Goal: Task Accomplishment & Management: Manage account settings

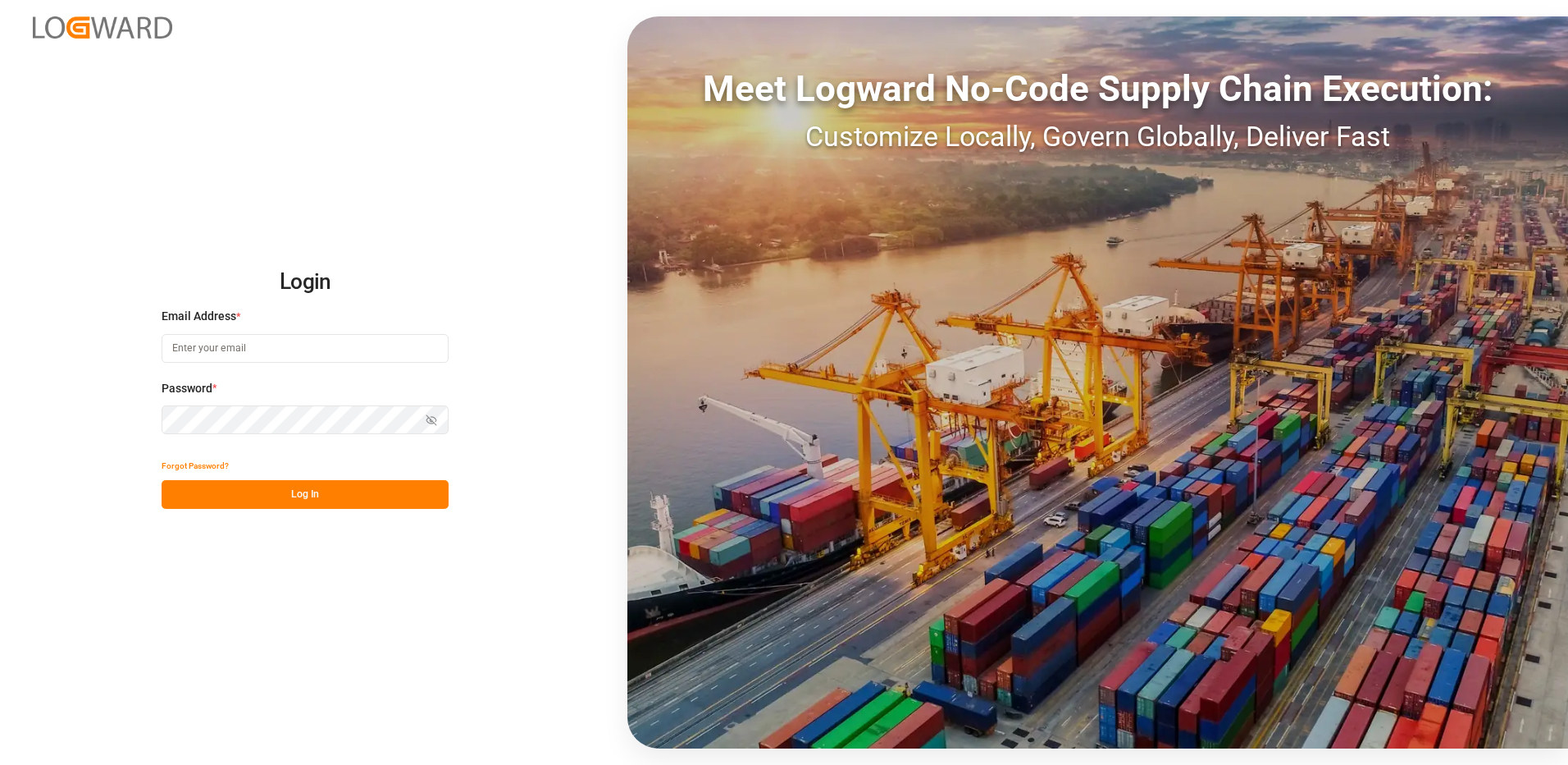
click at [239, 346] on input at bounding box center [305, 348] width 287 height 29
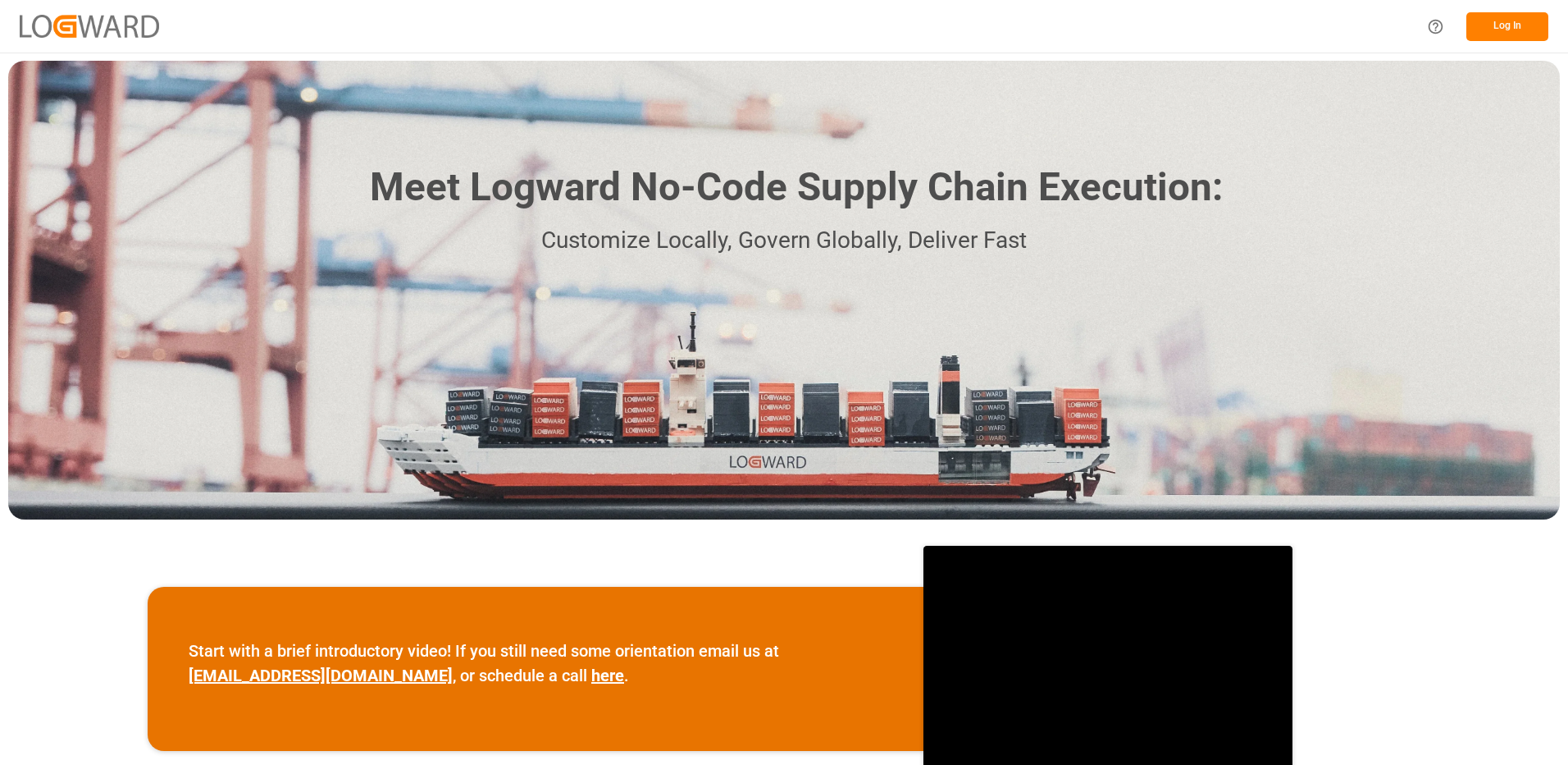
click at [1501, 25] on button "Log In" at bounding box center [1507, 26] width 82 height 29
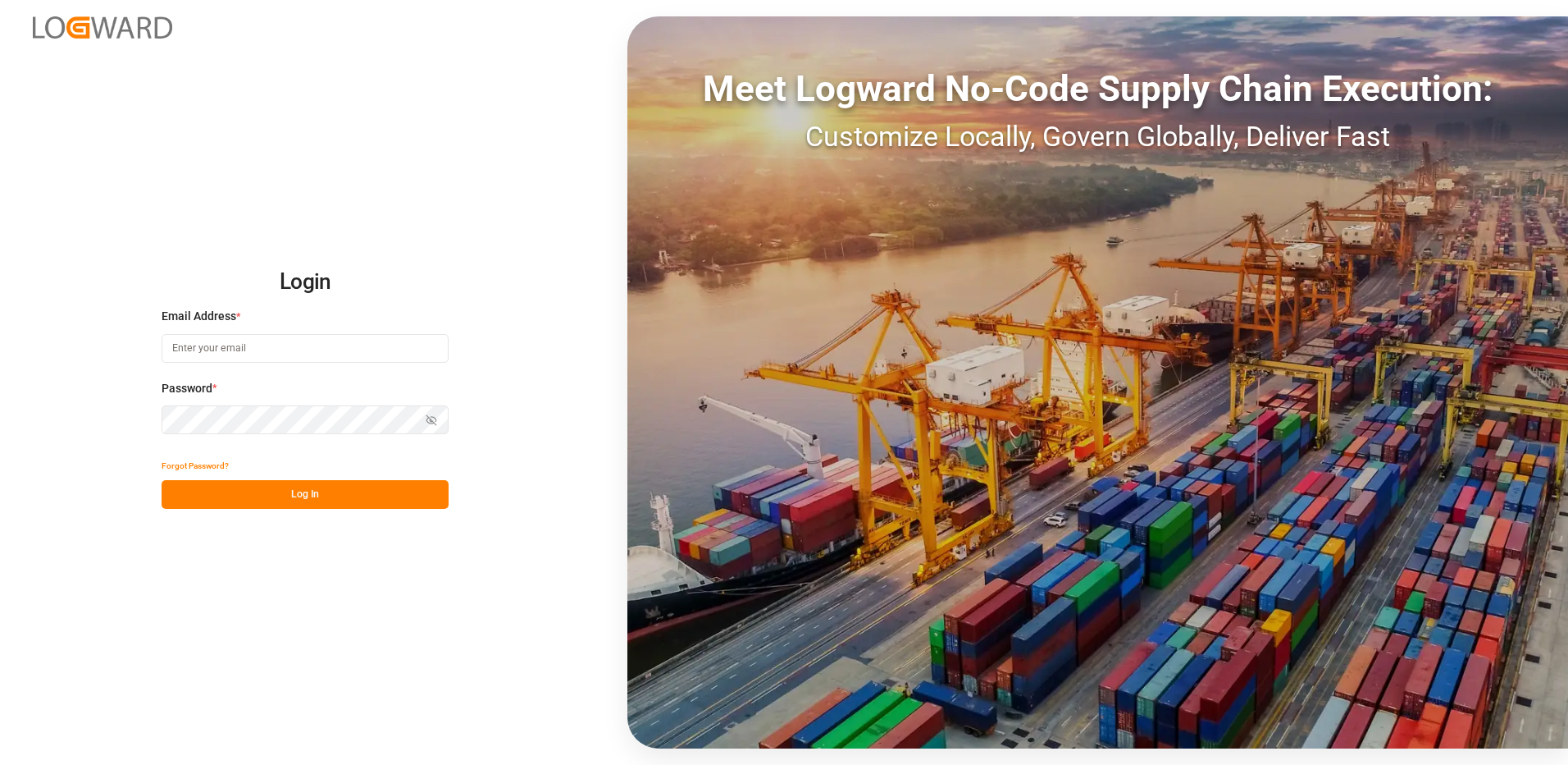
click at [240, 349] on input at bounding box center [305, 348] width 287 height 29
type input "[PERSON_NAME][EMAIL_ADDRESS][DOMAIN_NAME]"
click at [147, 423] on div "Login Email Address * [EMAIL_ADDRESS][DOMAIN_NAME] Password * Show password For…" at bounding box center [784, 382] width 1568 height 765
click at [173, 495] on button "Log In" at bounding box center [305, 494] width 287 height 29
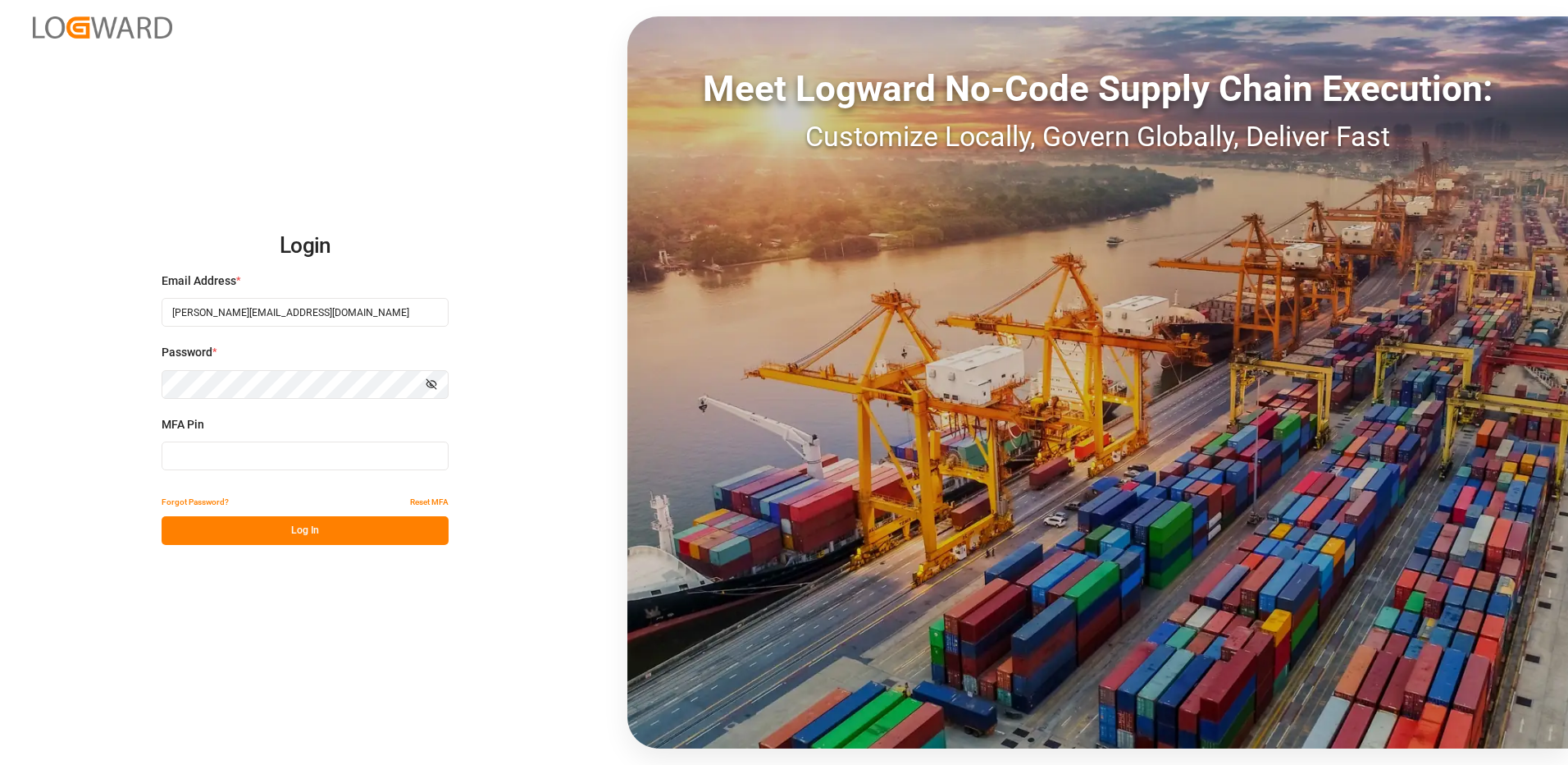
click at [186, 453] on input at bounding box center [305, 455] width 287 height 29
type input "813127"
click at [281, 527] on button "Log In" at bounding box center [305, 530] width 287 height 29
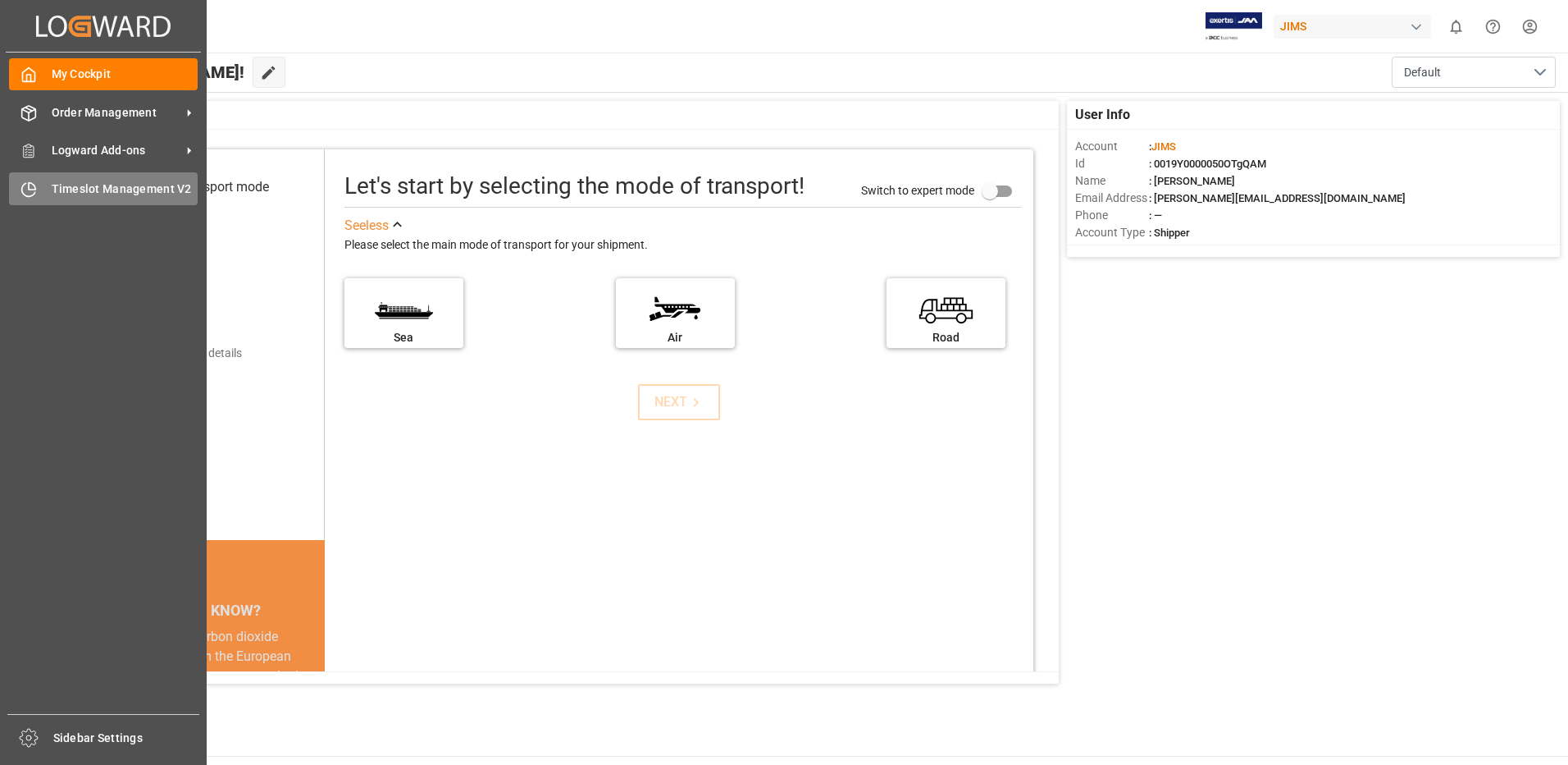
click at [86, 194] on span "Timeslot Management V2" at bounding box center [124, 188] width 146 height 17
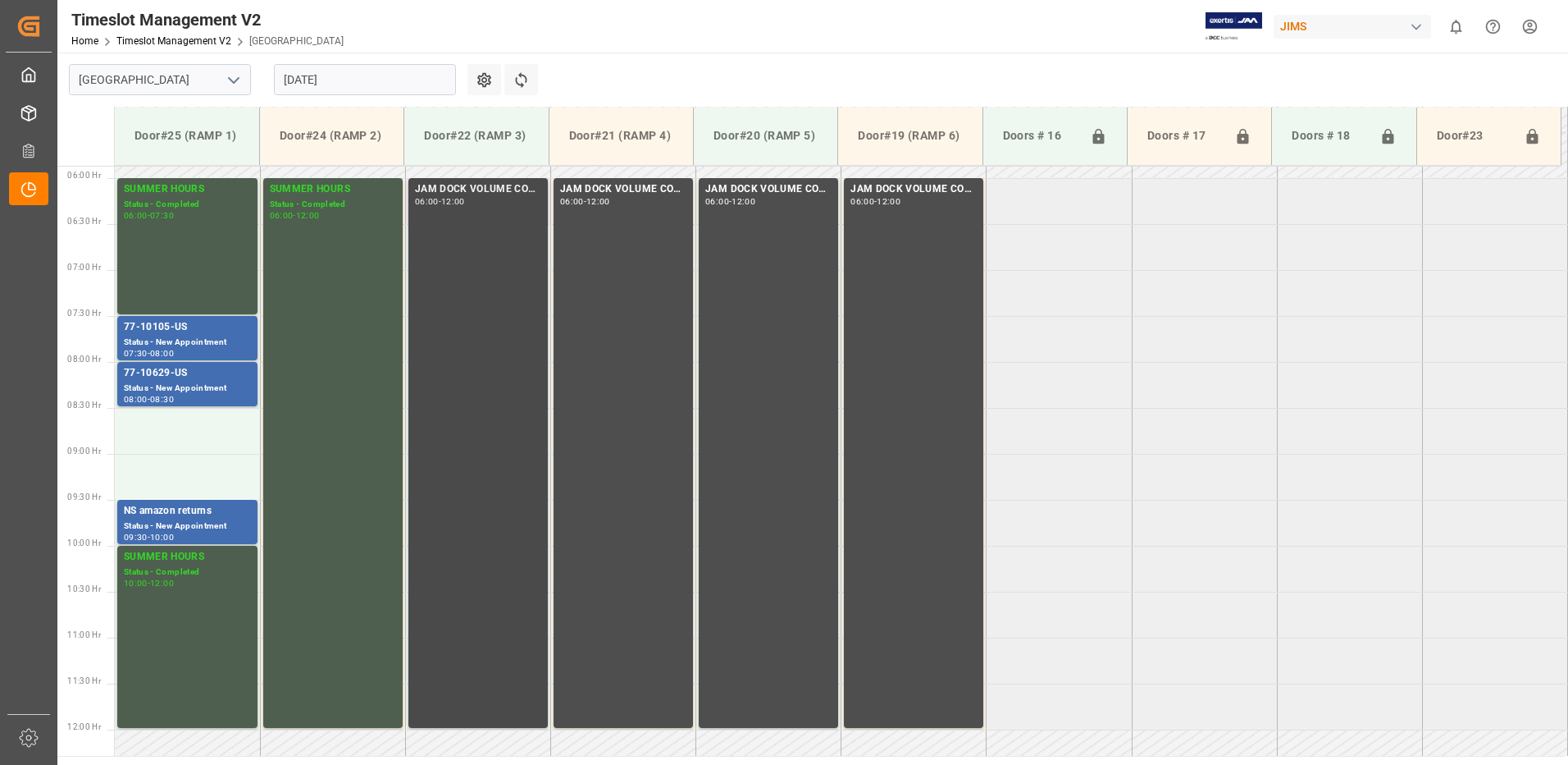
scroll to position [614, 0]
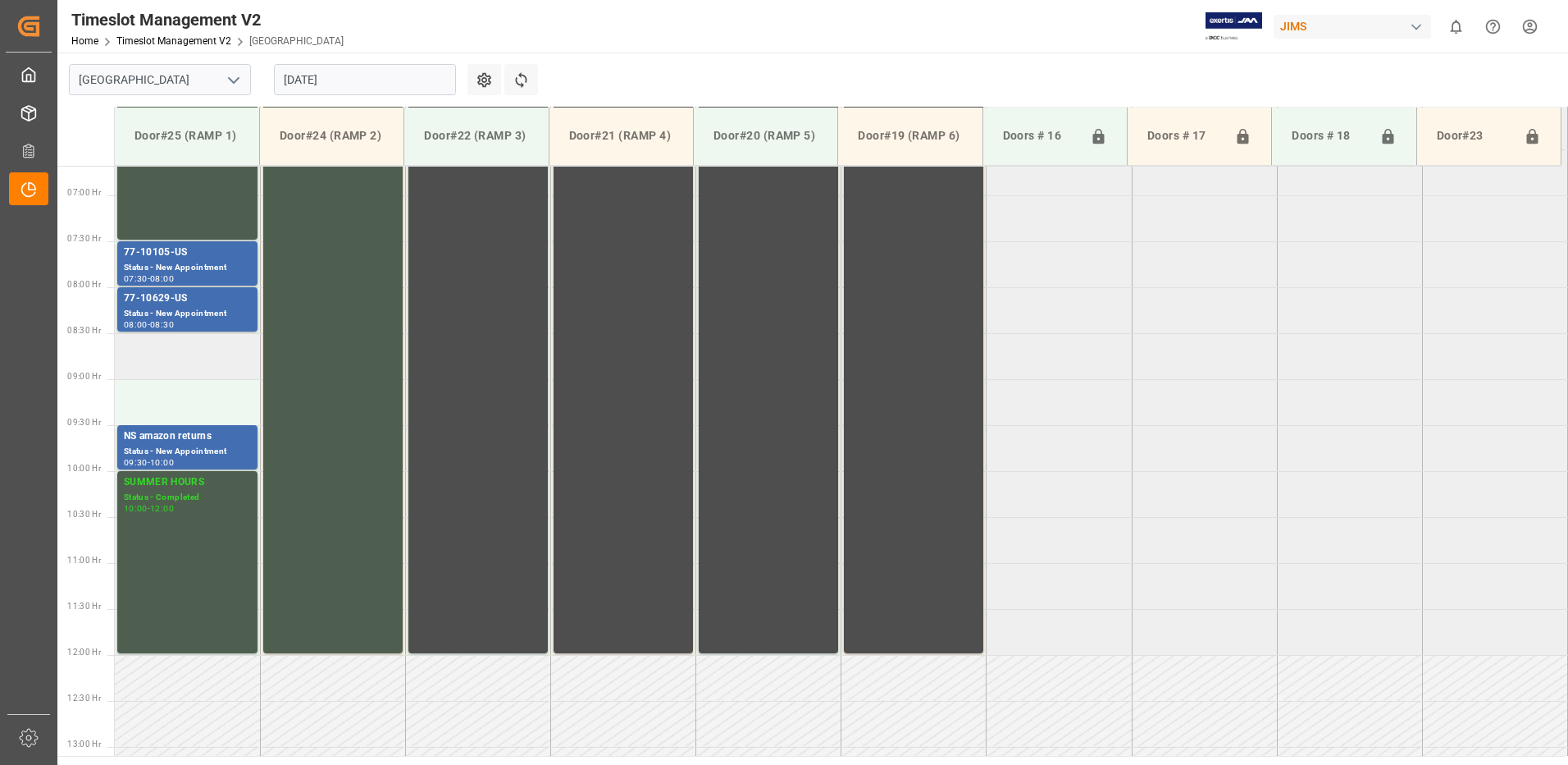
click at [173, 353] on td at bounding box center [187, 355] width 146 height 46
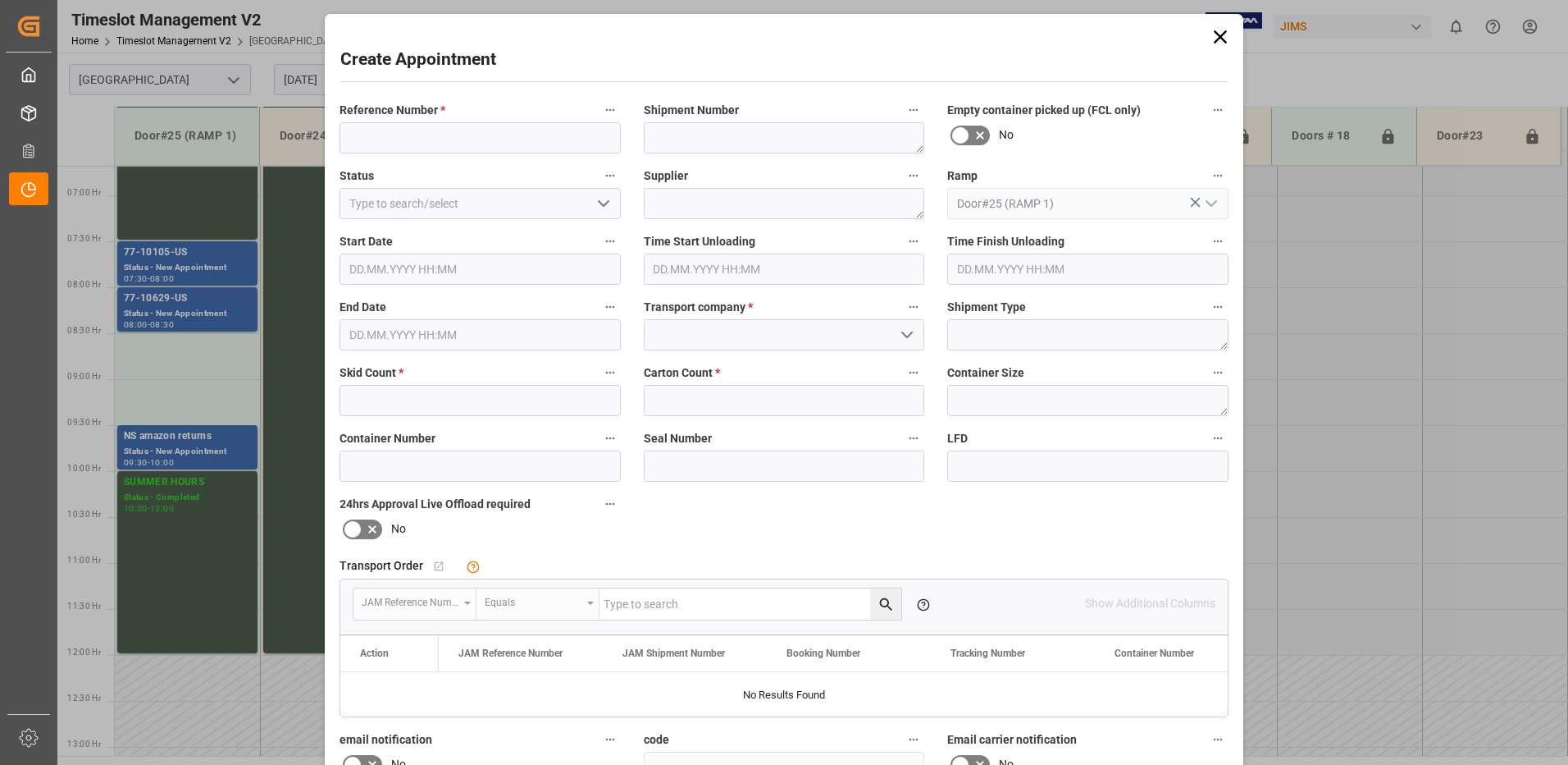
type input "[DATE] 08:30"
type input "[DATE] 09:00"
click at [366, 136] on input at bounding box center [480, 137] width 282 height 31
type input "NO SAMEDAY APPOINTMENT"
click at [590, 202] on button "open menu" at bounding box center [602, 203] width 24 height 25
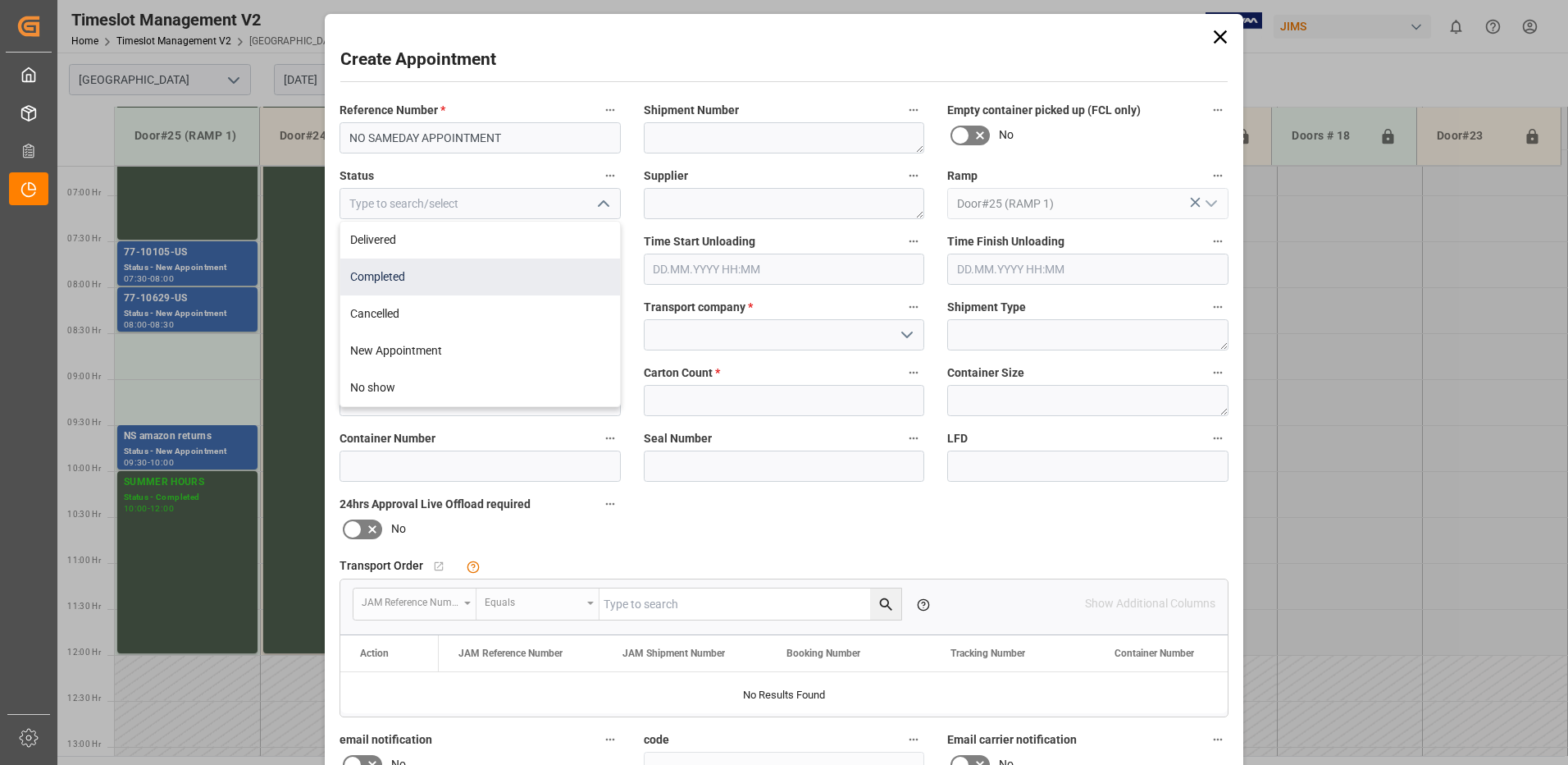
click at [484, 279] on div "Completed" at bounding box center [480, 277] width 280 height 37
type input "Completed"
click at [460, 334] on input "[DATE] 09:00" at bounding box center [480, 334] width 282 height 31
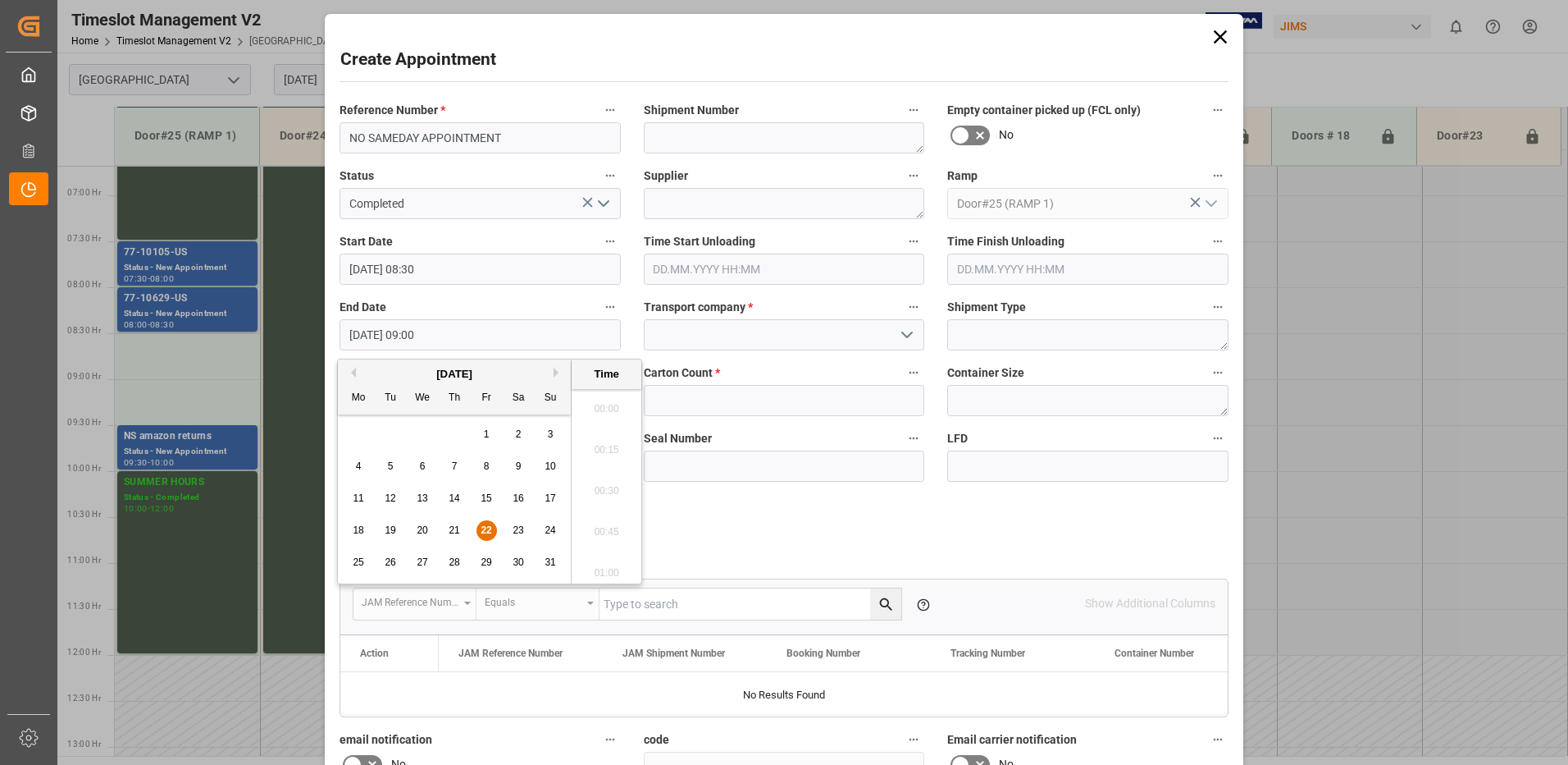
scroll to position [1400, 0]
click at [482, 525] on span "22" at bounding box center [485, 530] width 10 height 11
click at [606, 565] on li "09:30" at bounding box center [606, 568] width 70 height 41
type input "[DATE] 09:30"
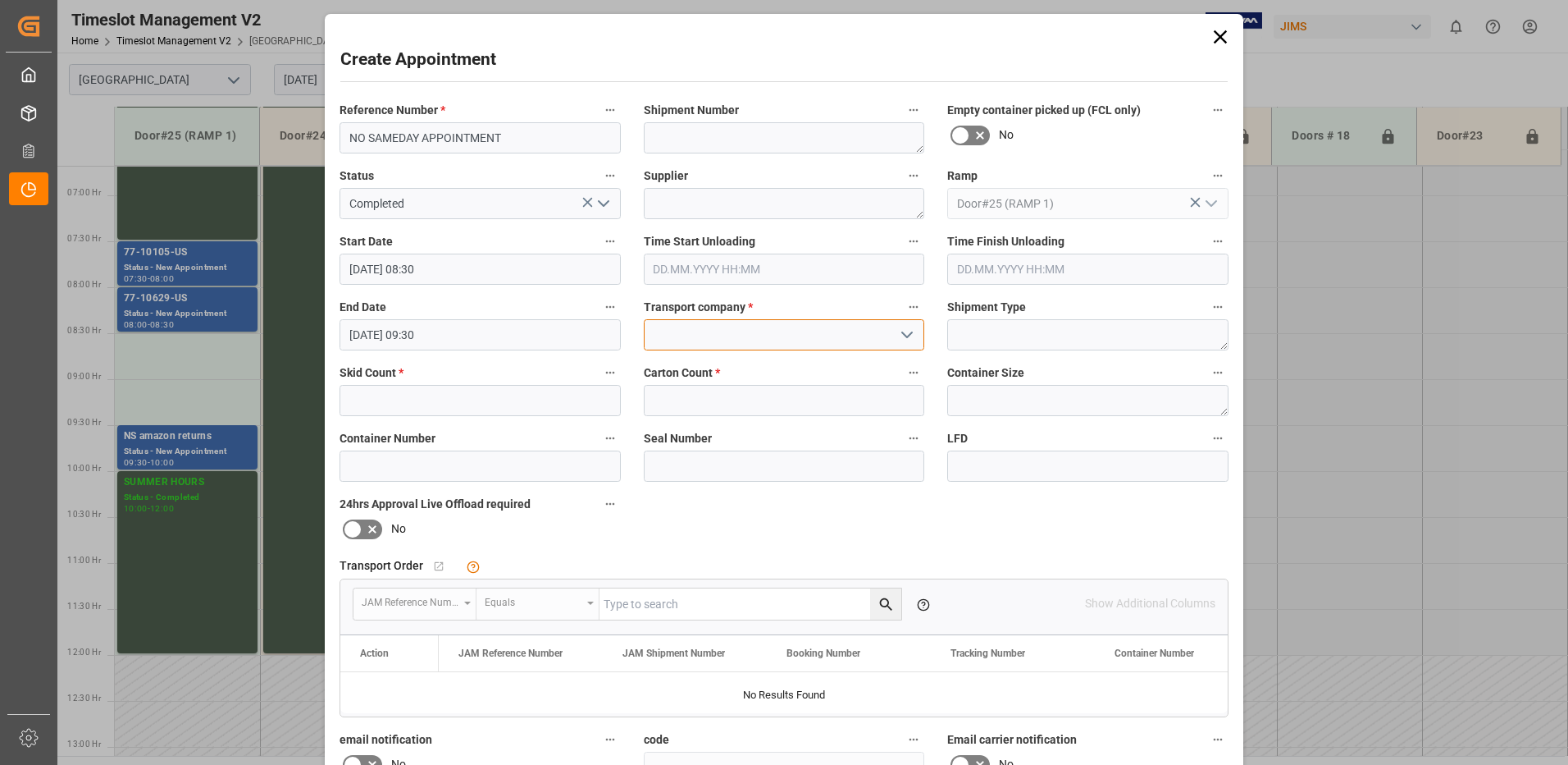
click at [794, 338] on input at bounding box center [784, 334] width 282 height 31
click at [731, 370] on div "JAM RESERVATION (NOT A CARRIER)" at bounding box center [784, 371] width 280 height 37
type input "JAM RESERVATION (NOT A CARRIER)"
click at [545, 404] on input "text" at bounding box center [480, 399] width 282 height 31
type input "0"
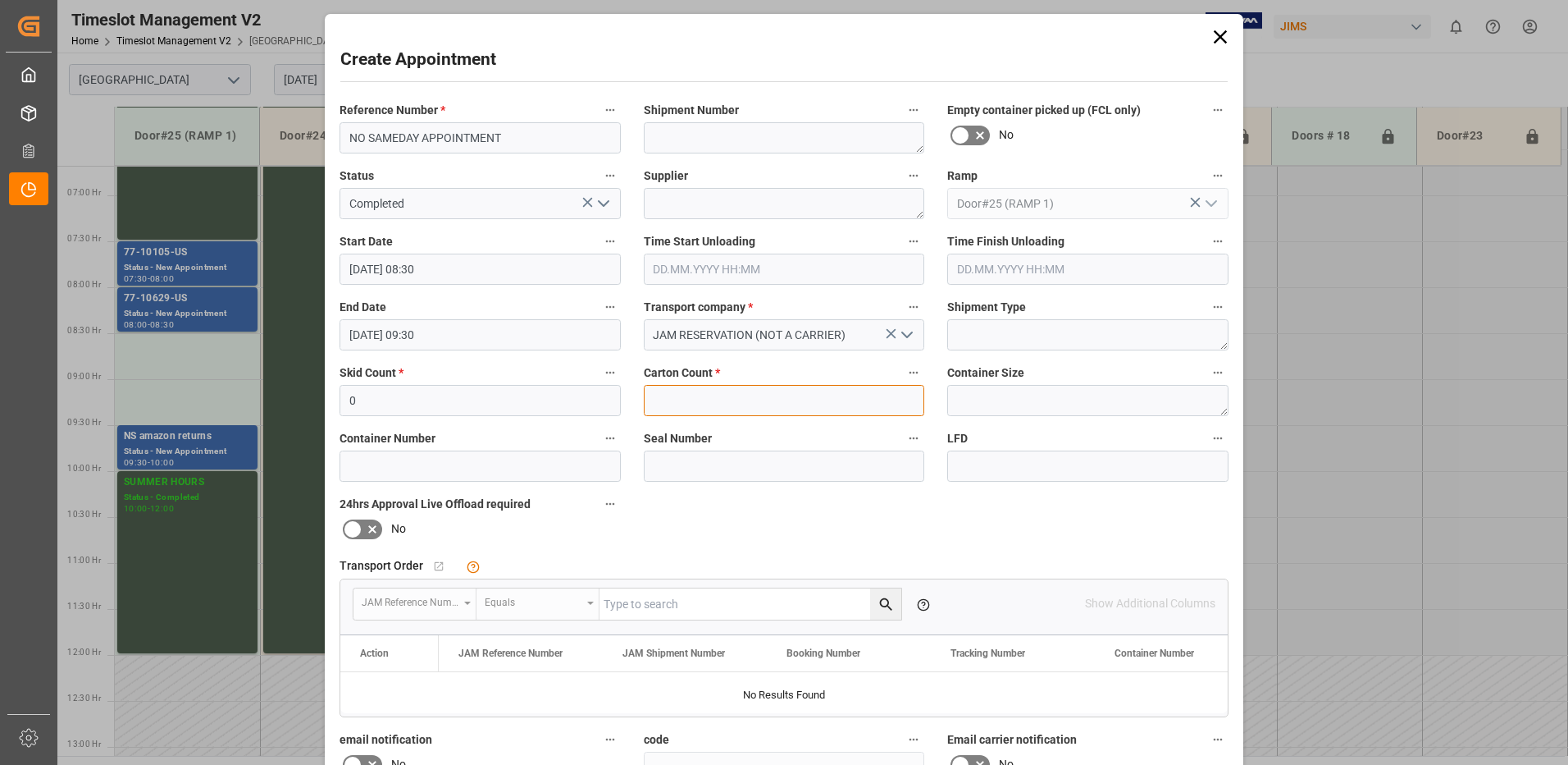
click at [706, 395] on input "text" at bounding box center [784, 399] width 282 height 31
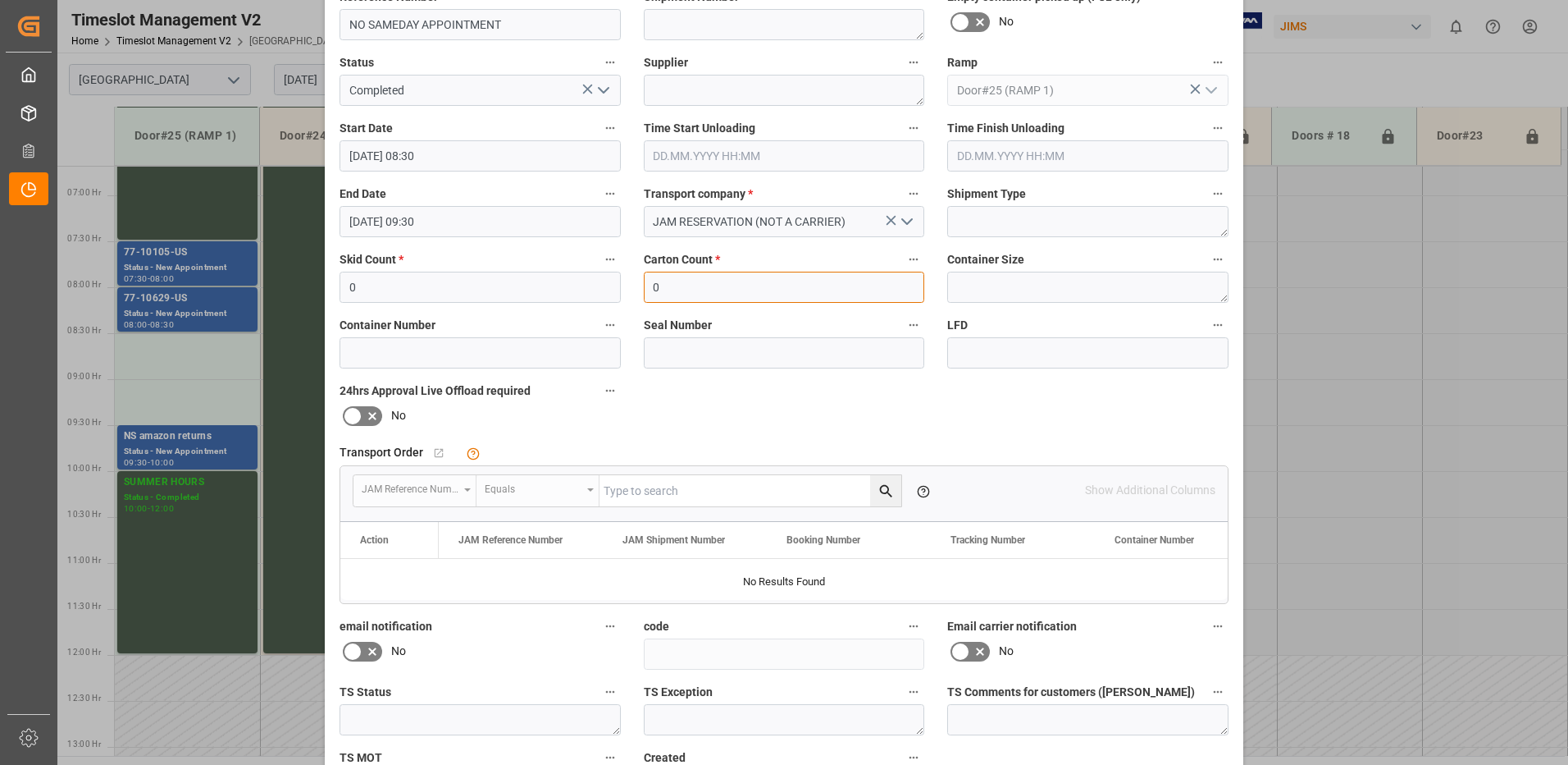
scroll to position [233, 0]
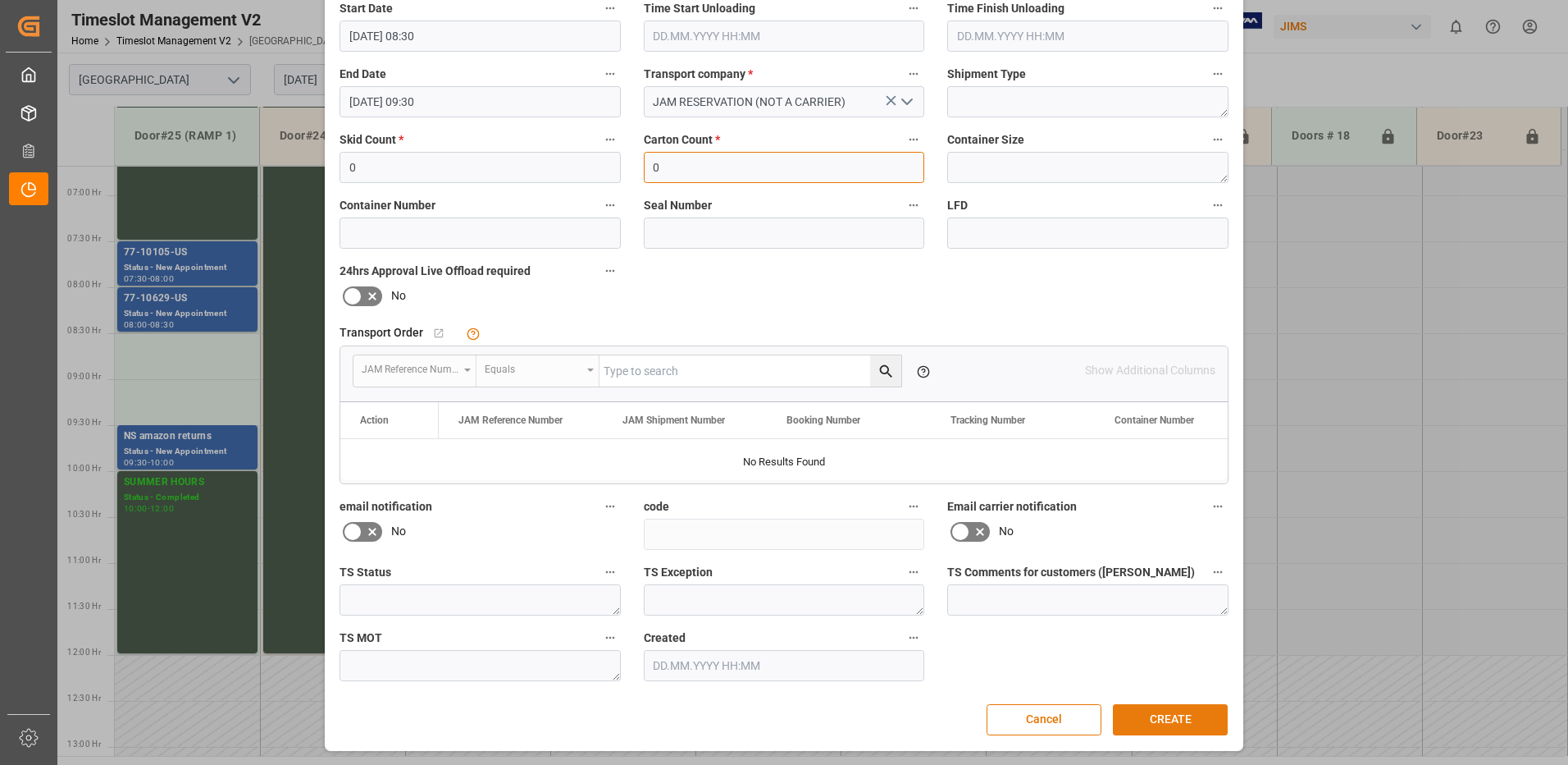
type input "0"
click at [1167, 718] on button "CREATE" at bounding box center [1170, 719] width 115 height 31
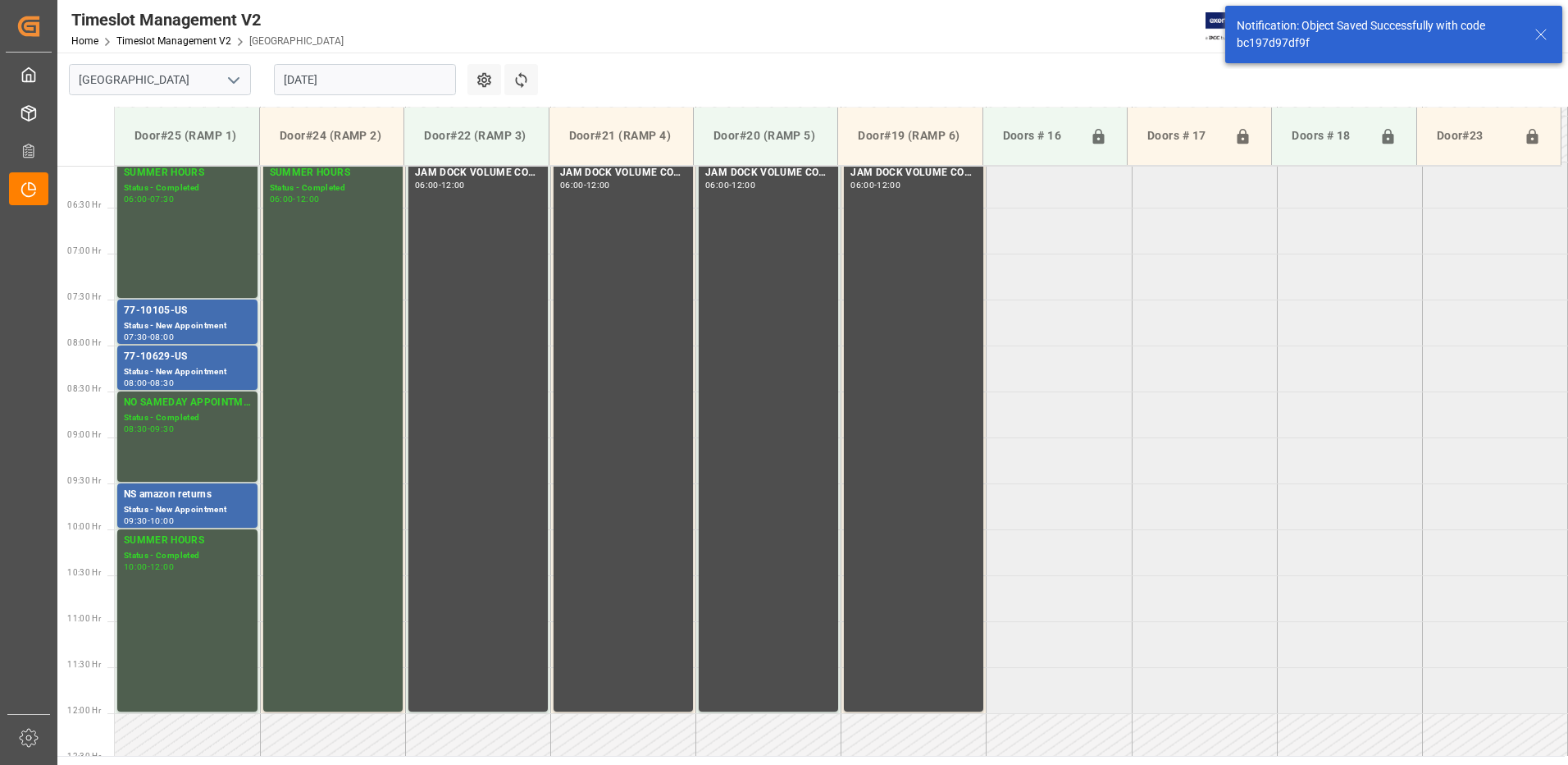
scroll to position [633, 0]
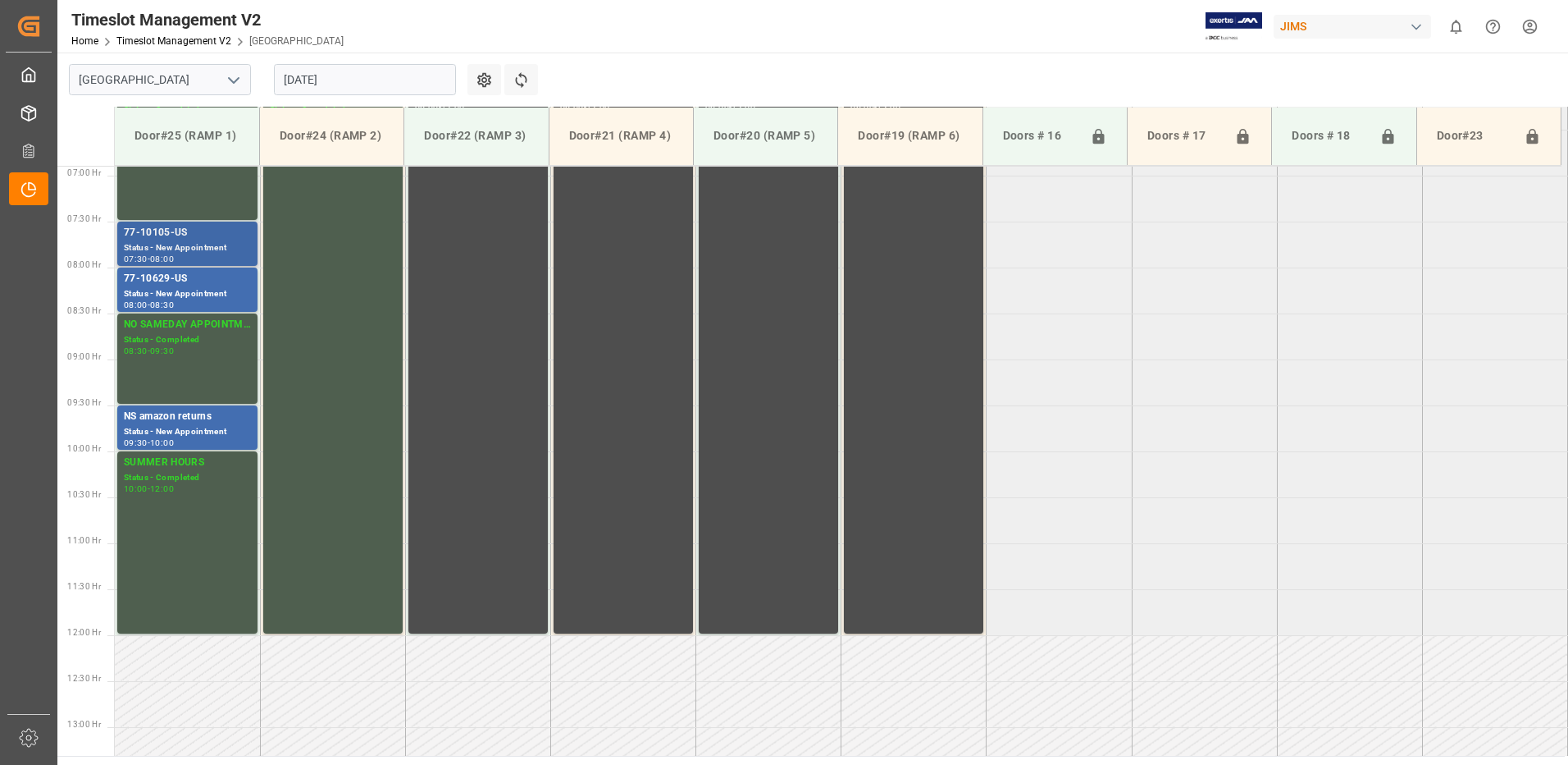
click at [160, 237] on div "77-10105-US" at bounding box center [187, 233] width 127 height 17
click at [160, 282] on div "77-10629-US" at bounding box center [187, 279] width 127 height 17
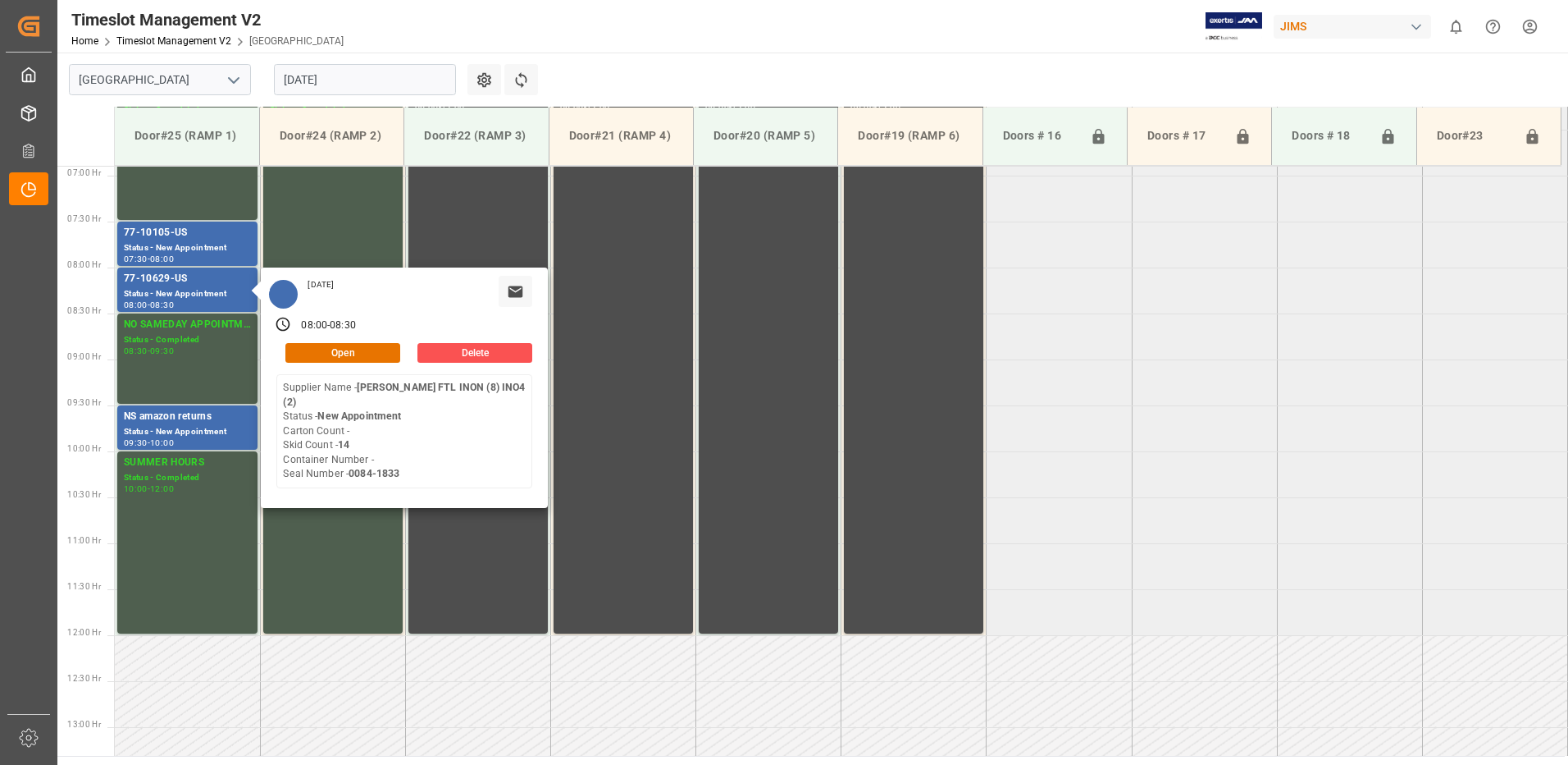
click at [363, 84] on input "[DATE]" at bounding box center [365, 79] width 182 height 31
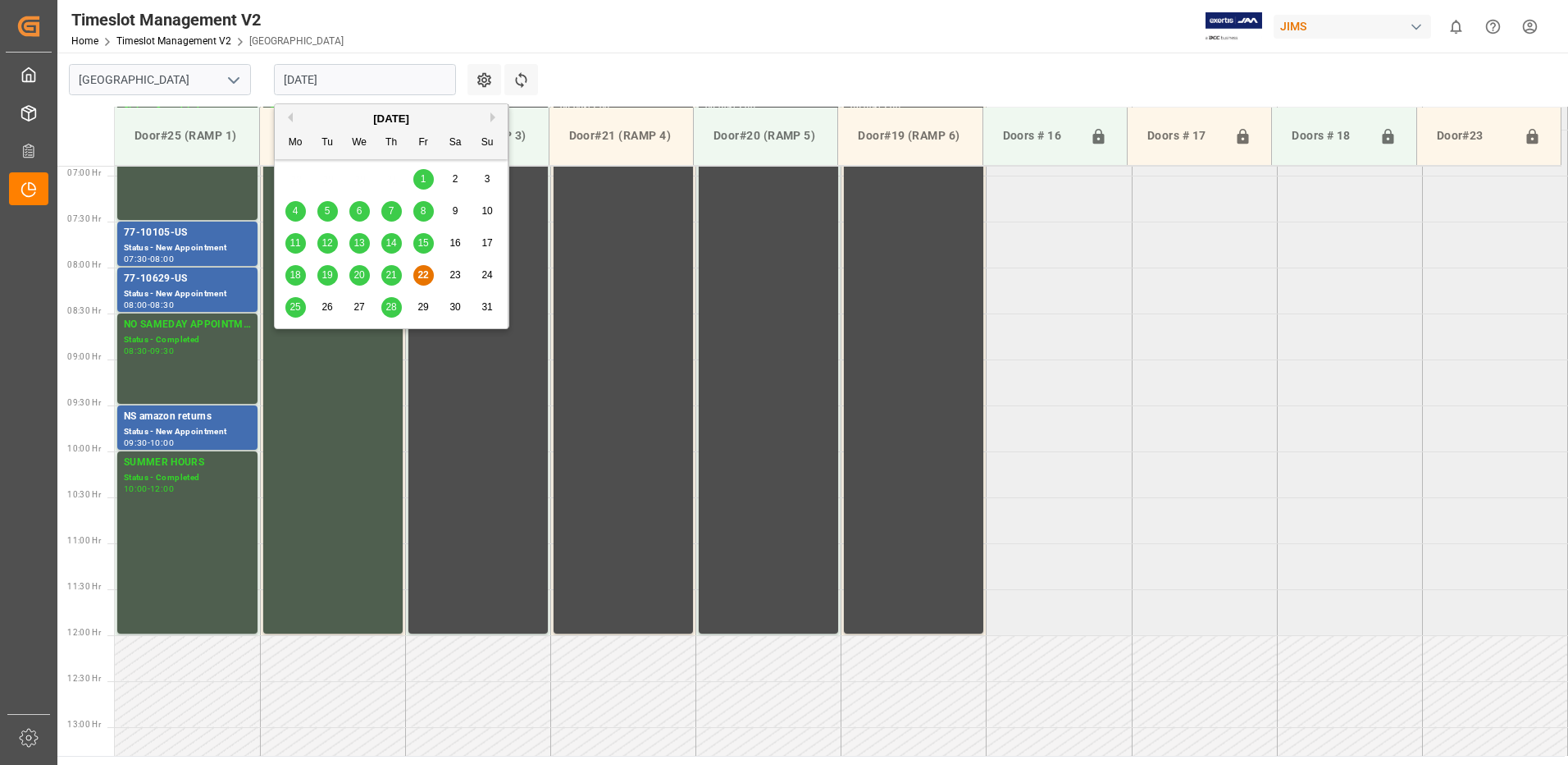
click at [297, 305] on span "25" at bounding box center [294, 307] width 10 height 11
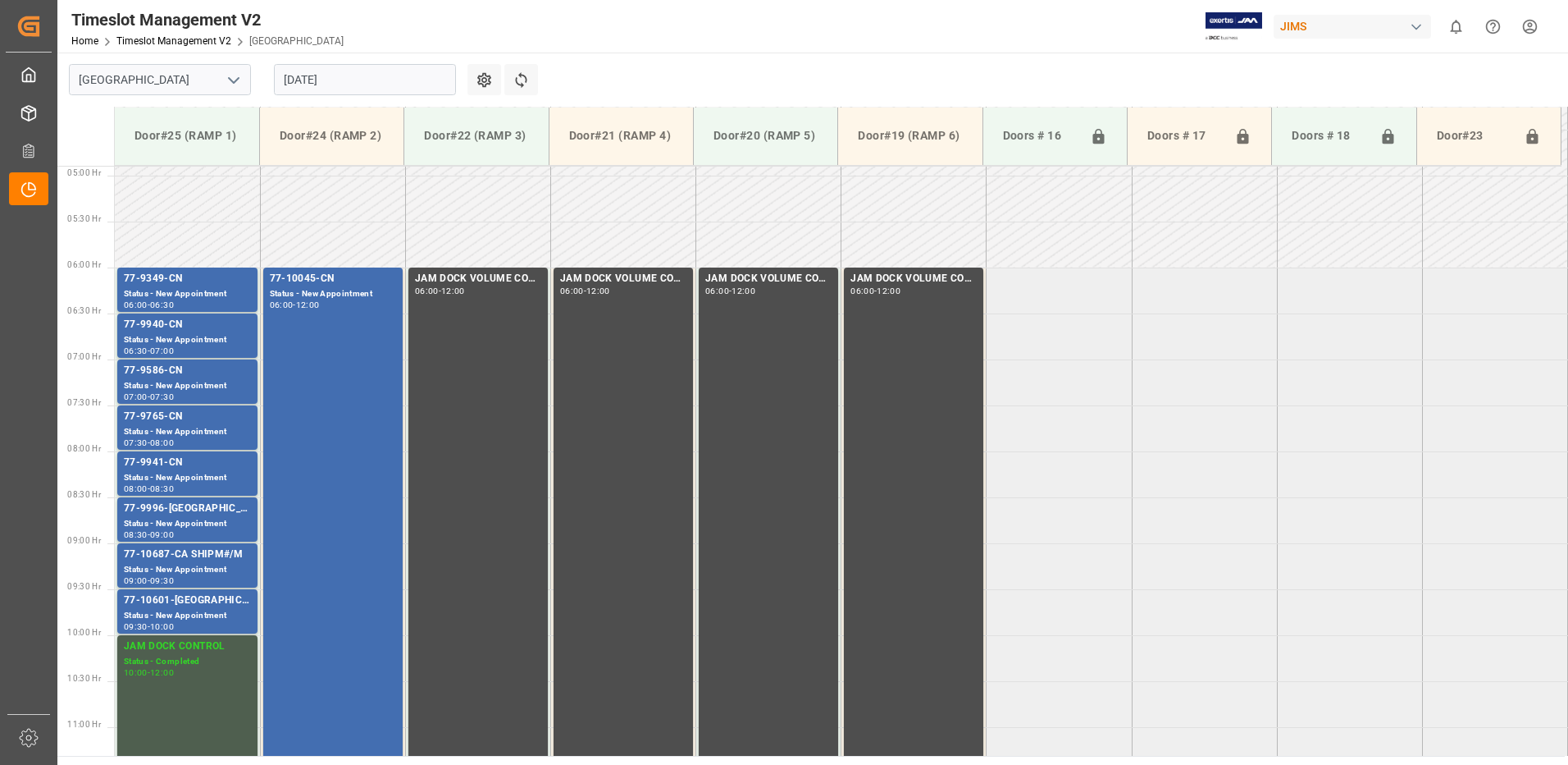
scroll to position [532, 0]
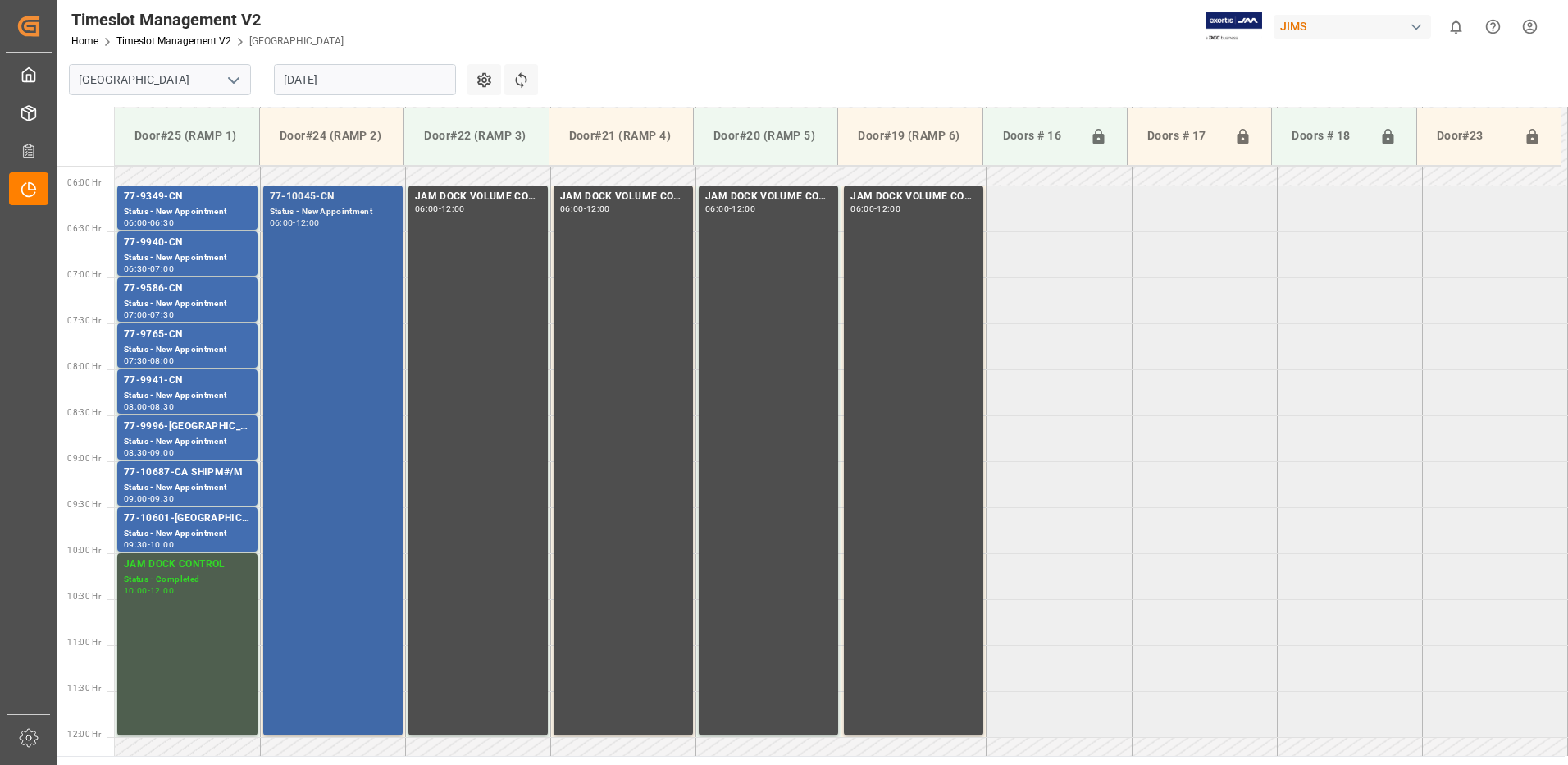
click at [321, 323] on div "77-10045-CN Status - New Appointment 06:00 - 12:00" at bounding box center [332, 460] width 126 height 543
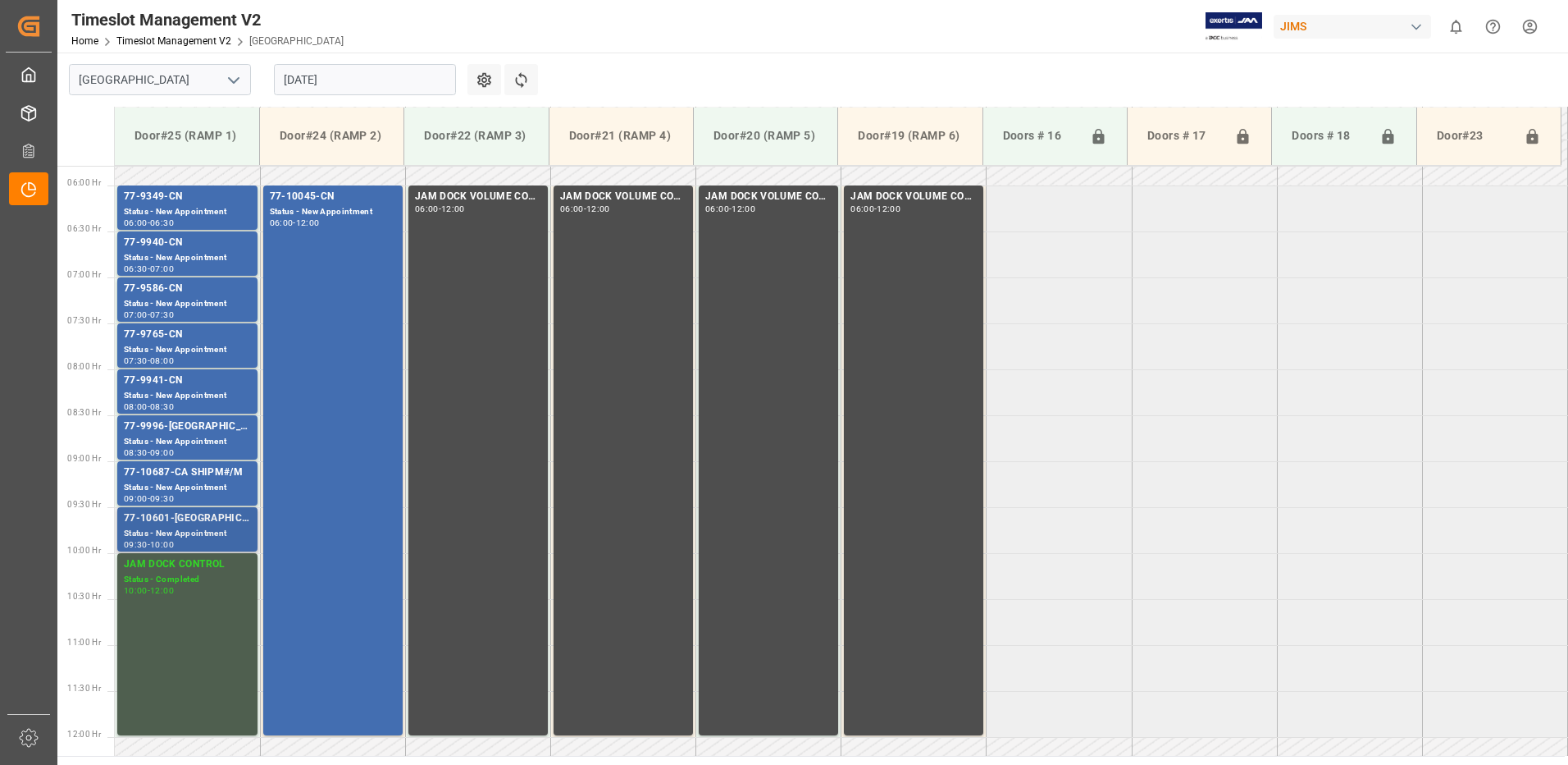
click at [170, 521] on div "77-10601-[GEOGRAPHIC_DATA]" at bounding box center [187, 519] width 127 height 17
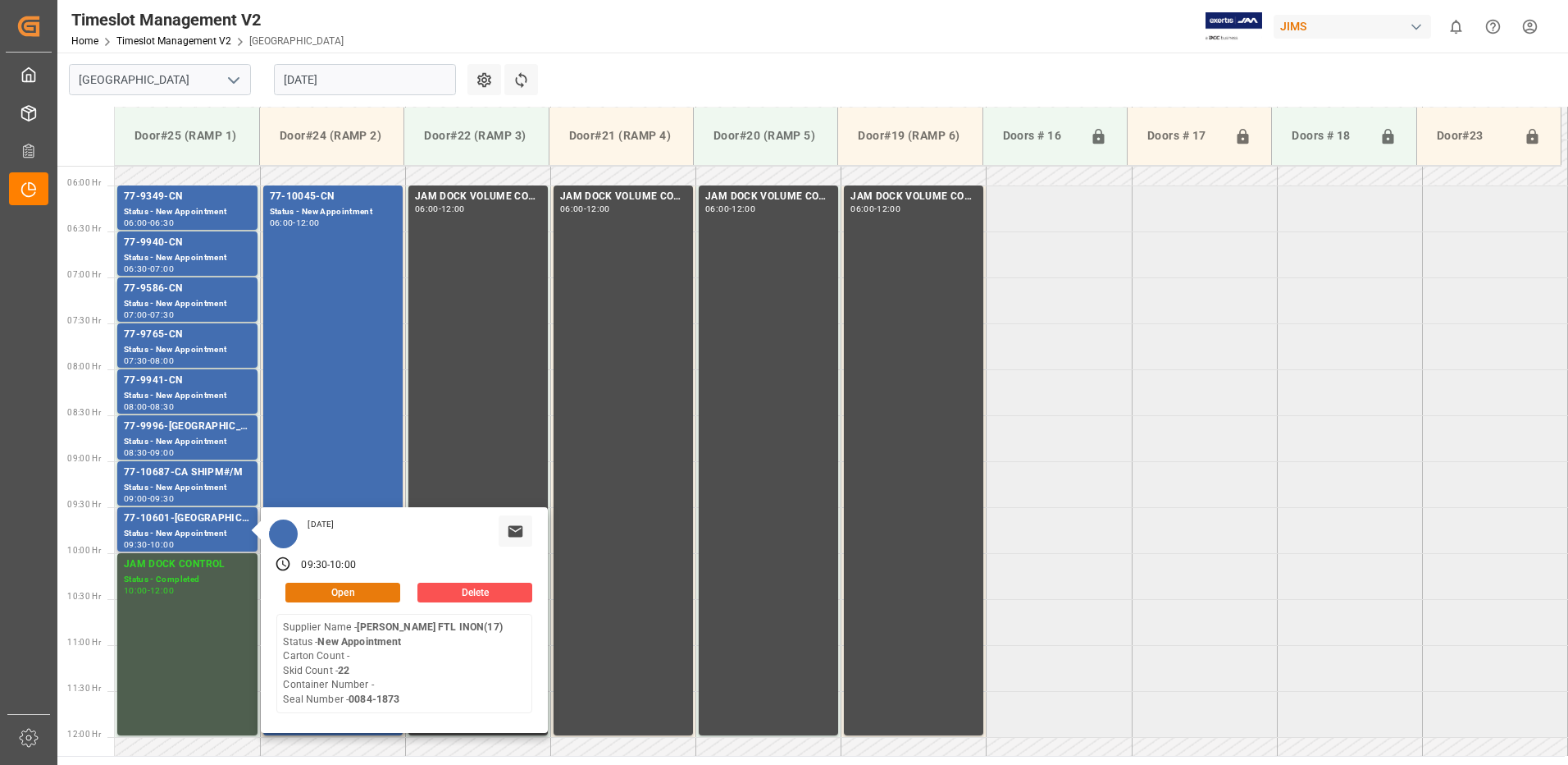
click at [370, 592] on button "Open" at bounding box center [342, 591] width 115 height 20
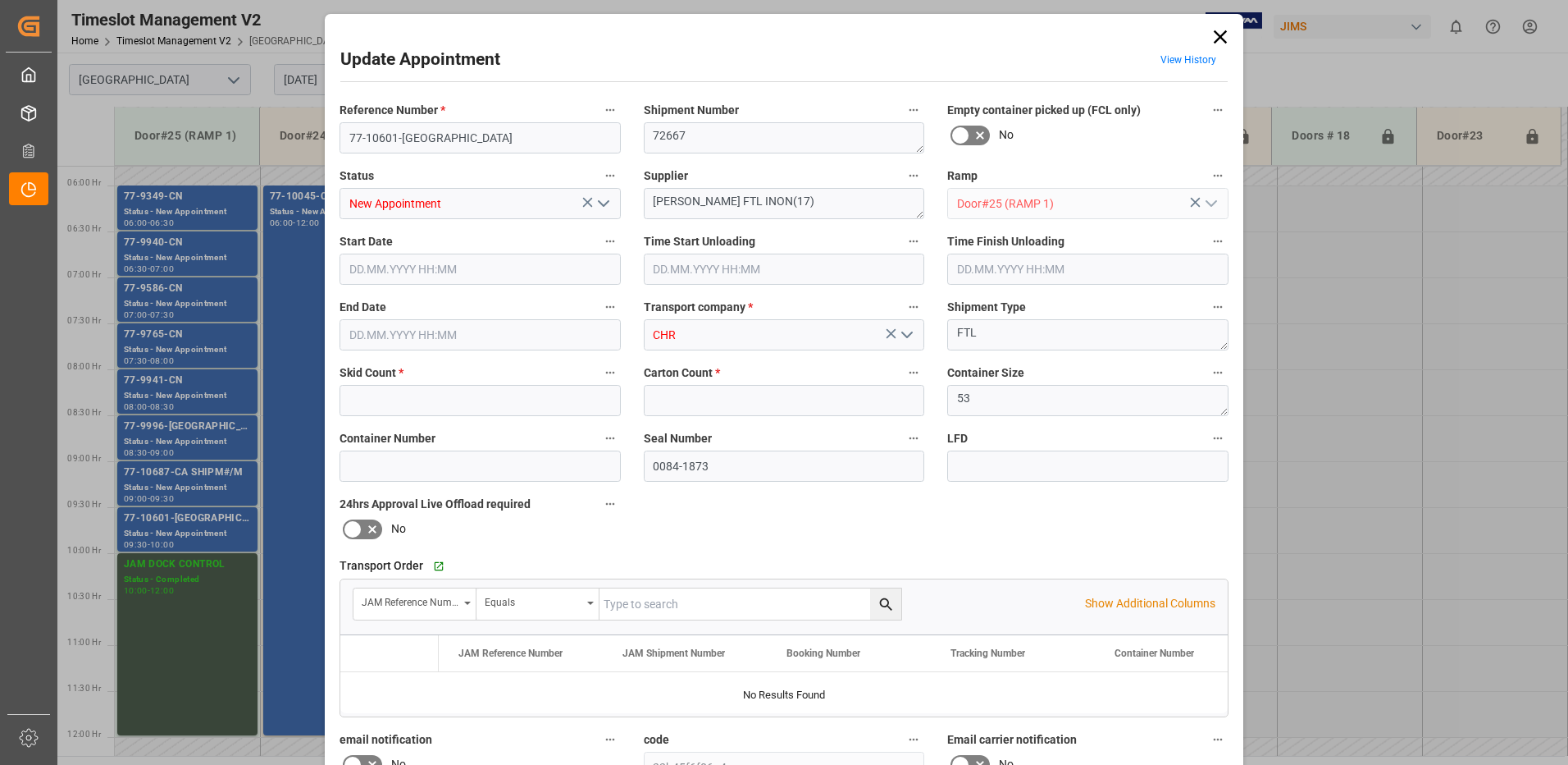
type input "22"
type input "0"
type input "[DATE] 09:30"
type input "[DATE] 10:00"
type input "[DATE] 18:00"
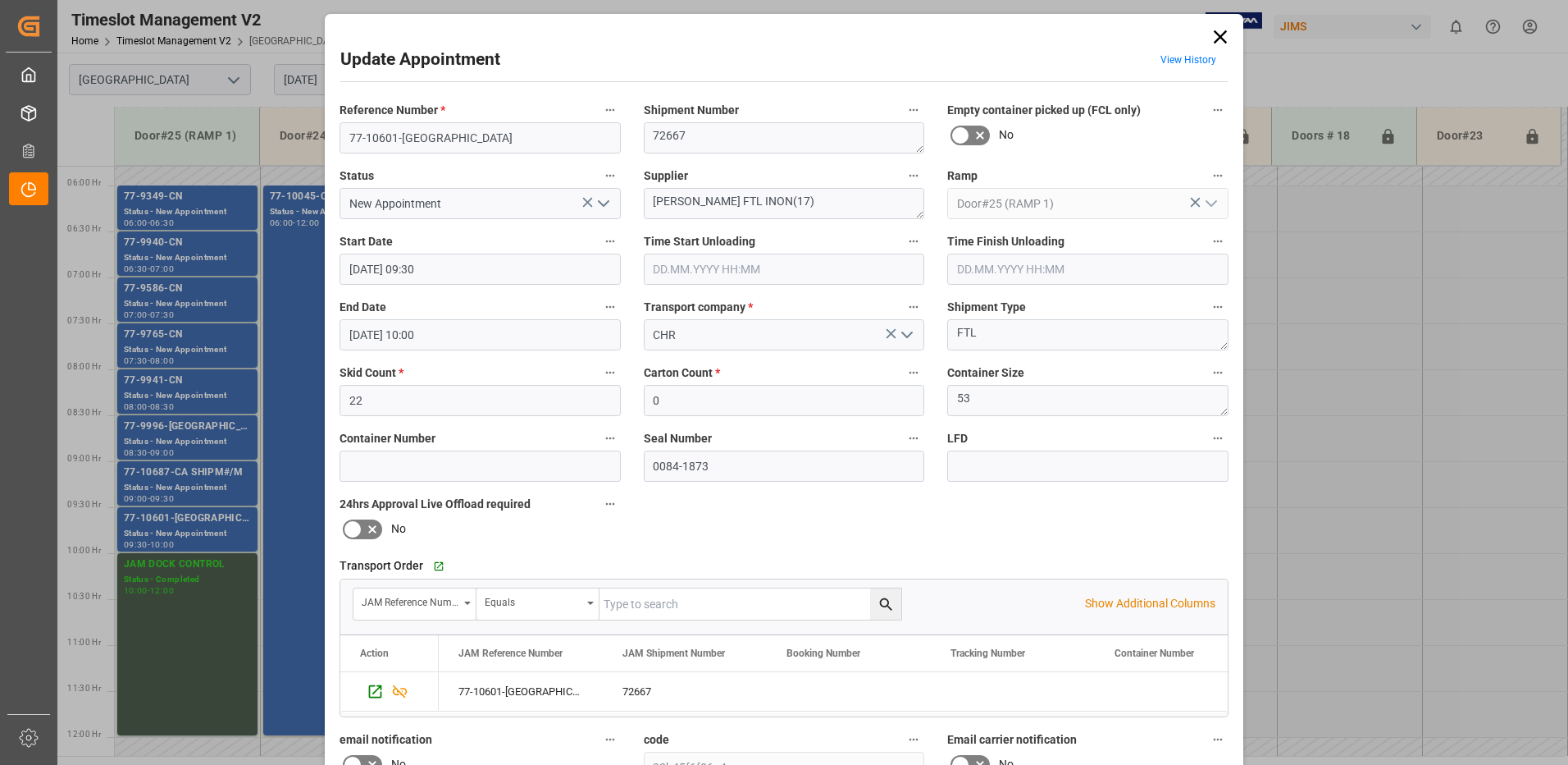
click at [1219, 36] on icon at bounding box center [1221, 37] width 13 height 13
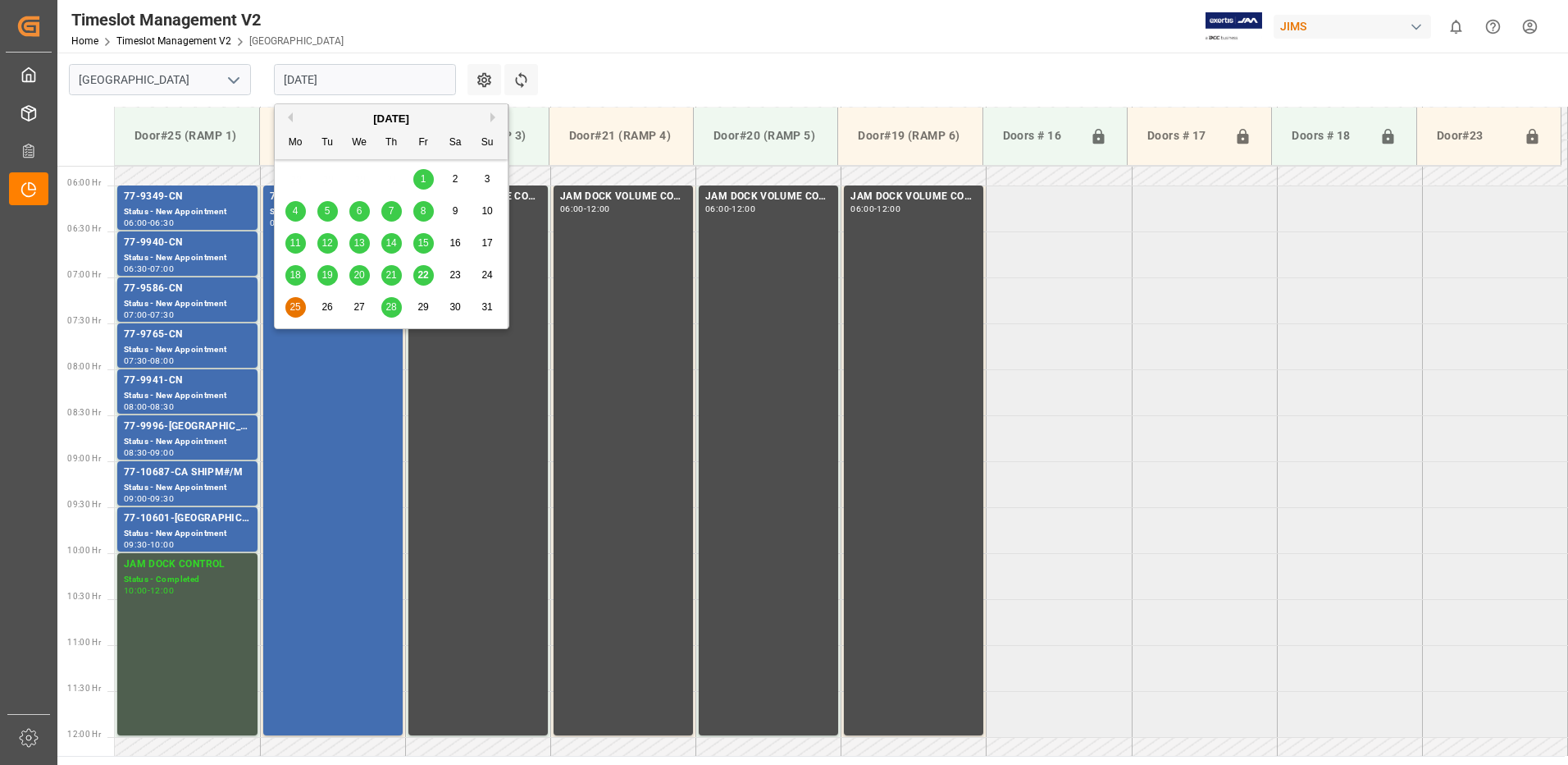
click at [356, 81] on input "[DATE]" at bounding box center [365, 79] width 182 height 31
click at [424, 272] on span "22" at bounding box center [423, 274] width 10 height 11
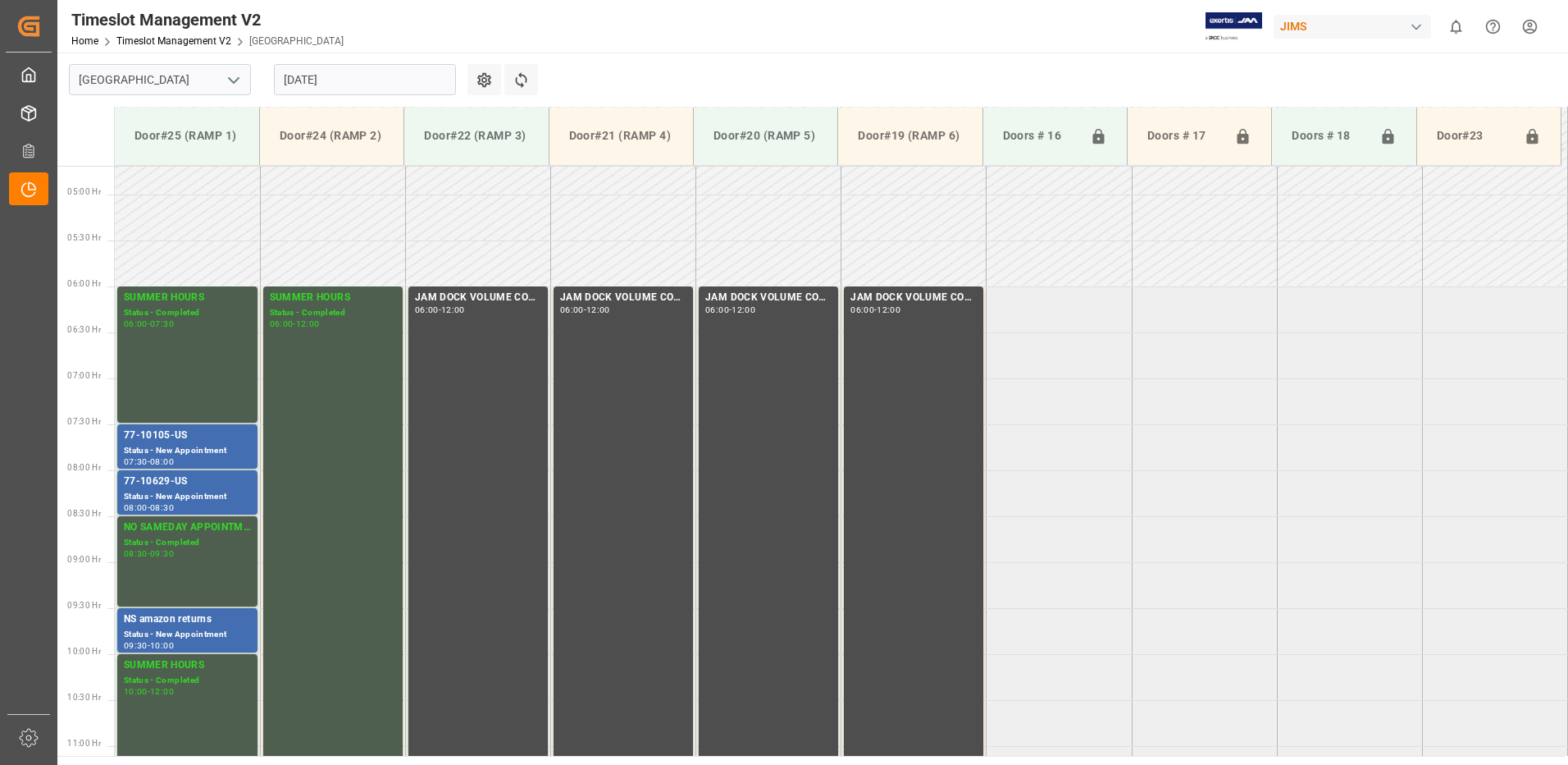
scroll to position [450, 0]
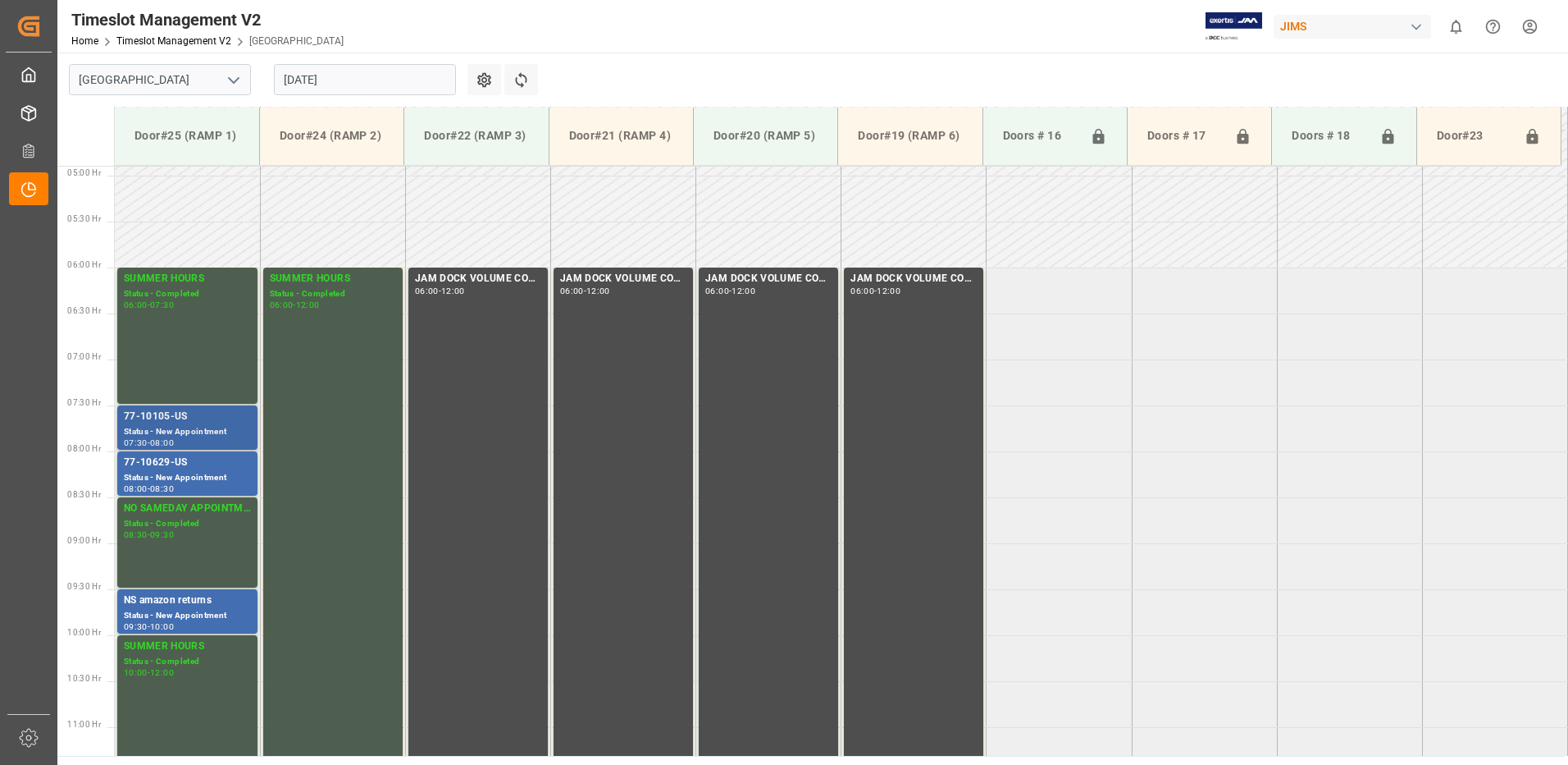
click at [159, 428] on div "Status - New Appointment" at bounding box center [187, 432] width 127 height 14
click at [188, 476] on div "Status - New Appointment" at bounding box center [187, 478] width 127 height 14
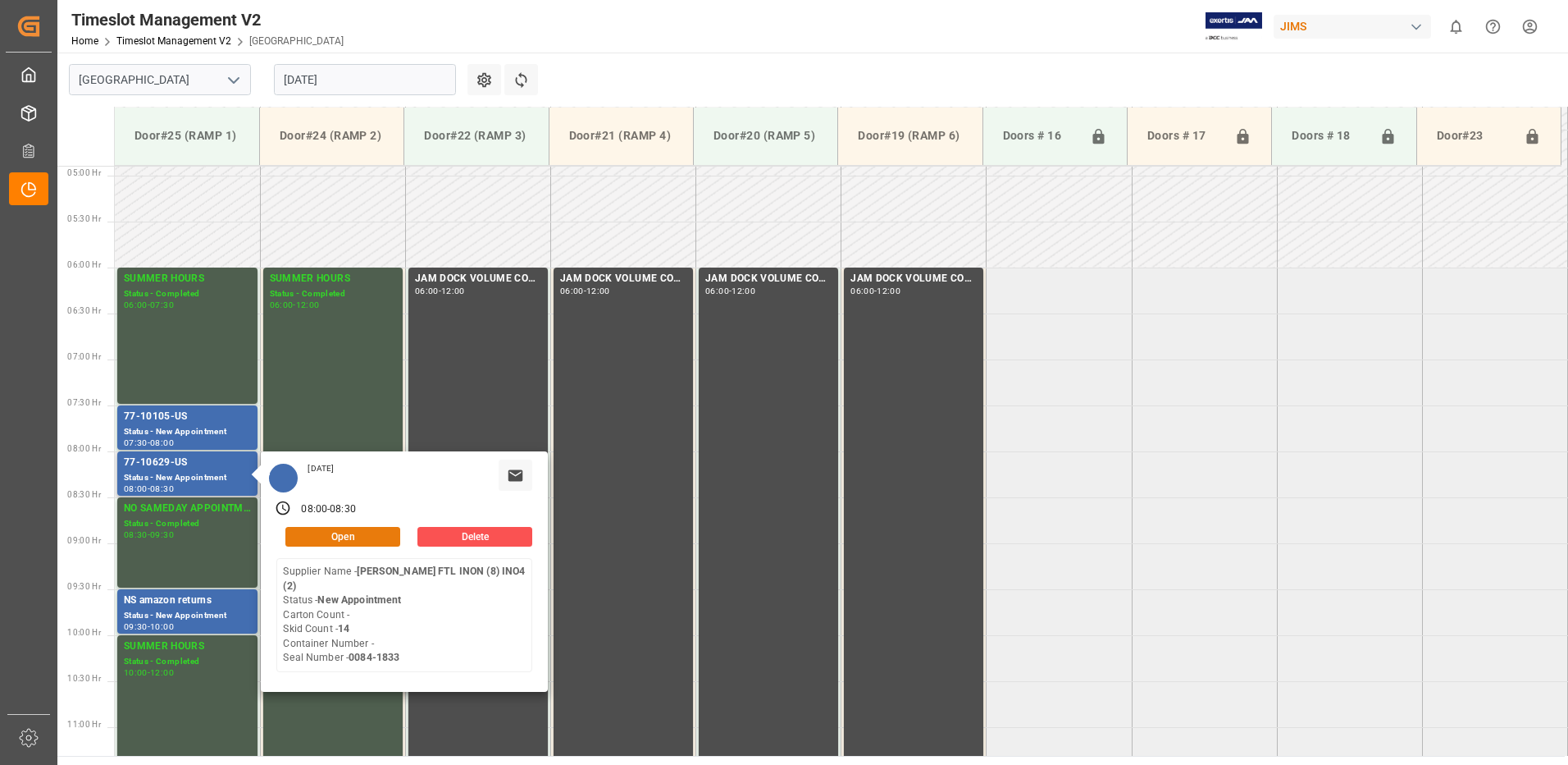
click at [364, 534] on button "Open" at bounding box center [342, 536] width 115 height 20
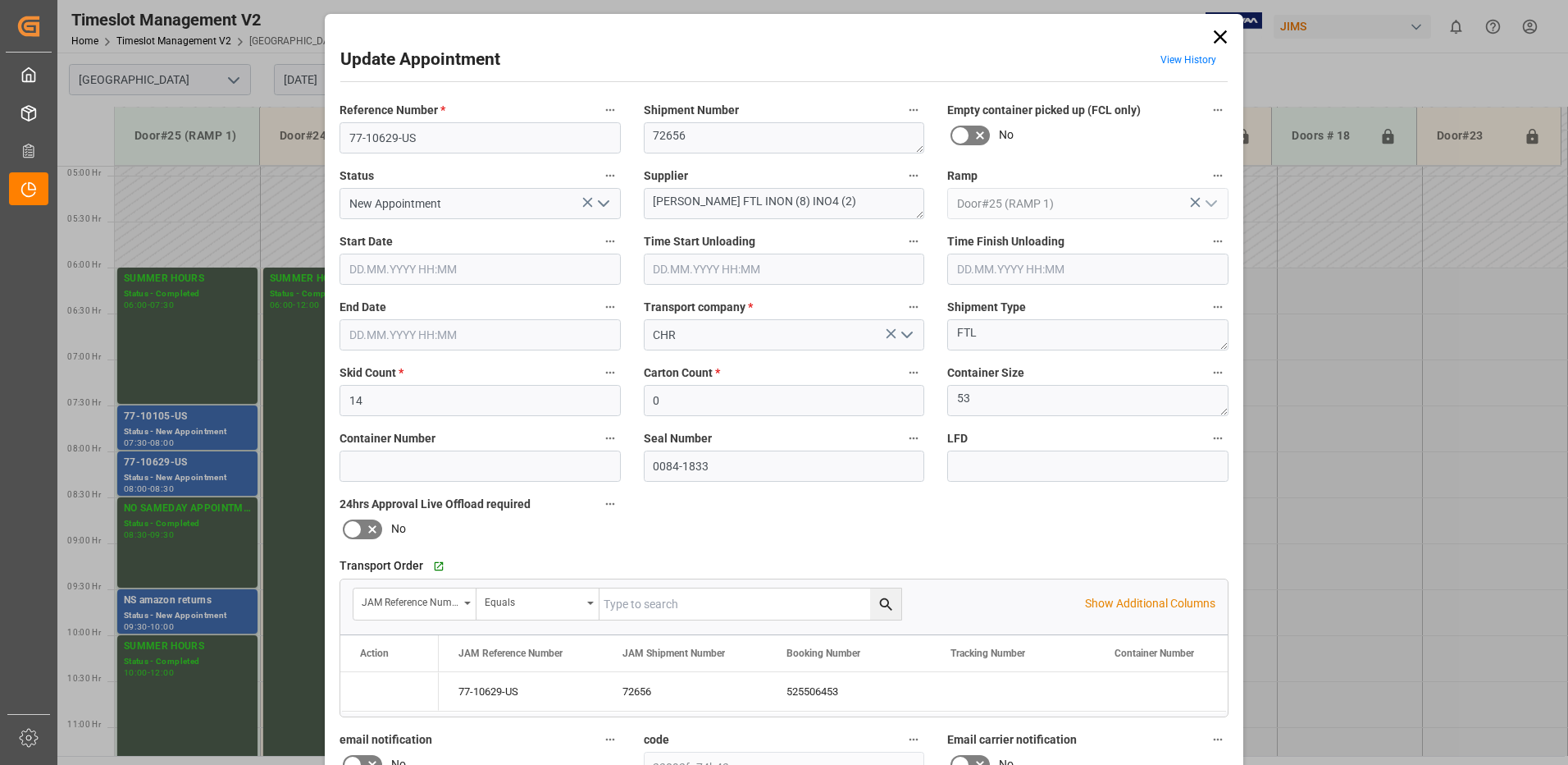
type input "14"
type input "0"
type input "[DATE] 08:00"
type input "[DATE] 08:30"
type input "[DATE] 18:01"
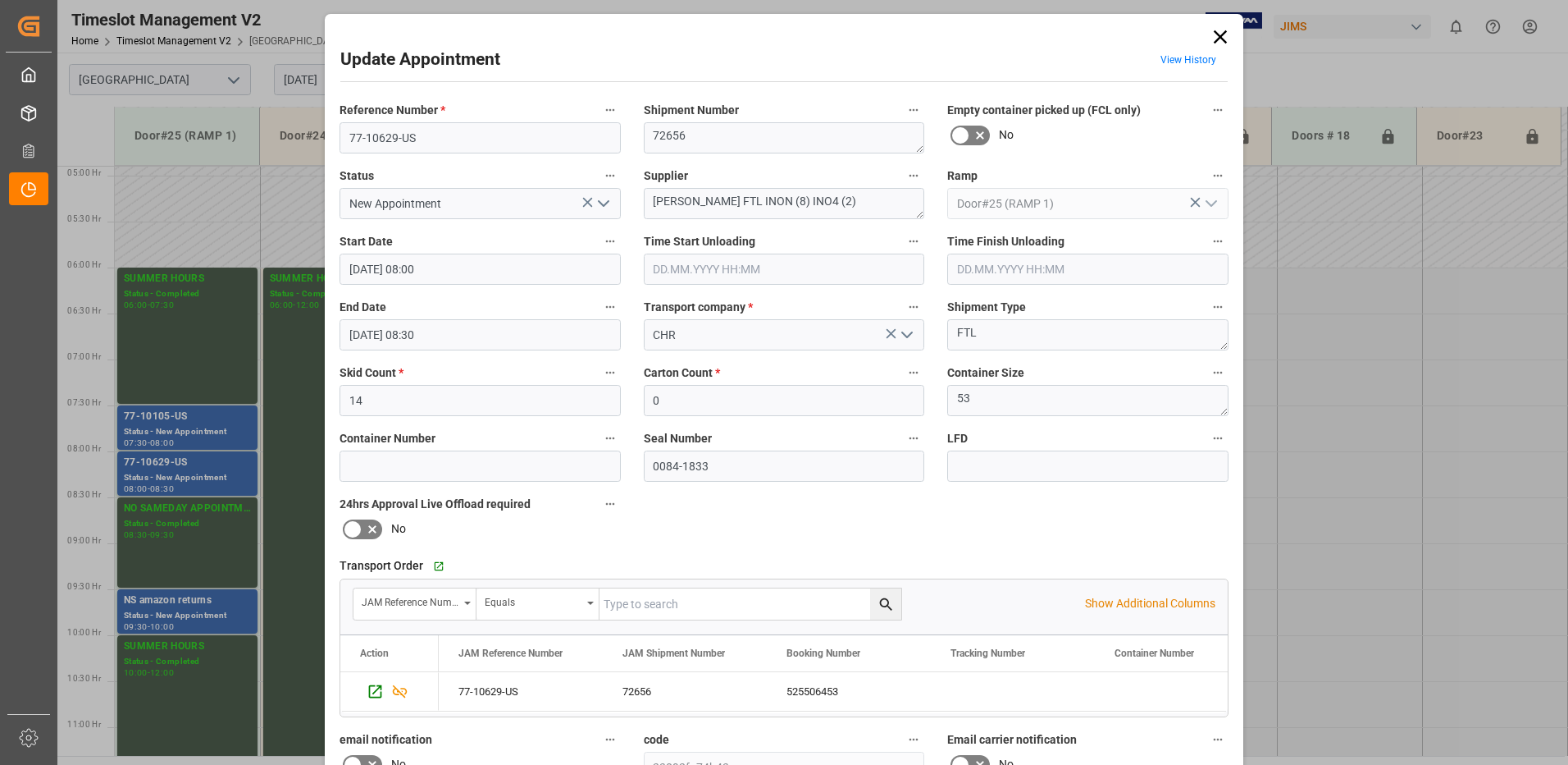
click at [1219, 37] on icon at bounding box center [1221, 37] width 13 height 13
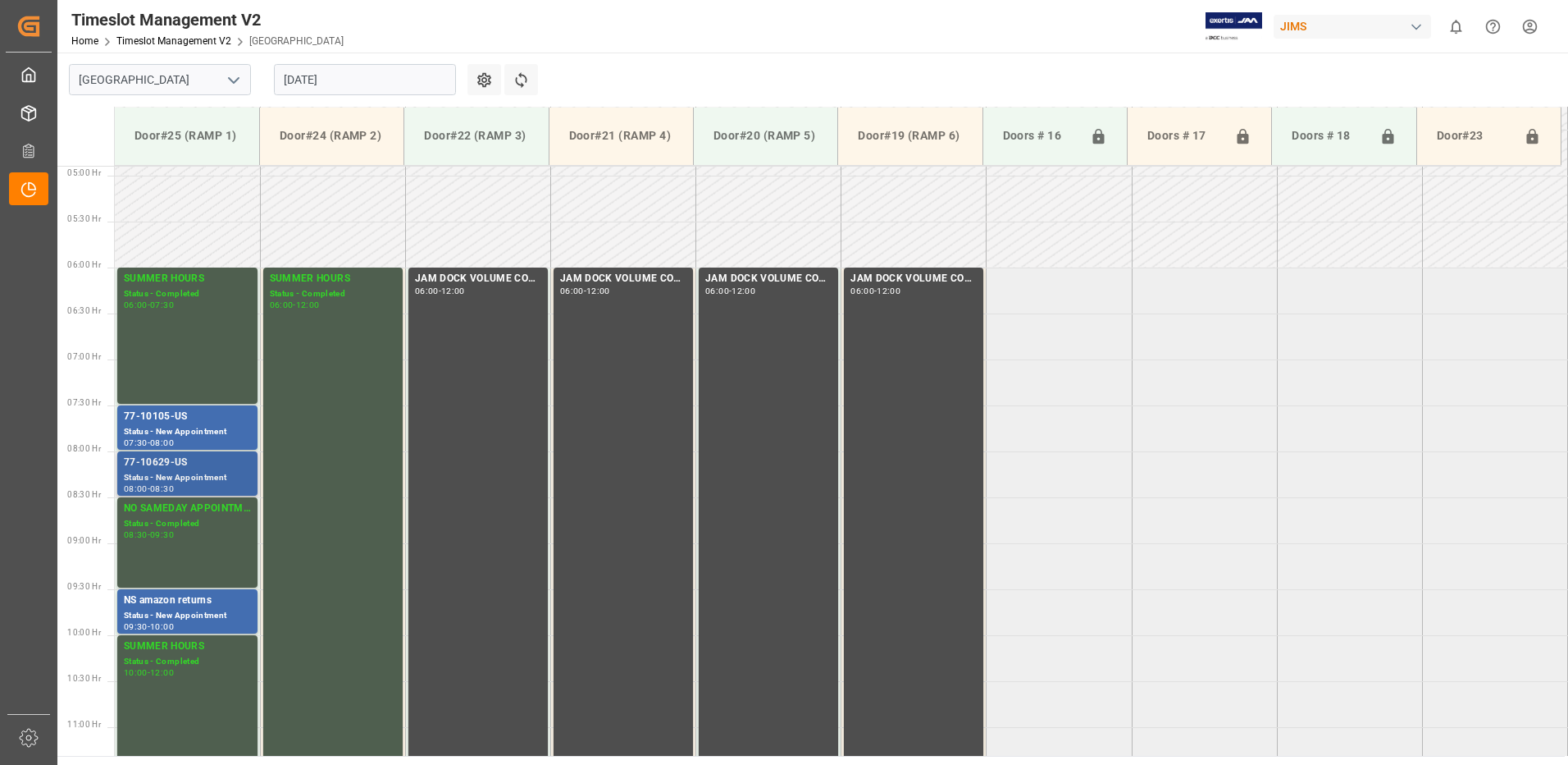
click at [172, 474] on div "Status - New Appointment" at bounding box center [187, 478] width 127 height 14
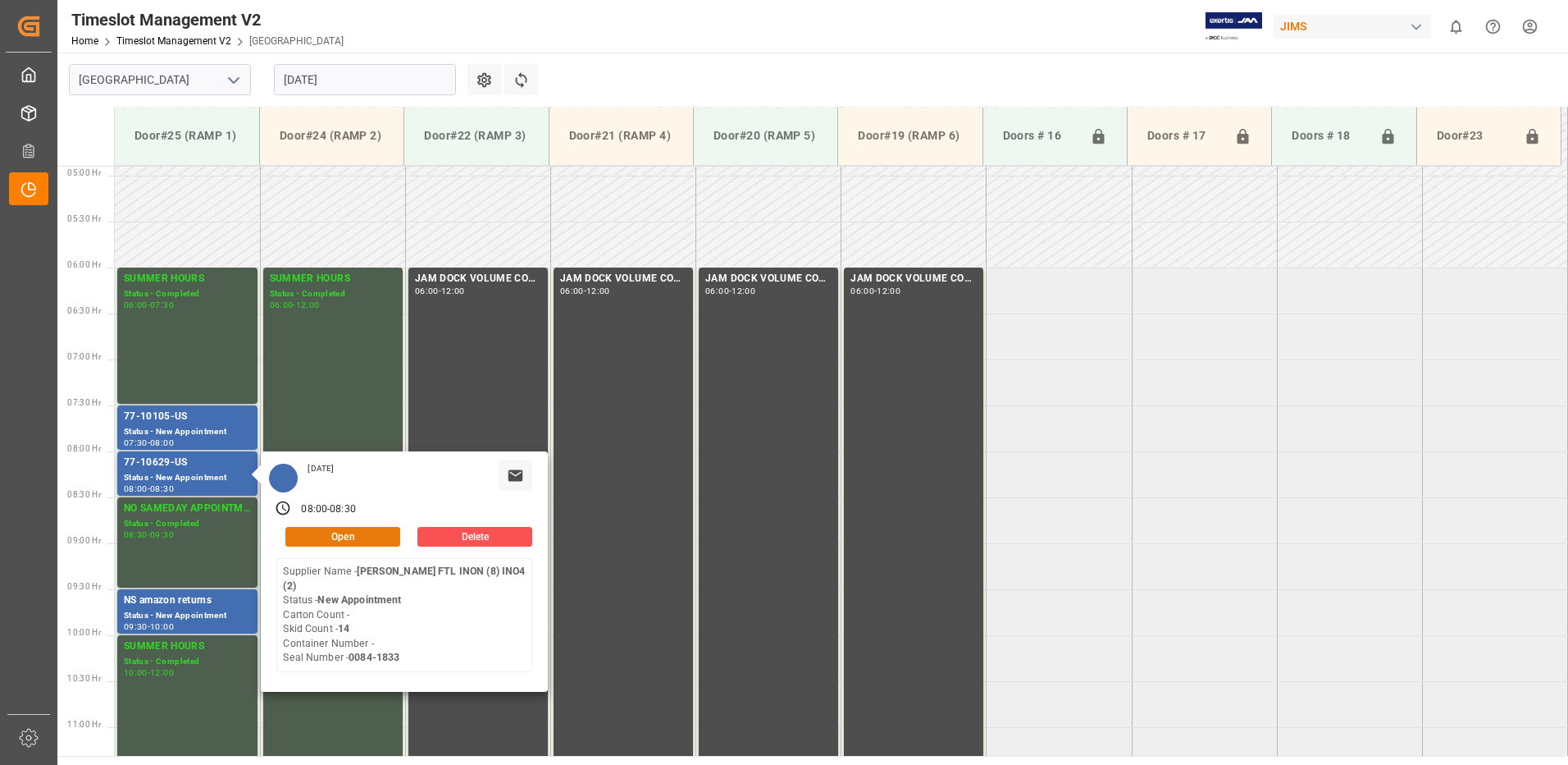
click at [356, 534] on button "Open" at bounding box center [342, 536] width 115 height 20
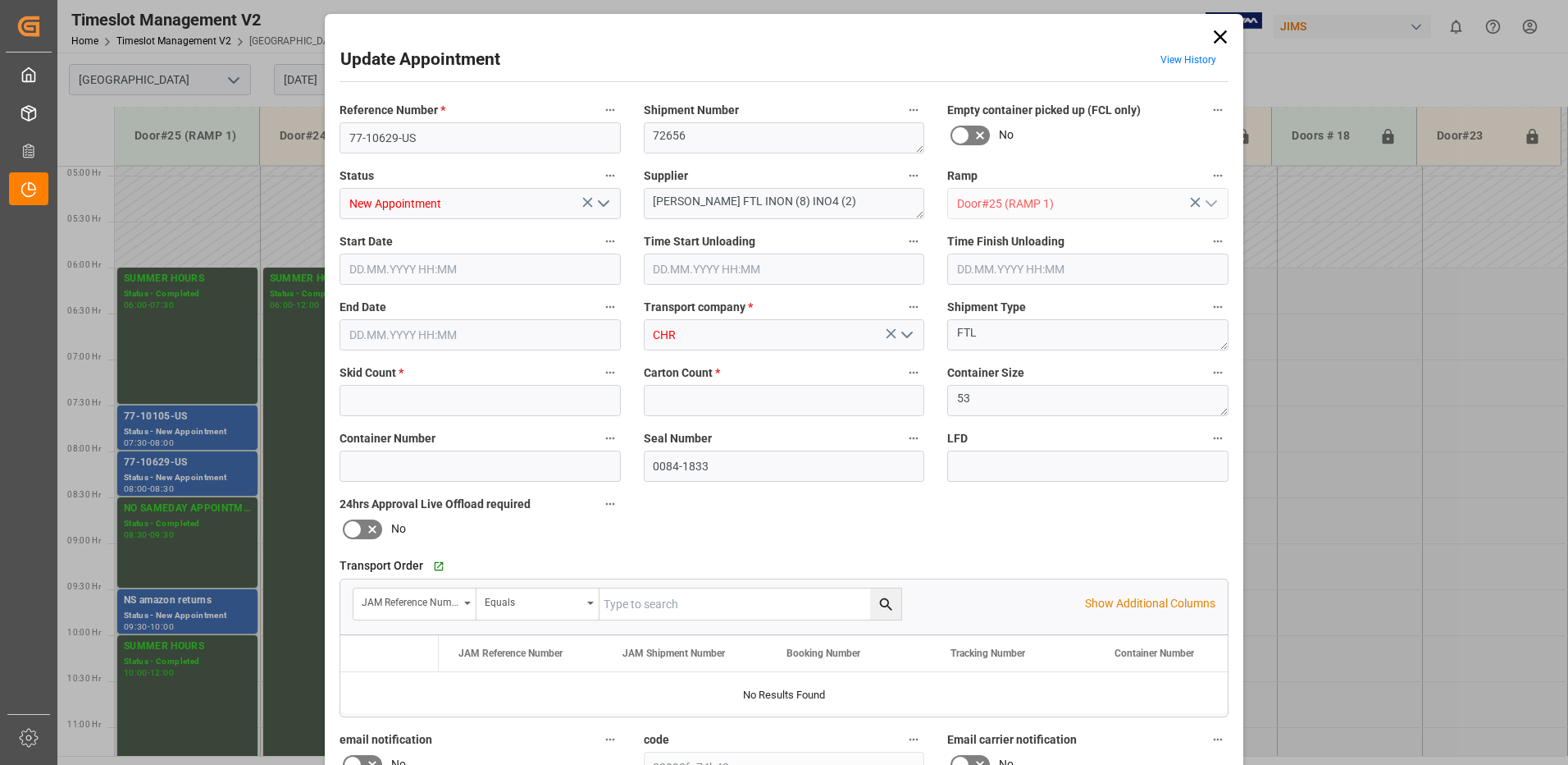
type input "14"
type input "0"
type input "[DATE] 08:00"
type input "[DATE] 08:30"
type input "[DATE] 18:01"
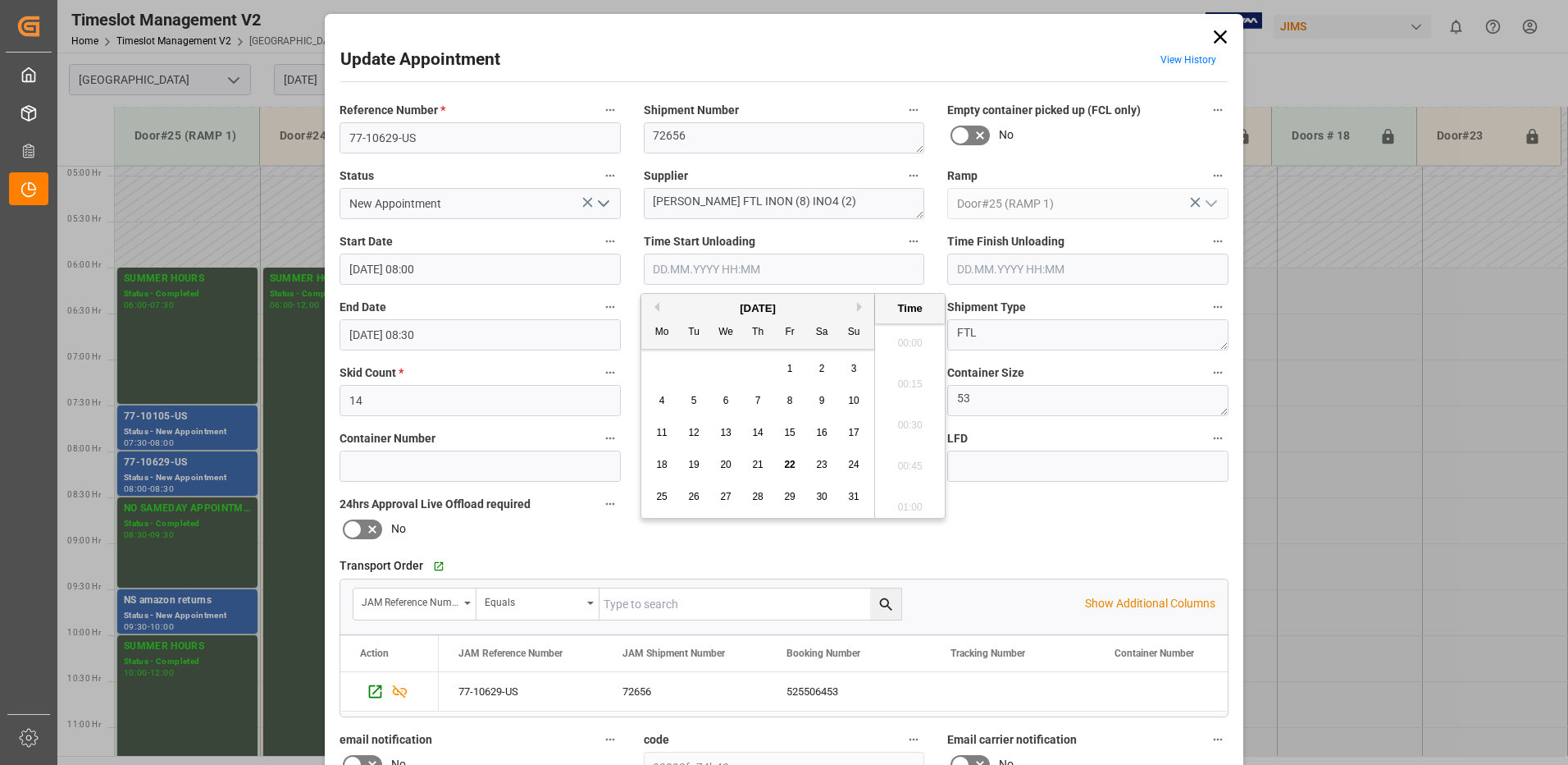
click at [670, 271] on input "text" at bounding box center [784, 269] width 282 height 31
click at [791, 465] on span "22" at bounding box center [789, 465] width 10 height 11
click at [901, 455] on li "06:45" at bounding box center [909, 461] width 70 height 41
type input "[DATE] 06:45"
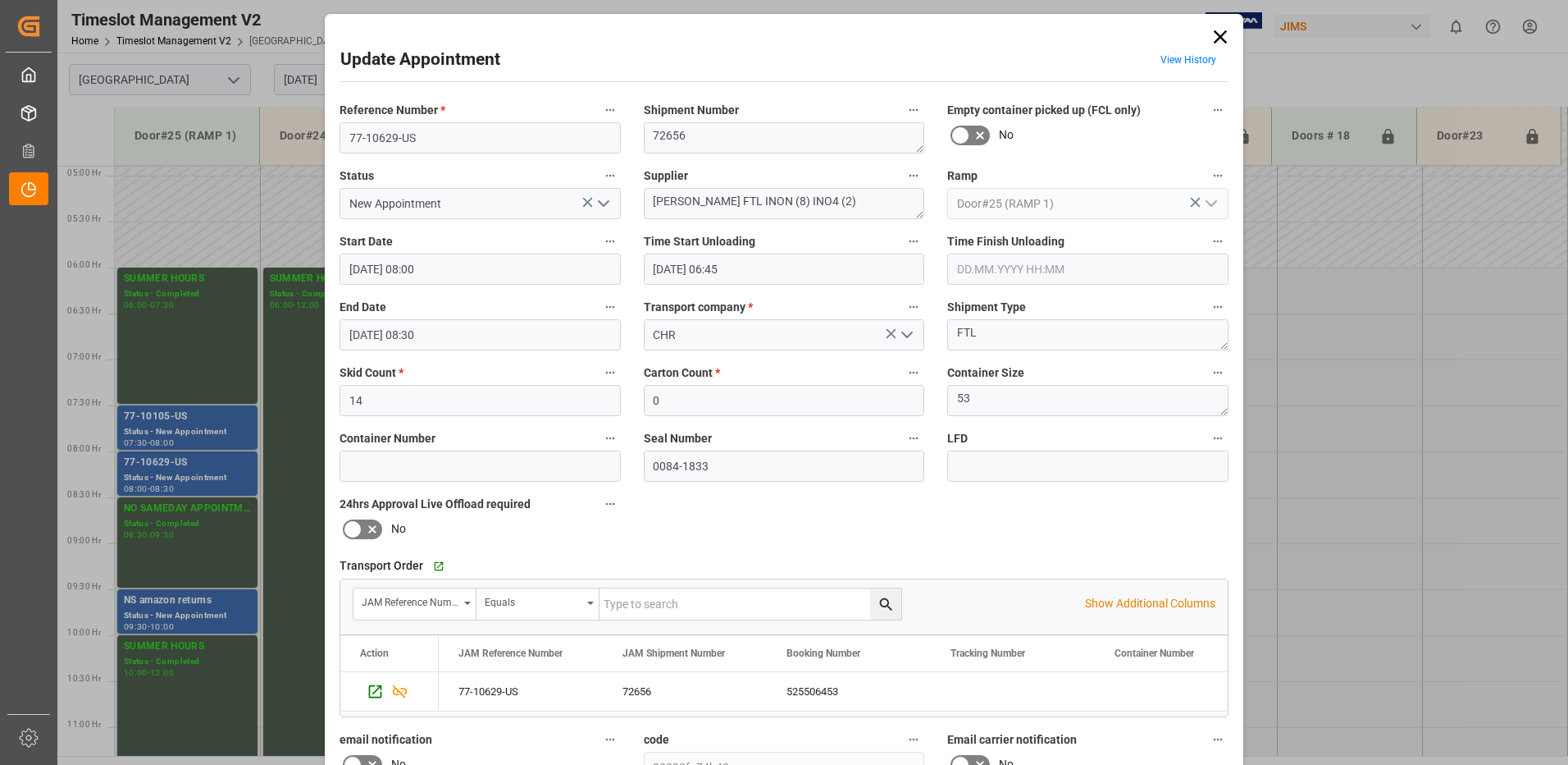
click at [604, 204] on icon "open menu" at bounding box center [604, 203] width 20 height 20
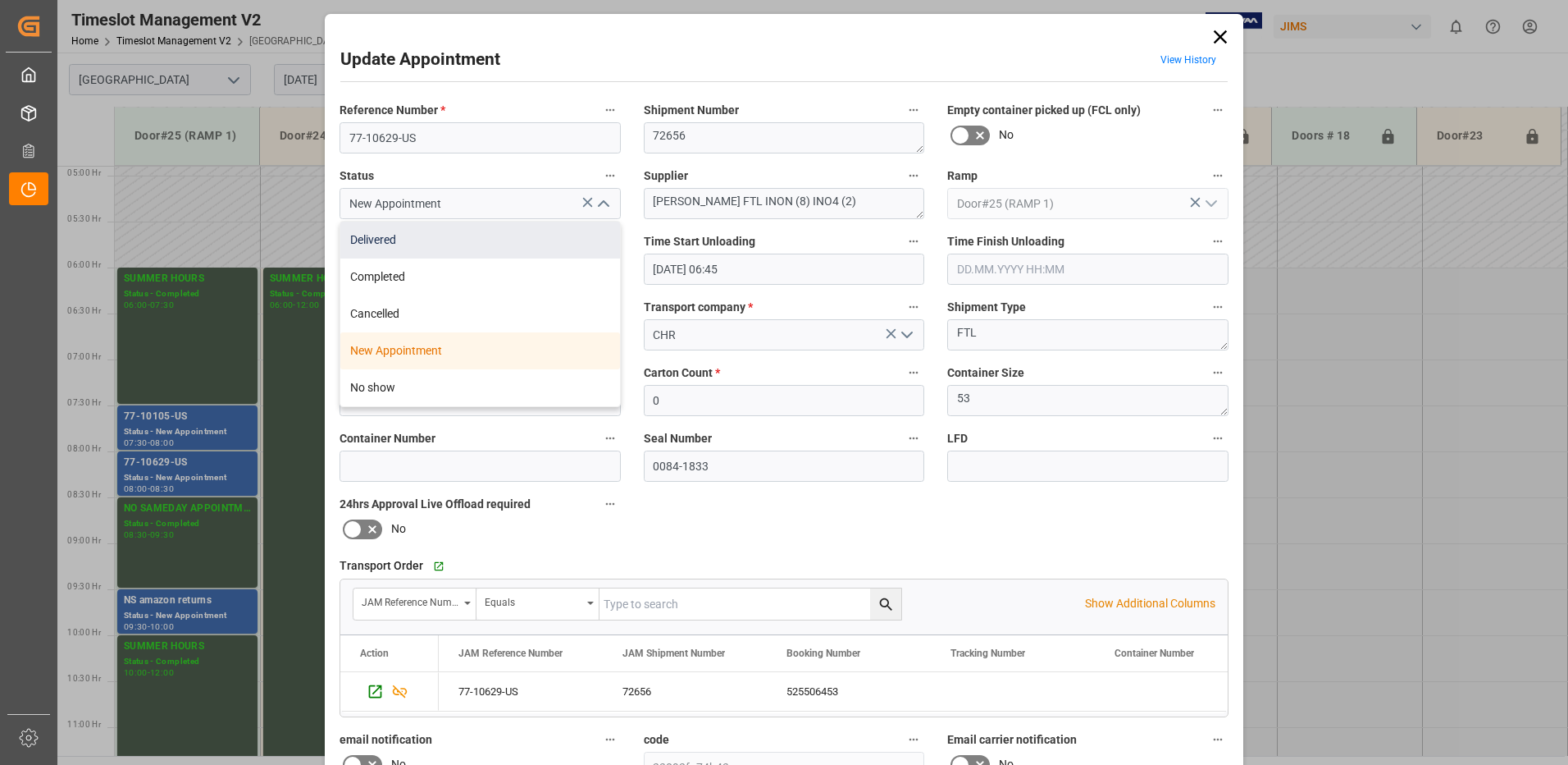
click at [425, 242] on div "Delivered" at bounding box center [480, 240] width 280 height 37
type input "Delivered"
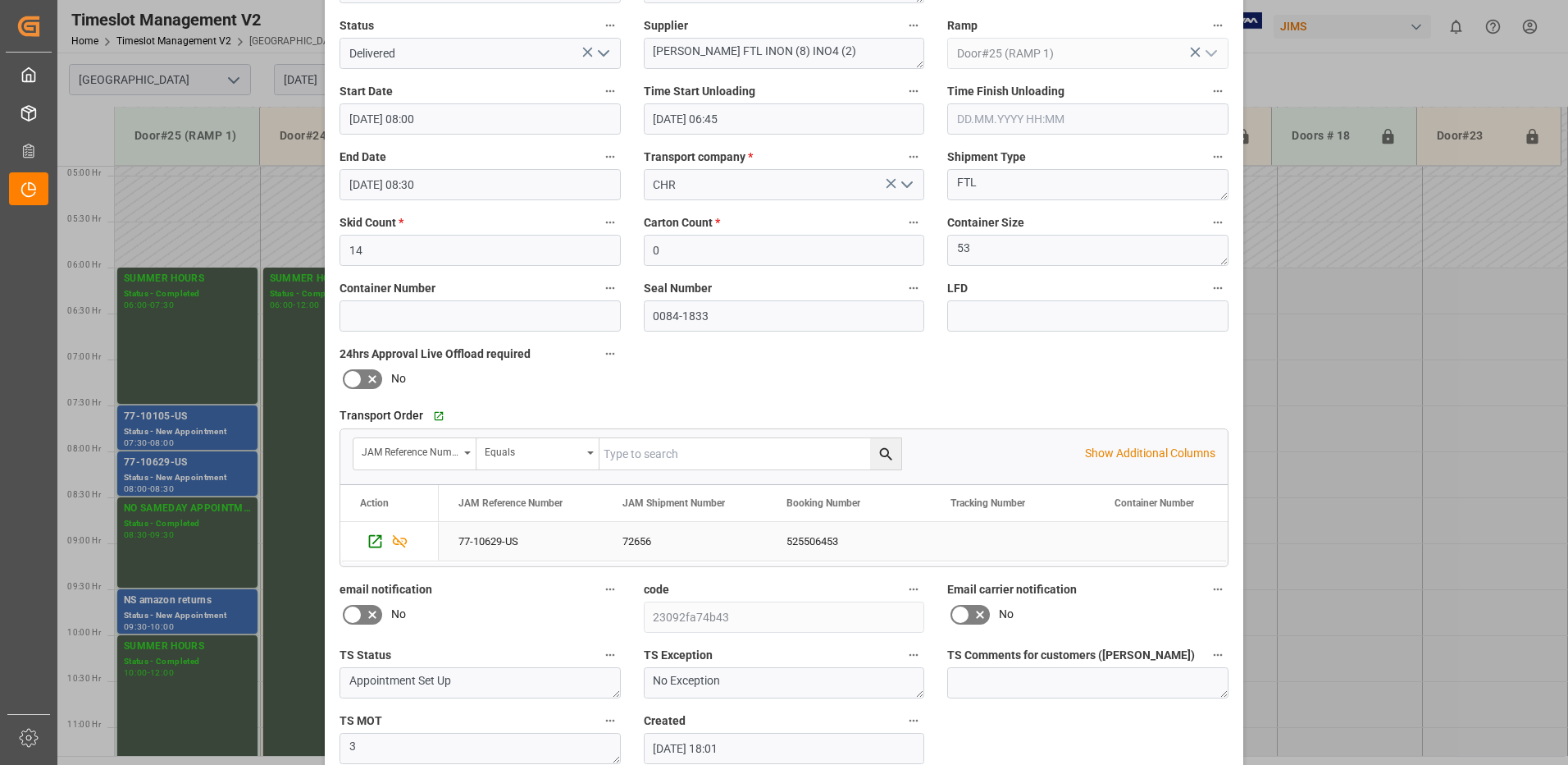
scroll to position [233, 0]
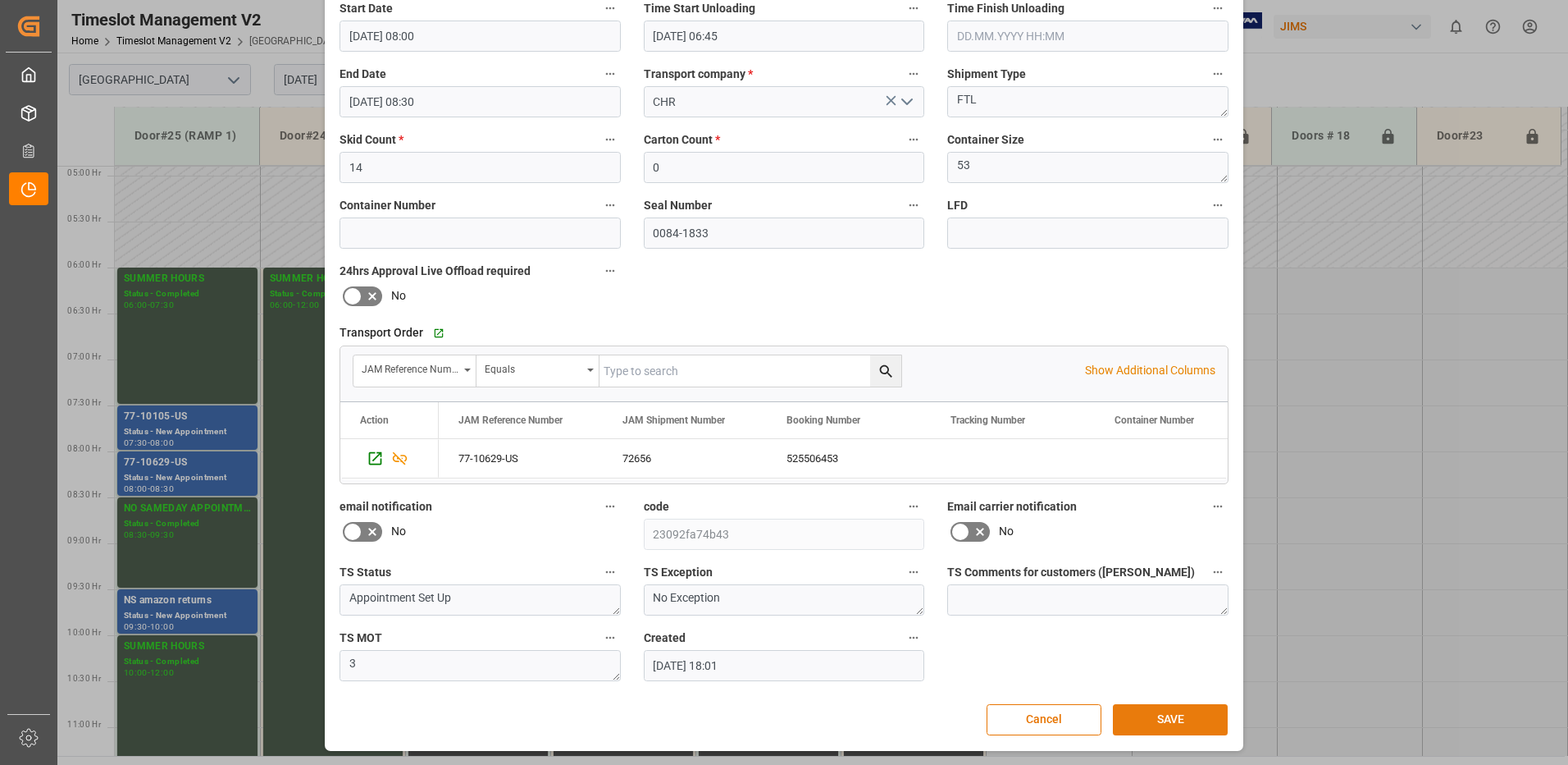
click at [1179, 723] on button "SAVE" at bounding box center [1170, 719] width 115 height 31
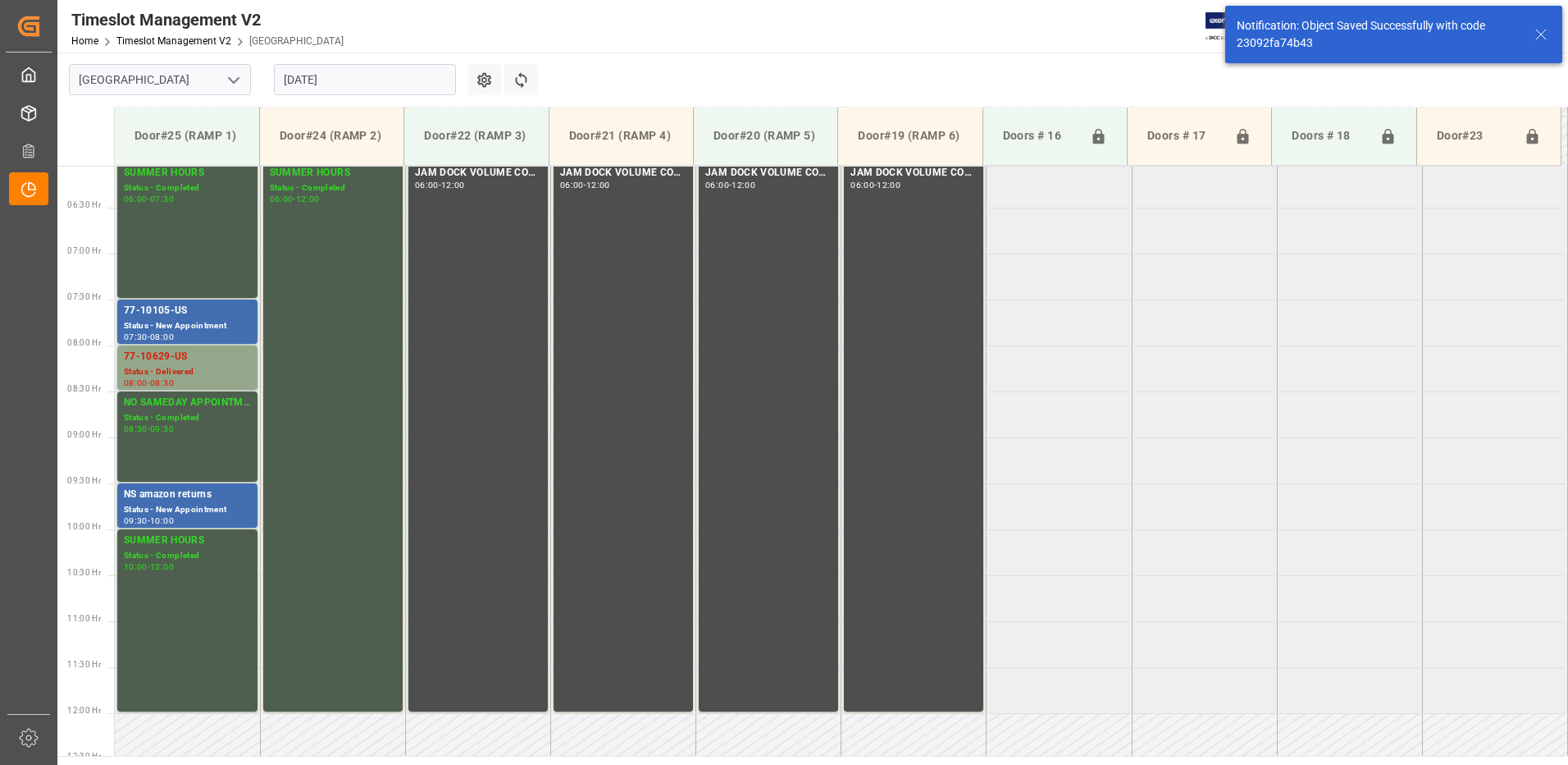
scroll to position [575, 0]
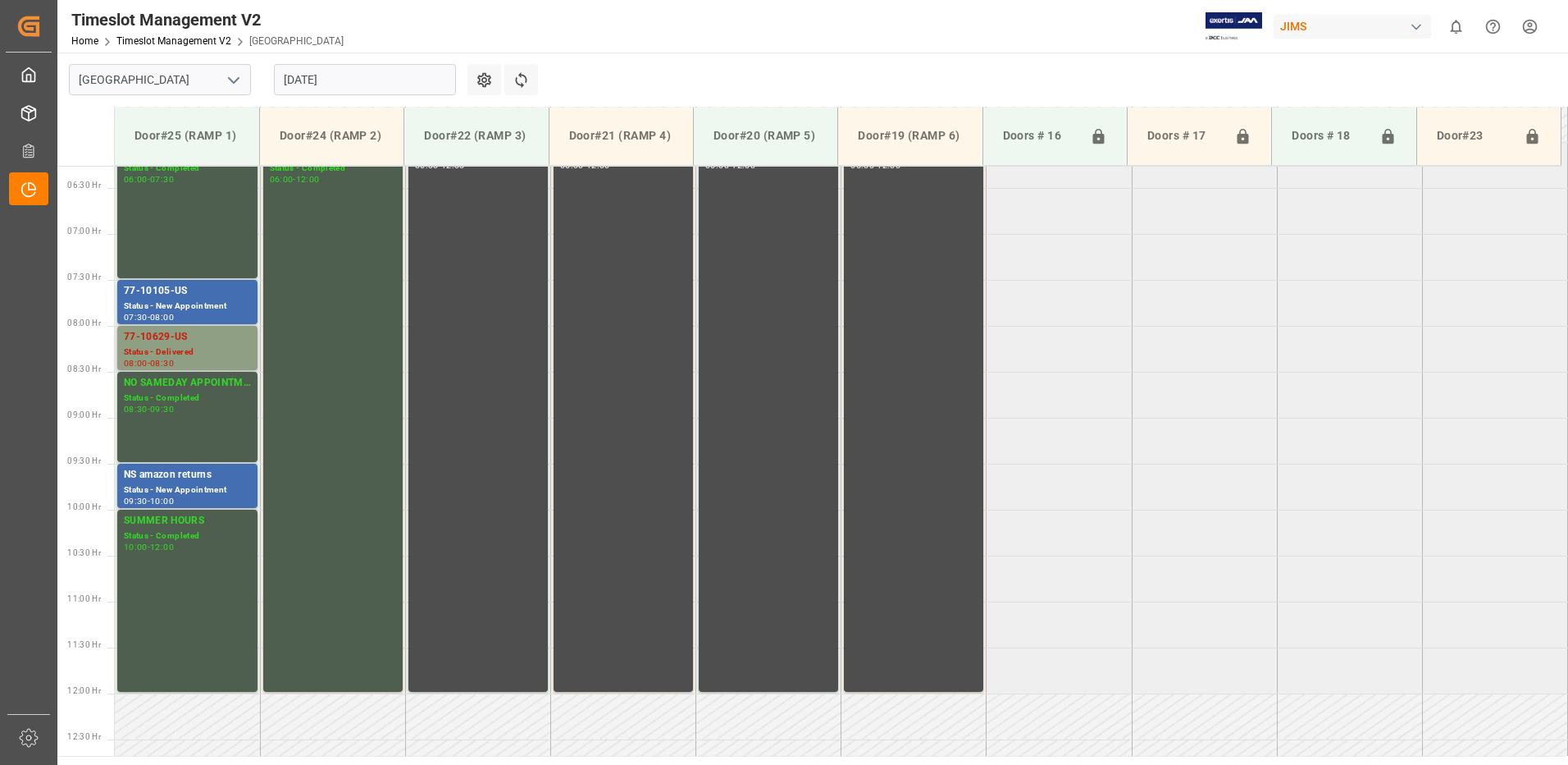
click at [181, 341] on div "77-10629-US" at bounding box center [187, 338] width 127 height 17
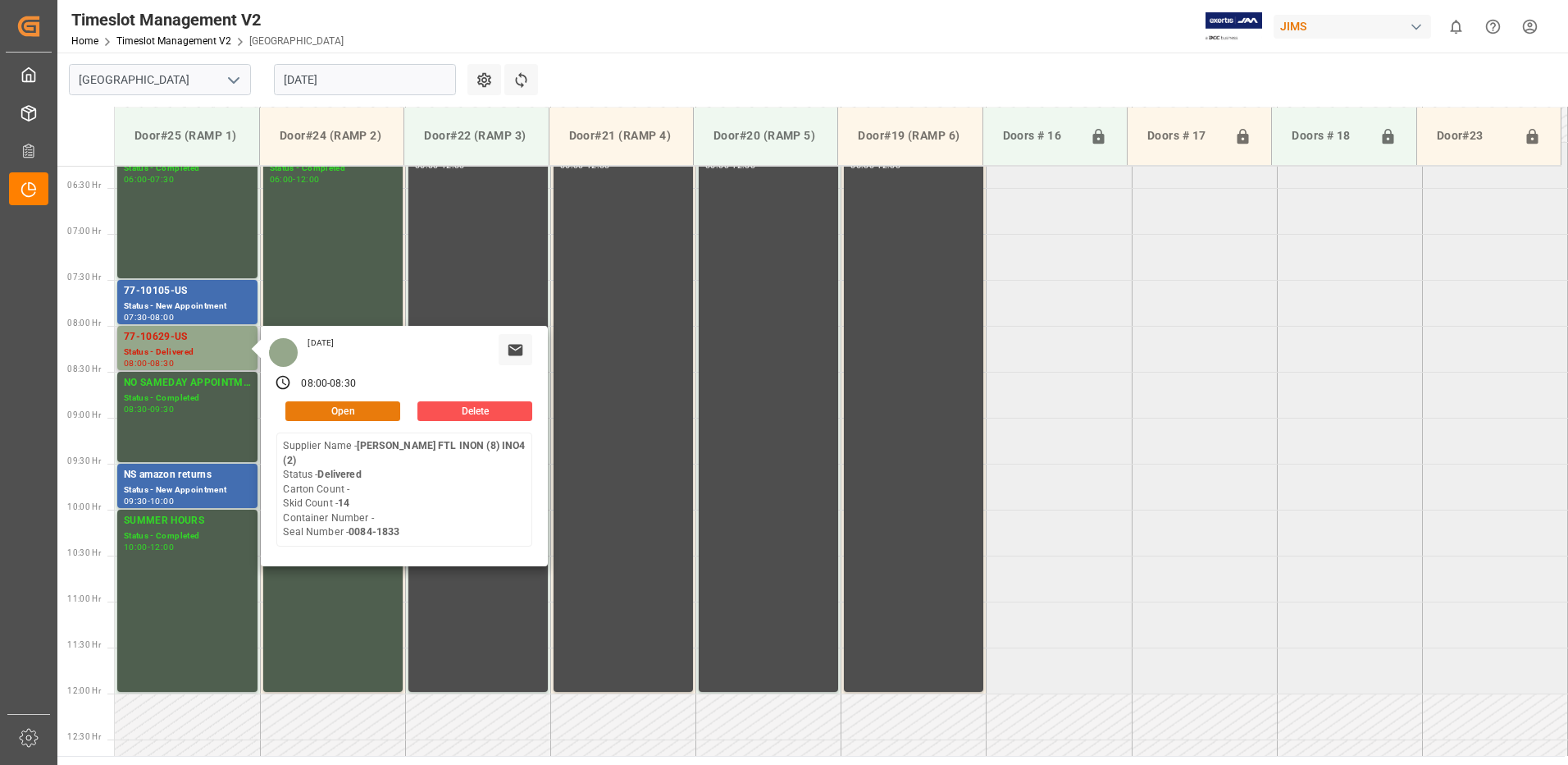
click at [350, 407] on button "Open" at bounding box center [342, 410] width 115 height 20
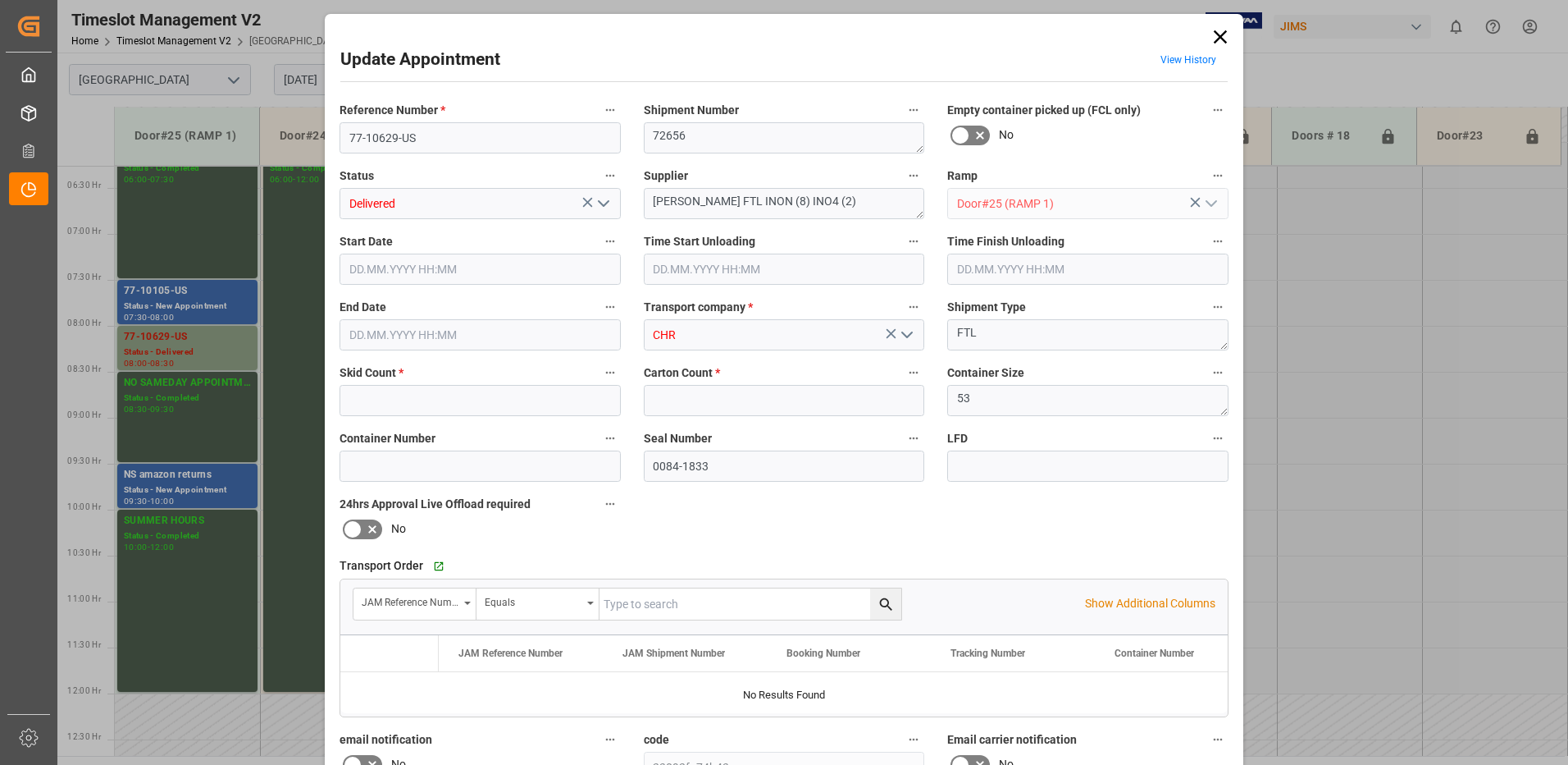
type input "14"
type input "0"
type input "[DATE] 08:00"
type input "[DATE] 06:45"
type input "[DATE] 08:30"
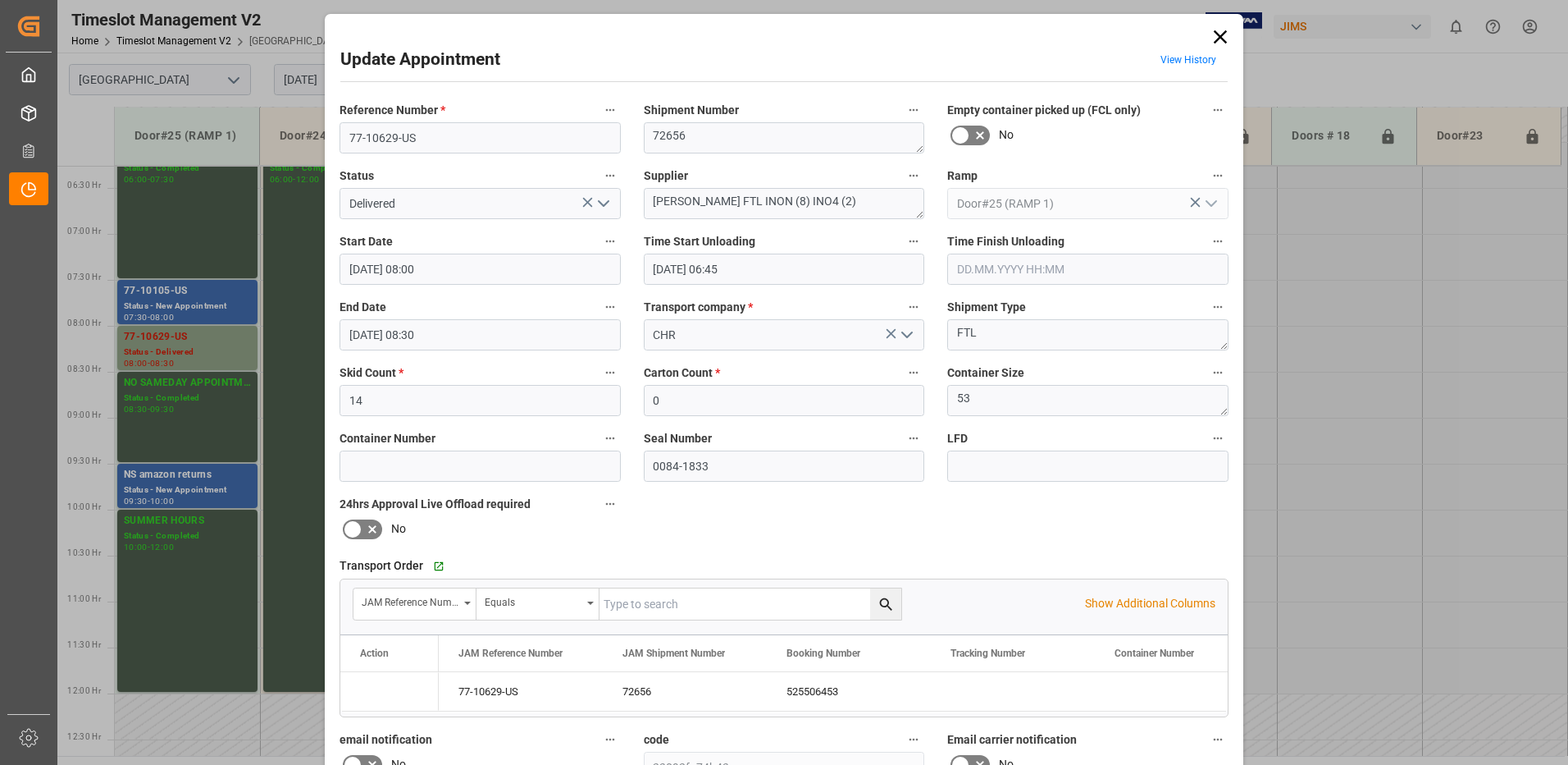
type input "[DATE] 18:01"
click at [1217, 35] on icon at bounding box center [1221, 37] width 13 height 13
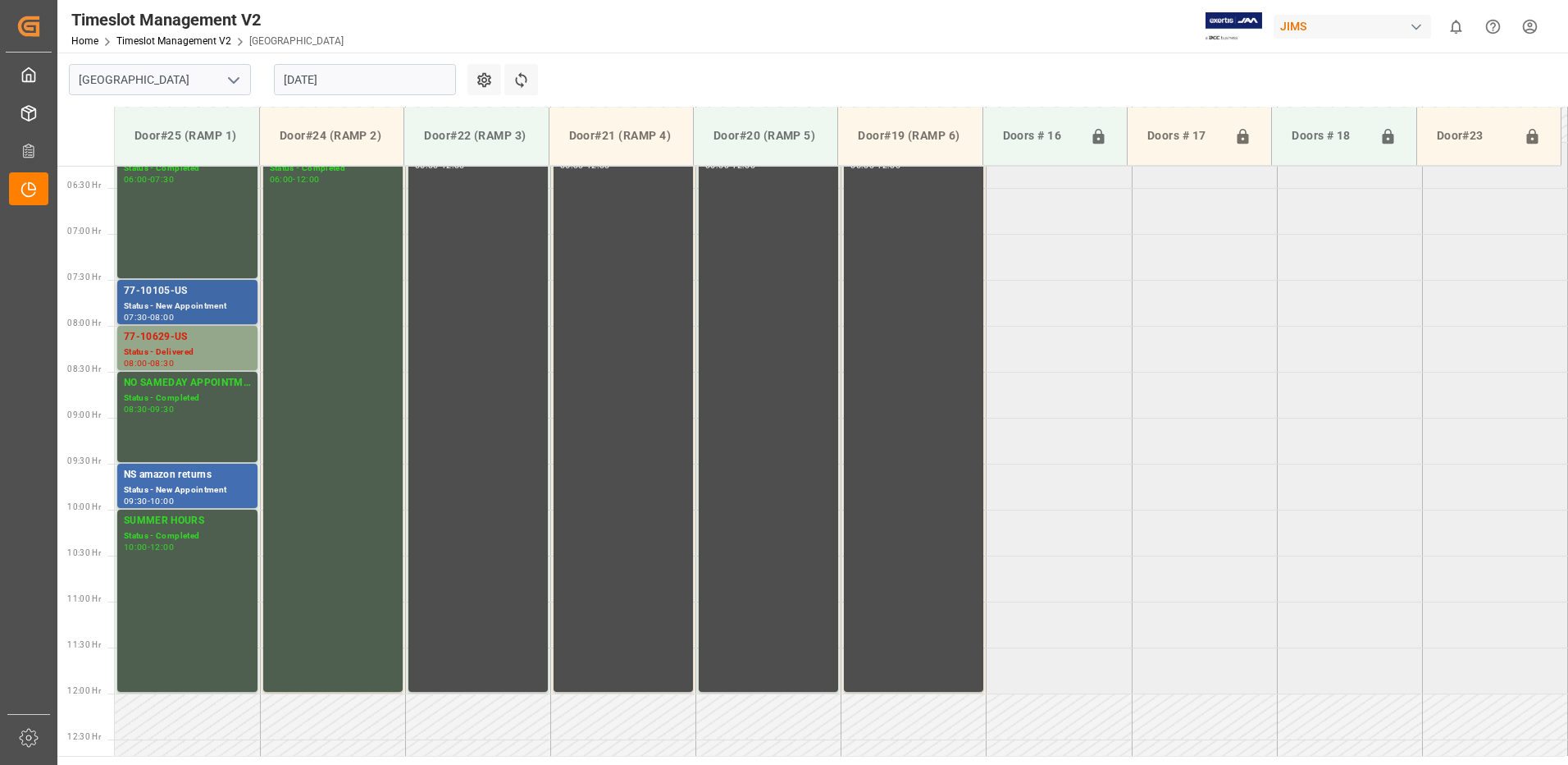
click at [193, 296] on div "77-10105-US" at bounding box center [187, 291] width 127 height 17
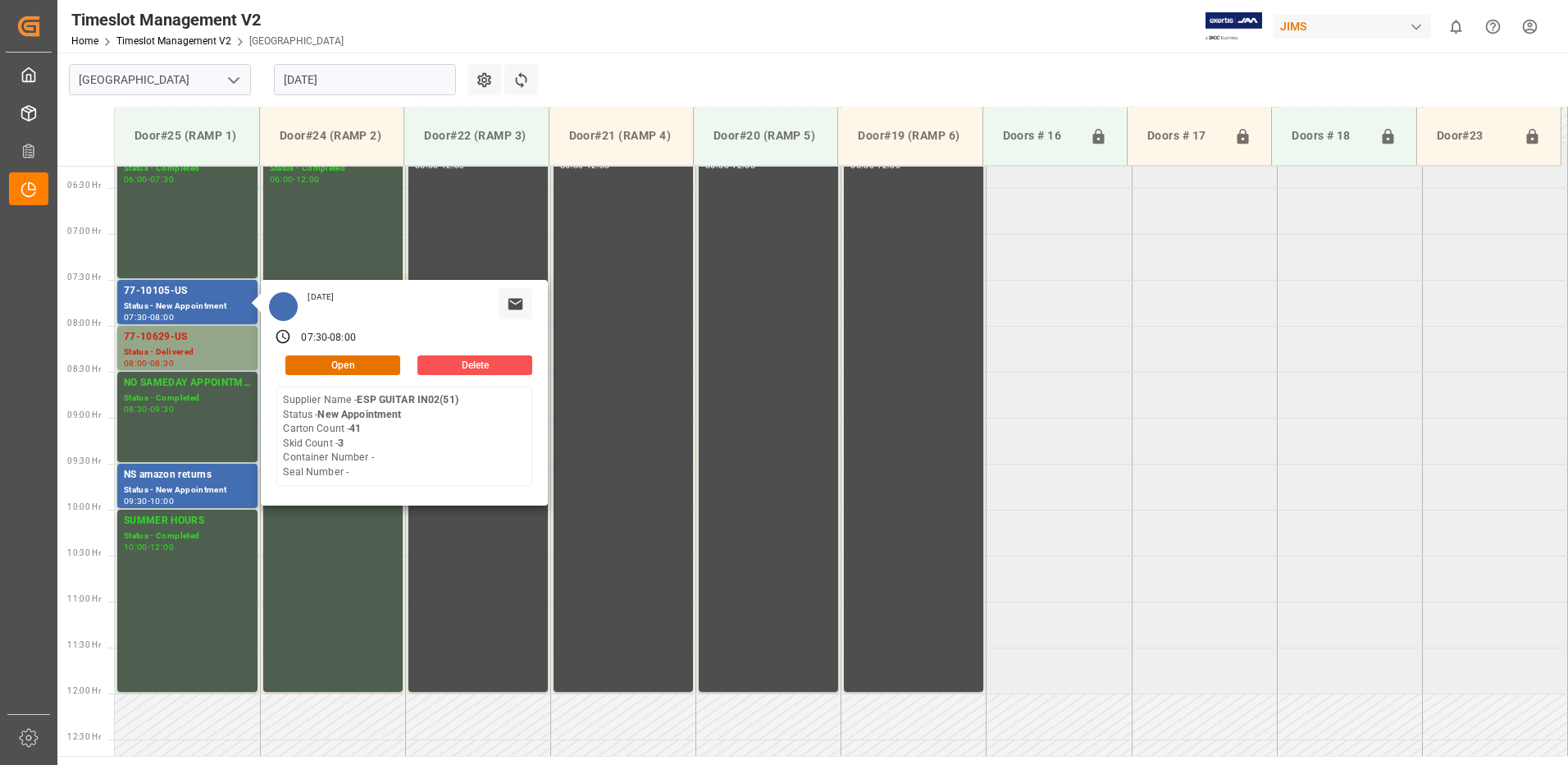
click at [365, 80] on input "[DATE]" at bounding box center [365, 79] width 182 height 31
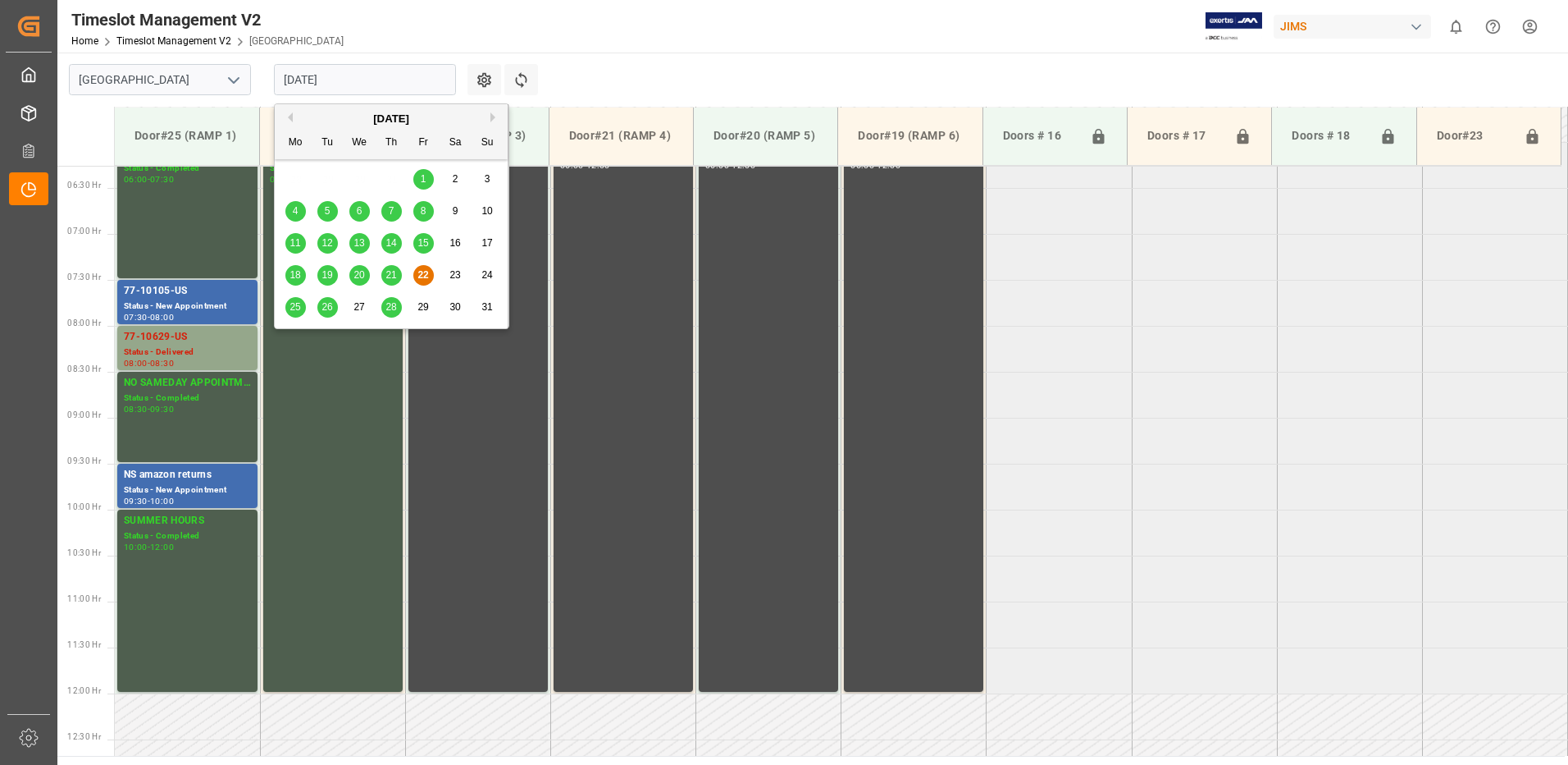
click at [293, 307] on span "25" at bounding box center [294, 307] width 10 height 11
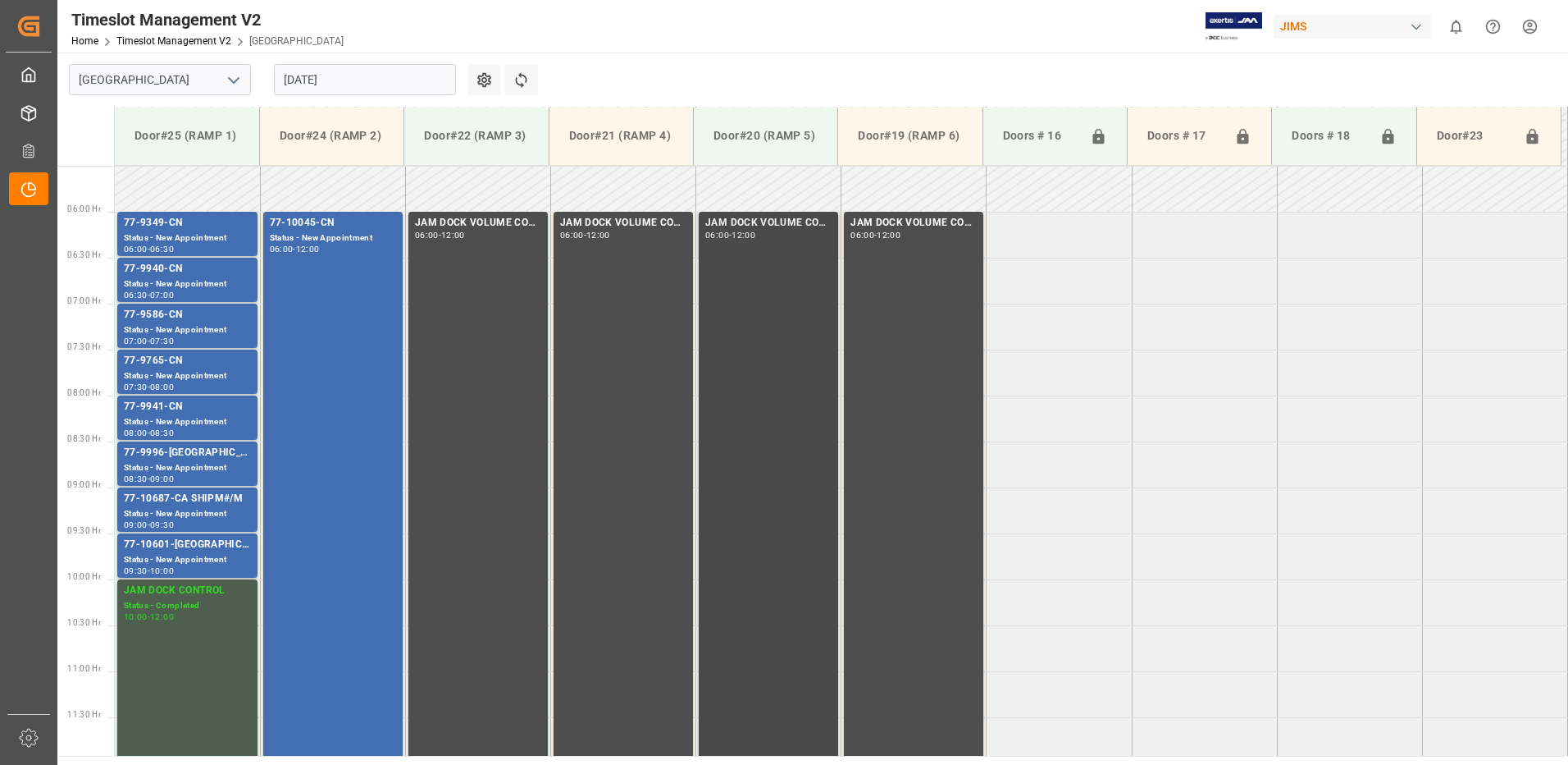
scroll to position [541, 0]
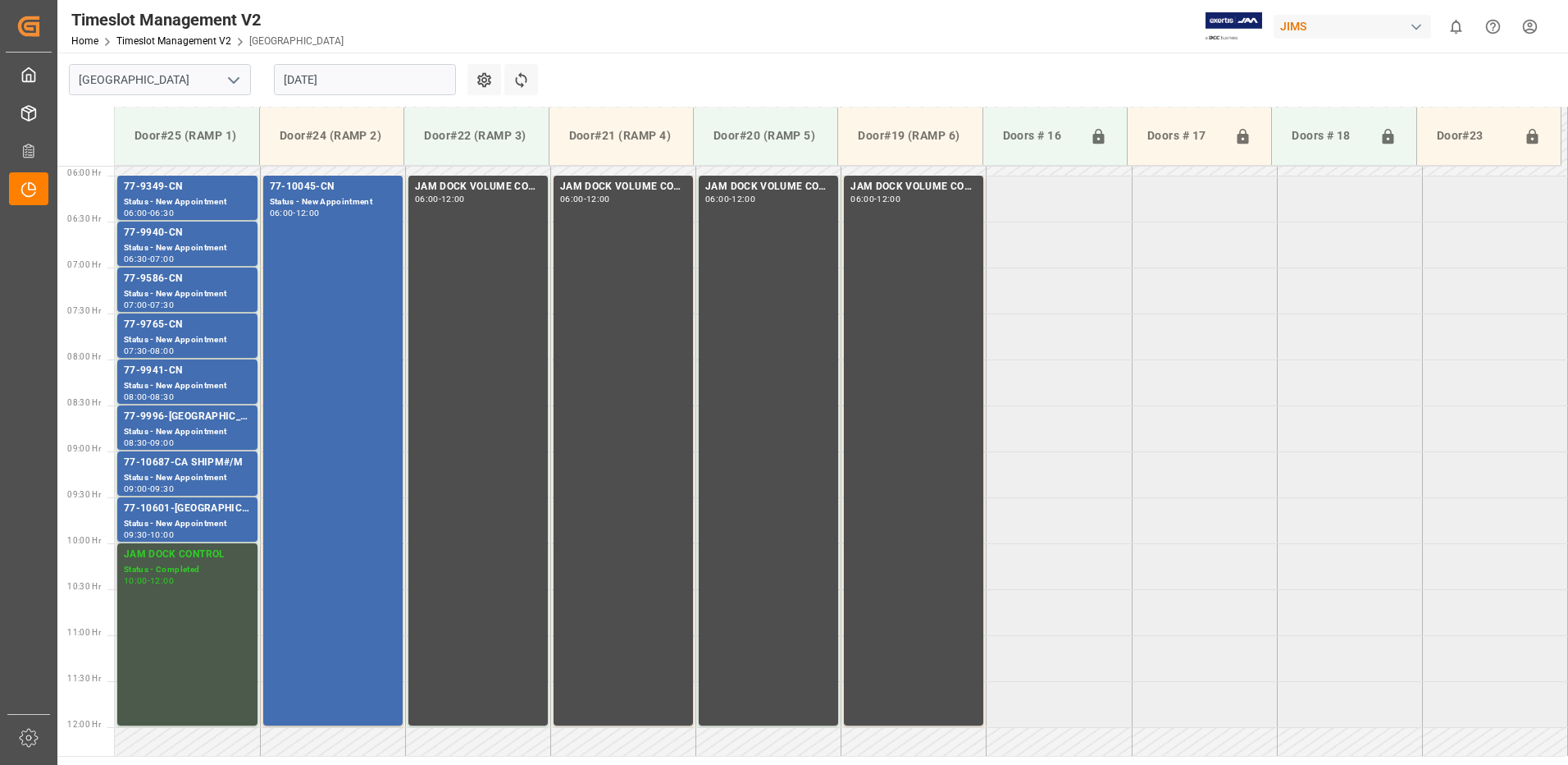
click at [182, 572] on div "Status - Completed" at bounding box center [187, 569] width 127 height 14
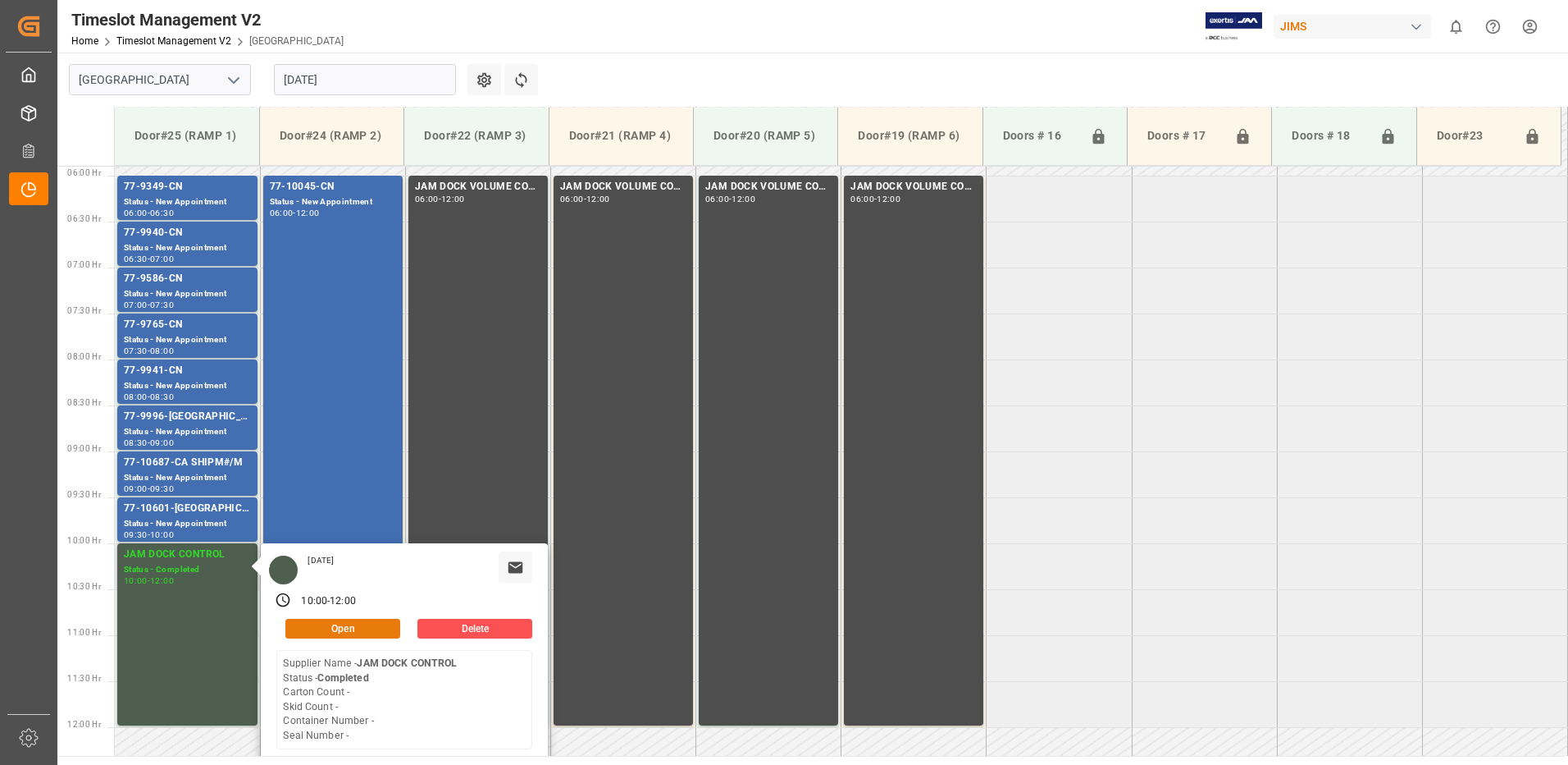
click at [367, 629] on button "Open" at bounding box center [342, 628] width 115 height 20
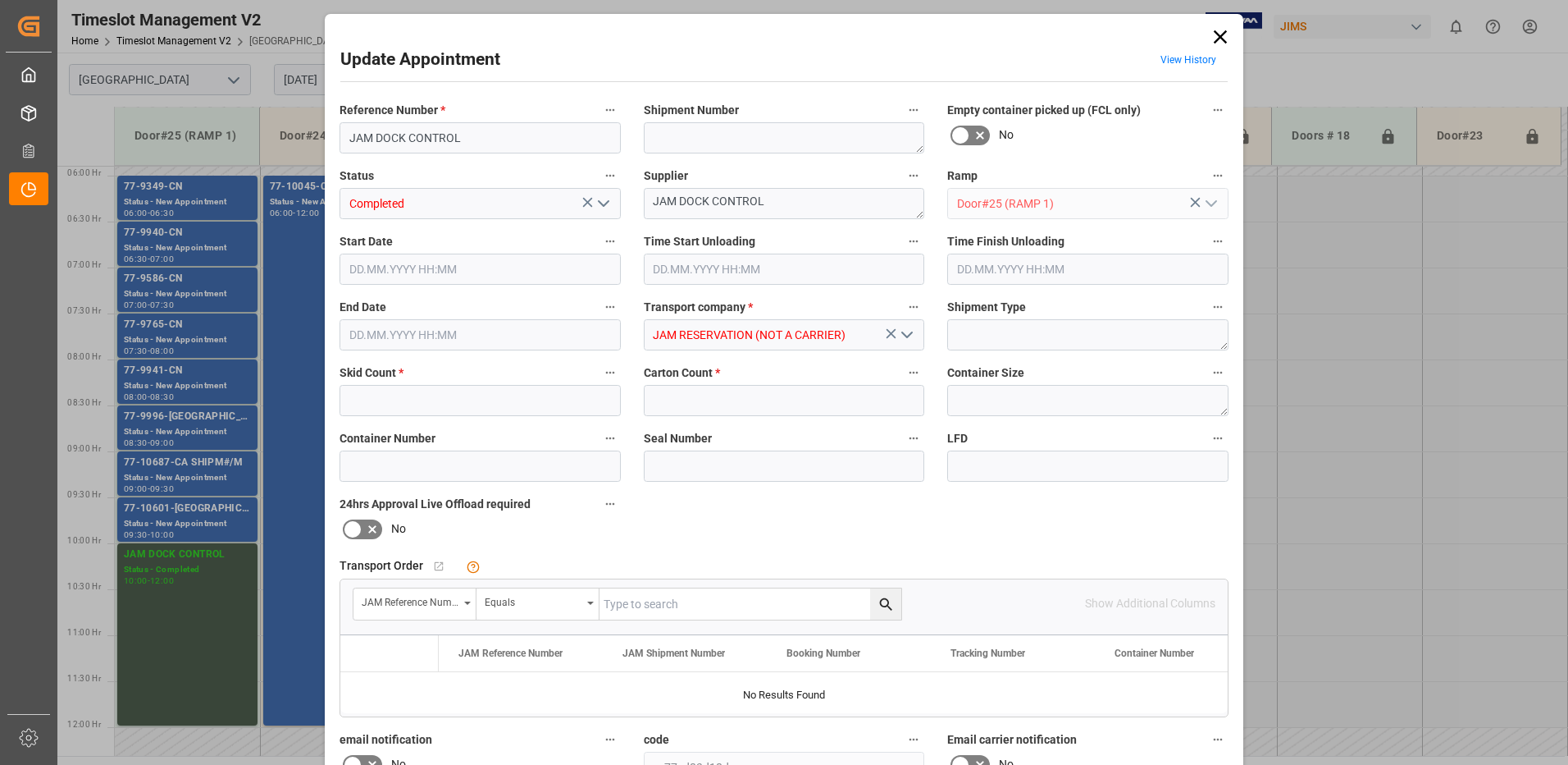
type input "0"
type input "[DATE] 10:00"
type input "[DATE] 12:00"
type input "[DATE] 19:46"
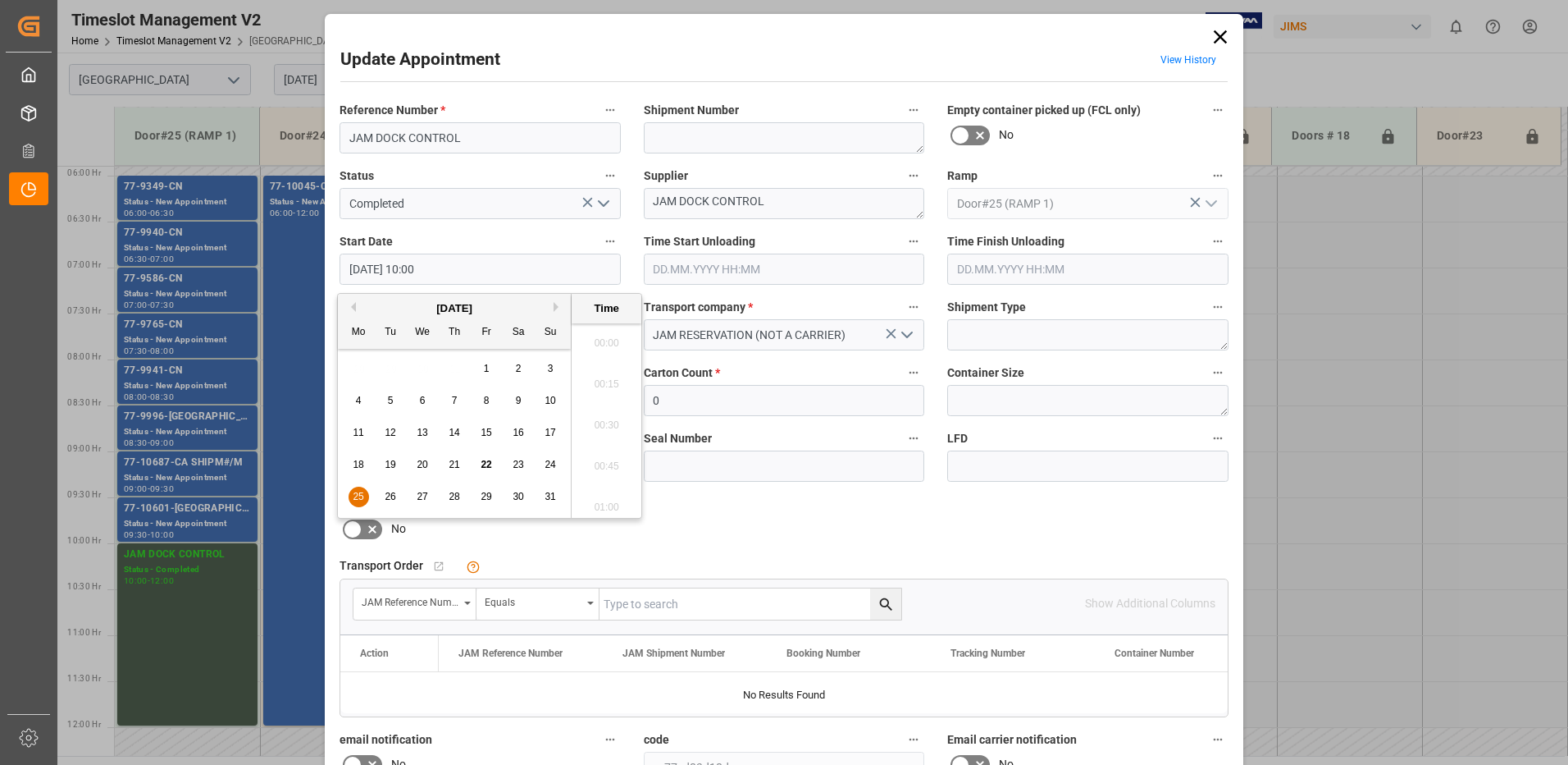
click at [459, 270] on input "[DATE] 10:00" at bounding box center [480, 269] width 282 height 31
click at [357, 496] on span "25" at bounding box center [357, 496] width 10 height 11
click at [608, 502] on li "10:30" at bounding box center [606, 502] width 70 height 41
type input "[DATE] 10:30"
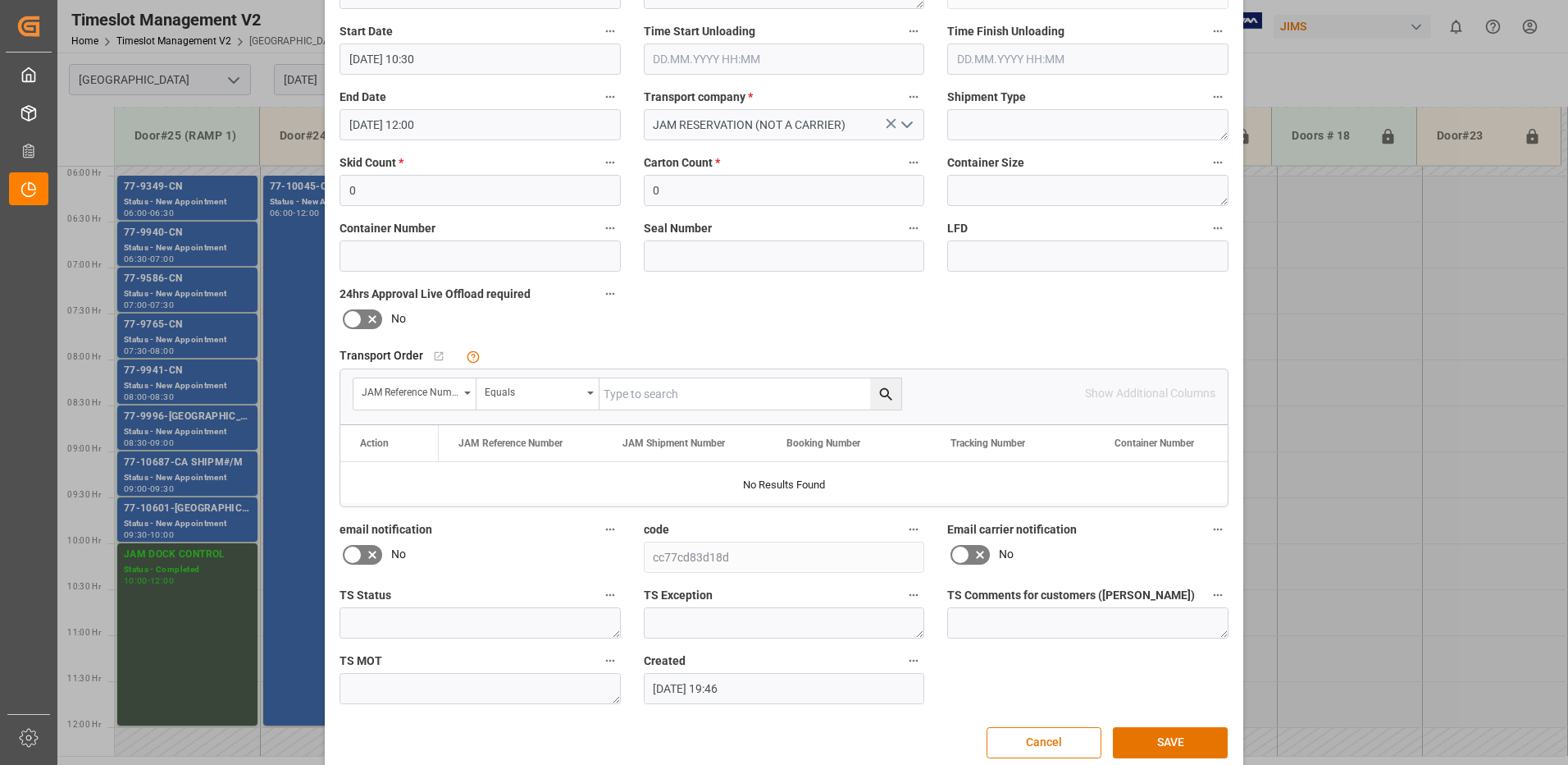
scroll to position [233, 0]
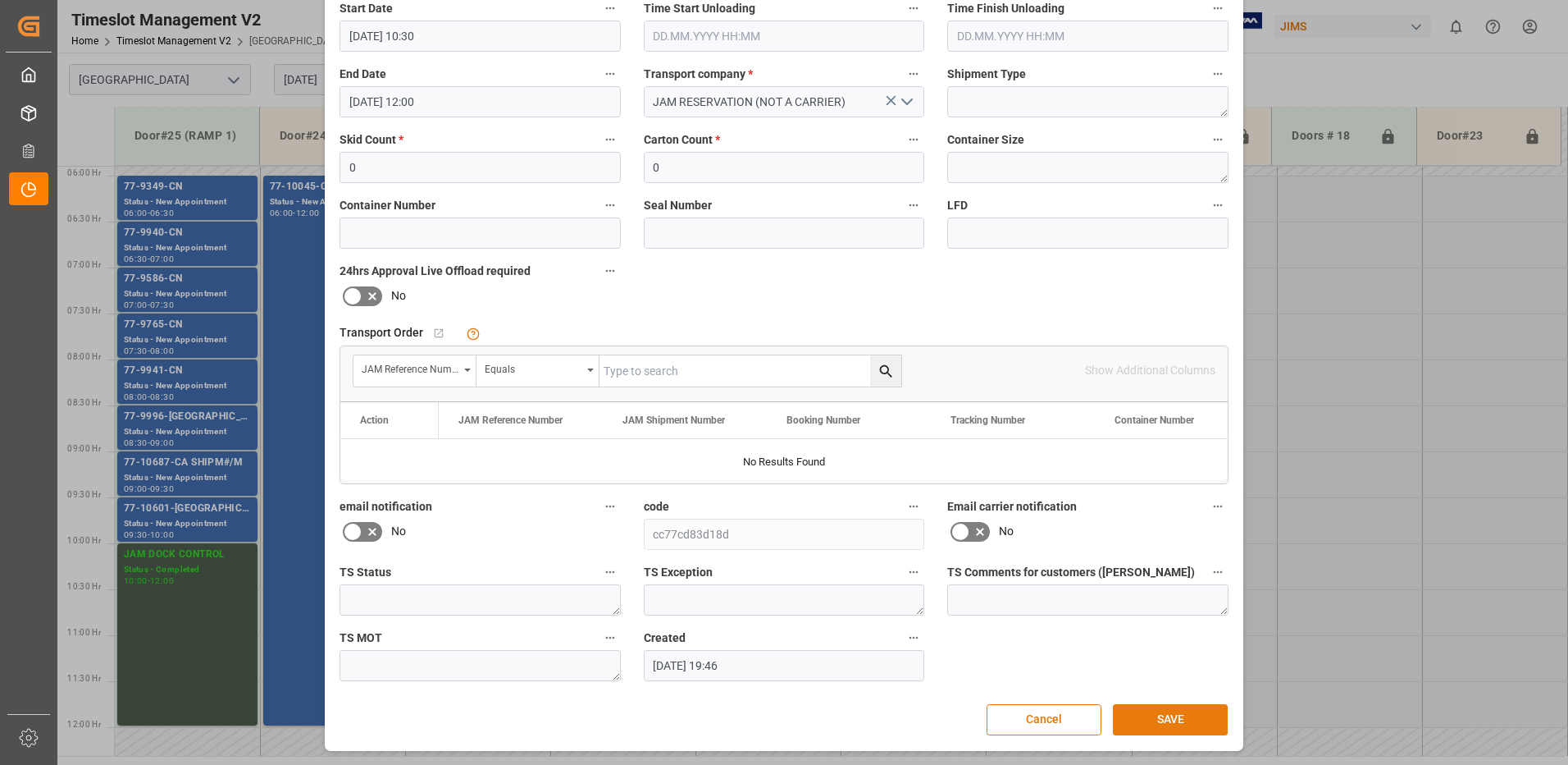
click at [1176, 718] on button "SAVE" at bounding box center [1170, 719] width 115 height 31
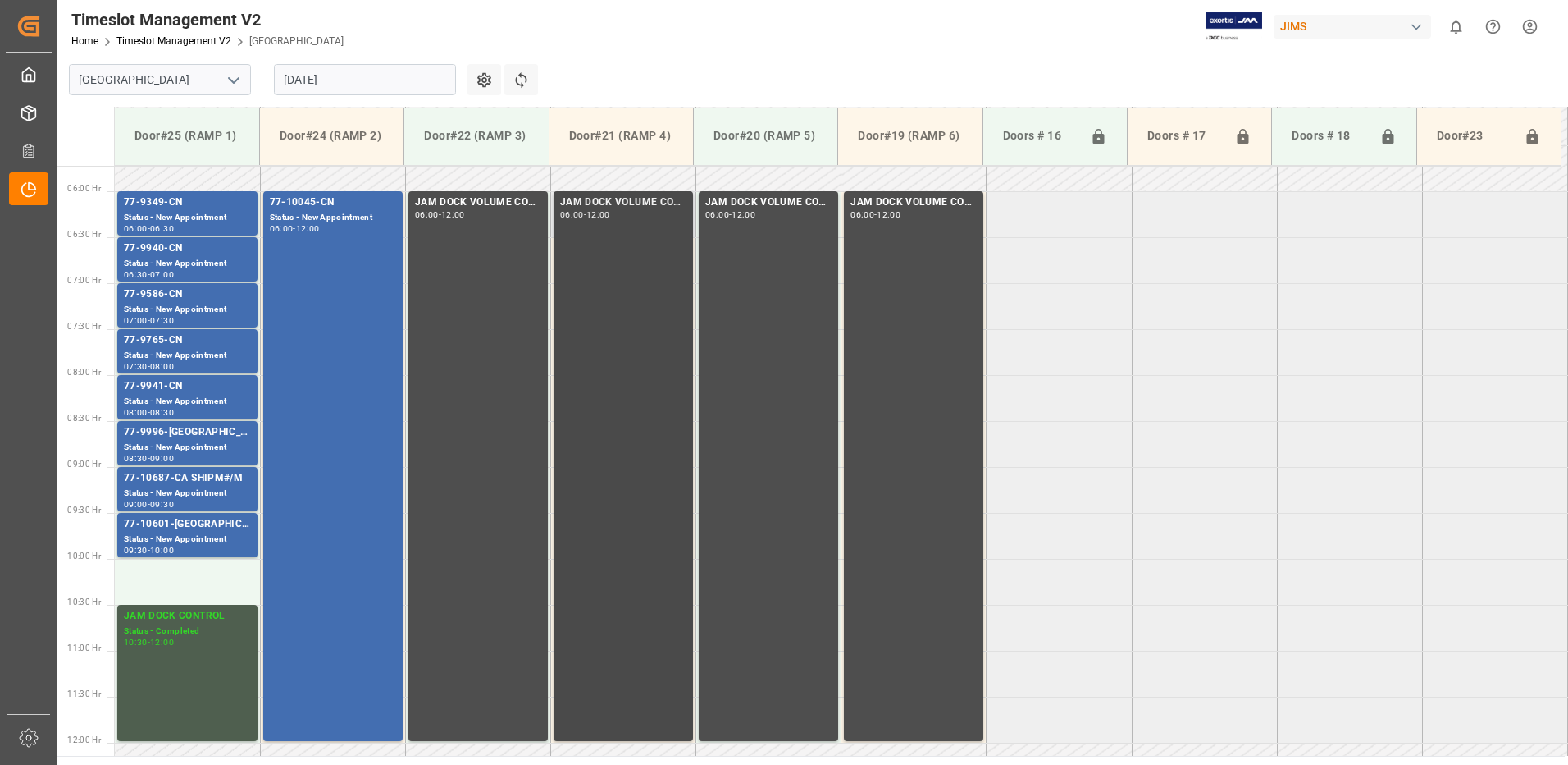
scroll to position [489, 0]
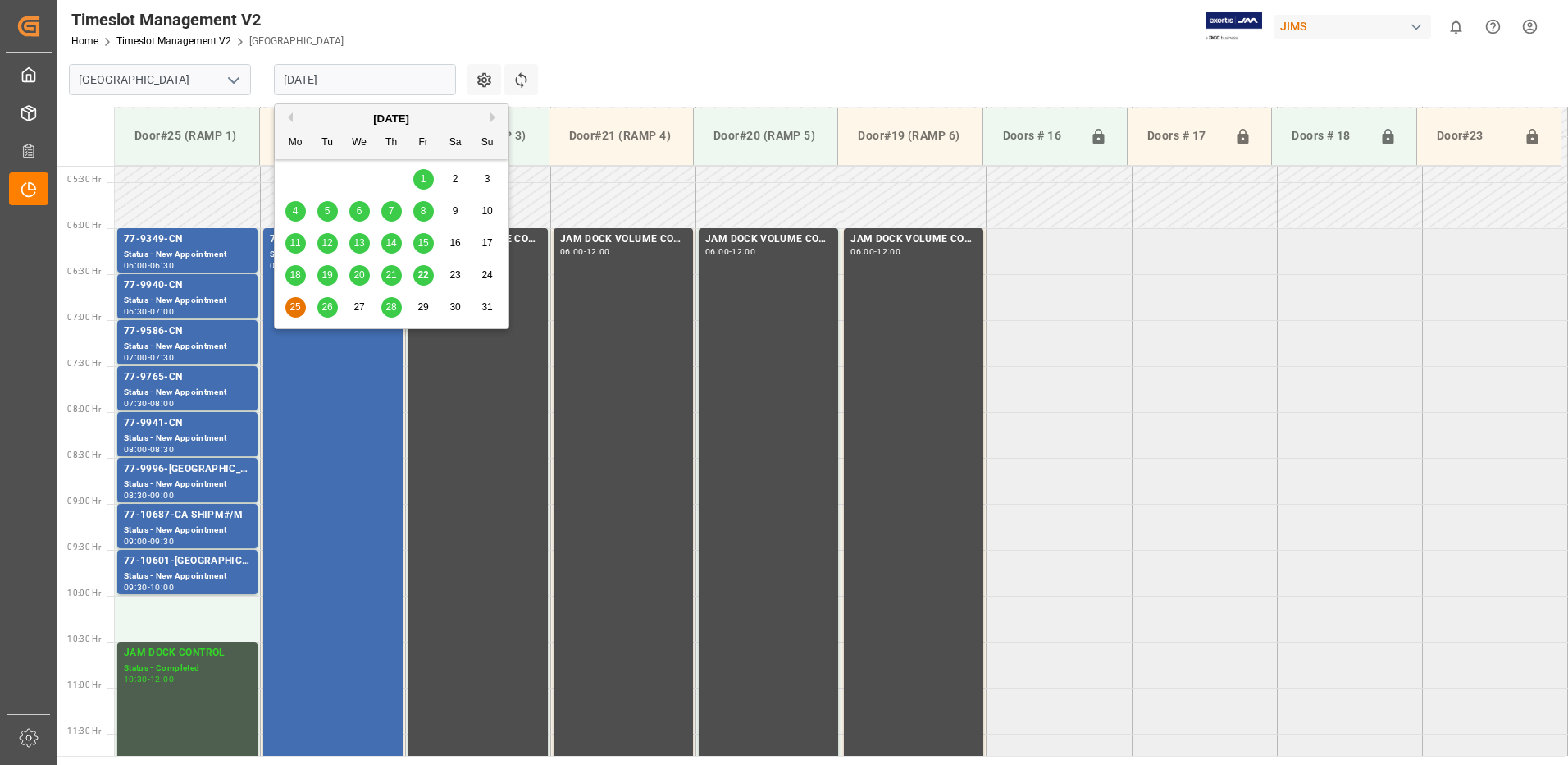
click at [357, 72] on input "[DATE]" at bounding box center [365, 79] width 182 height 31
click at [424, 277] on span "22" at bounding box center [423, 274] width 10 height 11
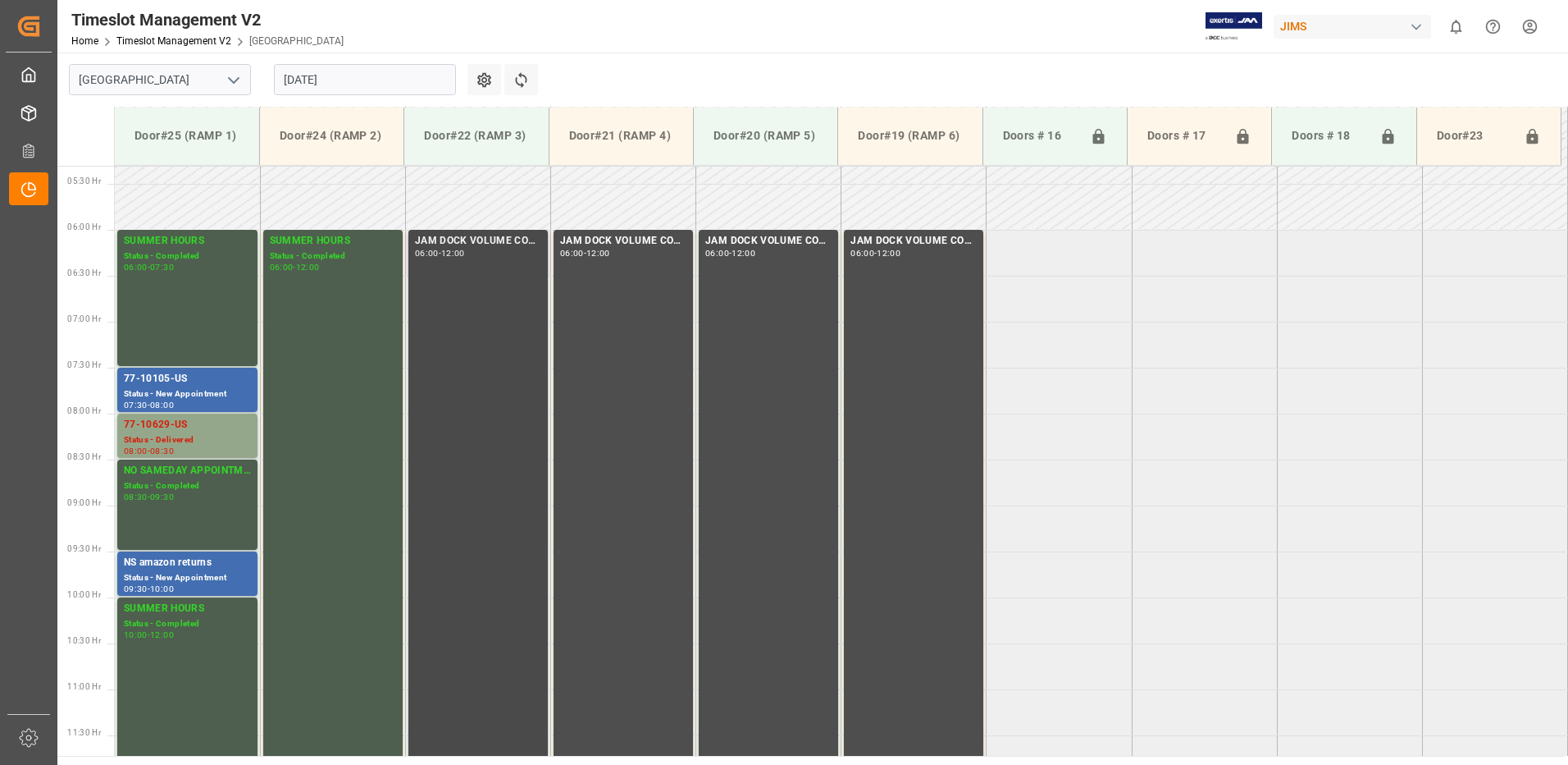
scroll to position [541, 0]
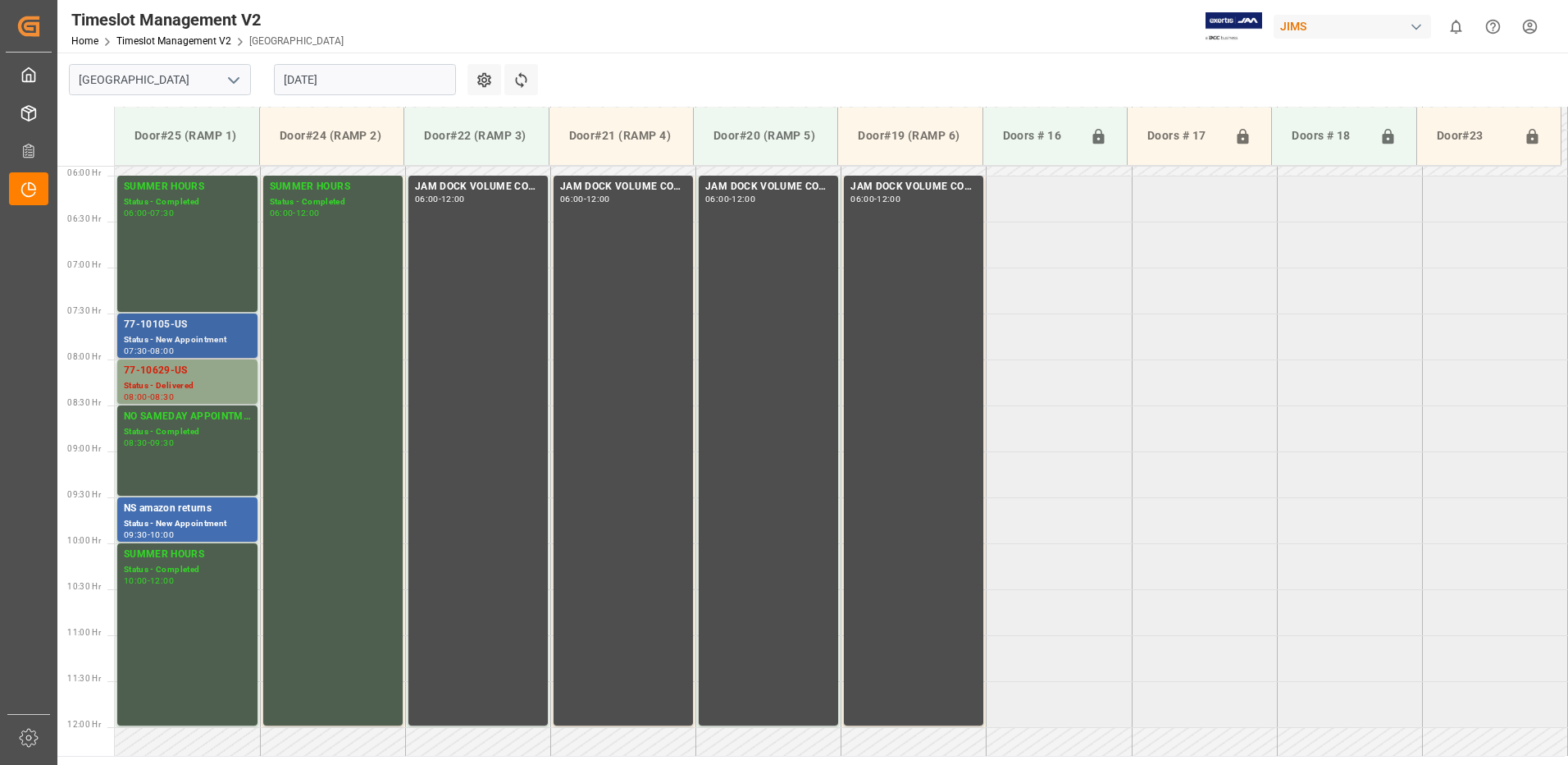
click at [160, 327] on div "77-10105-US" at bounding box center [187, 325] width 127 height 17
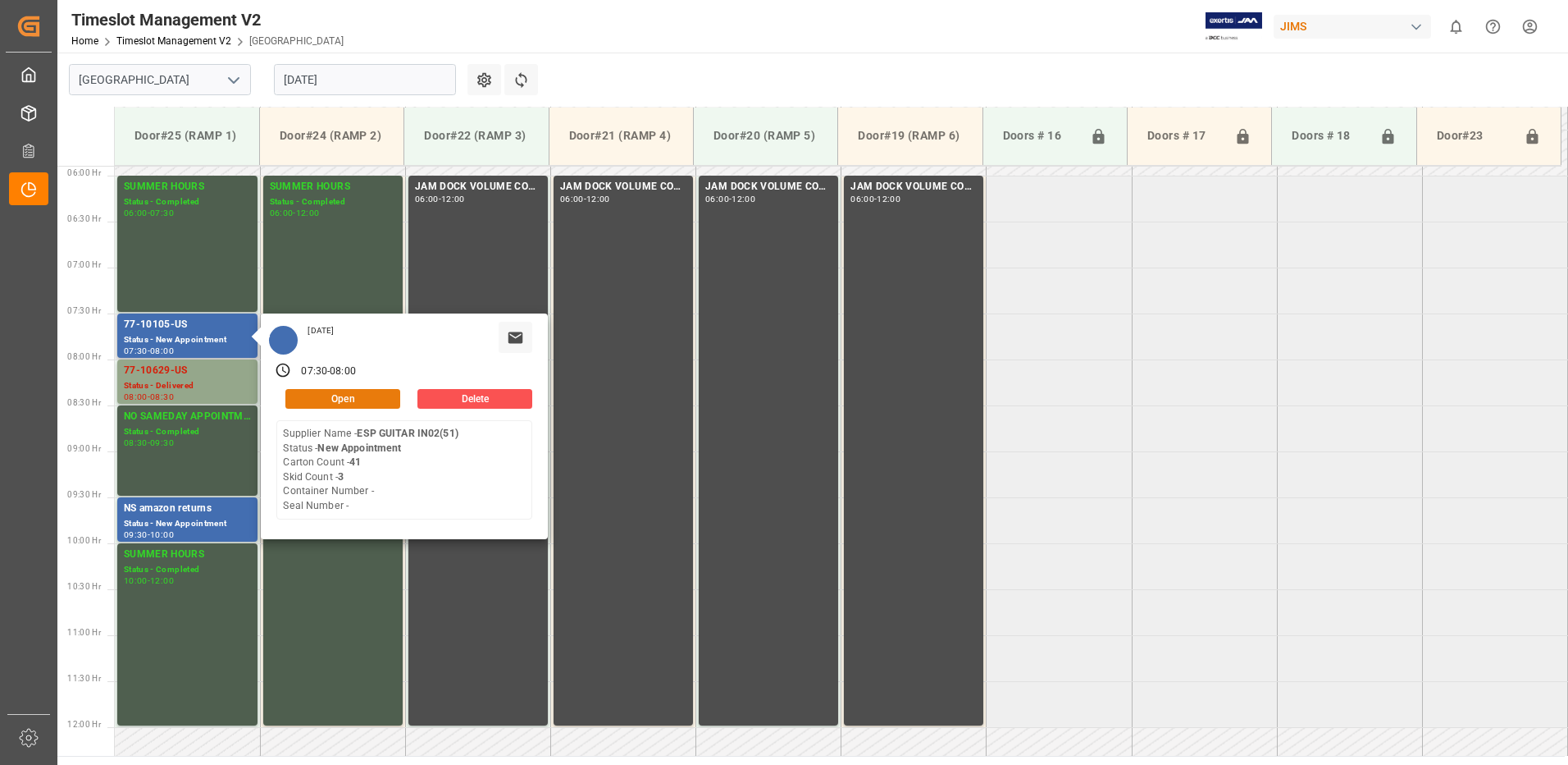
click at [355, 397] on button "Open" at bounding box center [342, 398] width 115 height 20
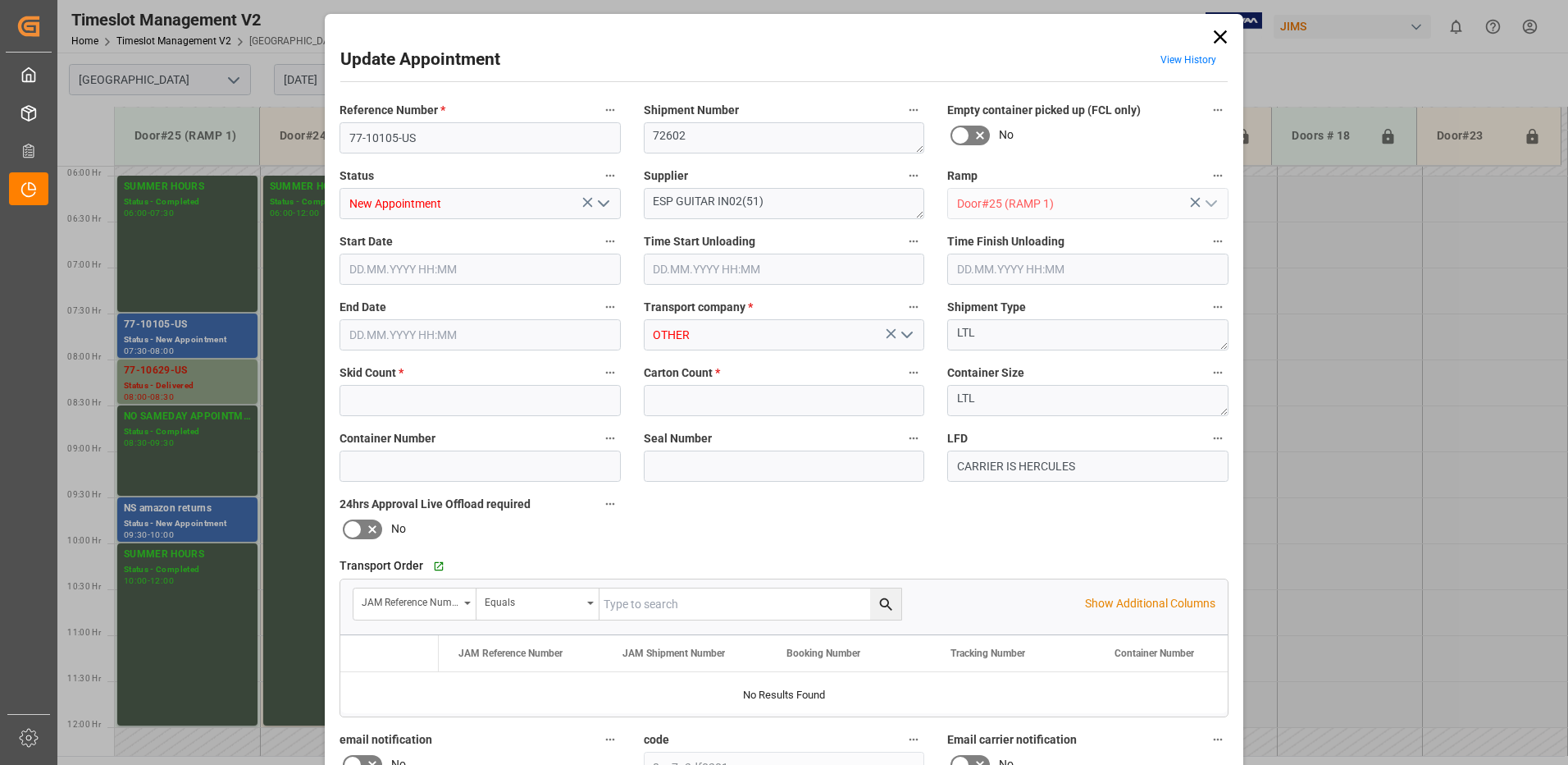
type input "3"
type input "41"
type input "[DATE] 07:30"
type input "[DATE] 08:00"
type input "[DATE] 17:29"
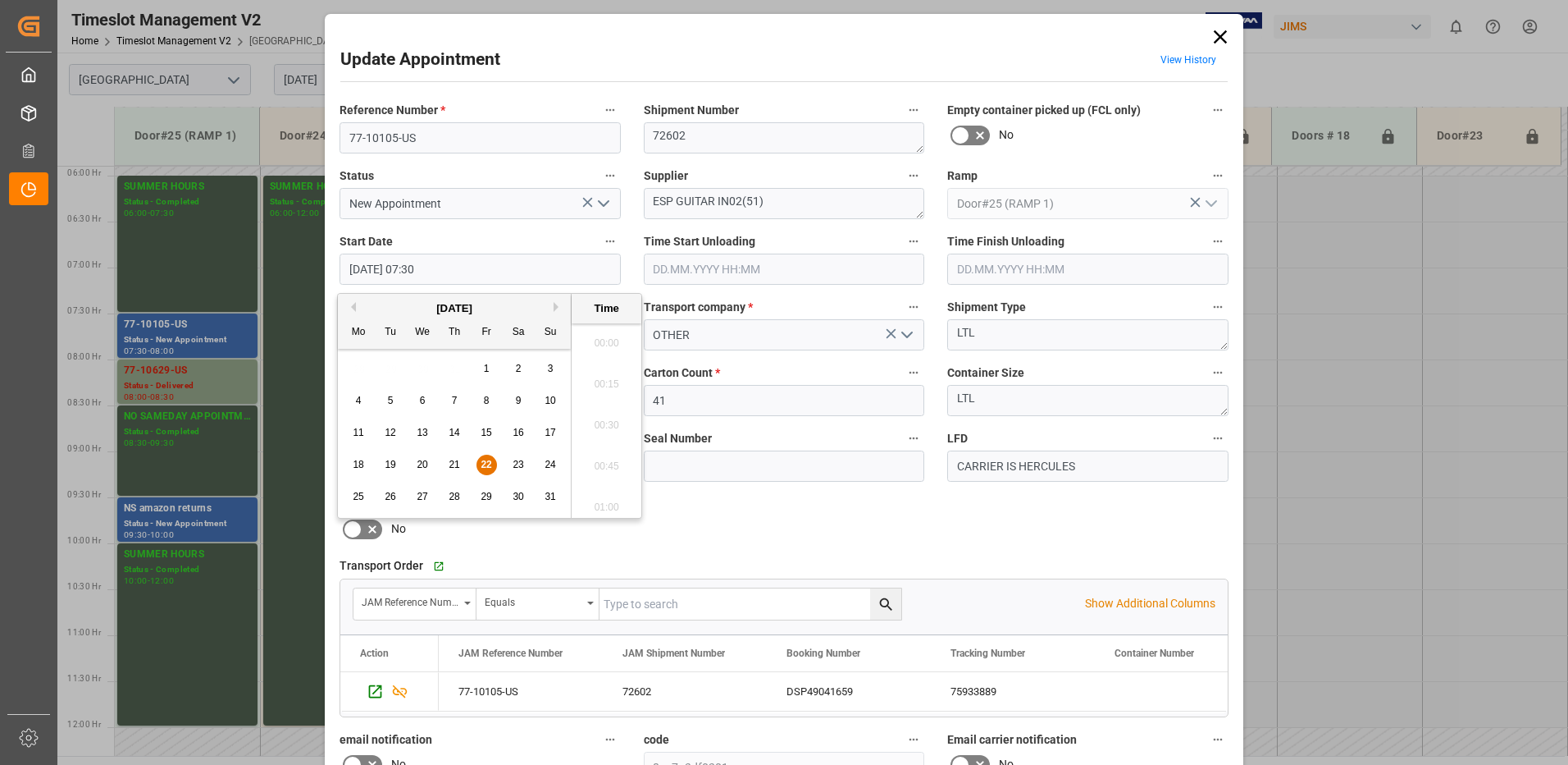
click at [477, 271] on input "[DATE] 07:30" at bounding box center [480, 269] width 282 height 31
click at [357, 498] on span "25" at bounding box center [357, 496] width 10 height 11
click at [604, 418] on li "10:00" at bounding box center [606, 420] width 70 height 41
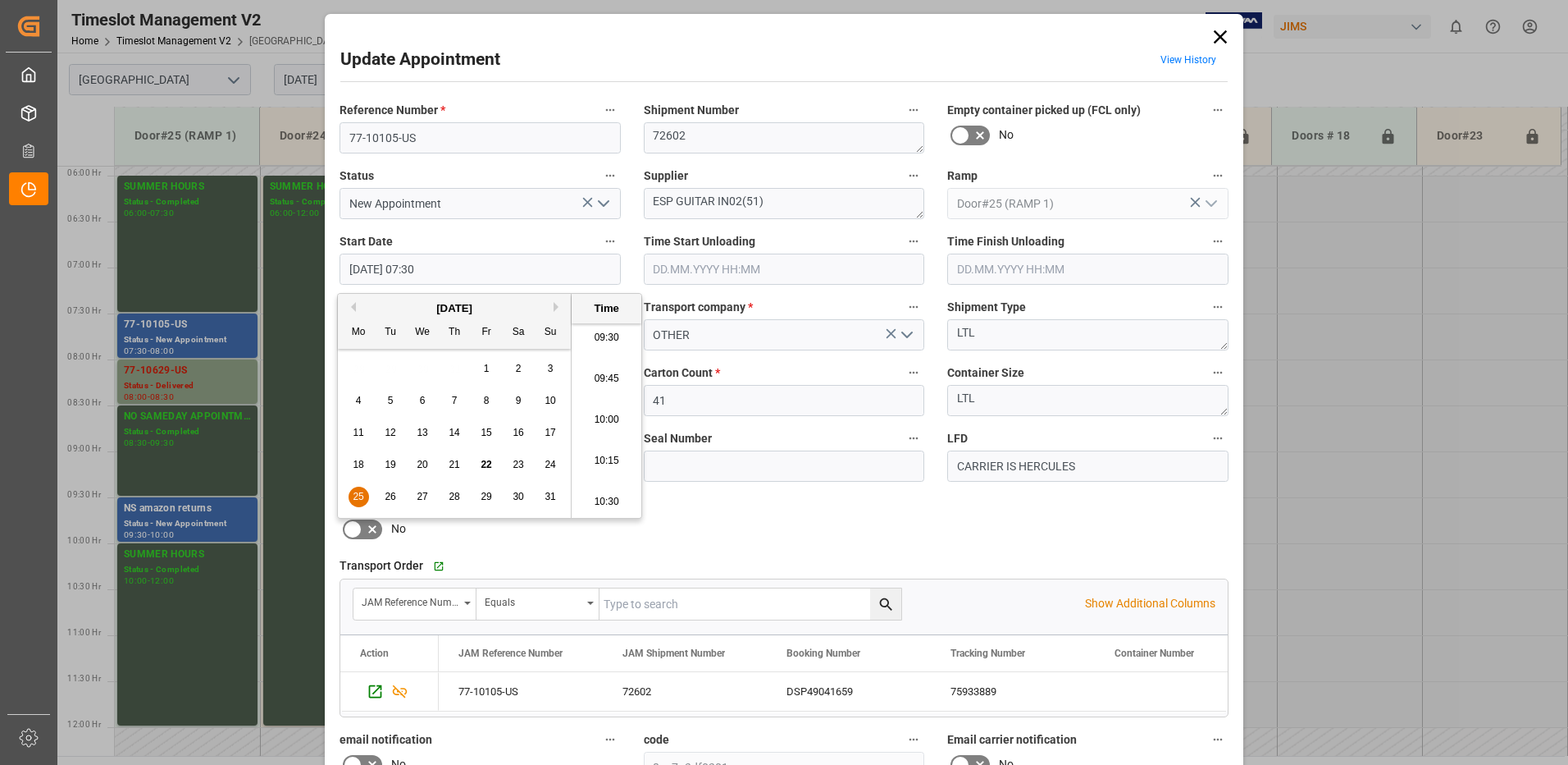
type input "[DATE] 10:00"
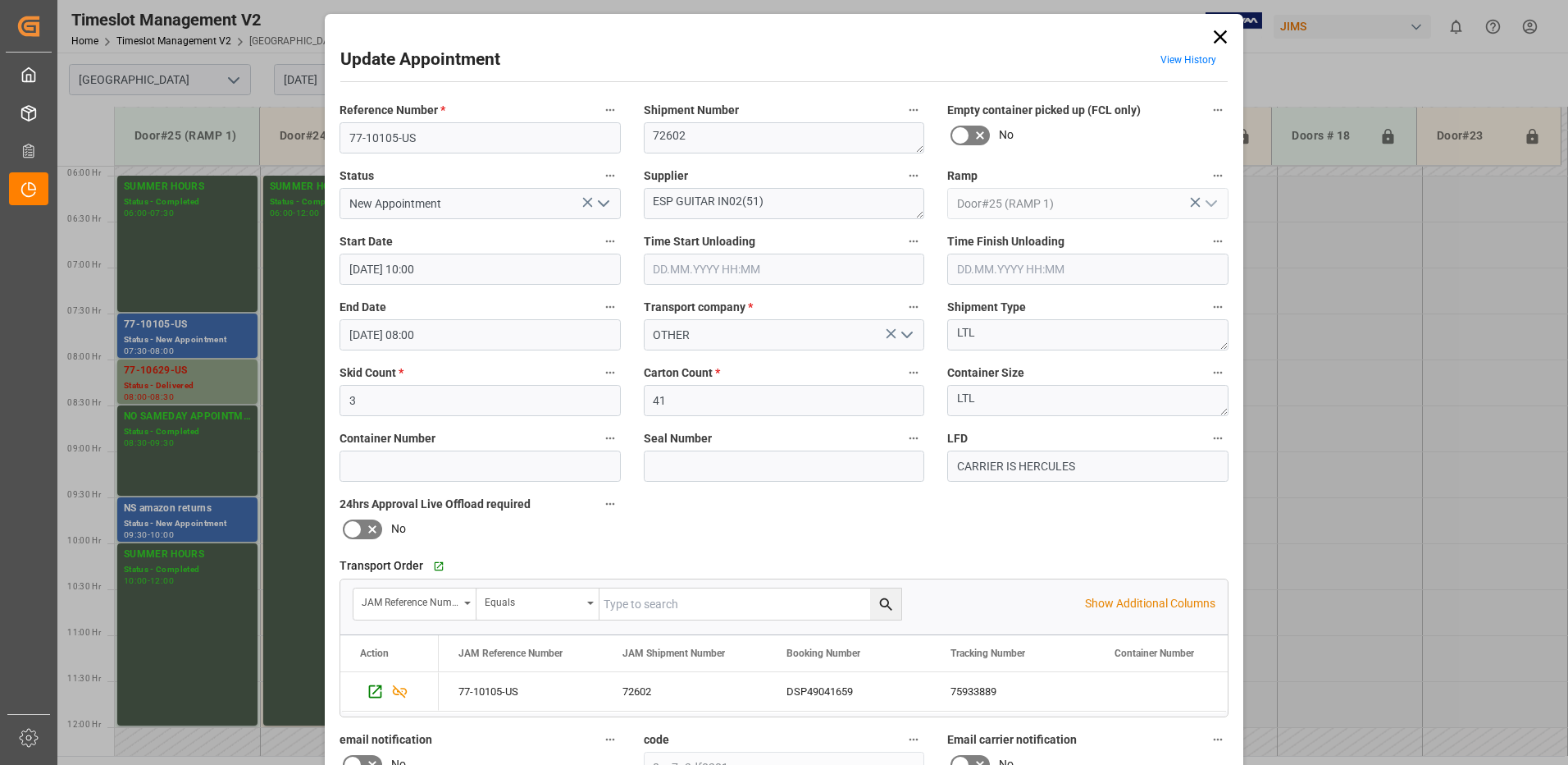
click at [442, 334] on input "[DATE] 08:00" at bounding box center [480, 334] width 282 height 31
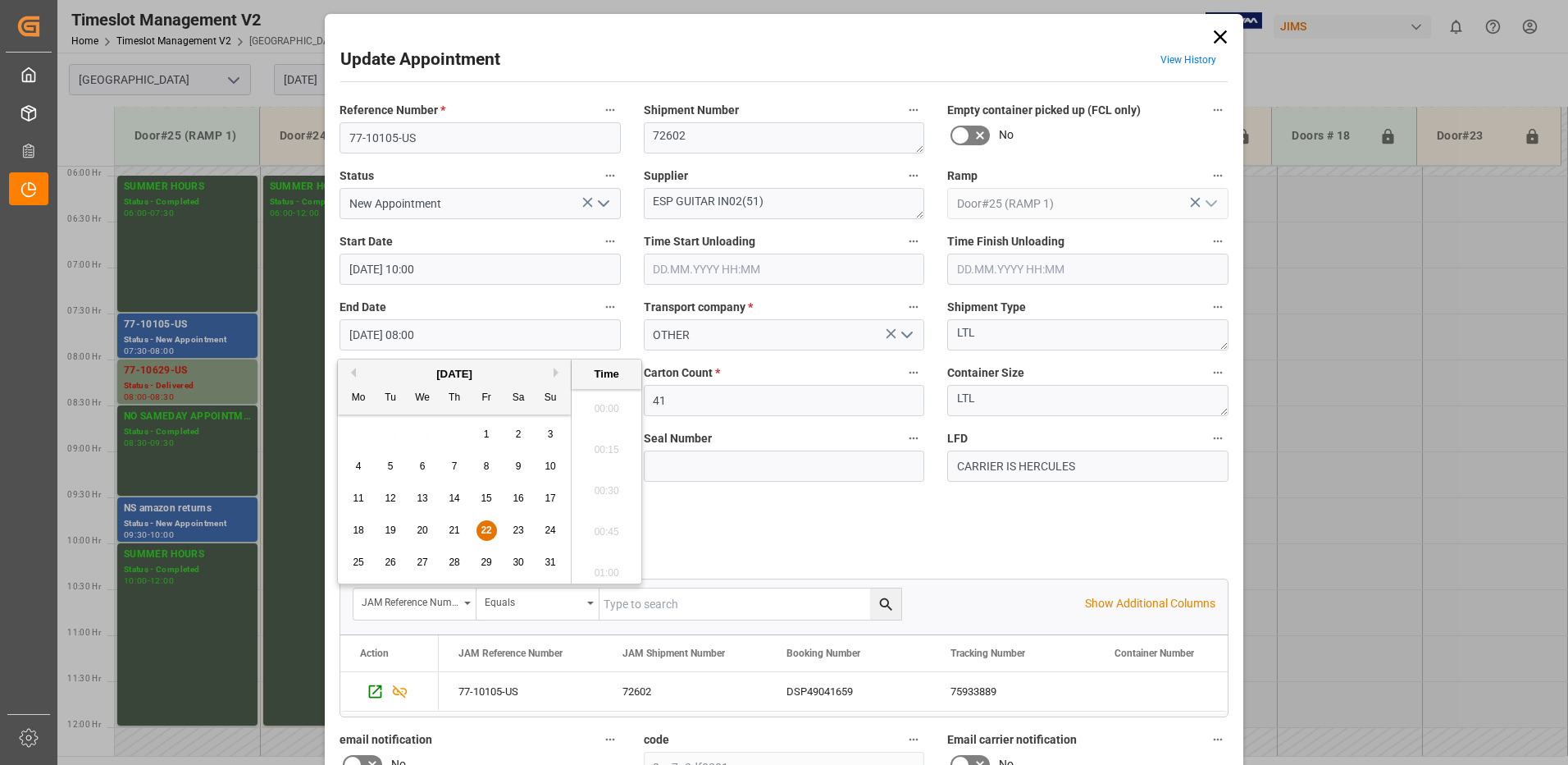
scroll to position [1236, 0]
click at [360, 562] on span "25" at bounding box center [357, 562] width 10 height 11
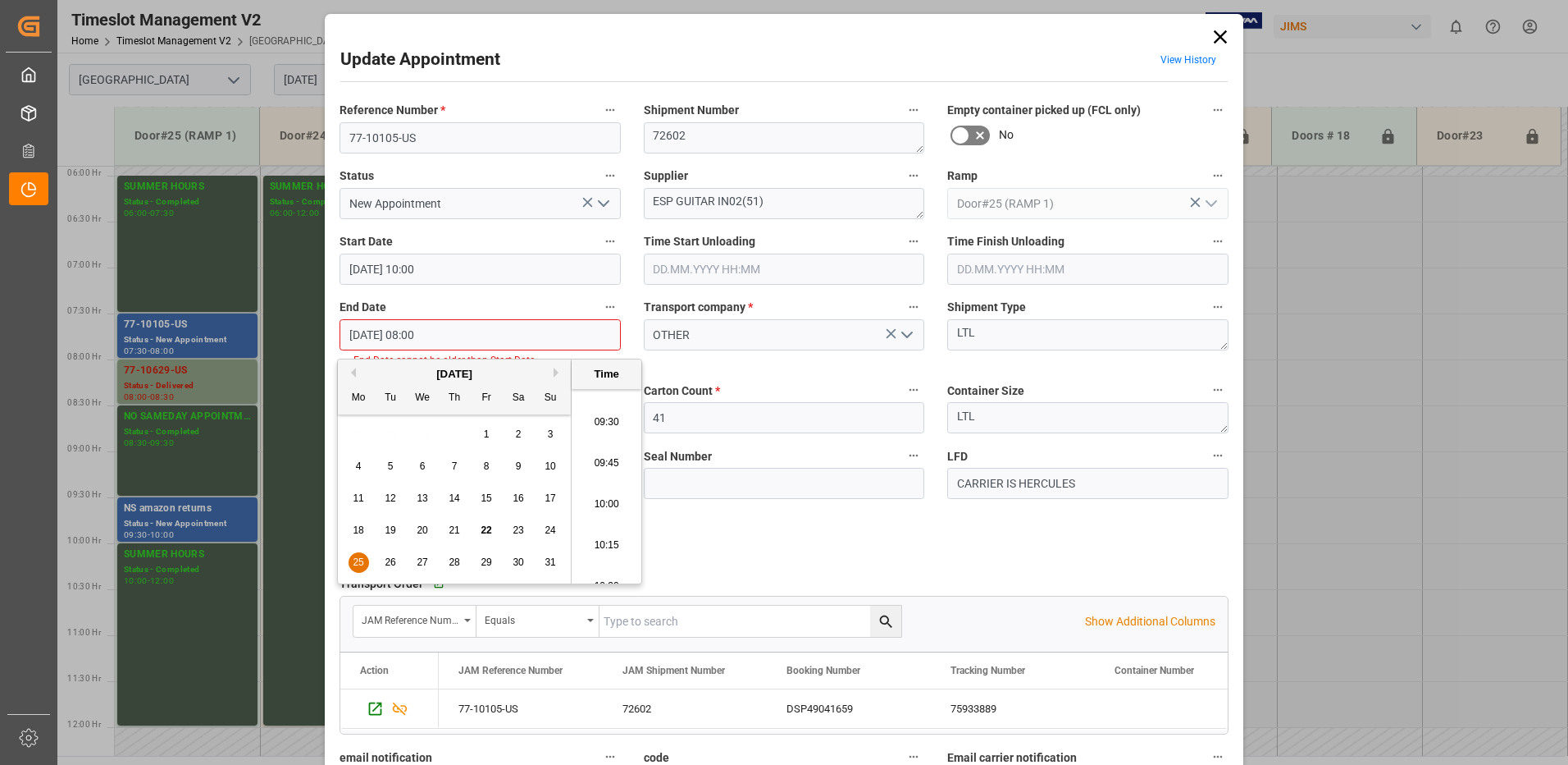
scroll to position [1565, 0]
click at [597, 564] on li "10:30" at bounding box center [606, 568] width 70 height 41
type input "[DATE] 10:30"
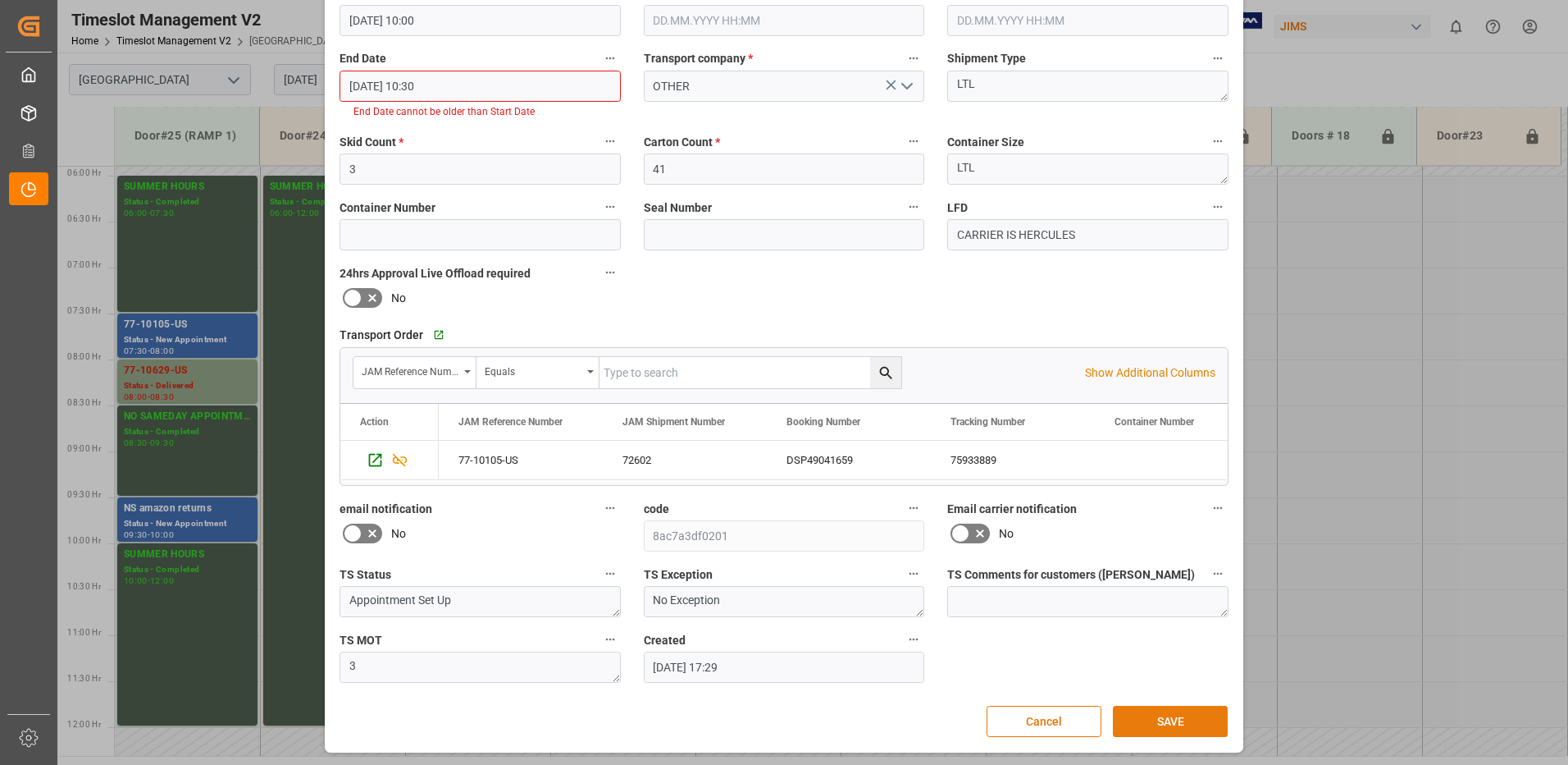
scroll to position [250, 0]
click at [1158, 719] on button "SAVE" at bounding box center [1170, 719] width 115 height 31
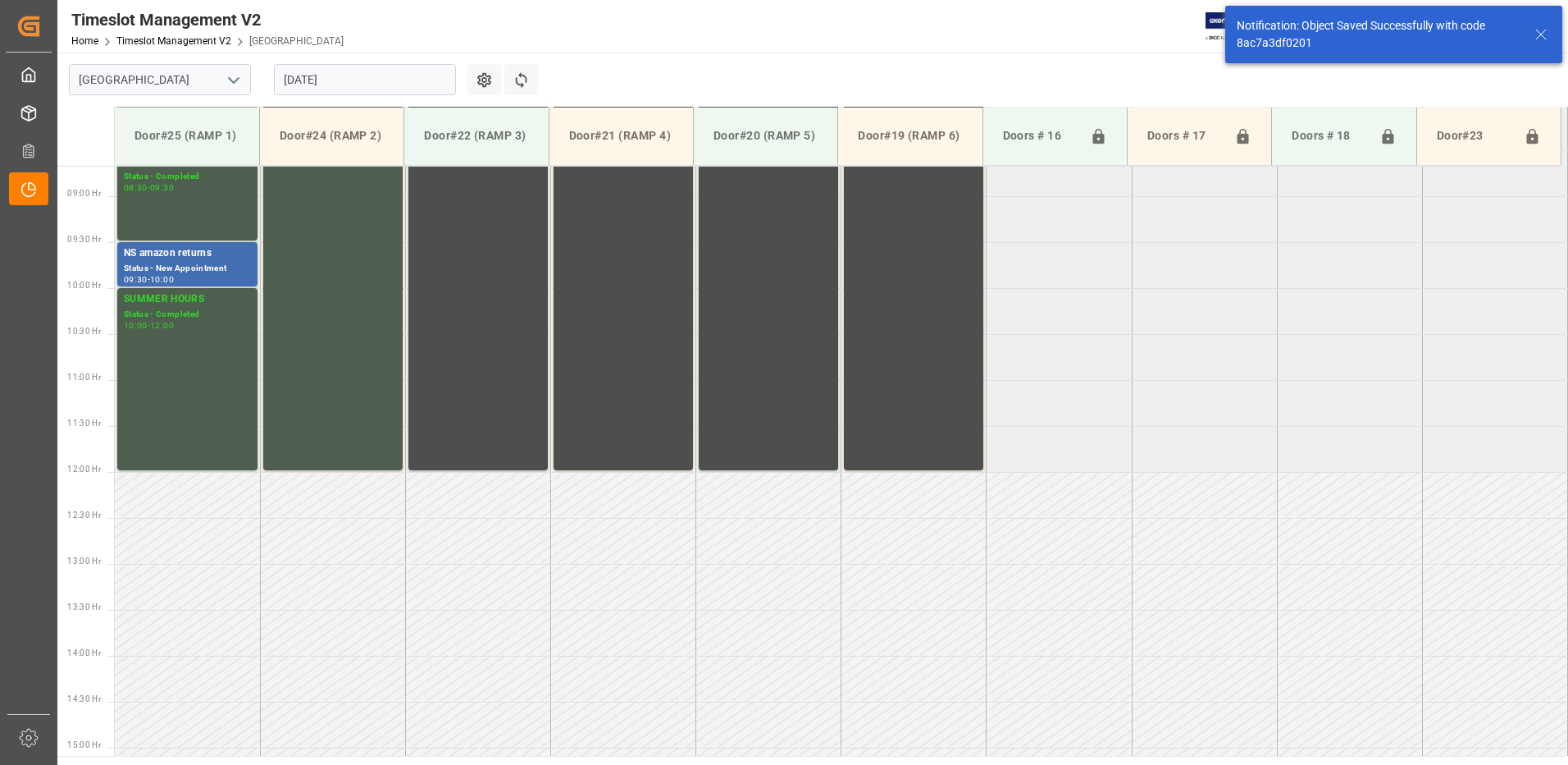
scroll to position [817, 0]
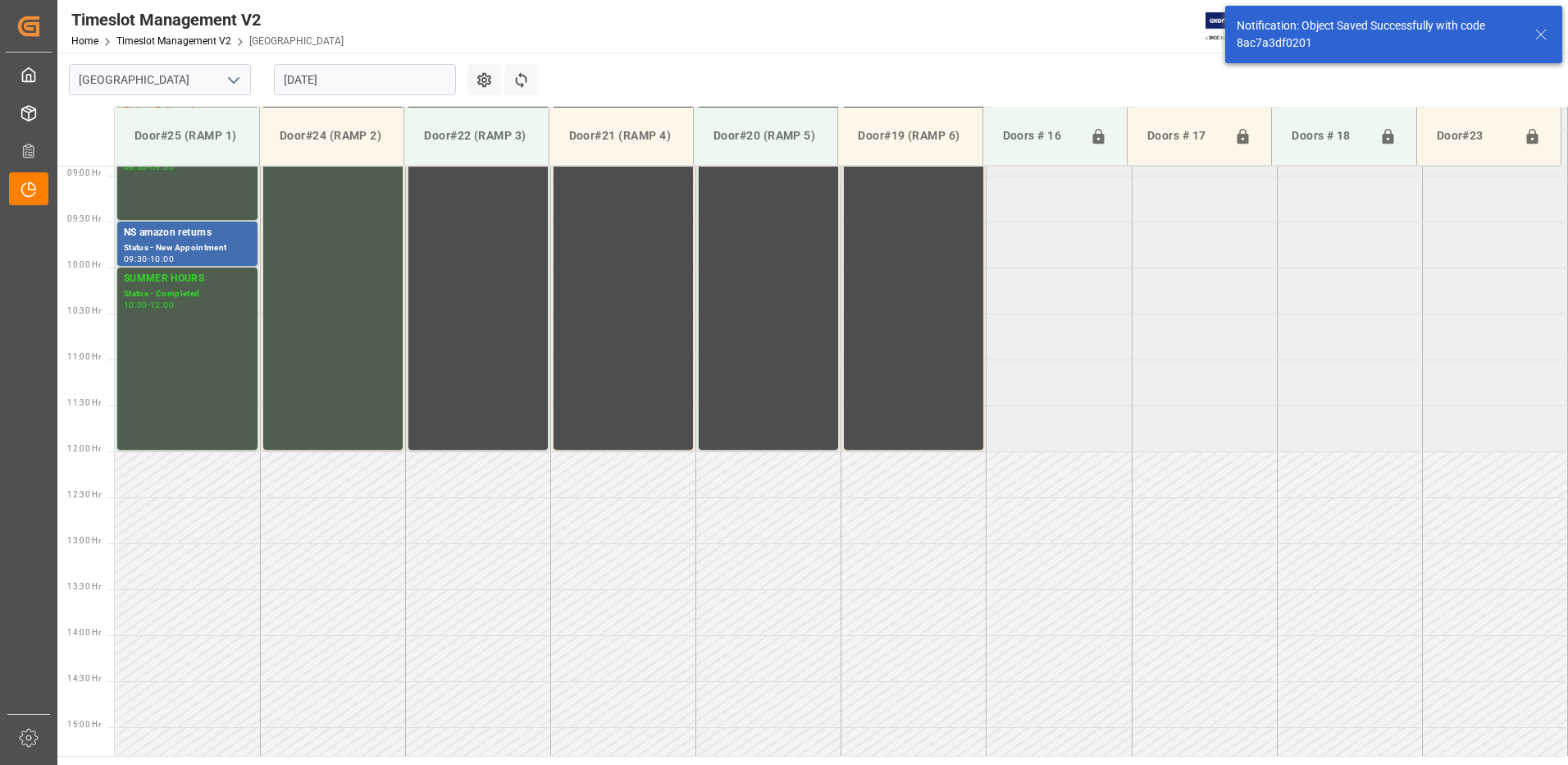
click at [369, 82] on input "[DATE]" at bounding box center [365, 79] width 182 height 31
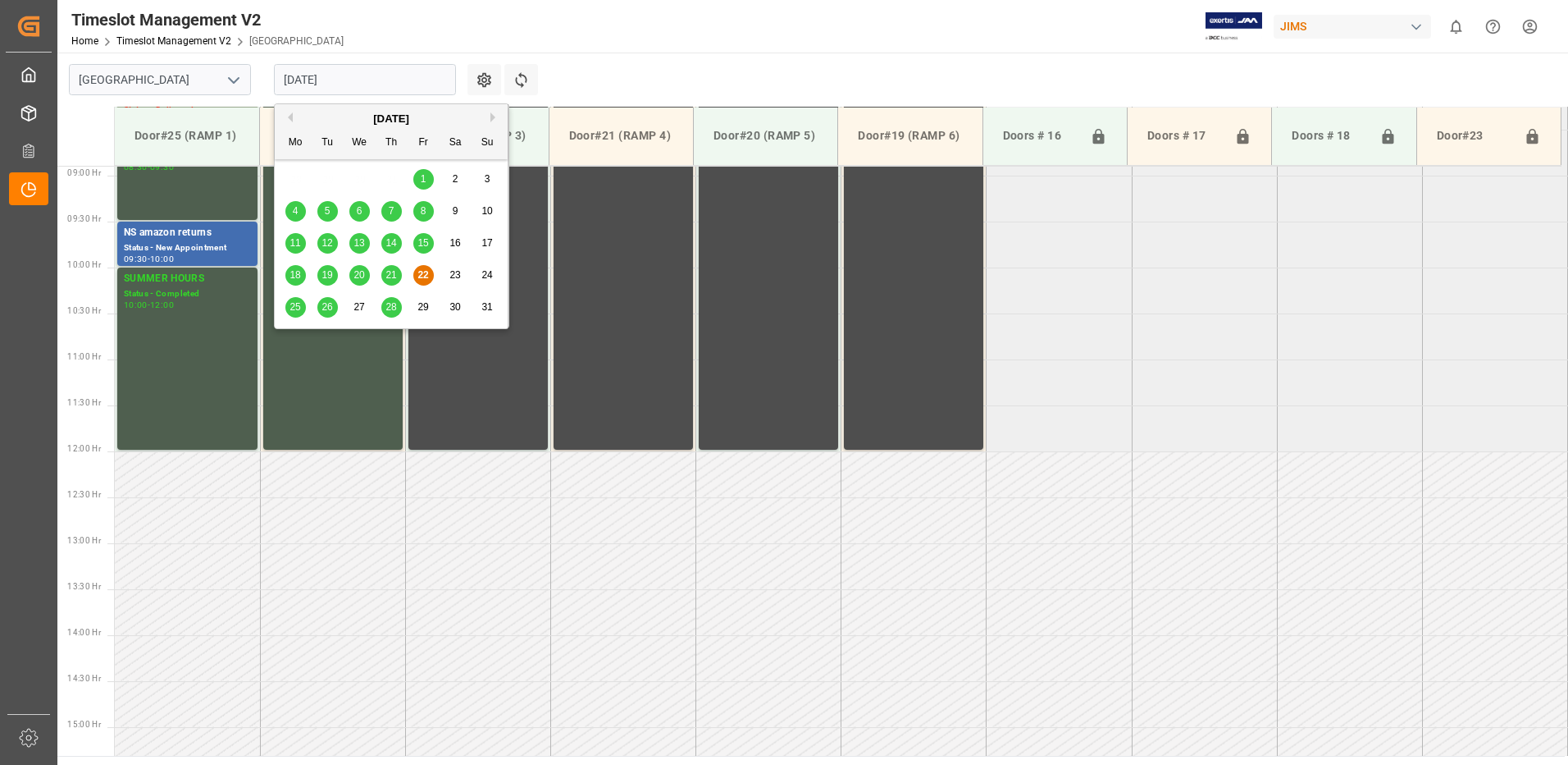
click at [292, 309] on span "25" at bounding box center [294, 307] width 10 height 11
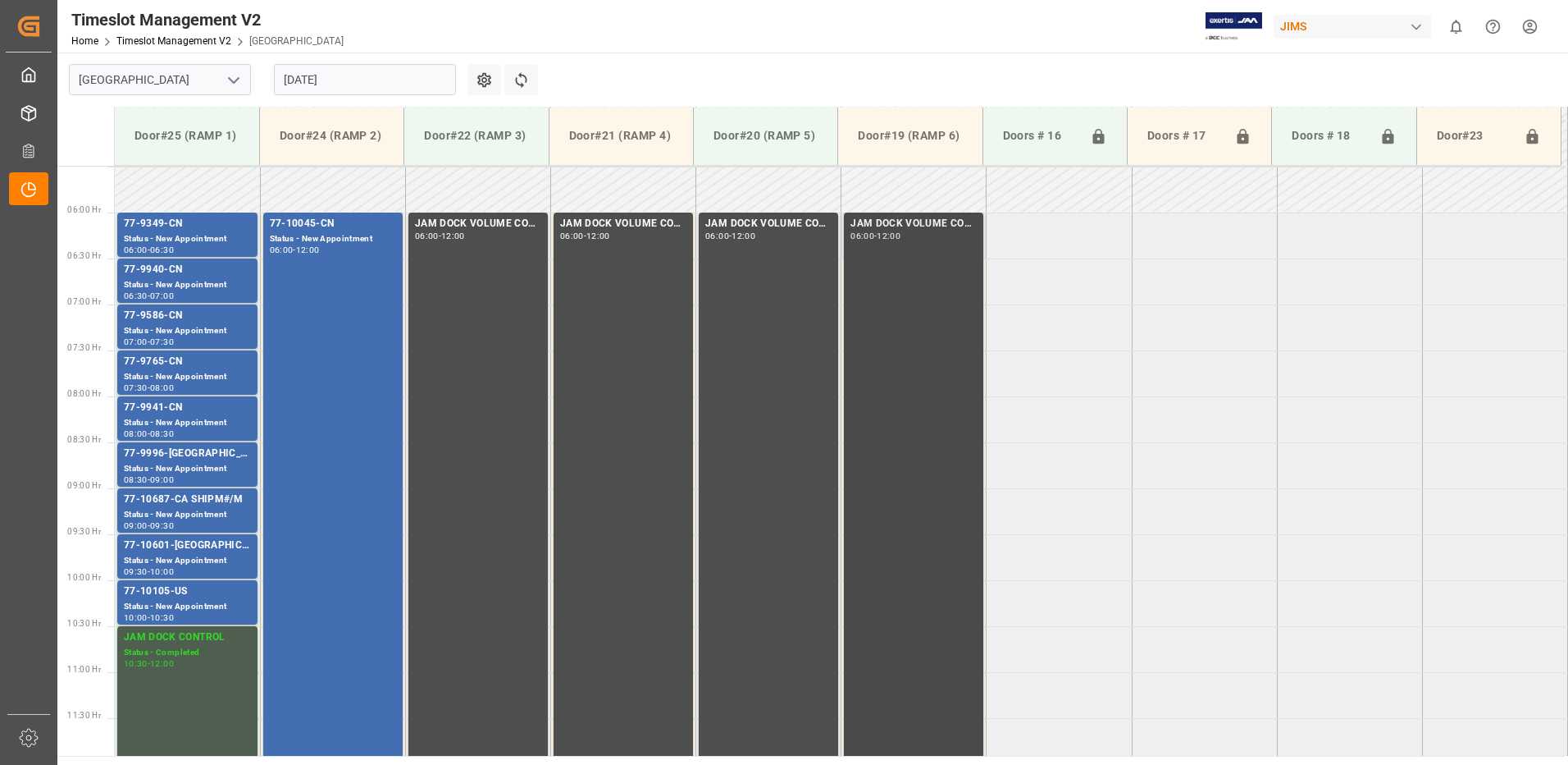
scroll to position [541, 0]
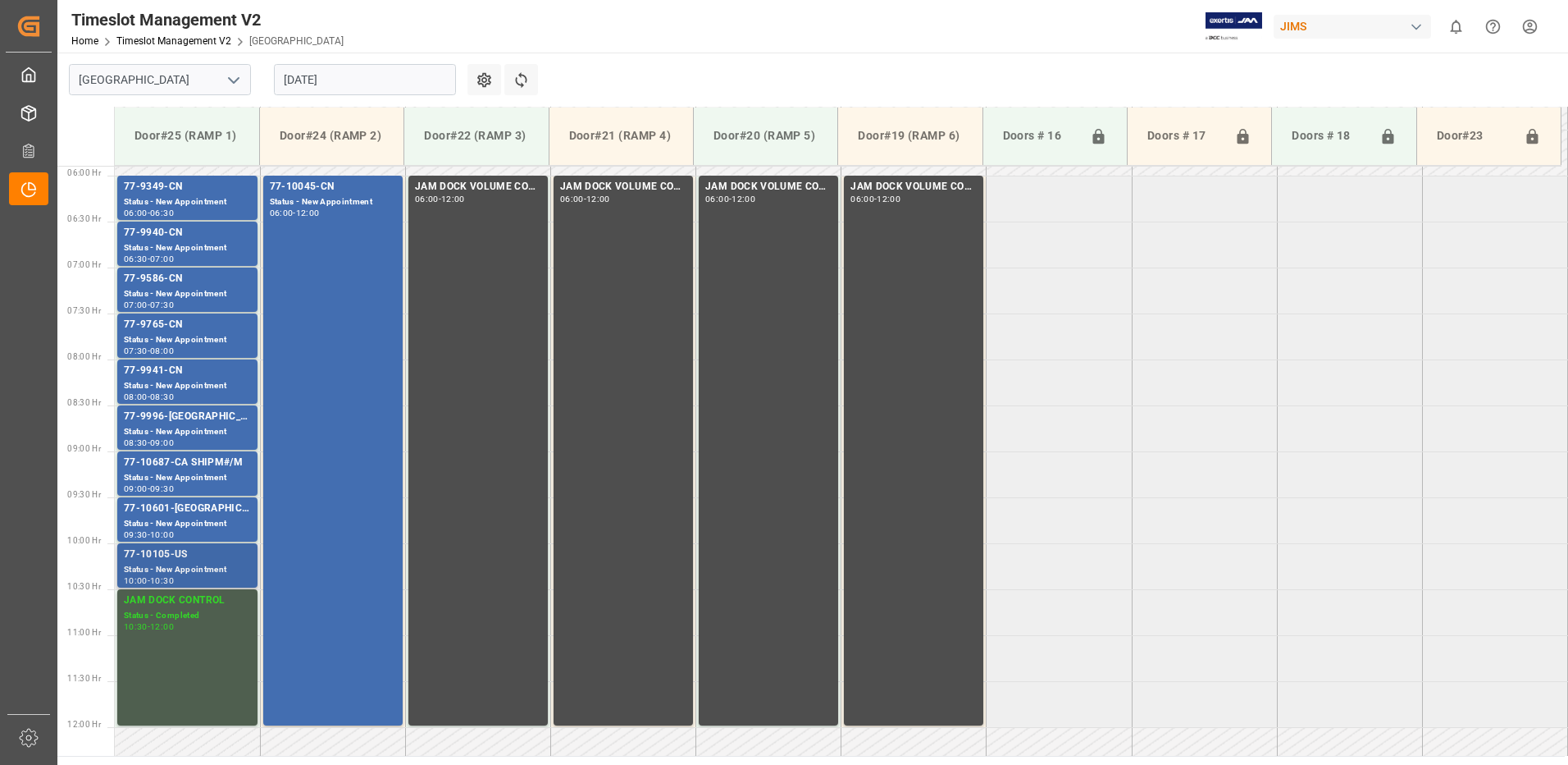
click at [165, 566] on div "Status - New Appointment" at bounding box center [187, 569] width 127 height 14
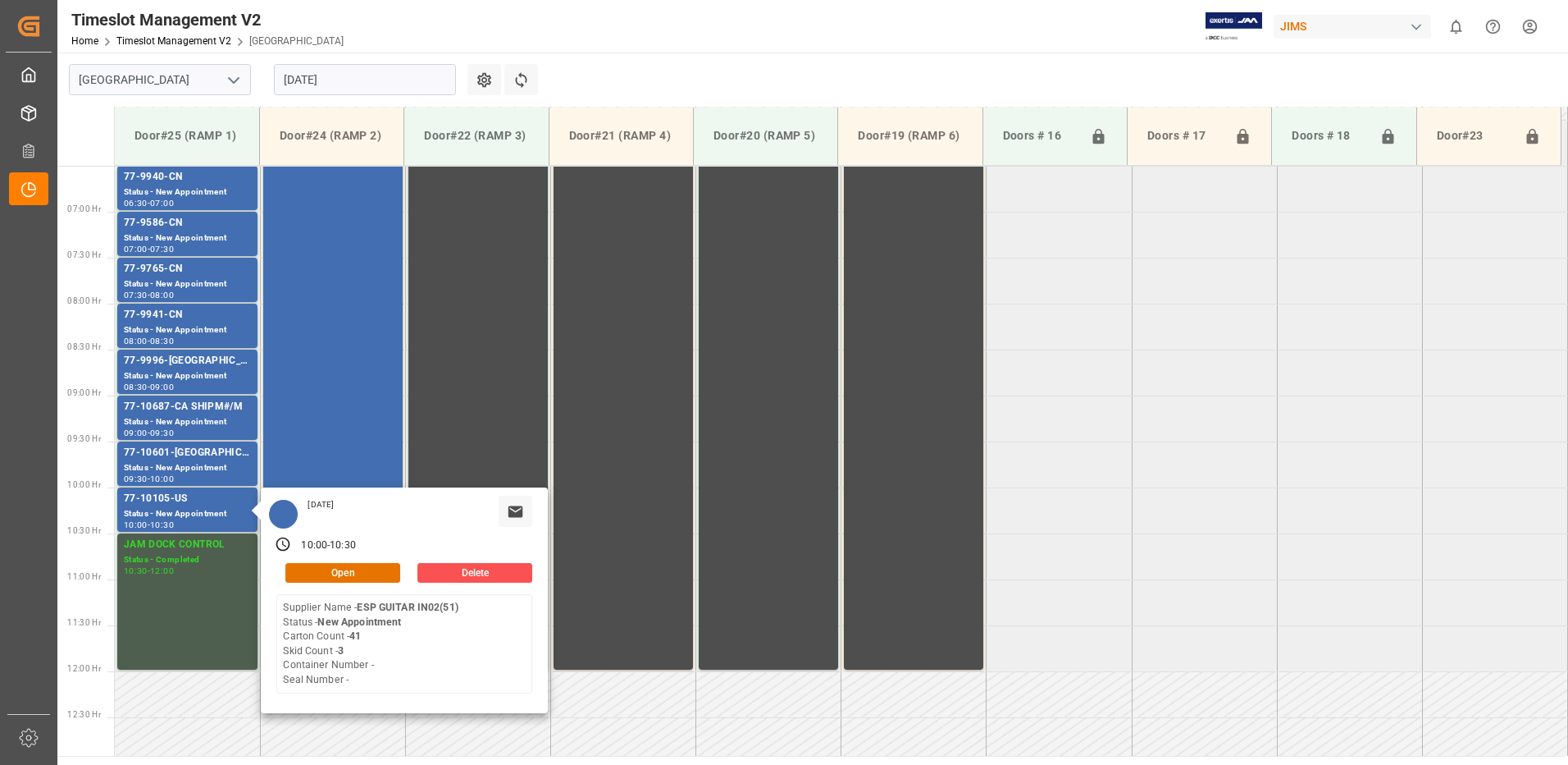
scroll to position [623, 0]
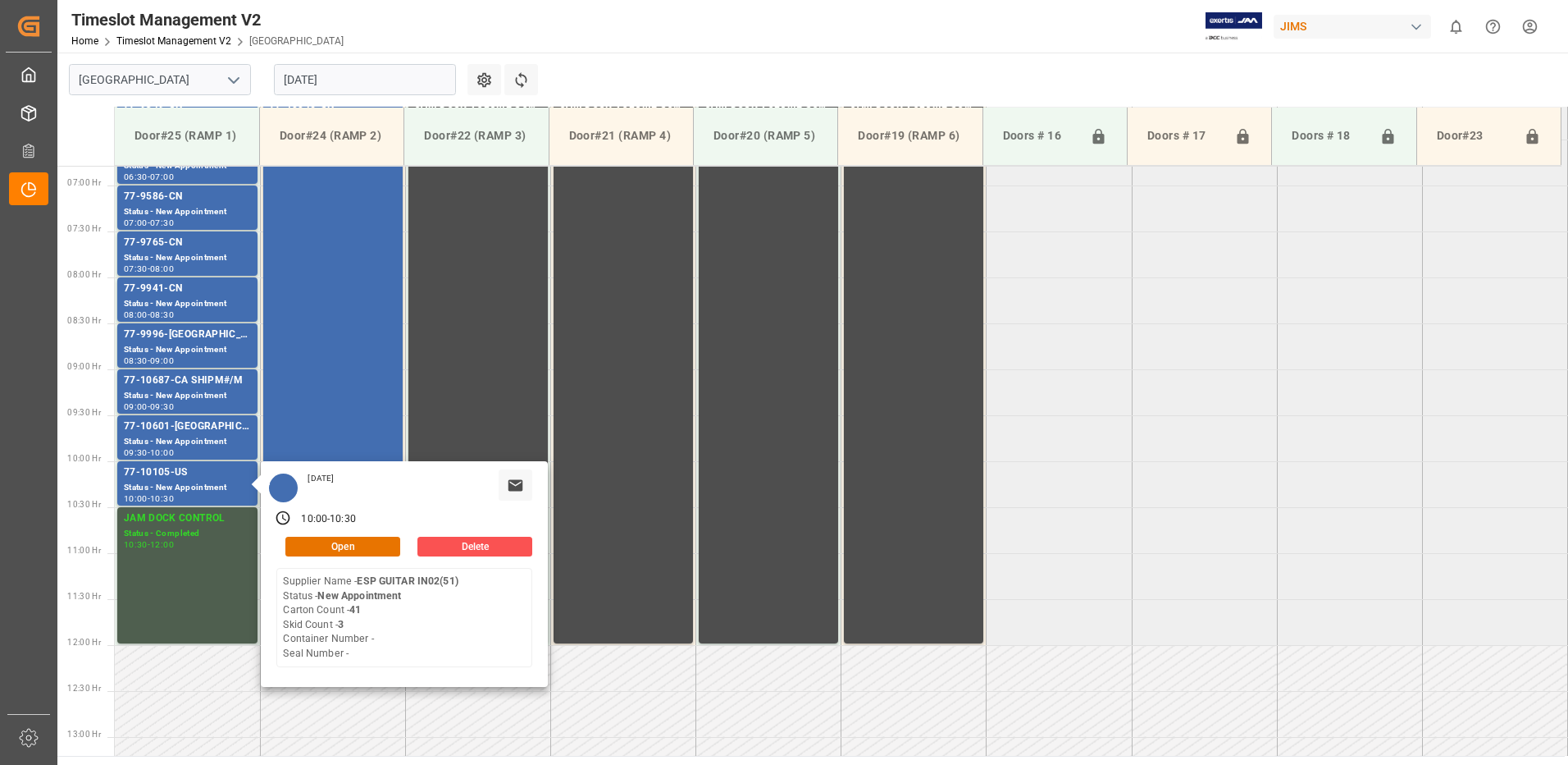
click at [389, 78] on input "[DATE]" at bounding box center [365, 79] width 182 height 31
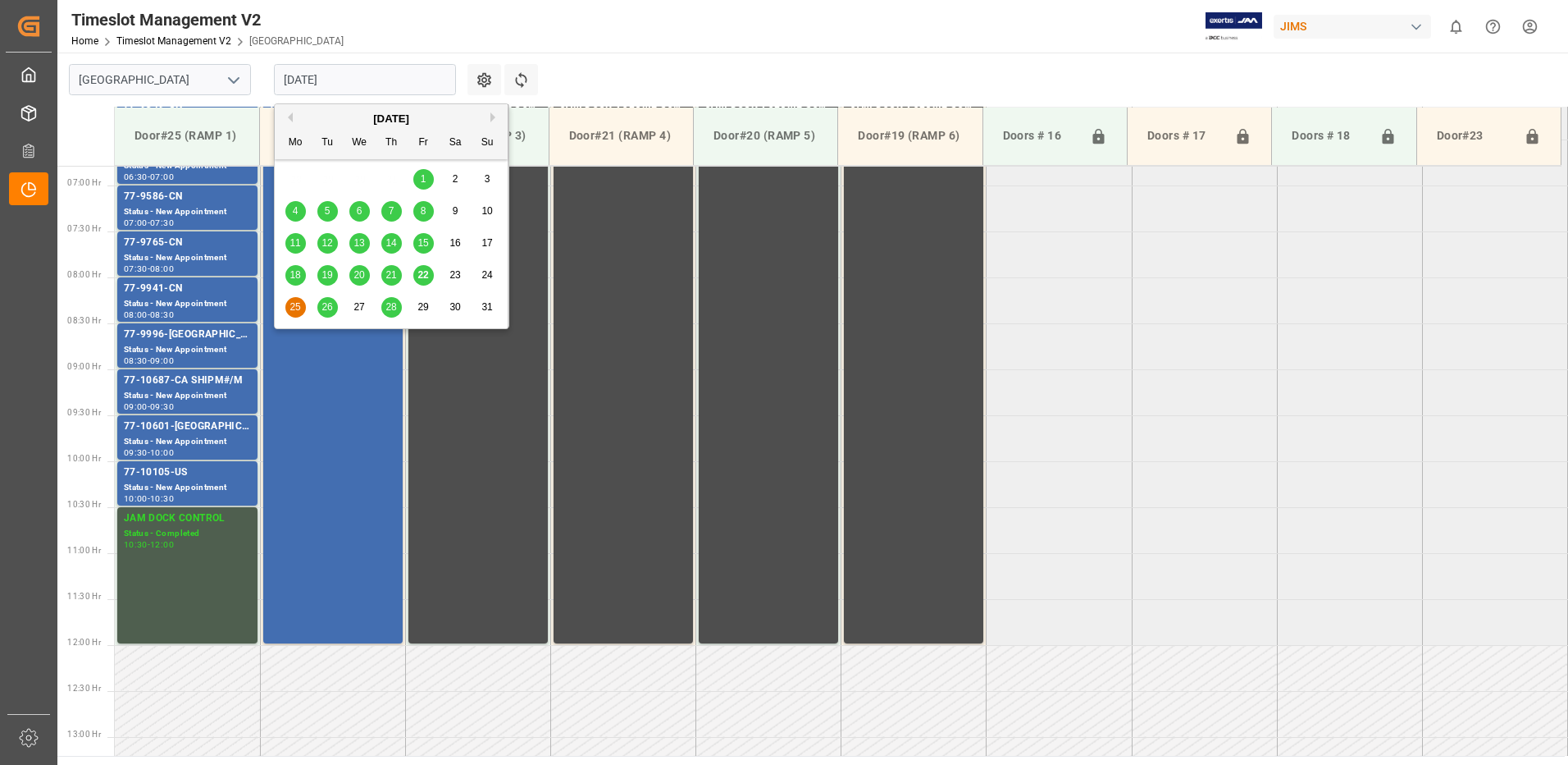
click at [425, 278] on span "22" at bounding box center [423, 274] width 10 height 11
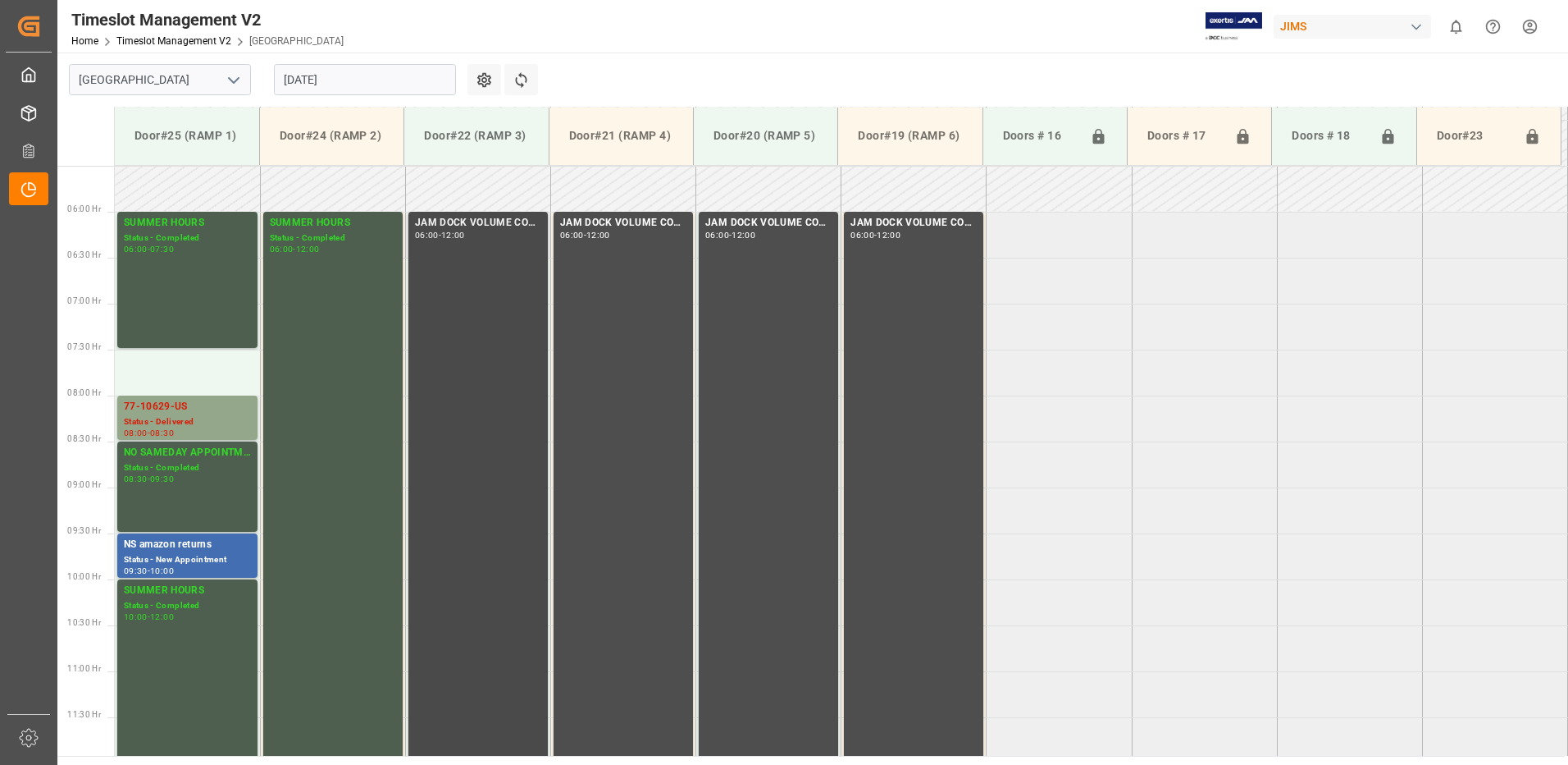
scroll to position [541, 0]
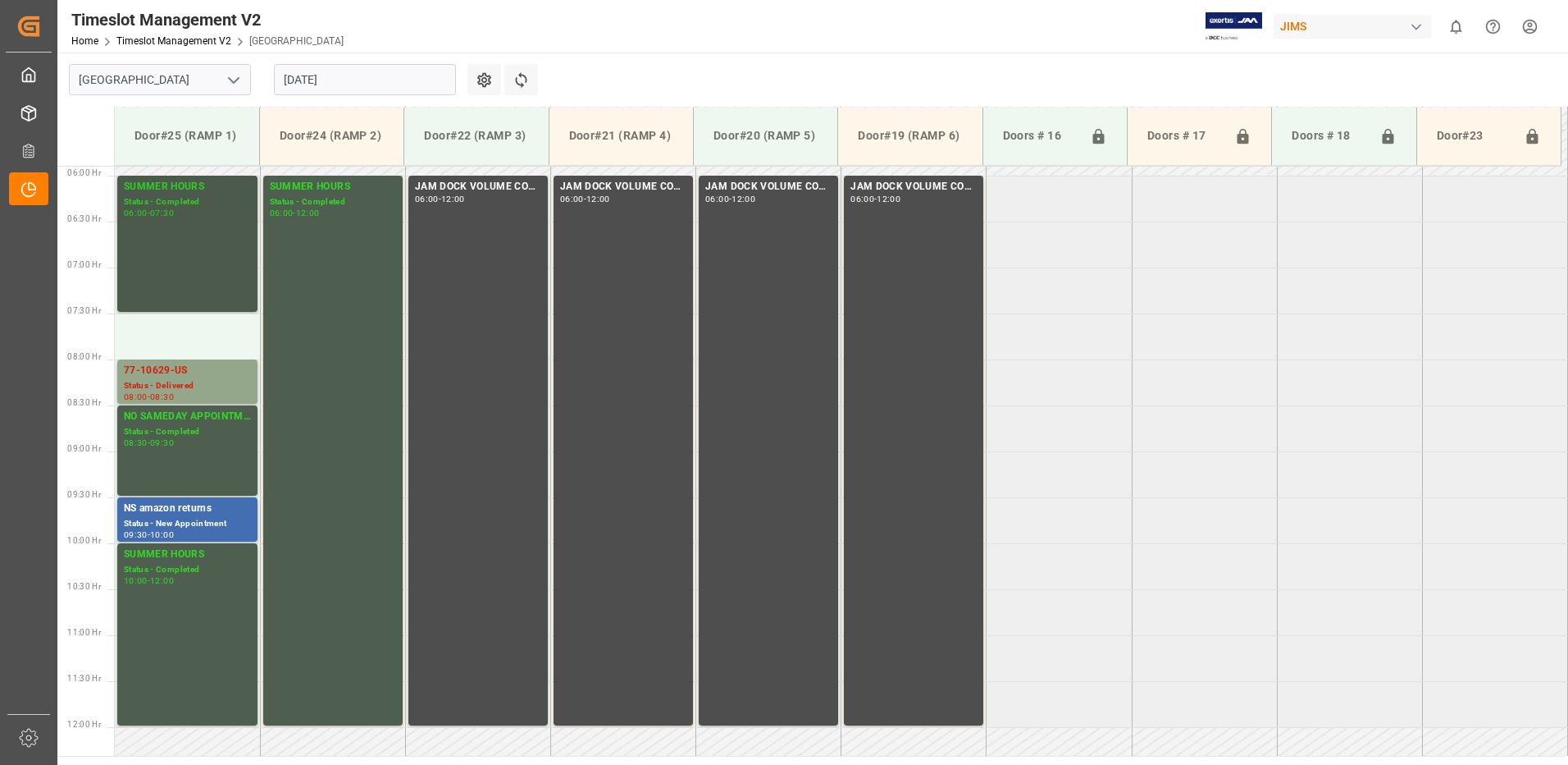
click at [196, 248] on div "SUMMER HOURS Status - Completed 06:00 - 07:30" at bounding box center [187, 243] width 127 height 130
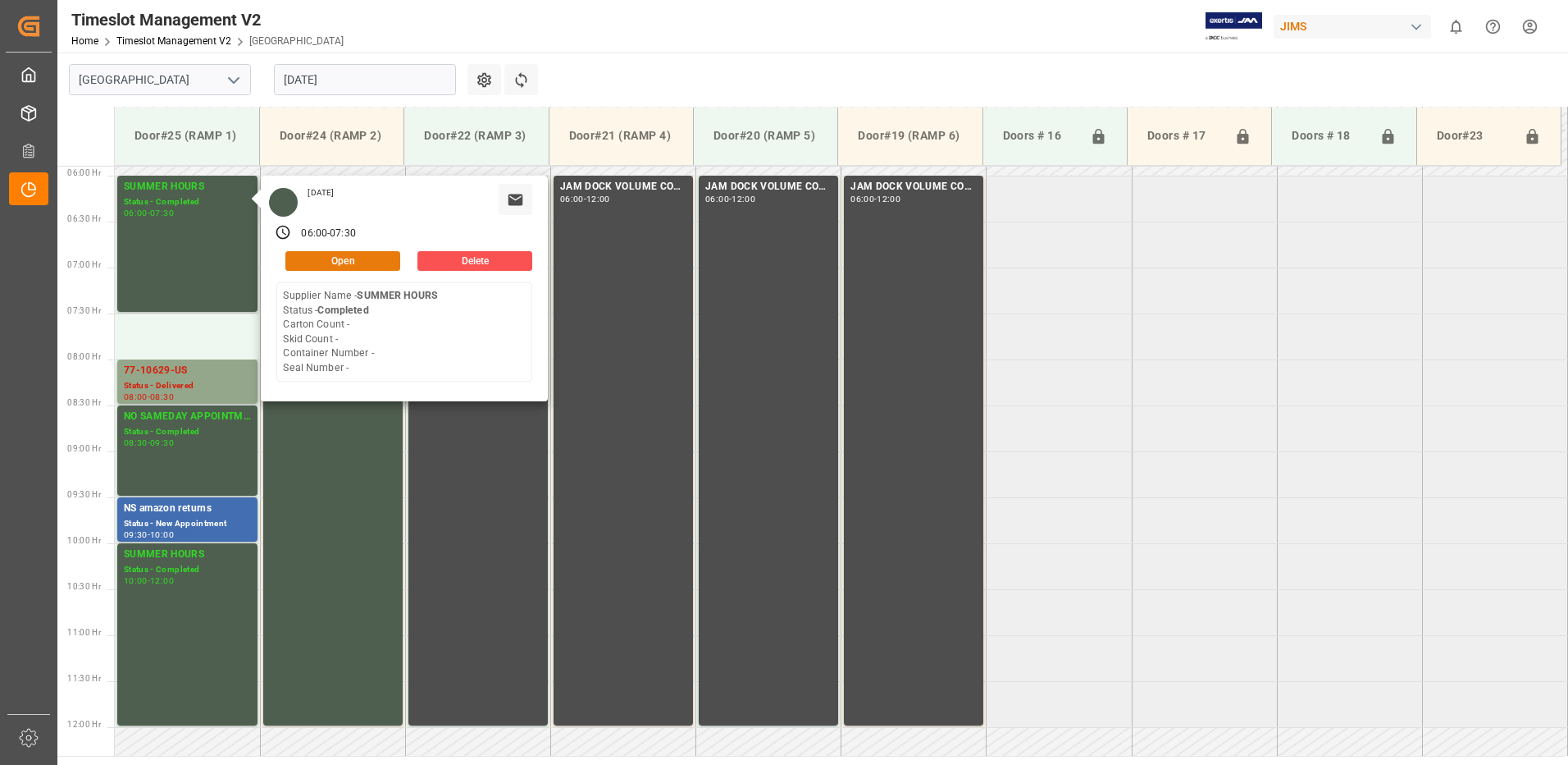
click at [353, 259] on button "Open" at bounding box center [342, 260] width 115 height 20
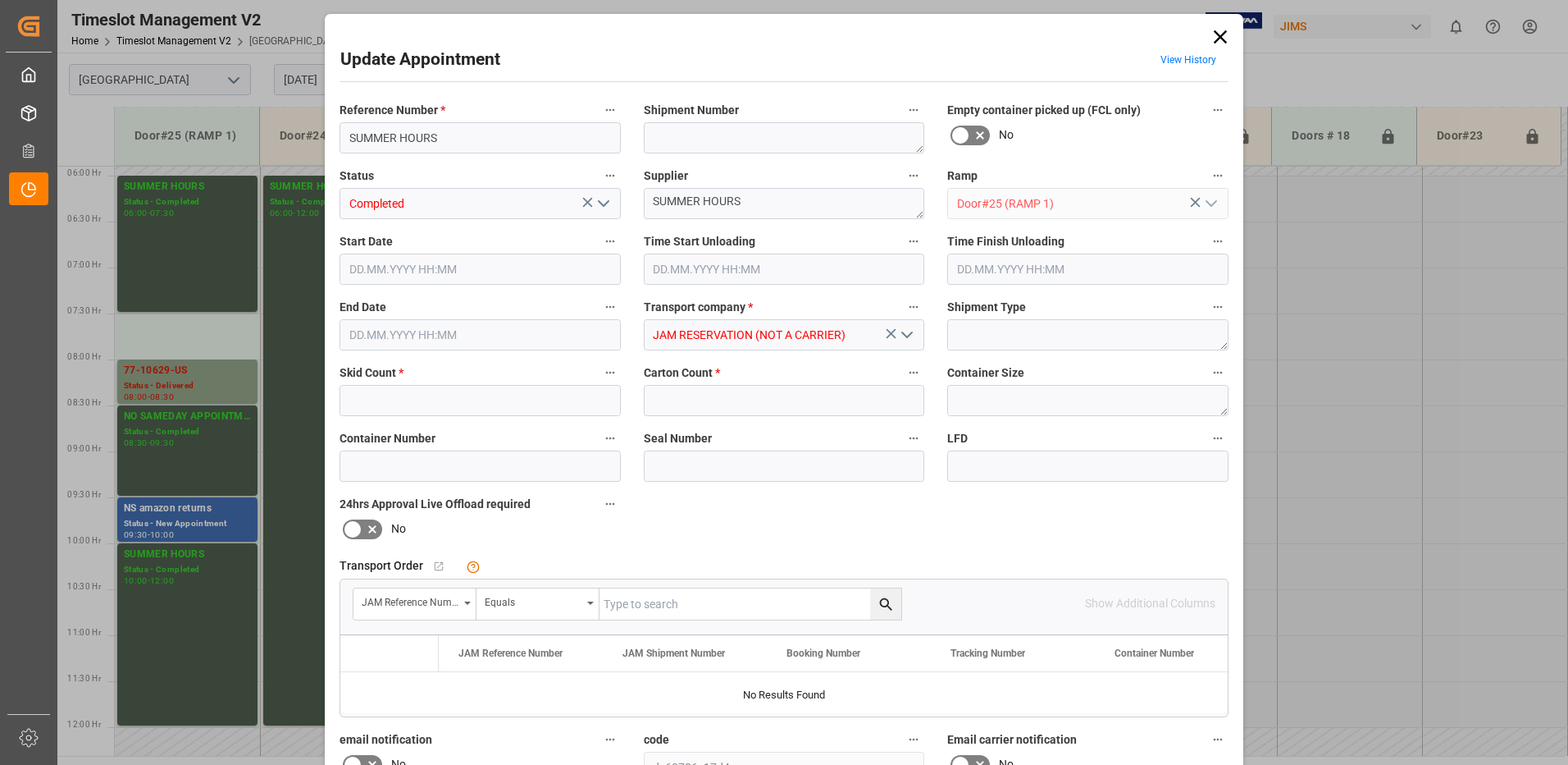
type input "0"
type input "[DATE] 06:00"
type input "[DATE] 07:30"
type input "[DATE] 16:58"
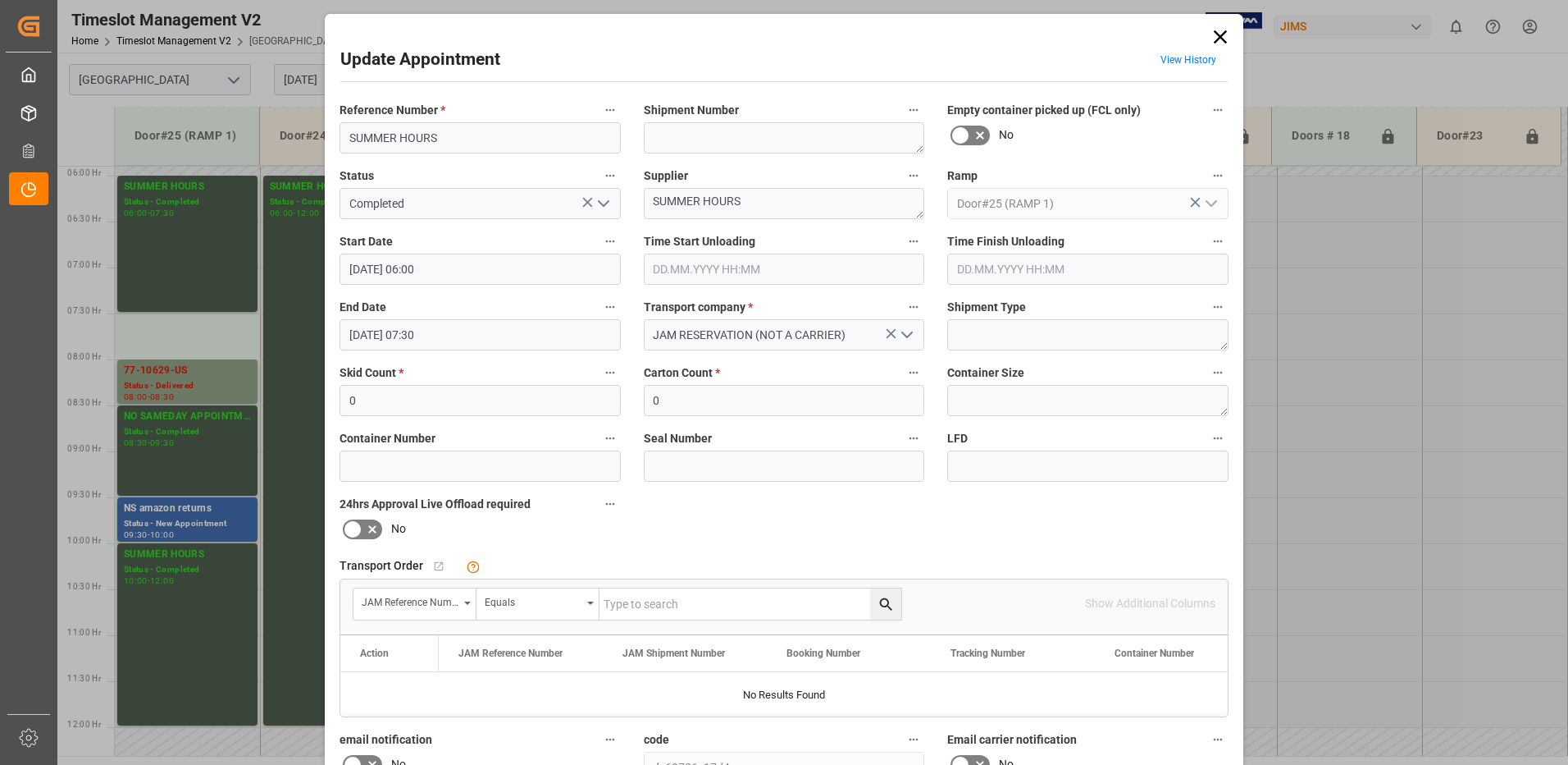
click at [480, 337] on input "[DATE] 07:30" at bounding box center [480, 334] width 282 height 31
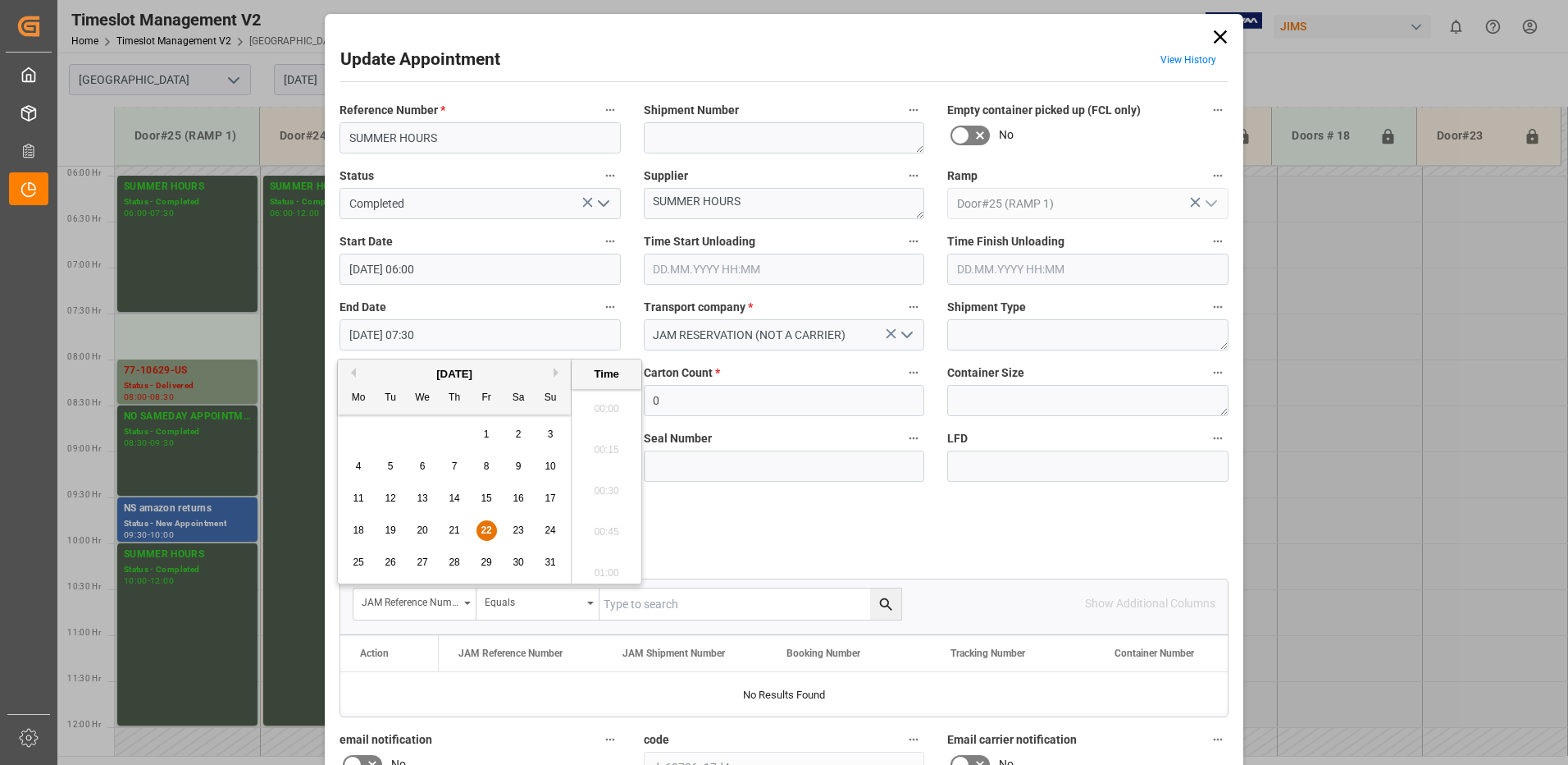
scroll to position [1154, 0]
drag, startPoint x: 487, startPoint y: 531, endPoint x: 593, endPoint y: 548, distance: 107.4
click at [487, 530] on span "22" at bounding box center [485, 530] width 10 height 11
click at [597, 563] on li "08:00" at bounding box center [606, 568] width 70 height 41
type input "[DATE] 08:00"
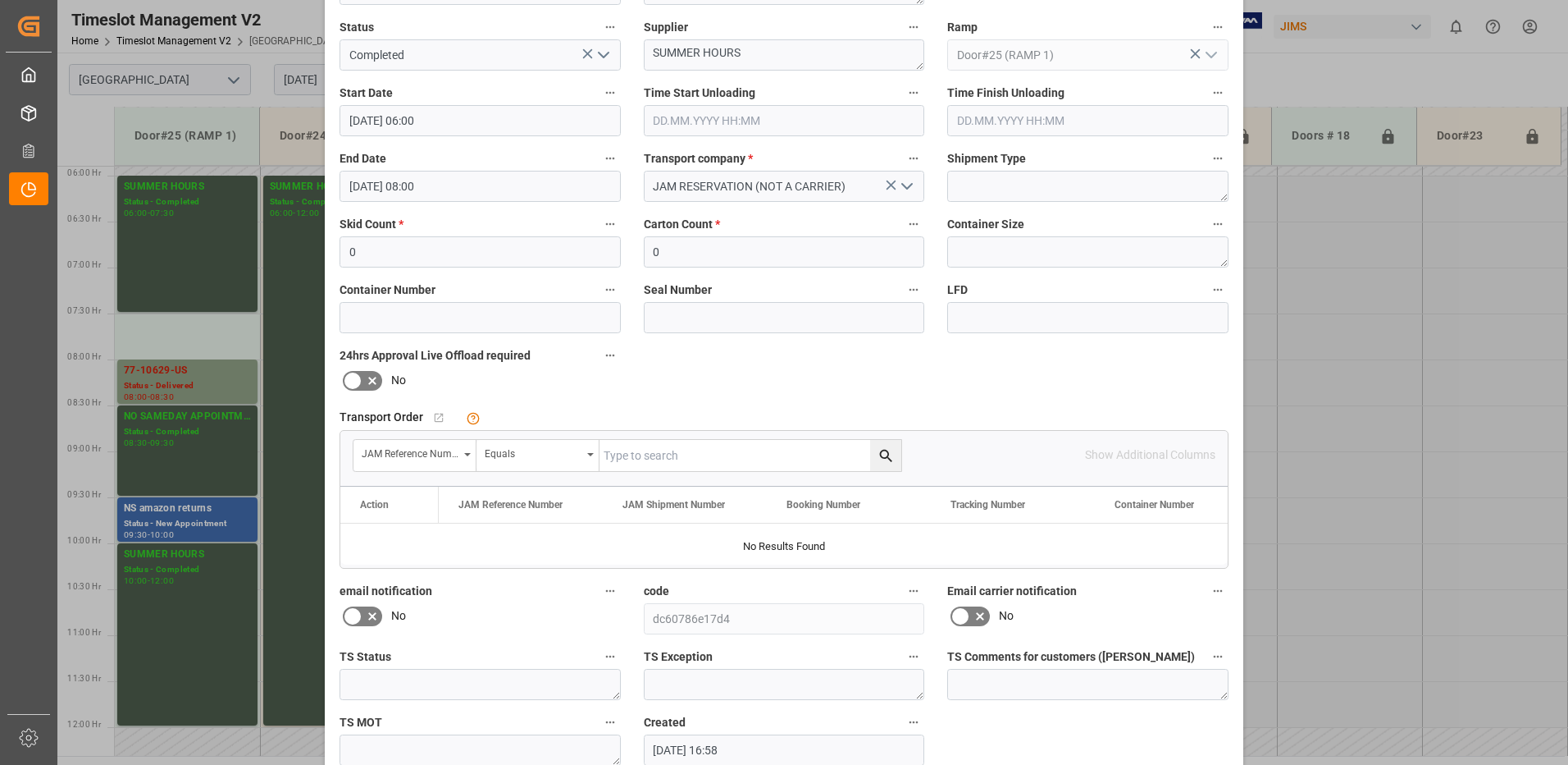
scroll to position [233, 0]
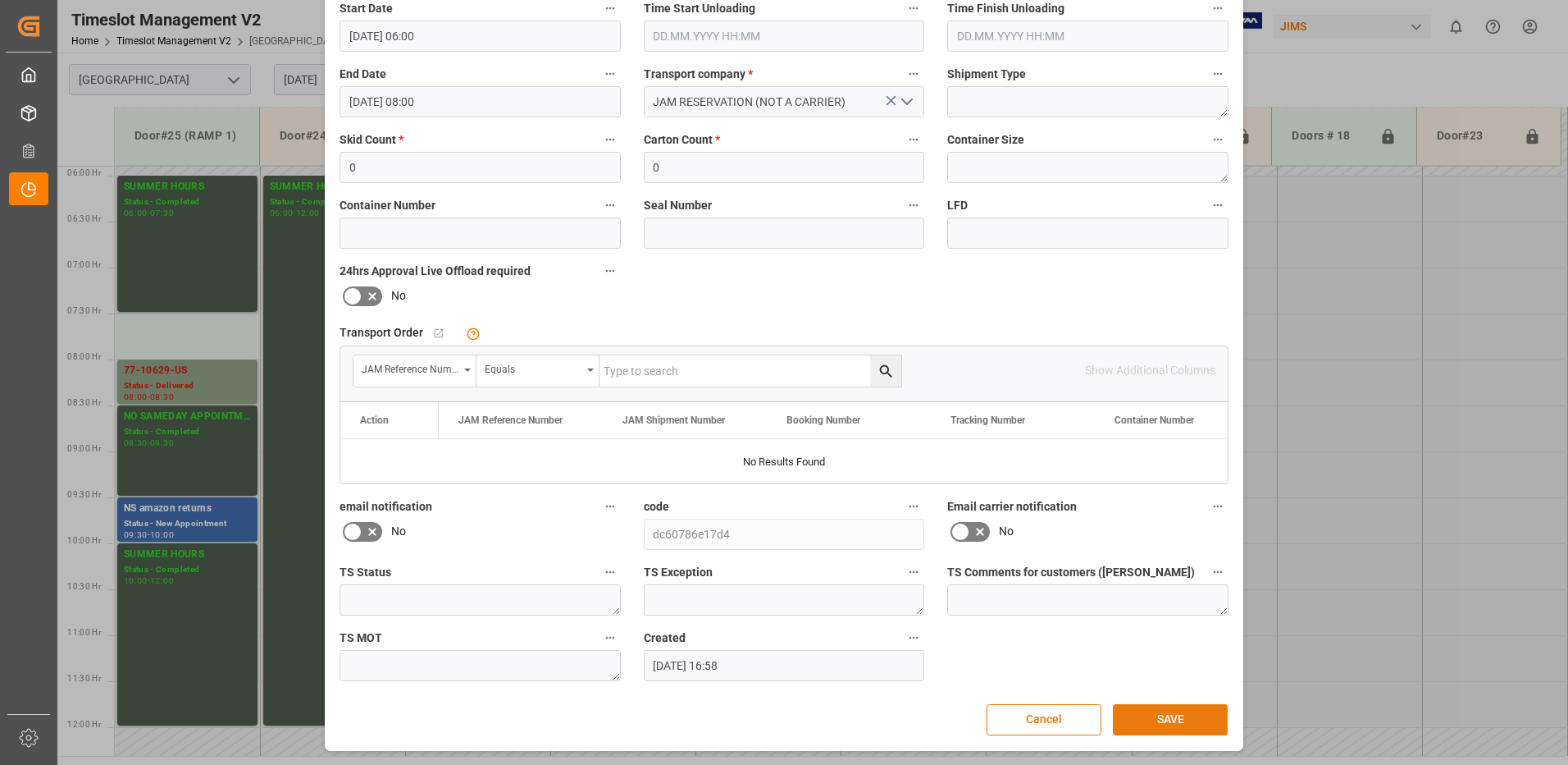
click at [1171, 717] on button "SAVE" at bounding box center [1170, 719] width 115 height 31
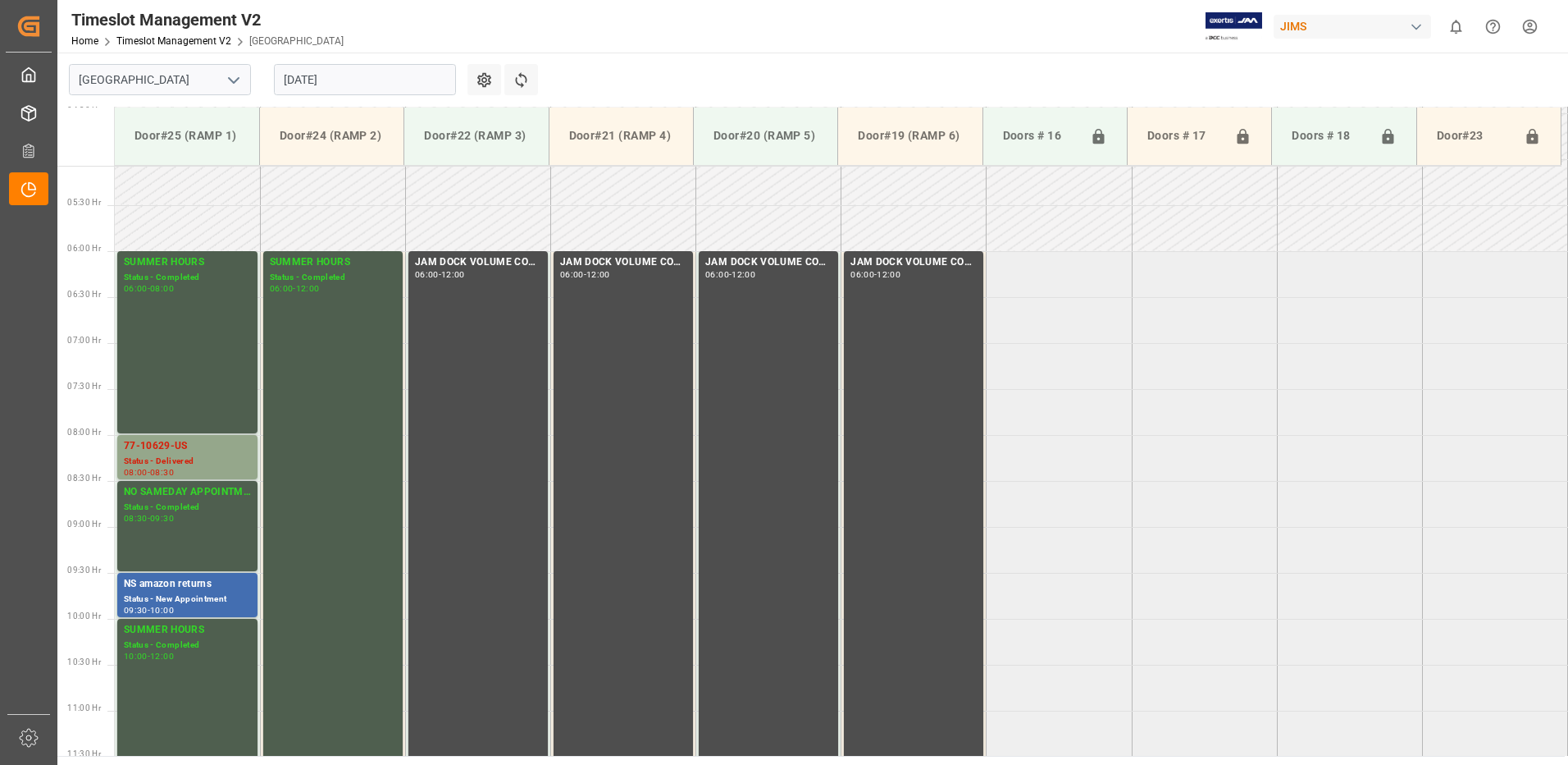
scroll to position [450, 0]
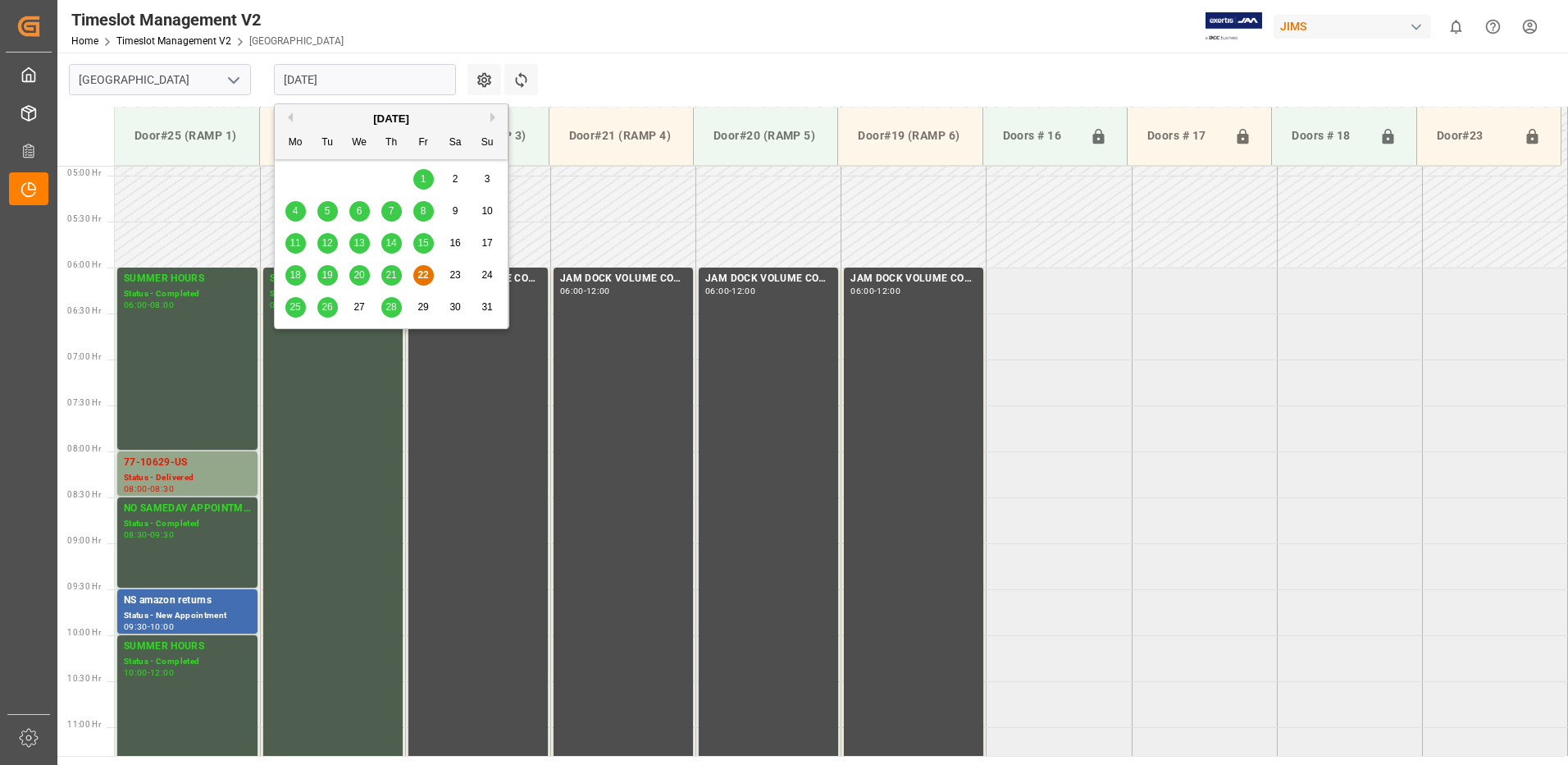
click at [372, 83] on input "[DATE]" at bounding box center [365, 79] width 182 height 31
click at [296, 310] on span "25" at bounding box center [294, 307] width 10 height 11
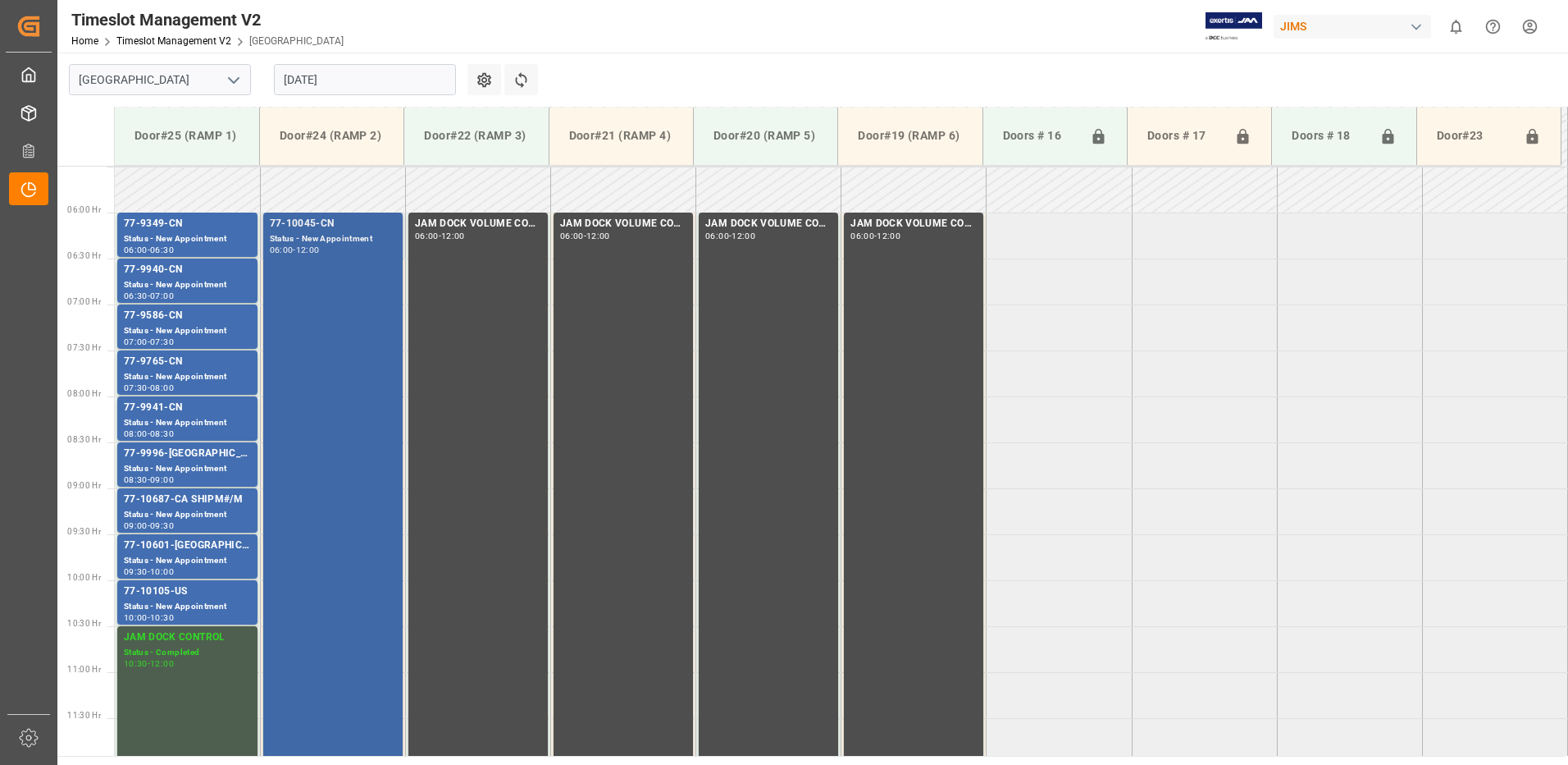
scroll to position [541, 0]
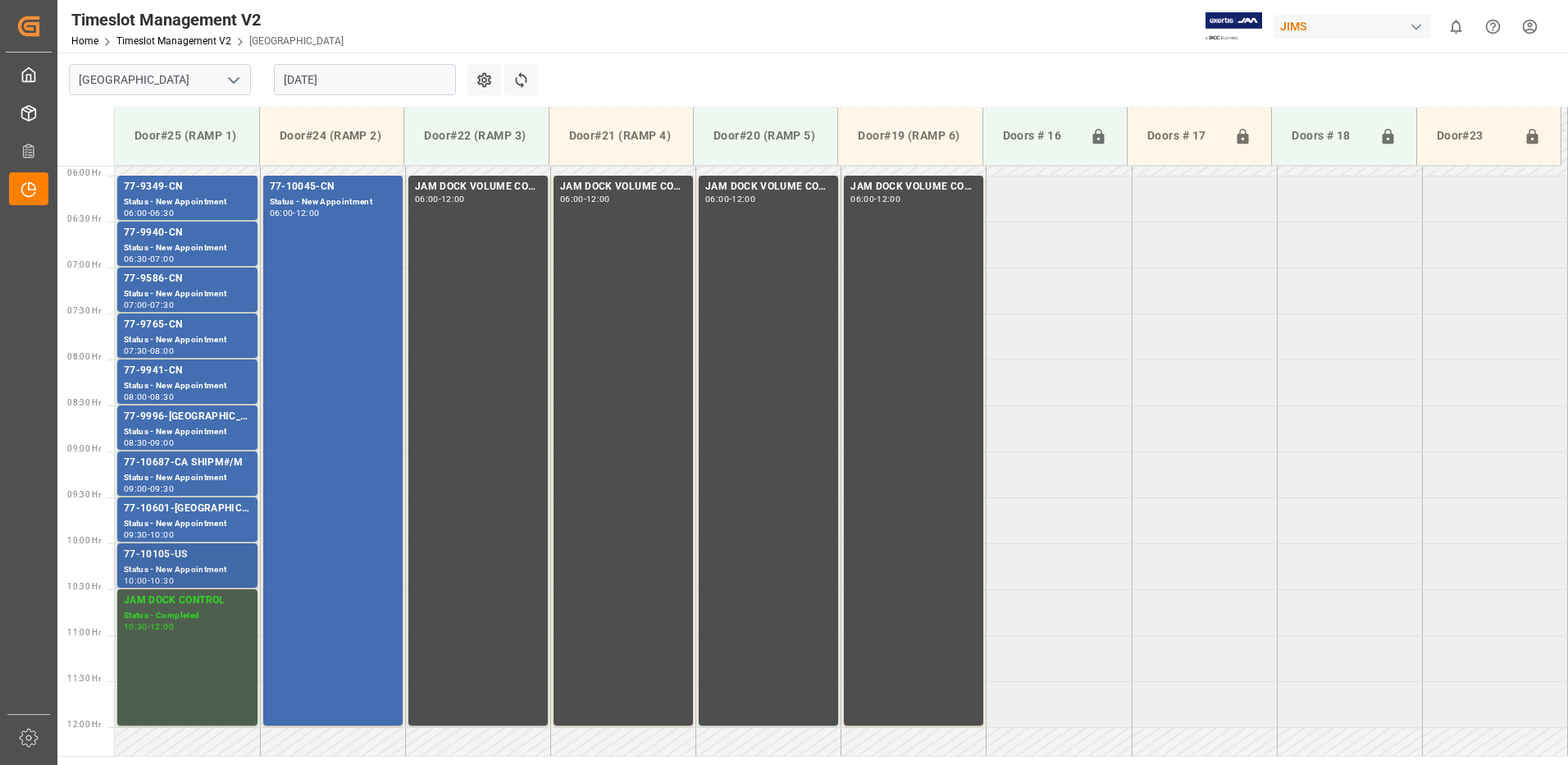
click at [152, 561] on div "77-10105-US" at bounding box center [187, 555] width 127 height 17
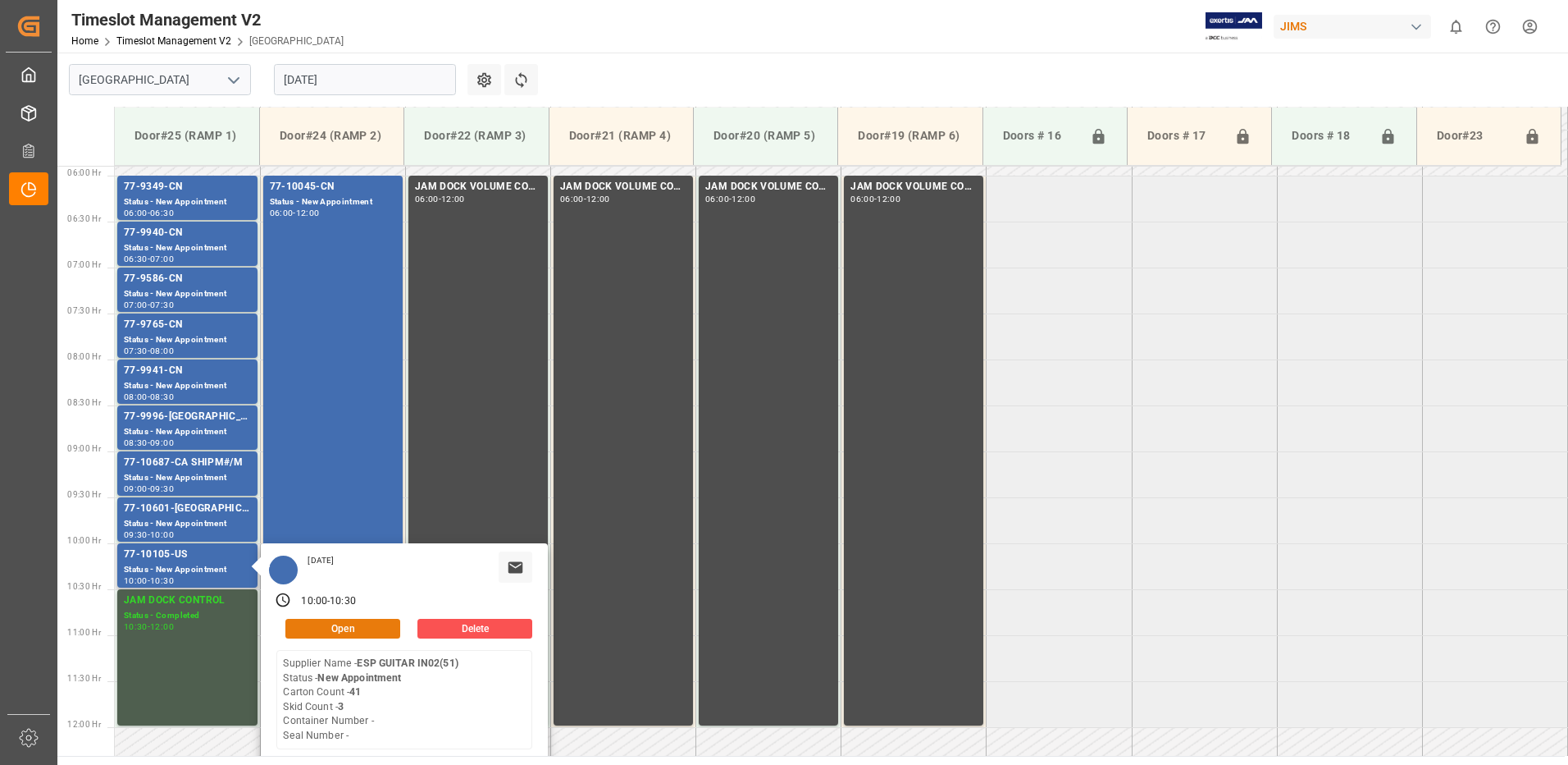
click at [355, 629] on button "Open" at bounding box center [342, 628] width 115 height 20
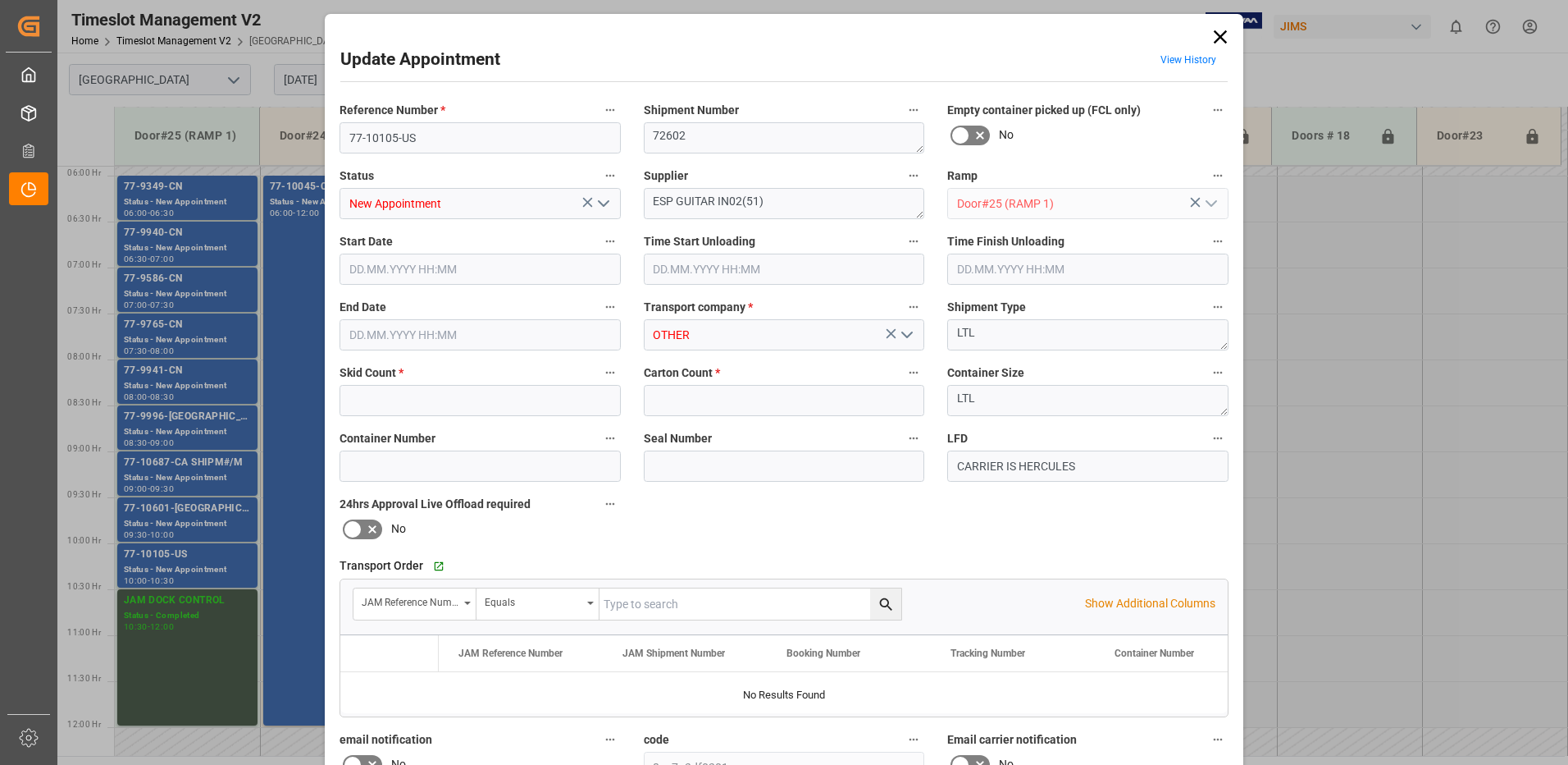
type input "3"
type input "41"
type input "[DATE] 10:00"
type input "[DATE] 10:30"
type input "[DATE] 17:29"
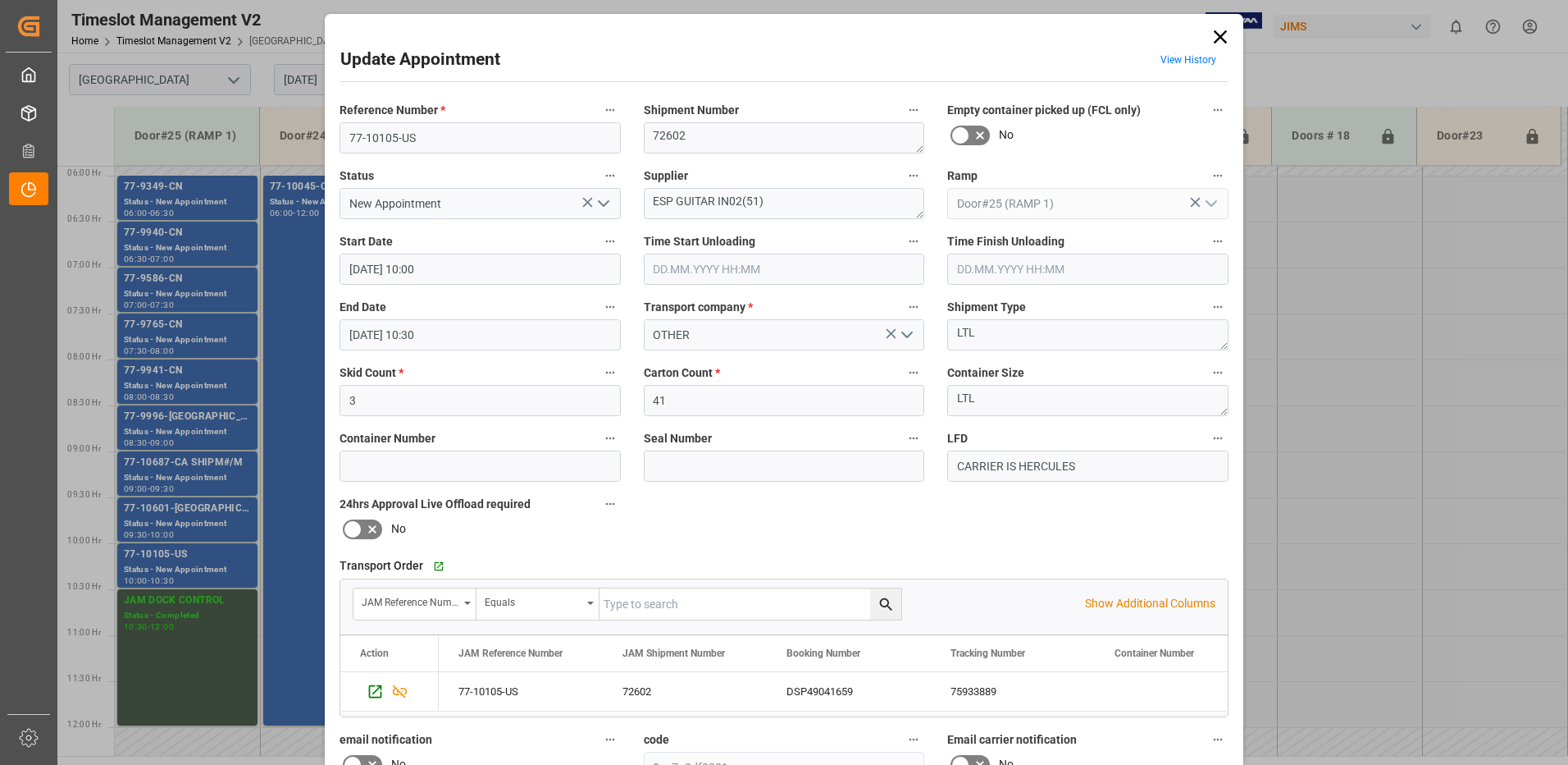
click at [1219, 37] on icon at bounding box center [1221, 37] width 13 height 13
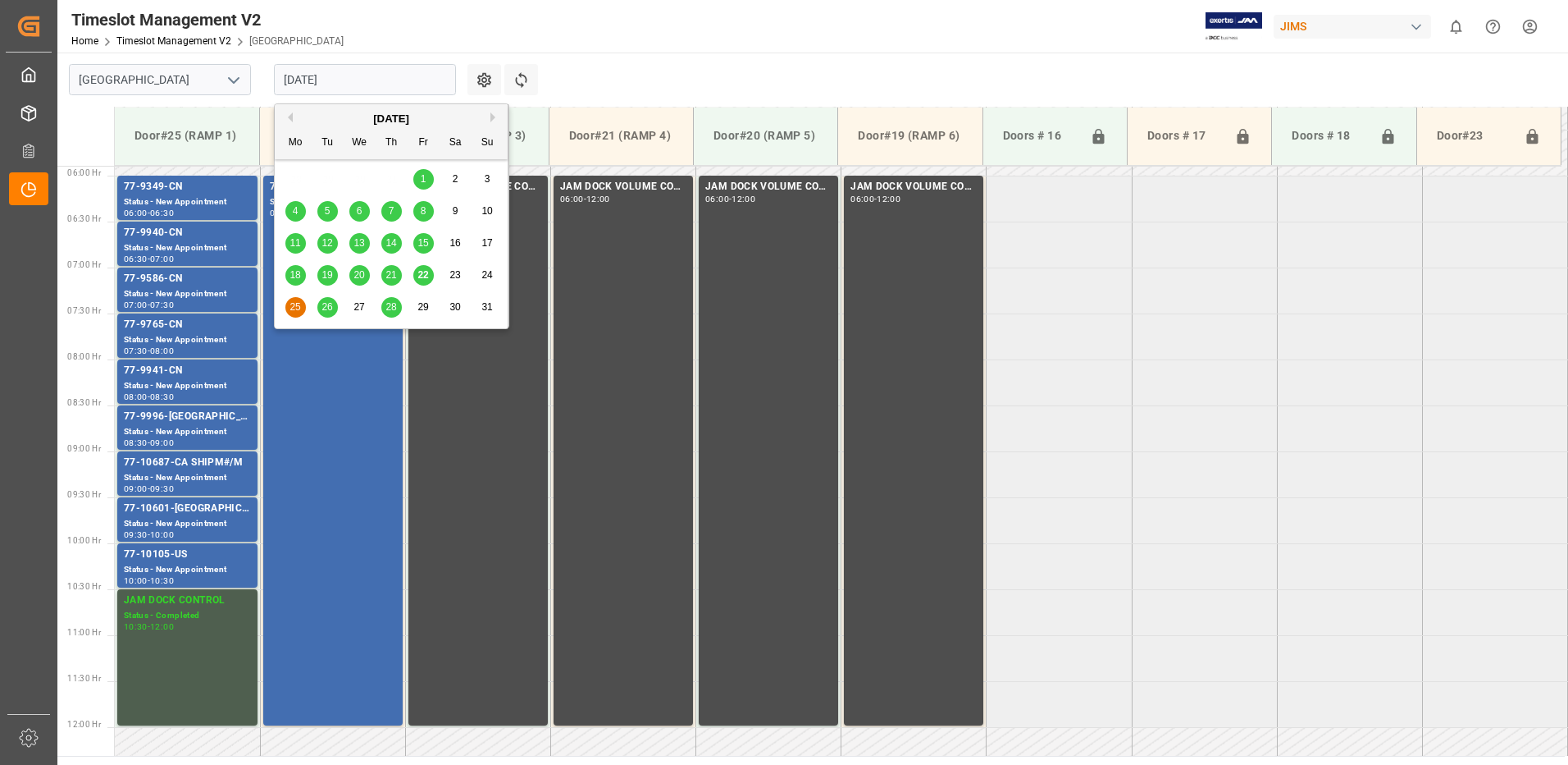
click at [376, 79] on input "[DATE]" at bounding box center [365, 79] width 182 height 31
click at [423, 276] on span "22" at bounding box center [423, 274] width 10 height 11
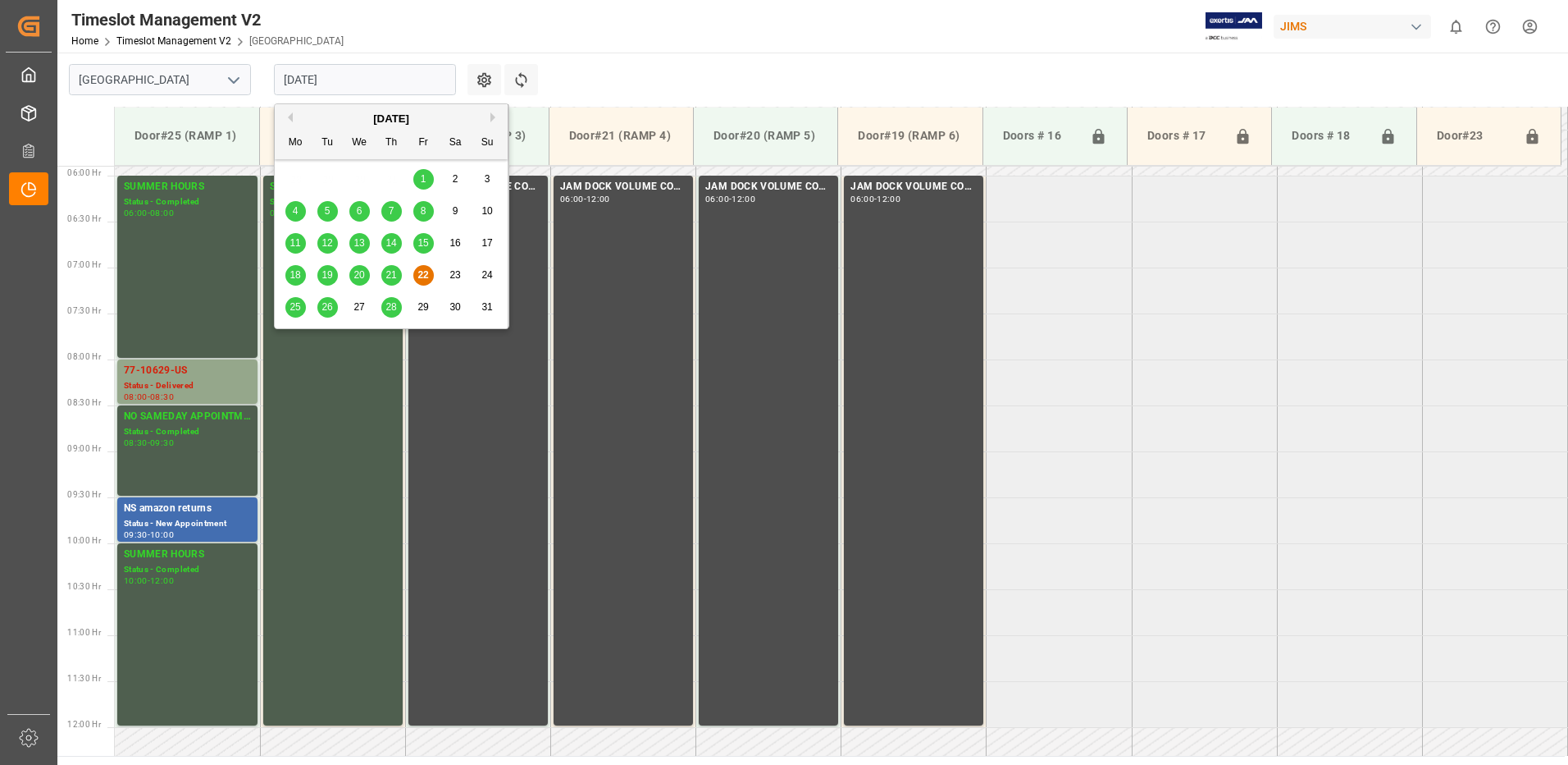
click at [391, 77] on input "[DATE]" at bounding box center [365, 79] width 182 height 31
click at [333, 306] on div "26" at bounding box center [327, 307] width 21 height 20
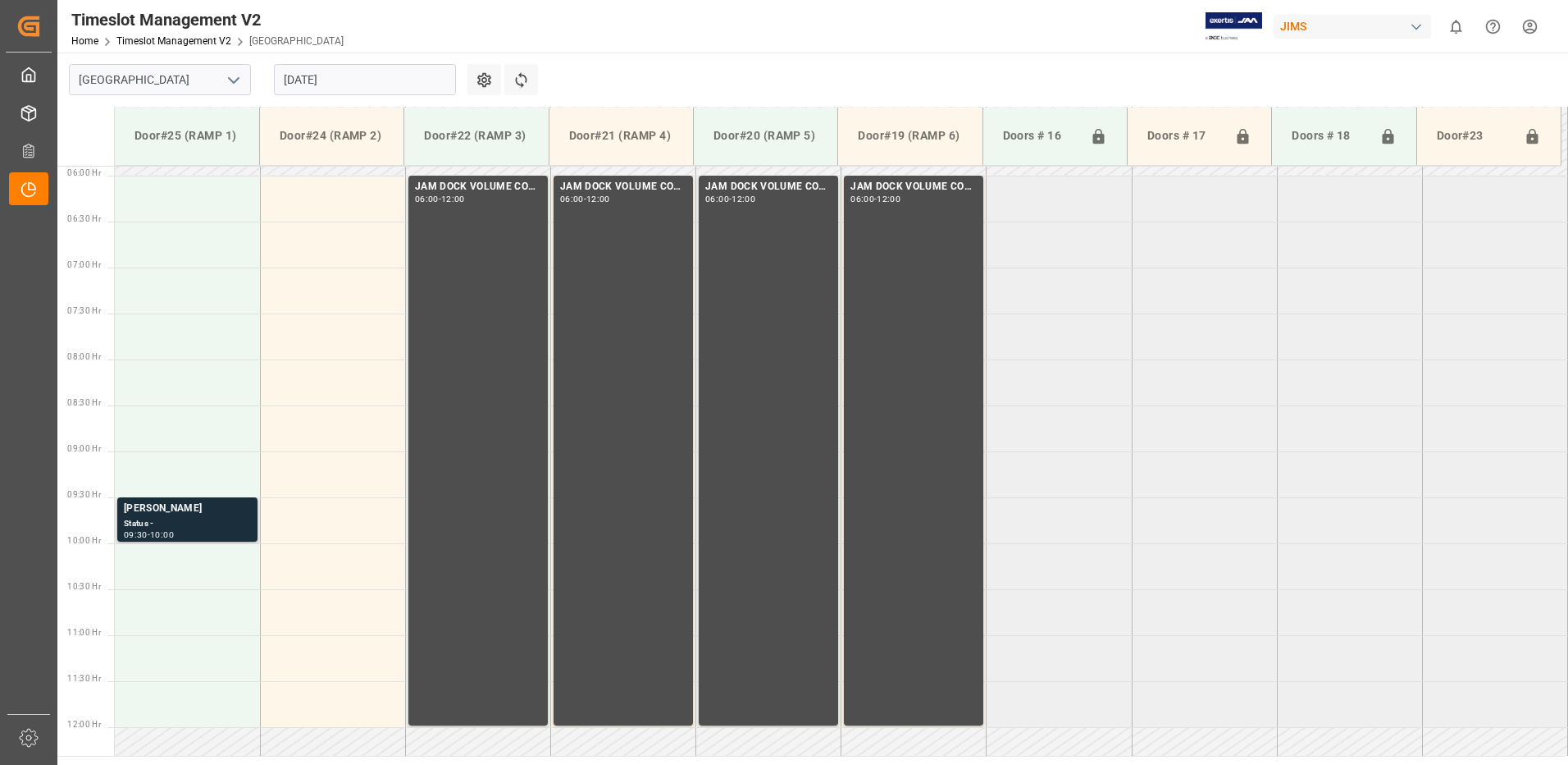
click at [187, 517] on div "Status -" at bounding box center [187, 523] width 127 height 14
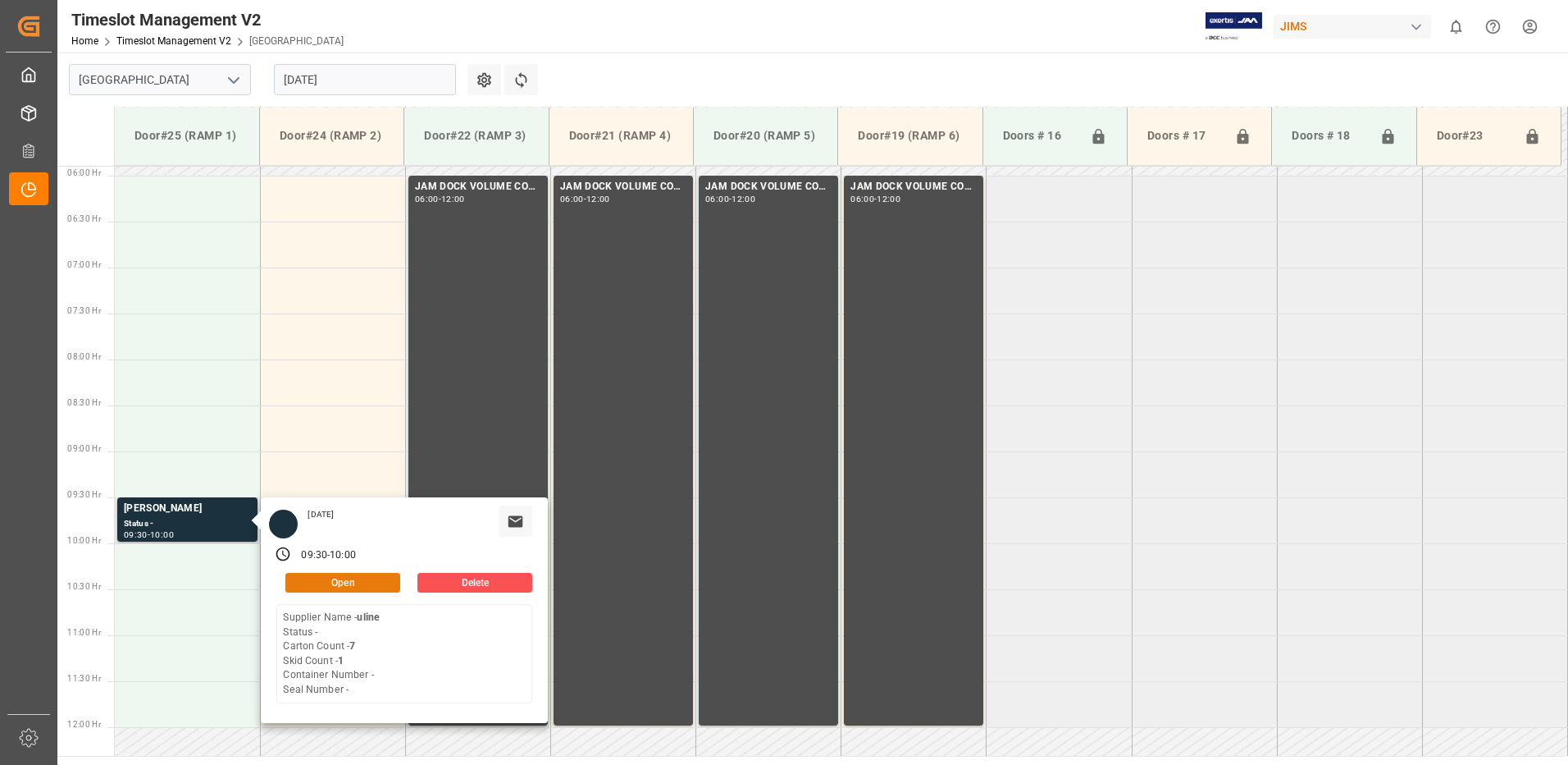
click at [359, 582] on button "Open" at bounding box center [342, 582] width 115 height 20
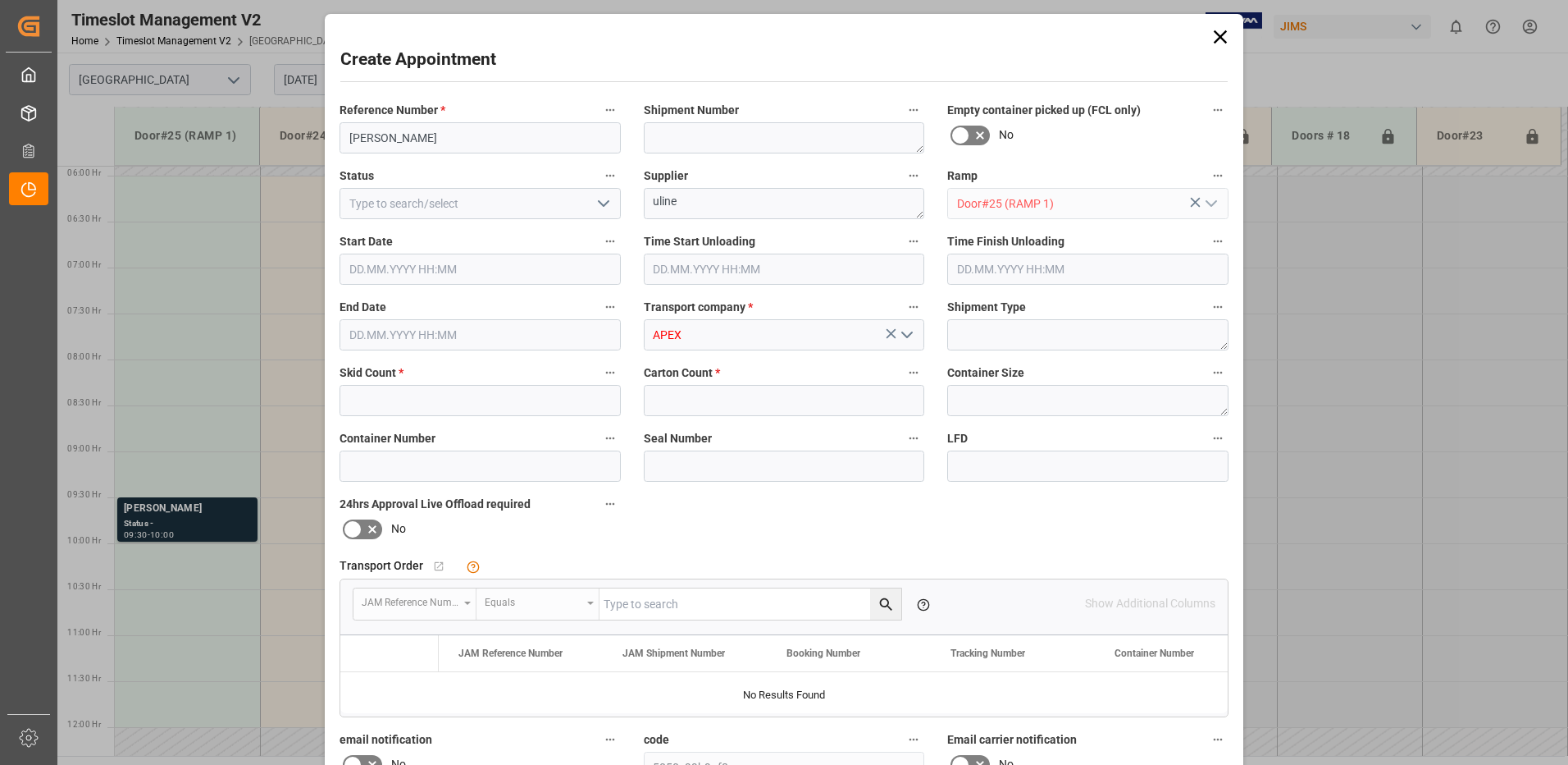
type input "Door#24 (RAMP 2)"
type input "1"
type input "7"
type input "[DATE] 09:30"
type input "[DATE] 10:00"
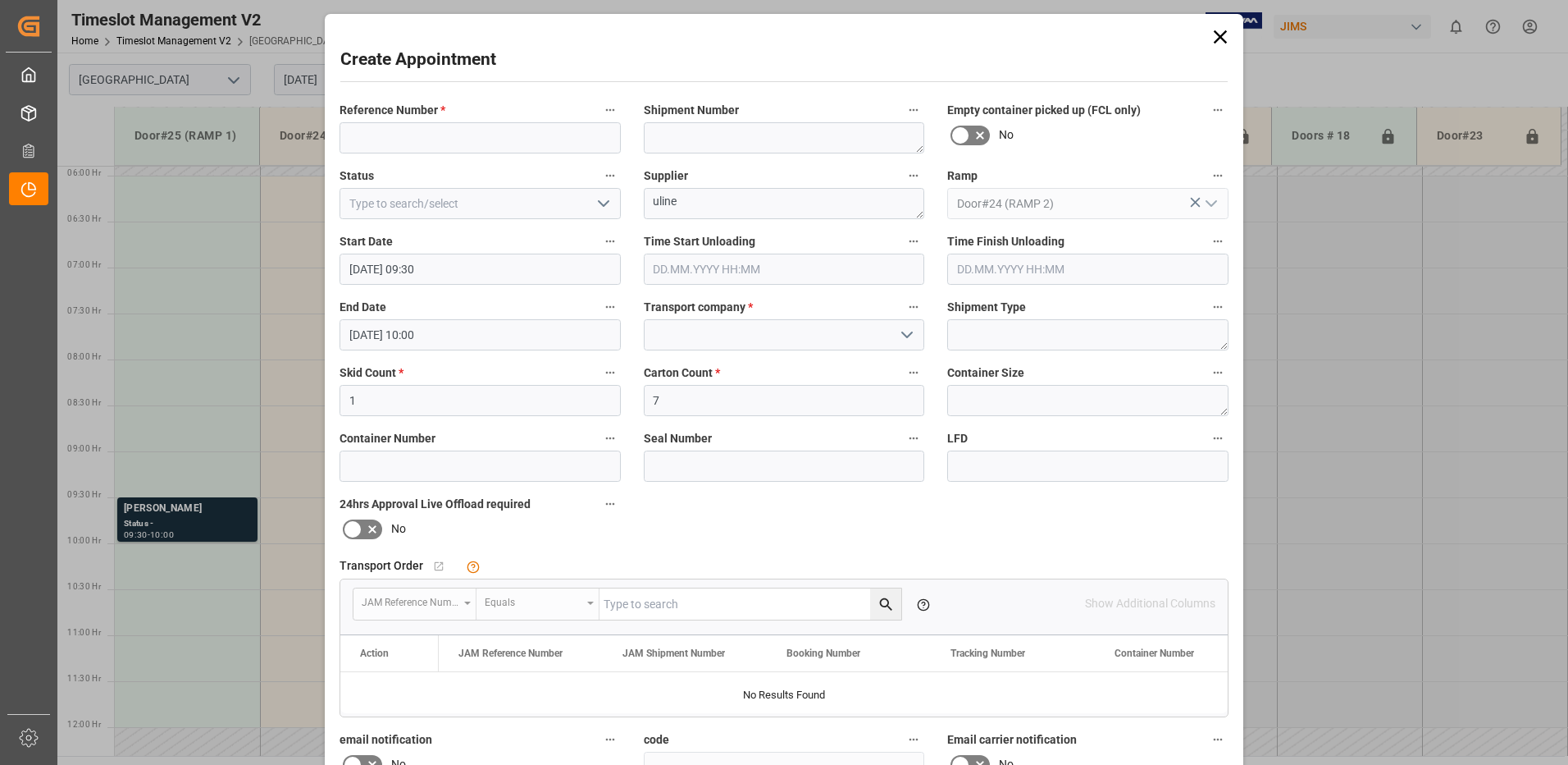
type input "[DATE] 10:17"
type input "[DATE] 10:00"
type input "[DATE] 10:30"
click at [419, 145] on input "[PERSON_NAME]" at bounding box center [480, 137] width 282 height 31
click at [353, 139] on input "[PERSON_NAME]" at bounding box center [480, 137] width 282 height 31
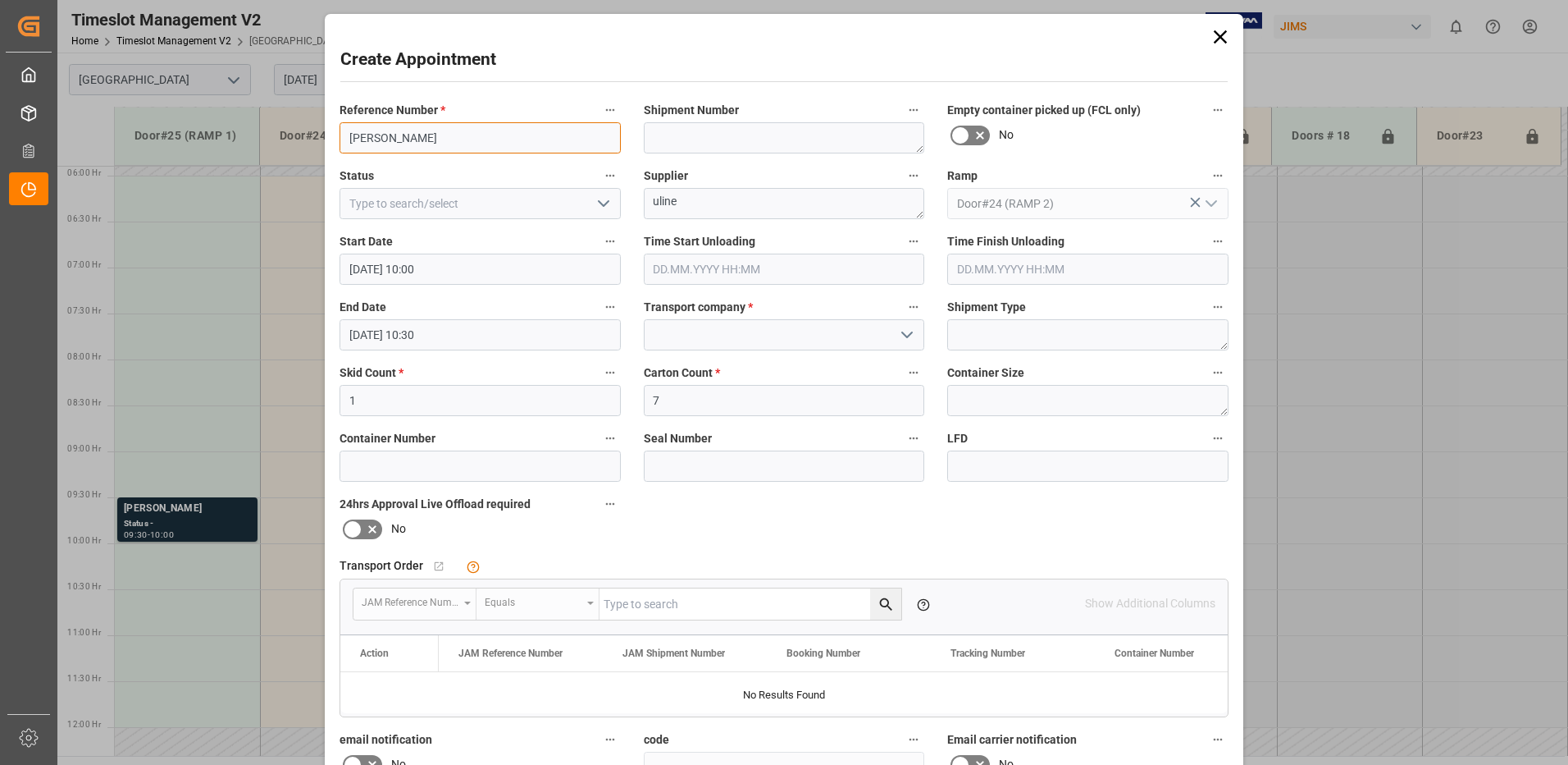
type input "[PERSON_NAME]"
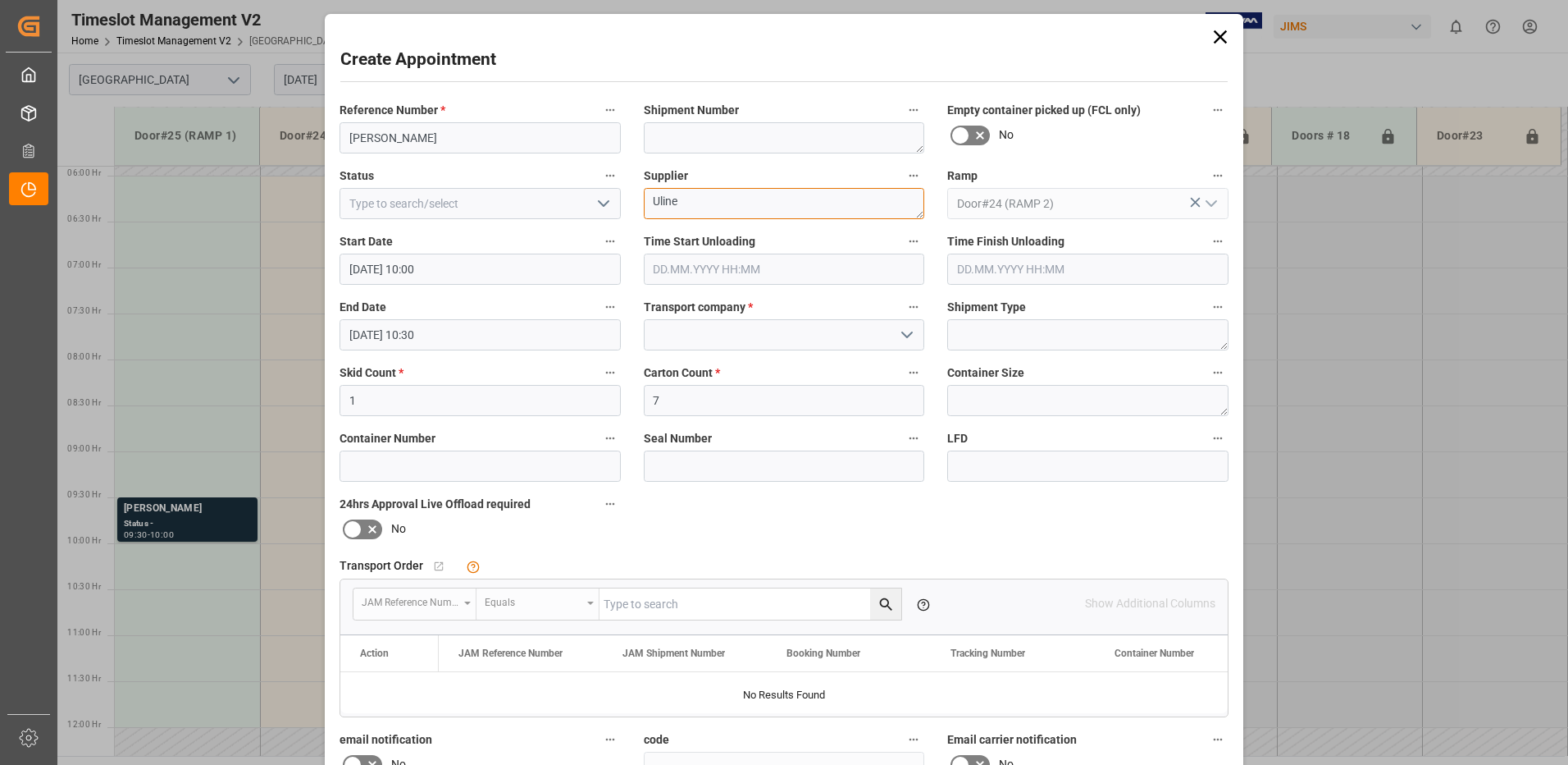
type textarea "Uline"
click at [602, 203] on icon "open menu" at bounding box center [604, 203] width 20 height 20
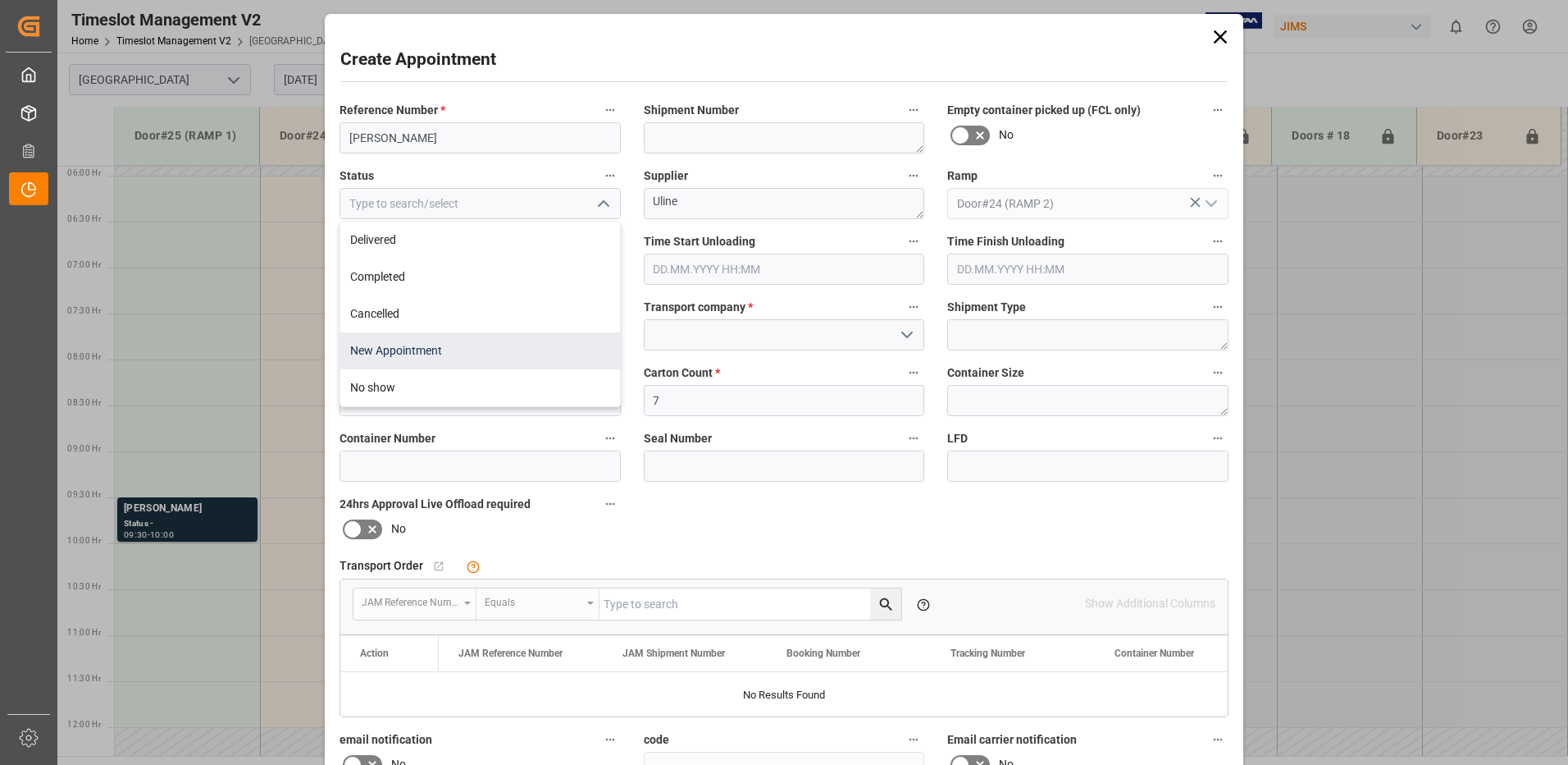
click at [504, 352] on div "New Appointment" at bounding box center [480, 351] width 280 height 37
type input "New Appointment"
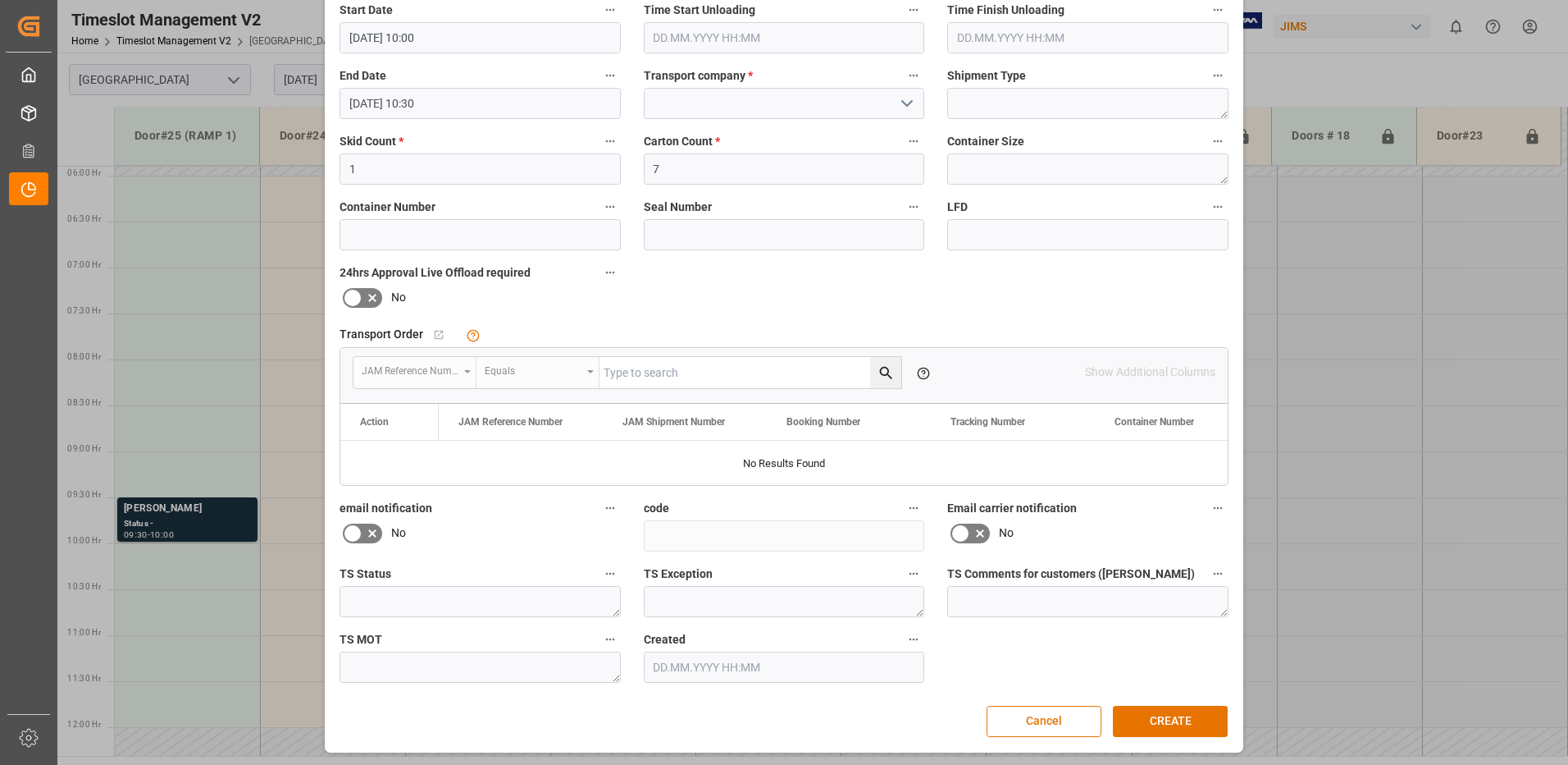
scroll to position [233, 0]
click at [1164, 718] on button "CREATE" at bounding box center [1170, 719] width 115 height 31
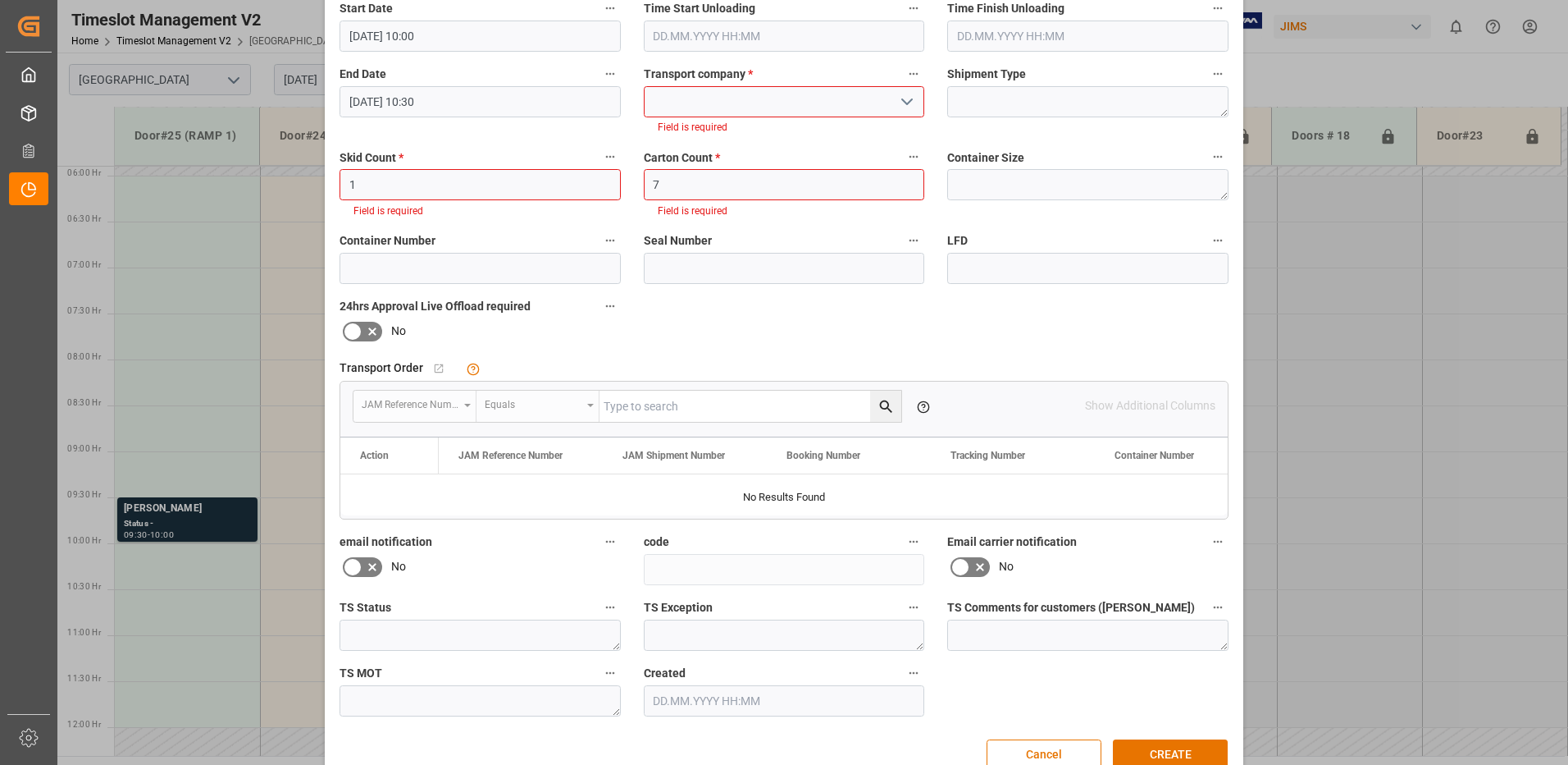
click at [769, 102] on input at bounding box center [784, 101] width 282 height 31
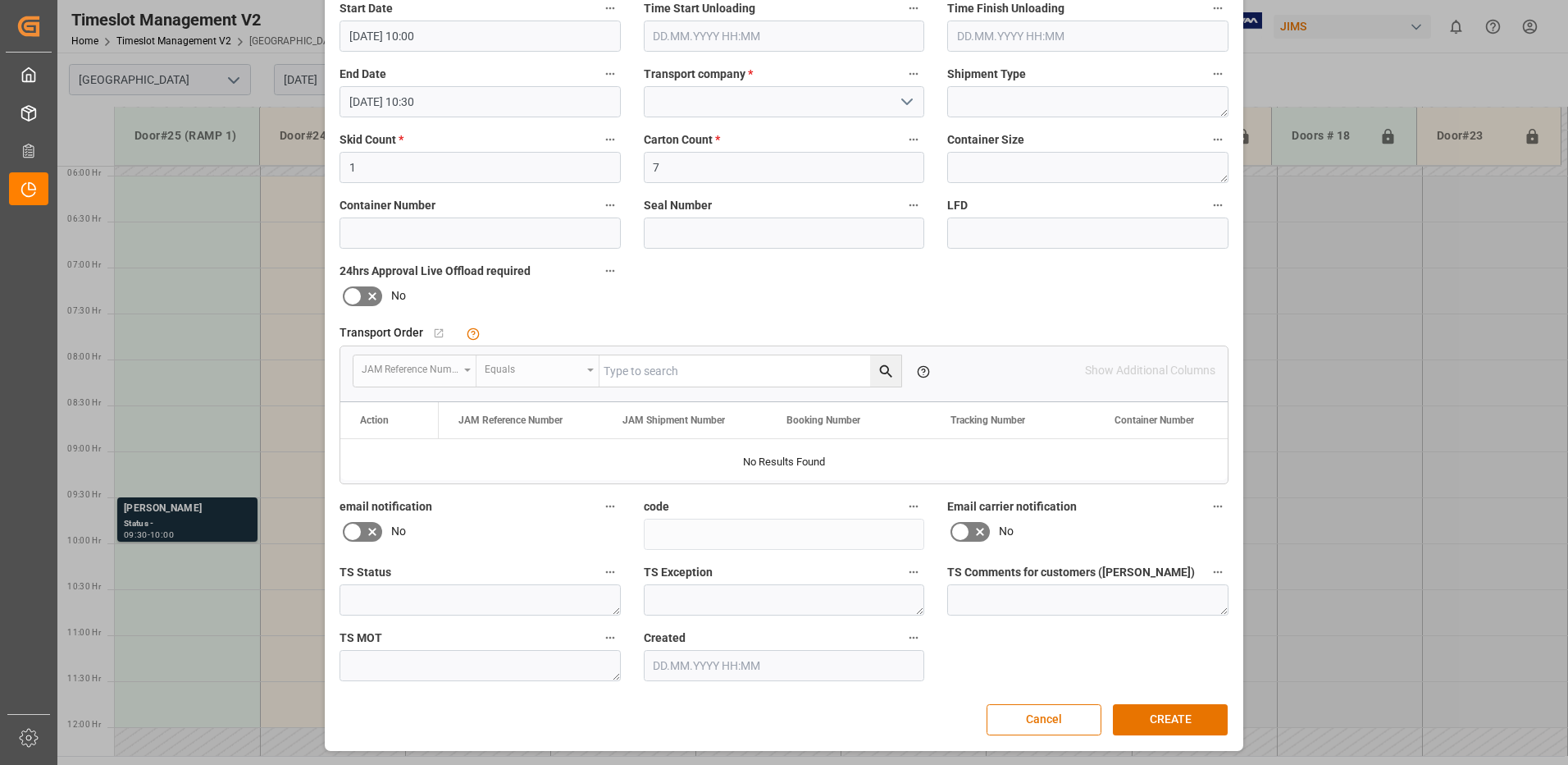
click at [904, 102] on icon "open menu" at bounding box center [907, 101] width 20 height 20
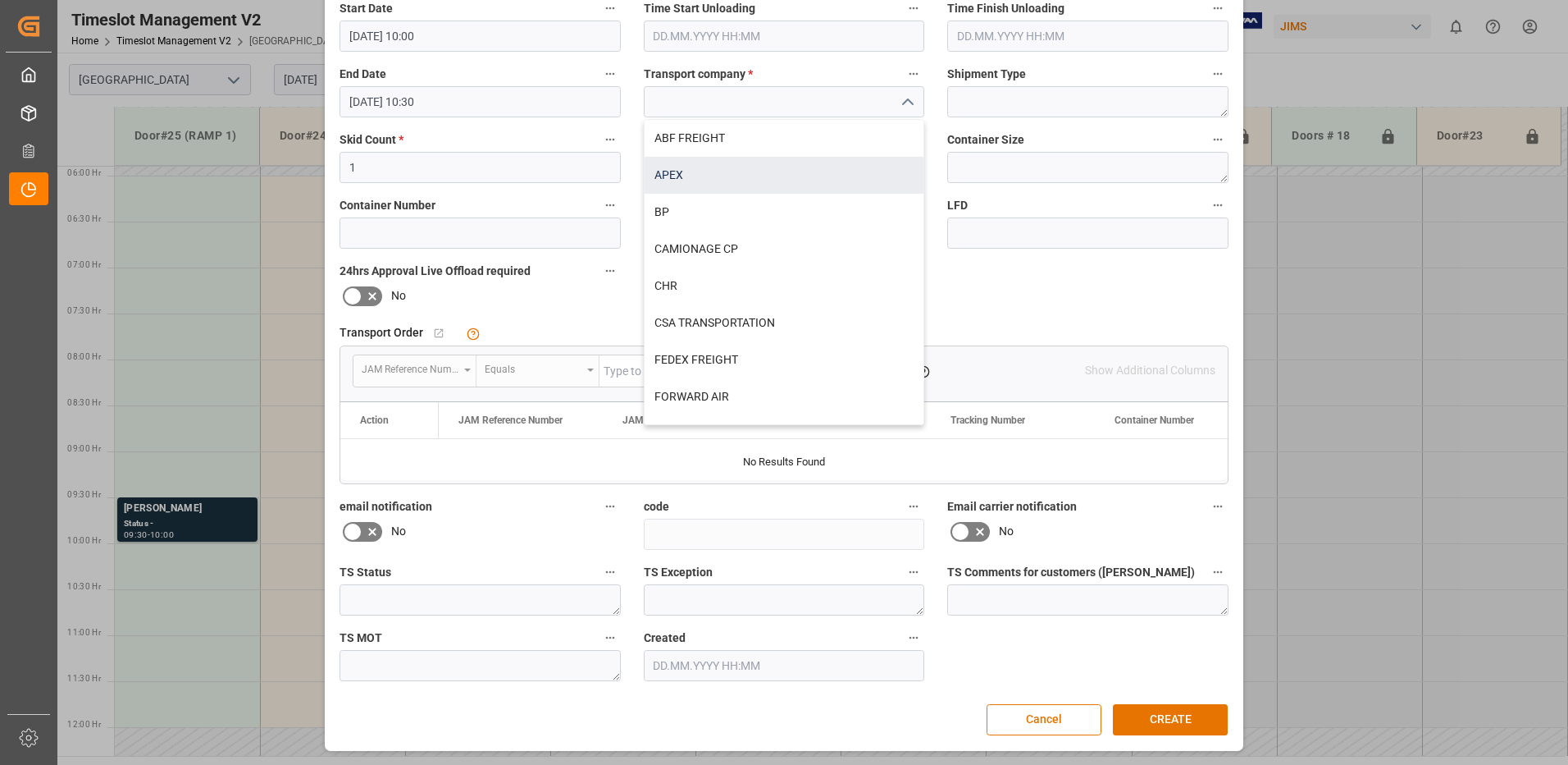
click at [710, 174] on div "APEX" at bounding box center [784, 175] width 280 height 37
type input "APEX"
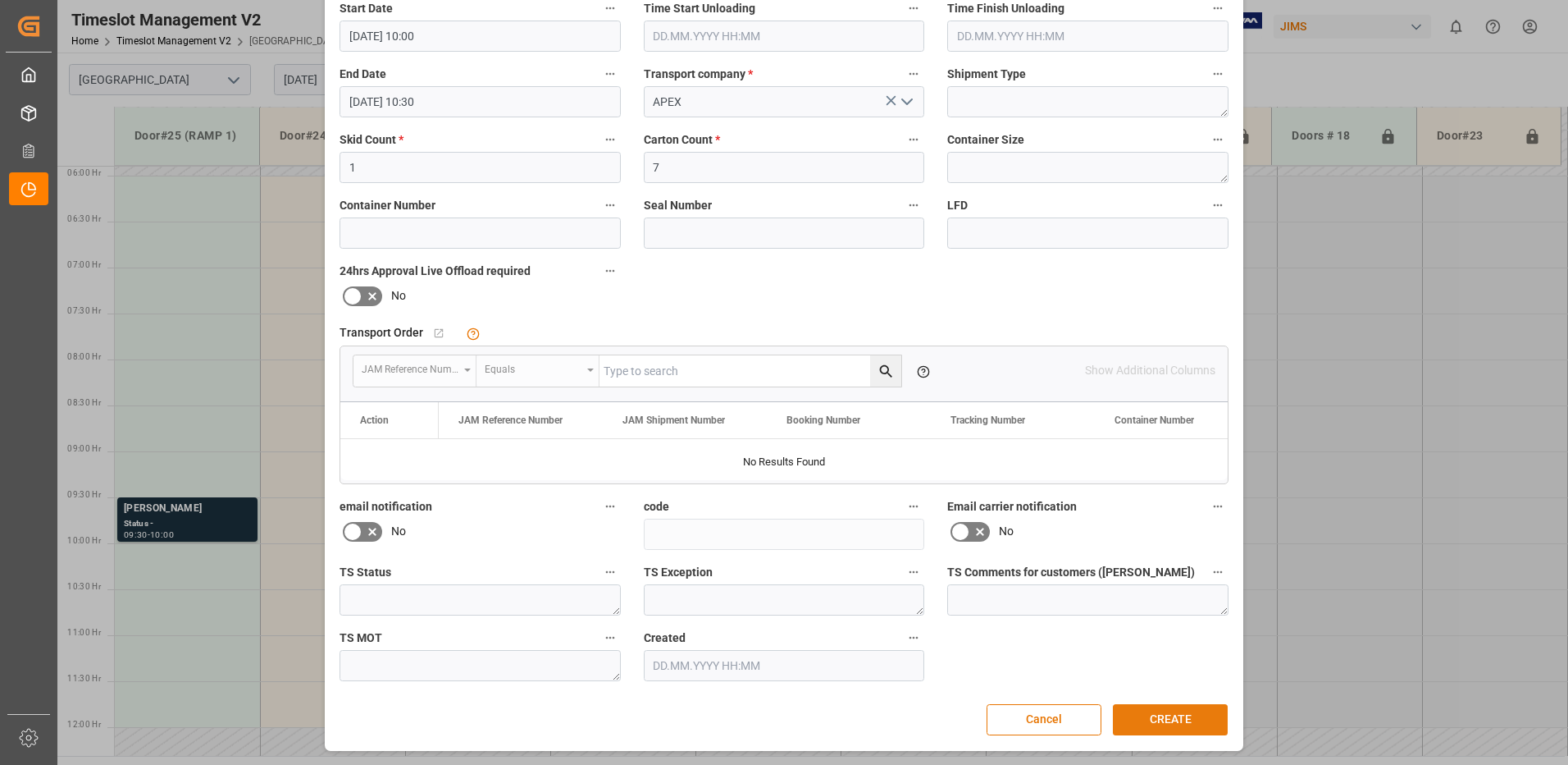
click at [1168, 721] on button "CREATE" at bounding box center [1170, 719] width 115 height 31
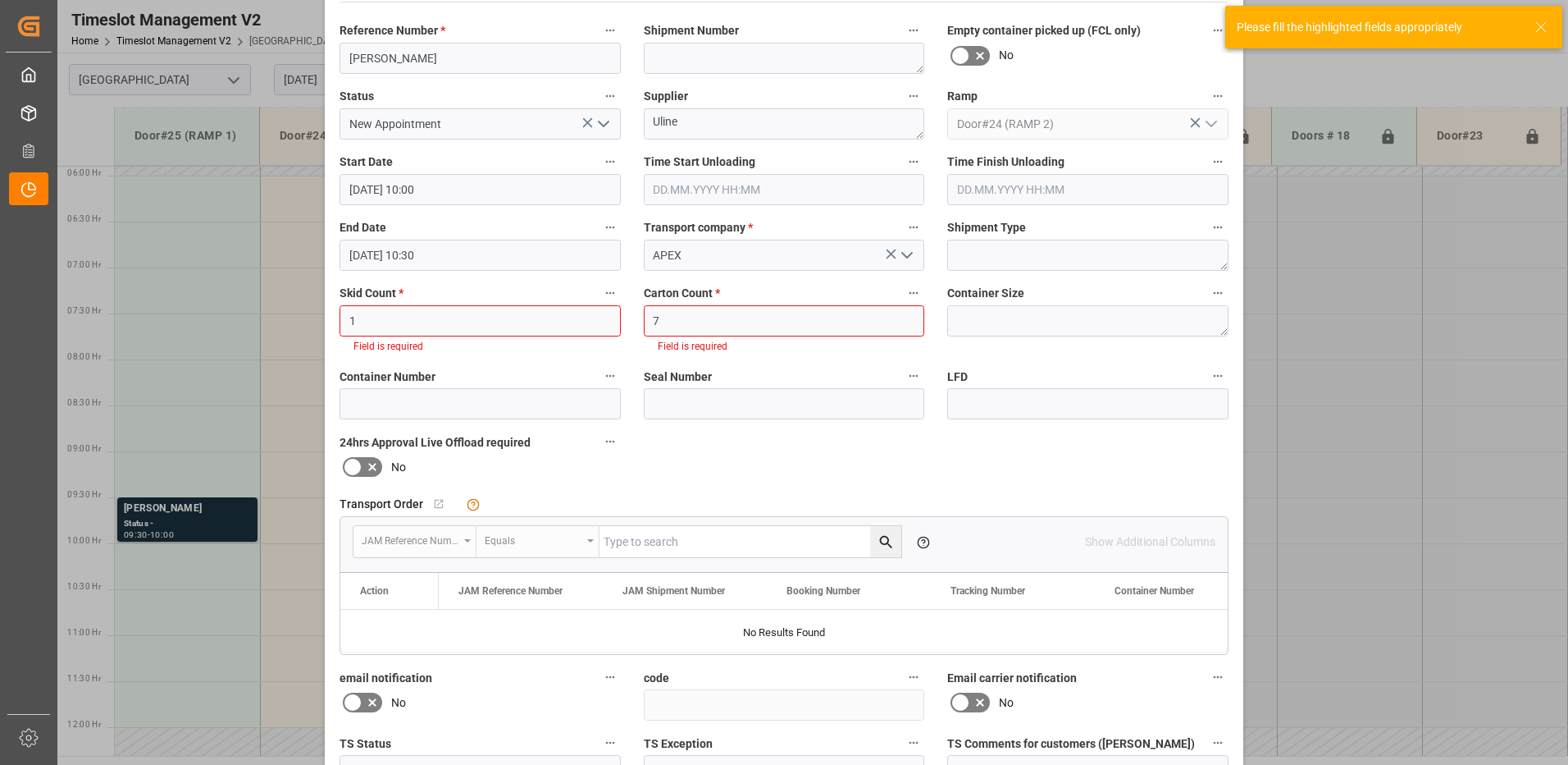
scroll to position [69, 0]
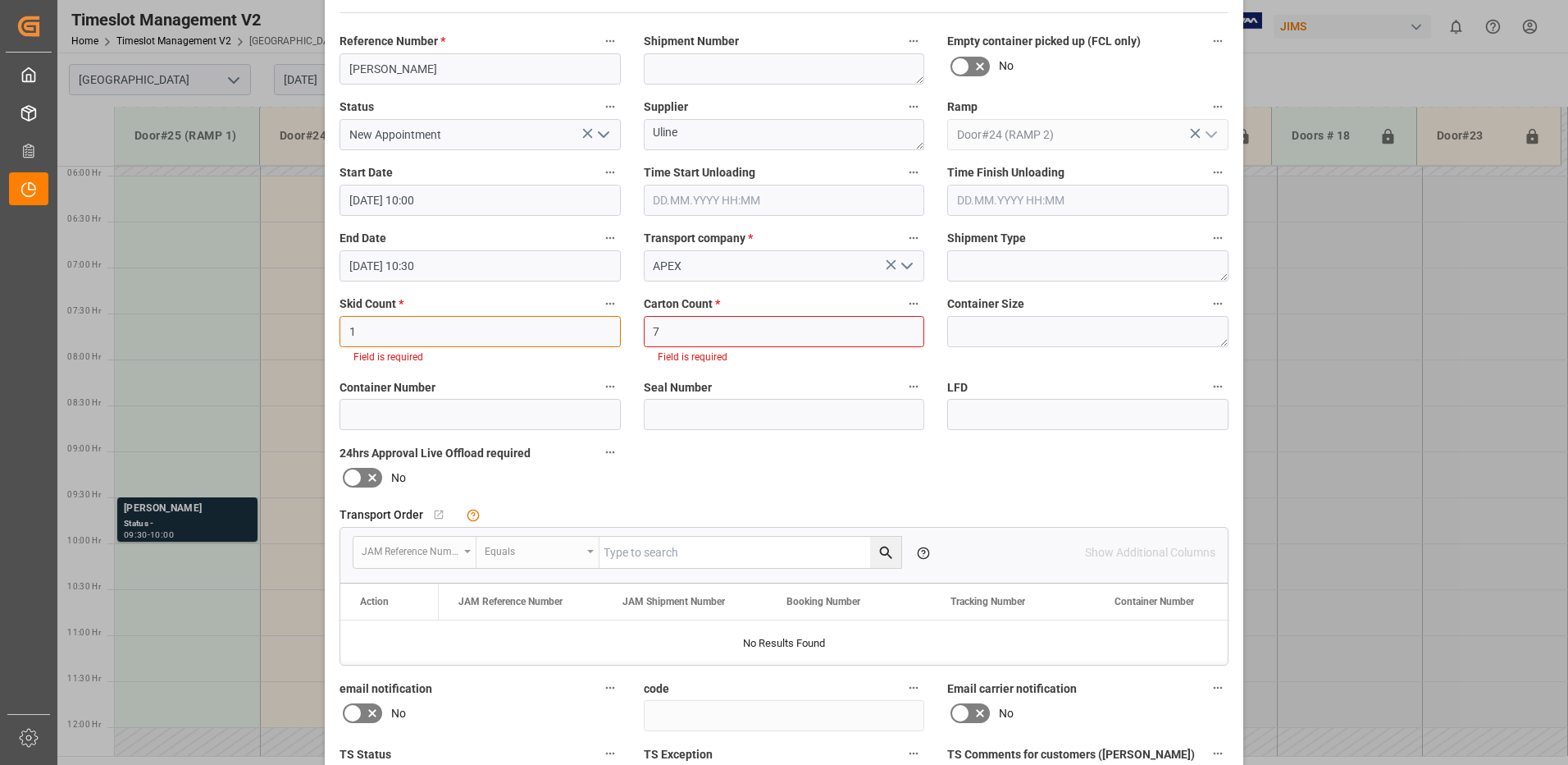
click at [415, 336] on input "1" at bounding box center [480, 331] width 282 height 31
click at [707, 330] on input "7" at bounding box center [784, 331] width 282 height 31
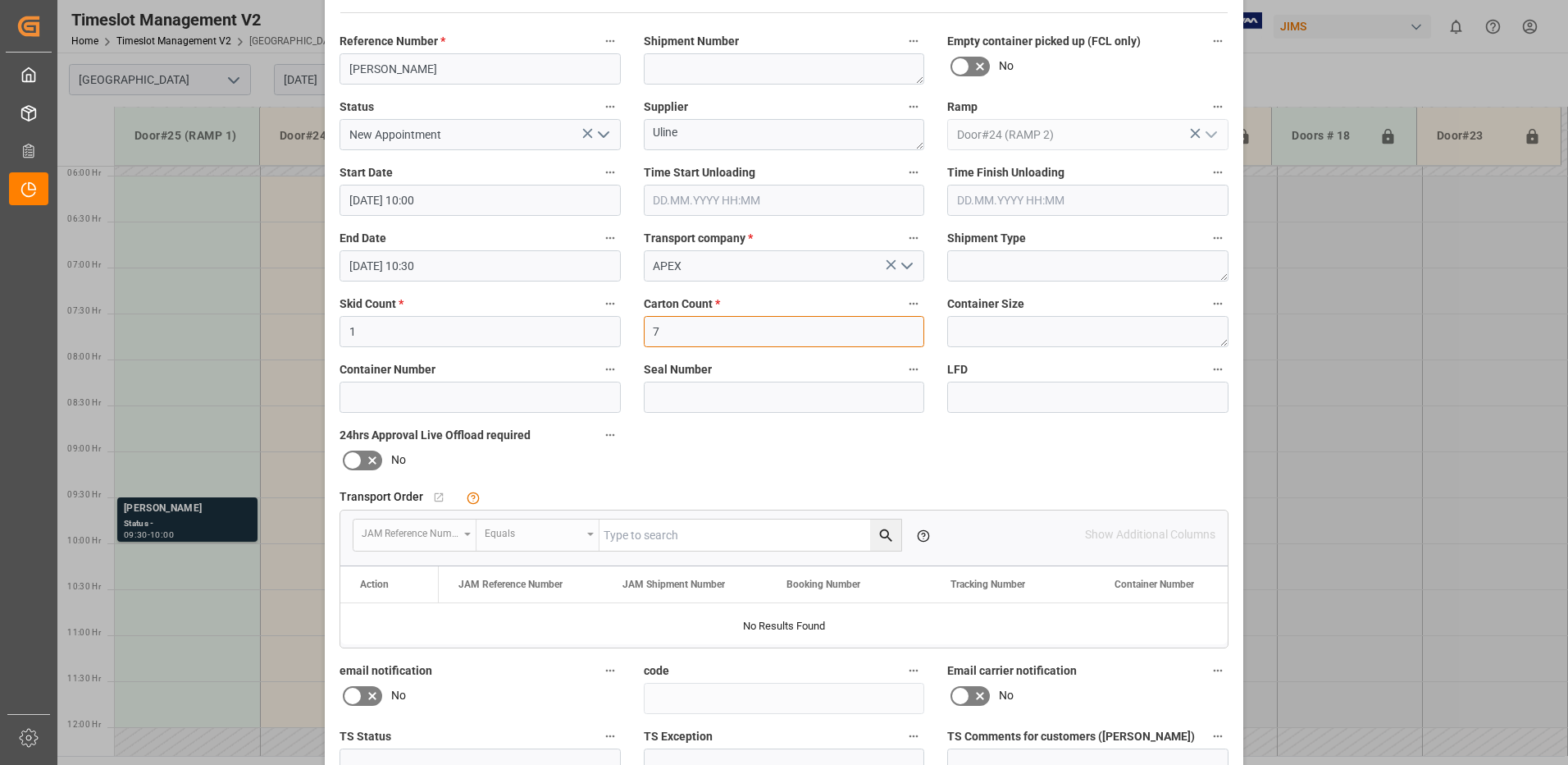
click at [707, 330] on input "7" at bounding box center [784, 331] width 282 height 31
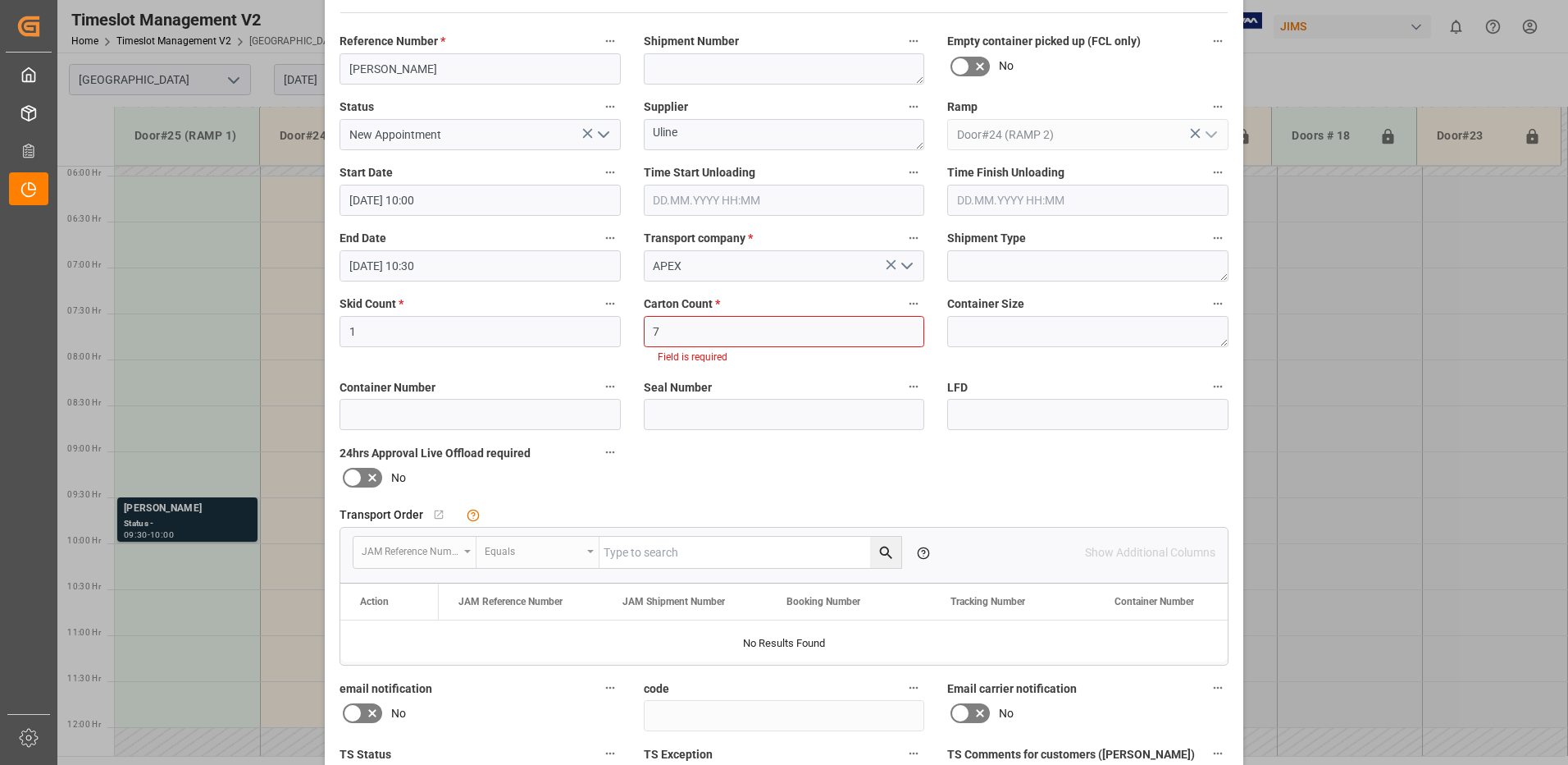
click at [967, 454] on div "Reference Number * [PERSON_NAME] Shipment Number Empty container picked up (FCL…" at bounding box center [784, 446] width 912 height 844
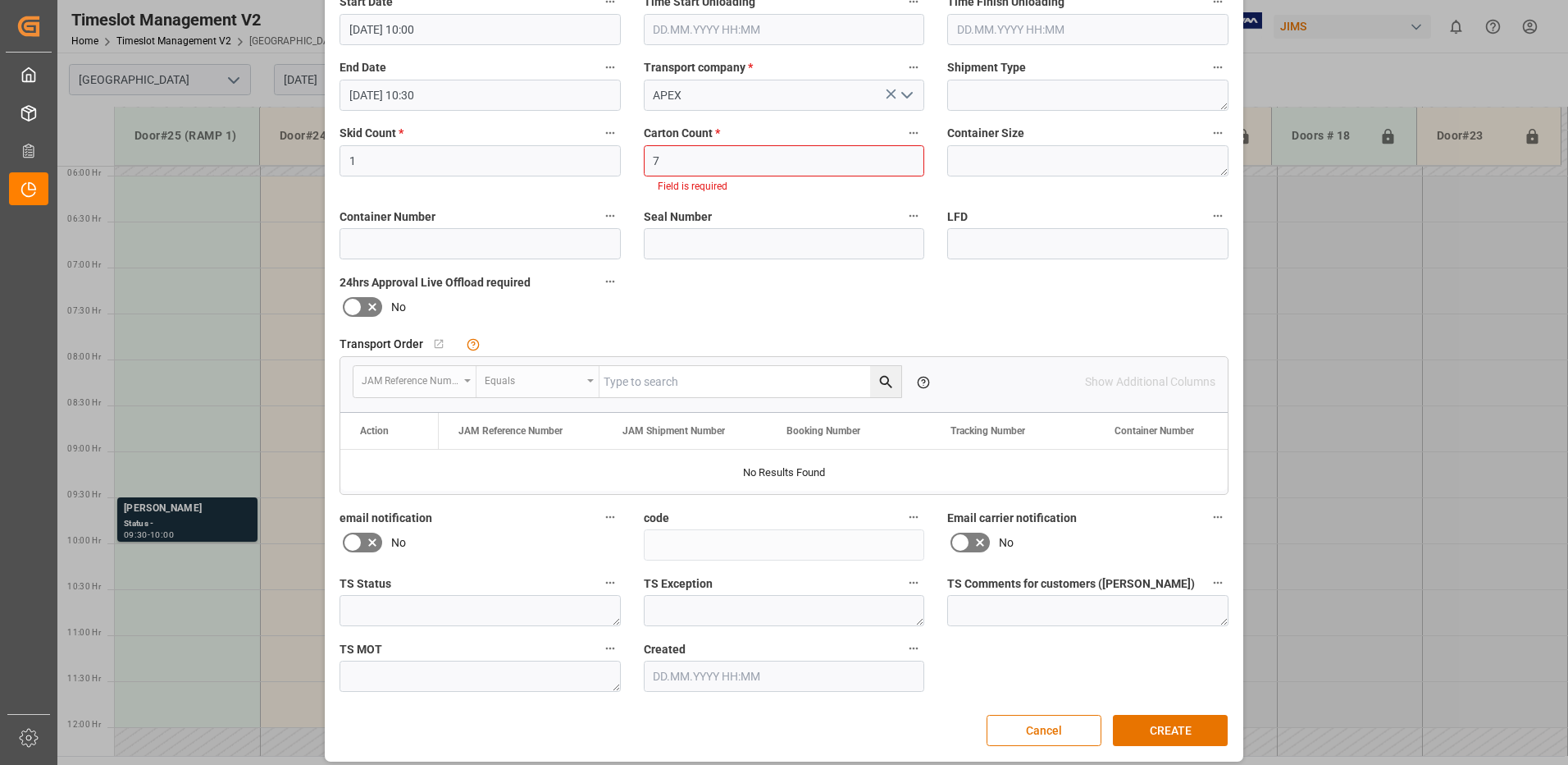
scroll to position [250, 0]
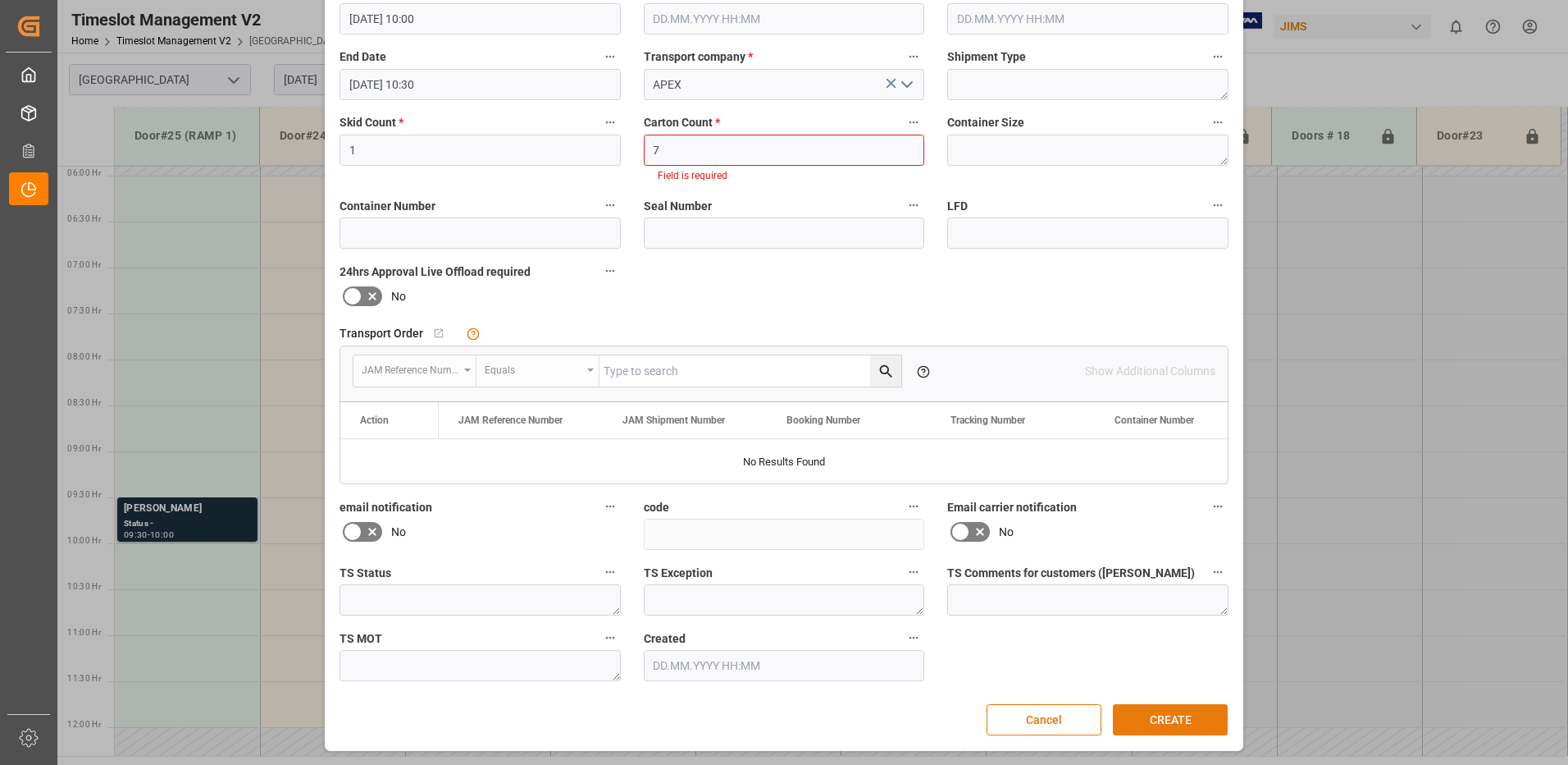
click at [1170, 721] on button "CREATE" at bounding box center [1170, 719] width 115 height 31
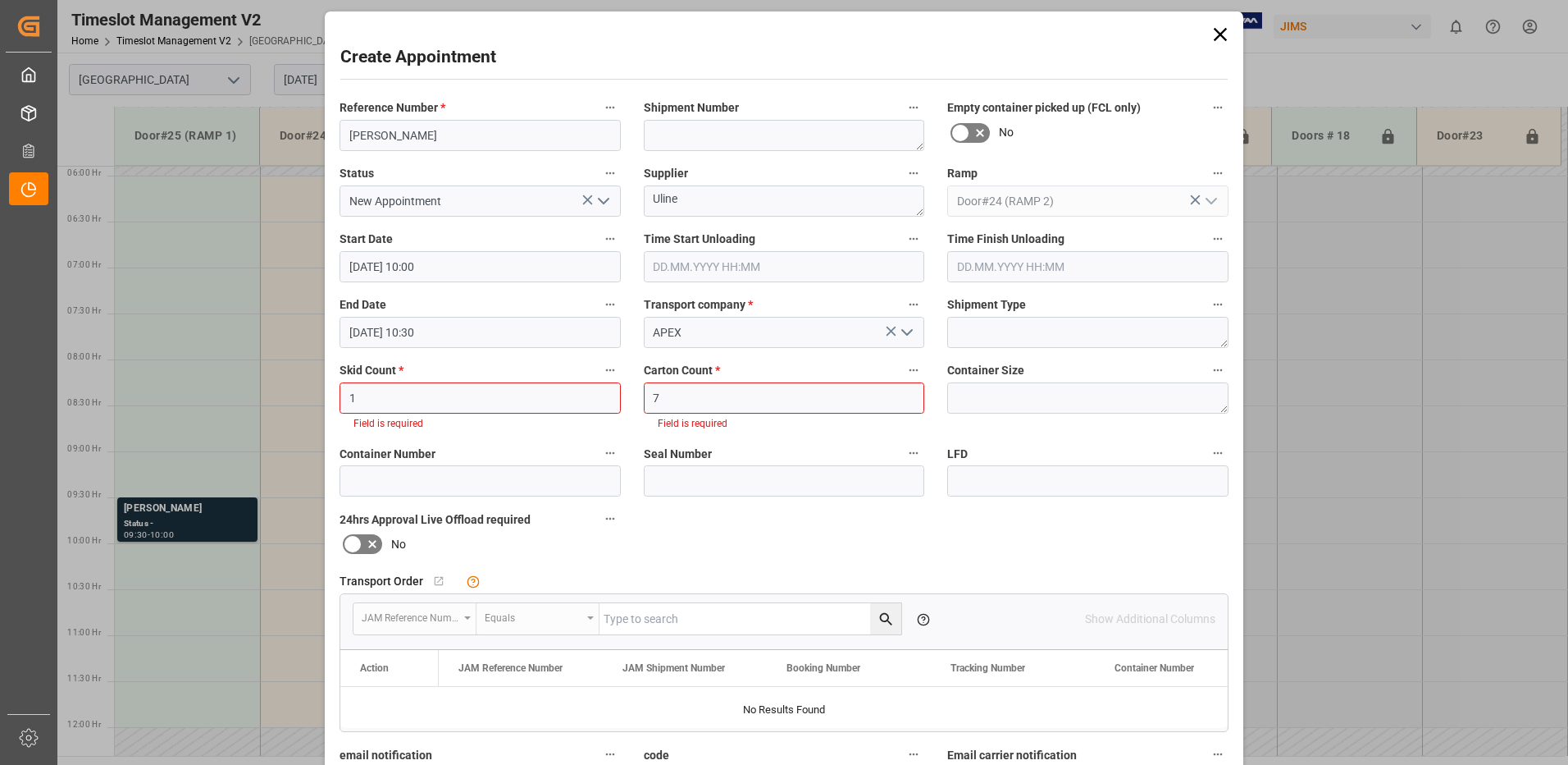
scroll to position [0, 0]
click at [1217, 35] on icon at bounding box center [1221, 37] width 13 height 13
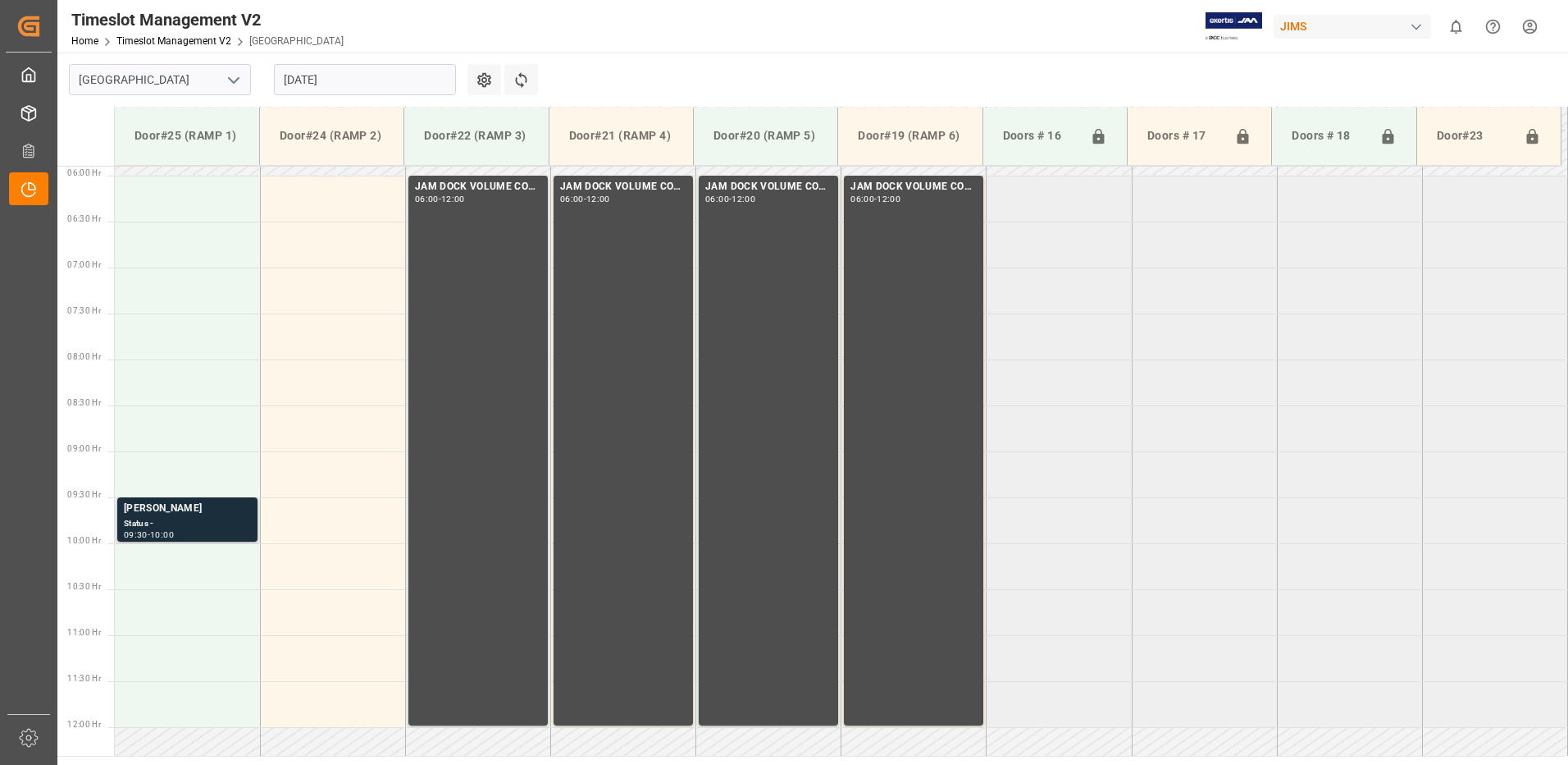
click at [179, 515] on div "[PERSON_NAME] Status - 09:30 - 10:00" at bounding box center [187, 519] width 127 height 37
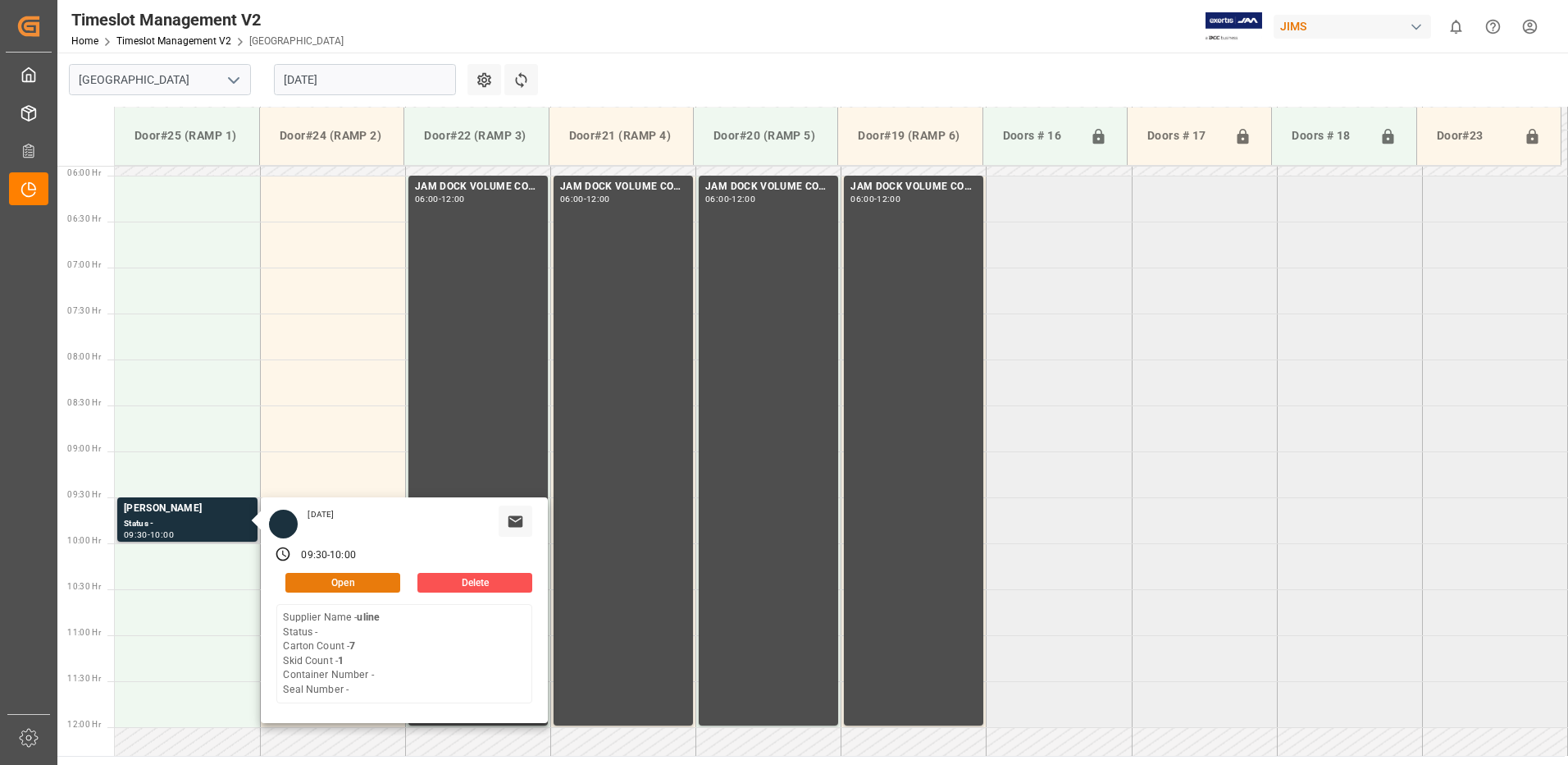
click at [368, 580] on button "Open" at bounding box center [342, 582] width 115 height 20
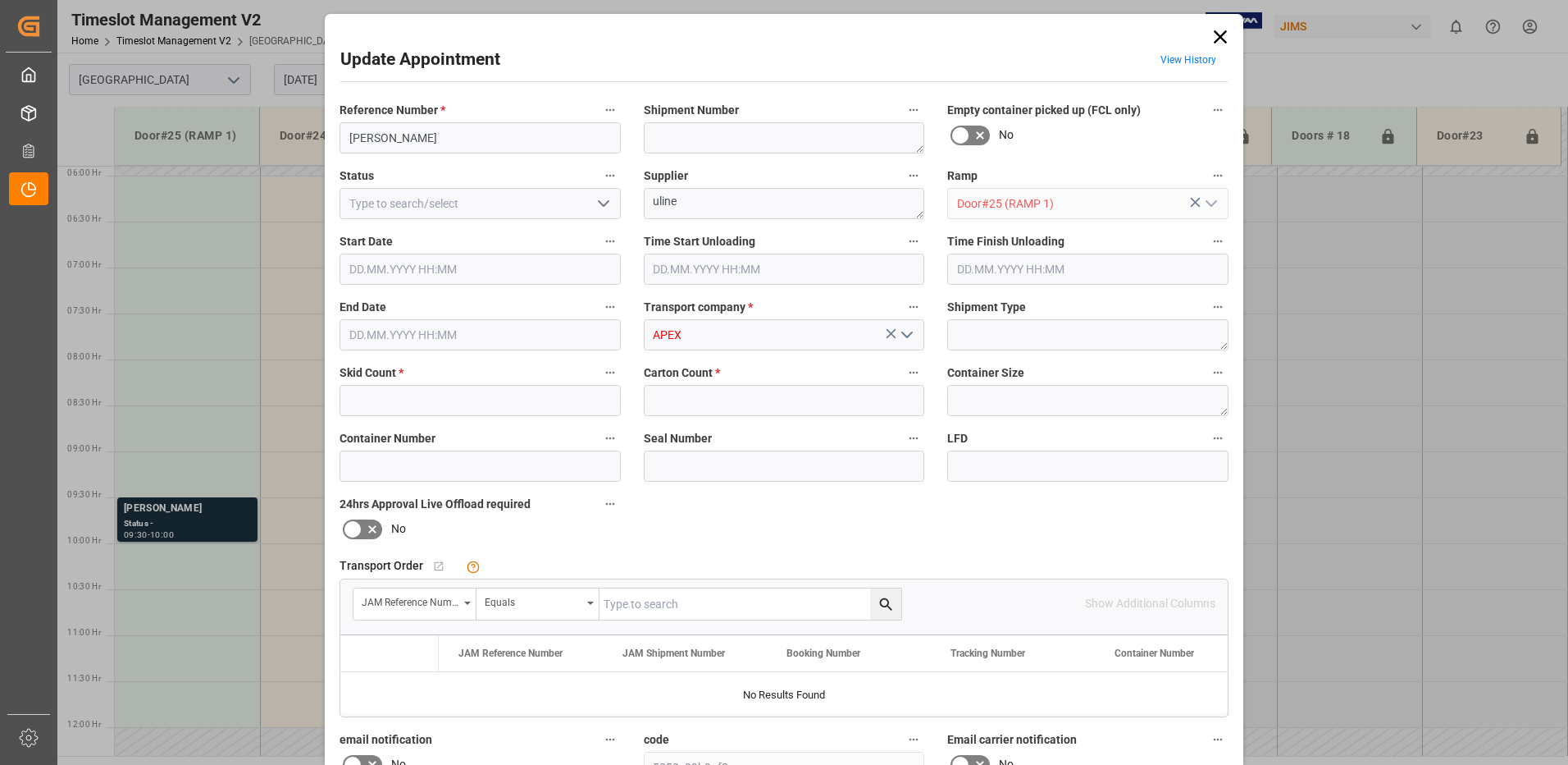
type input "1"
type input "7"
type input "[DATE] 09:30"
type input "[DATE] 10:00"
type input "[DATE] 10:17"
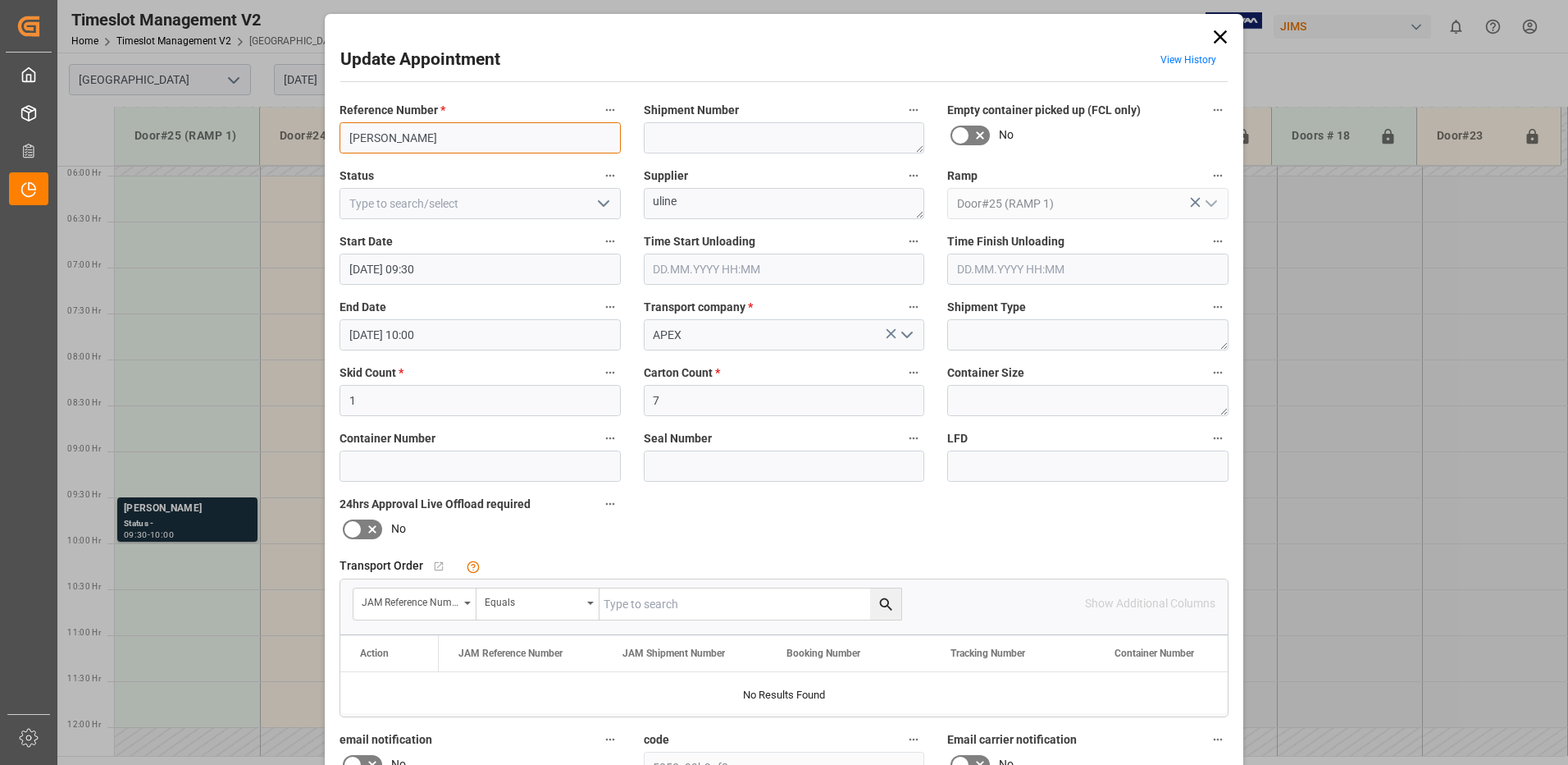
click at [351, 136] on input "[PERSON_NAME]" at bounding box center [480, 137] width 282 height 31
click at [454, 139] on input "[PERSON_NAME]" at bounding box center [480, 137] width 282 height 31
type input "[PERSON_NAME]"
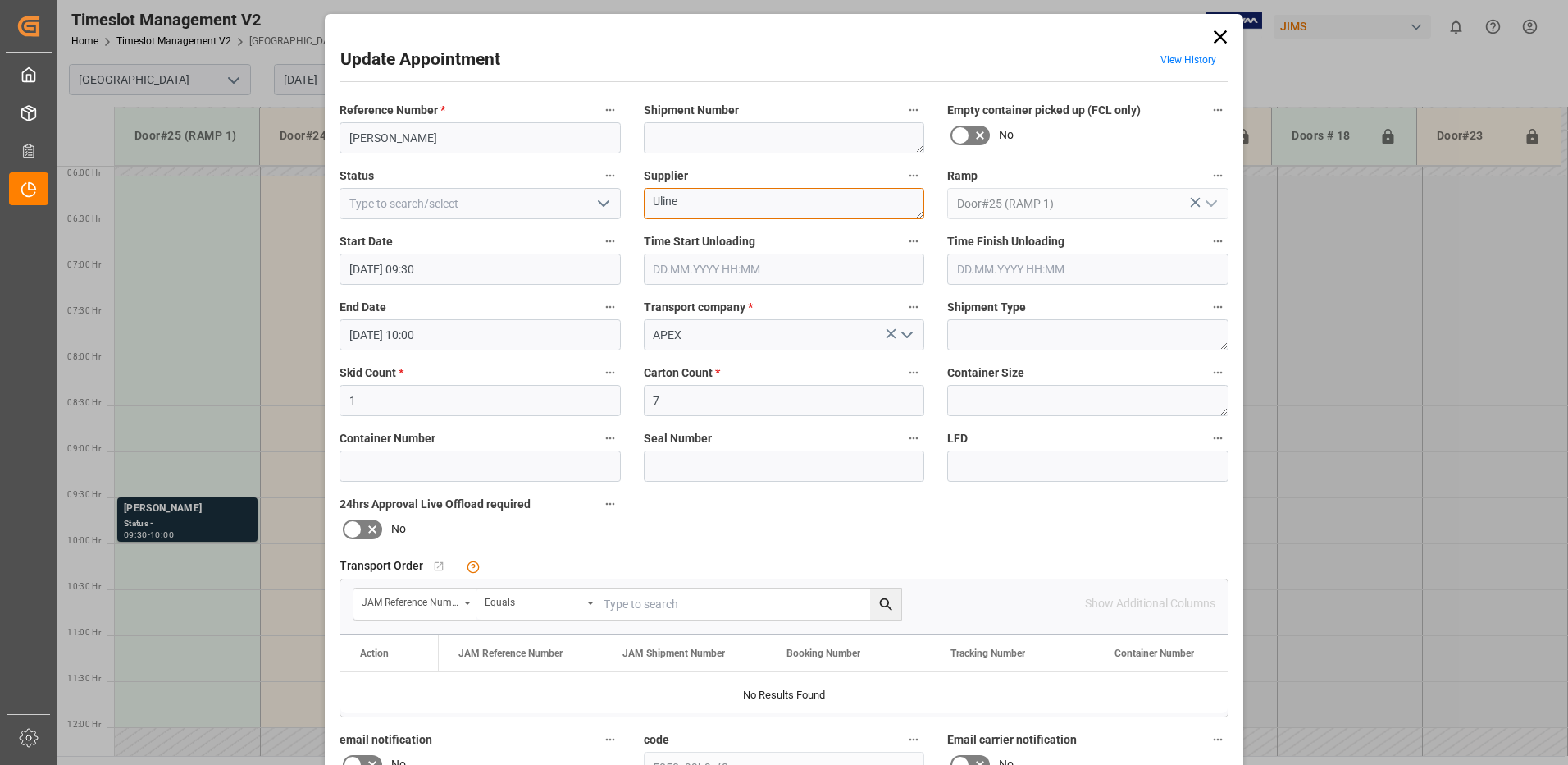
type textarea "Uline"
click at [872, 535] on div "Reference Number * [PERSON_NAME] Shipment Number Empty container picked up (FCL…" at bounding box center [784, 507] width 912 height 827
click at [599, 202] on polyline "open menu" at bounding box center [604, 202] width 10 height 5
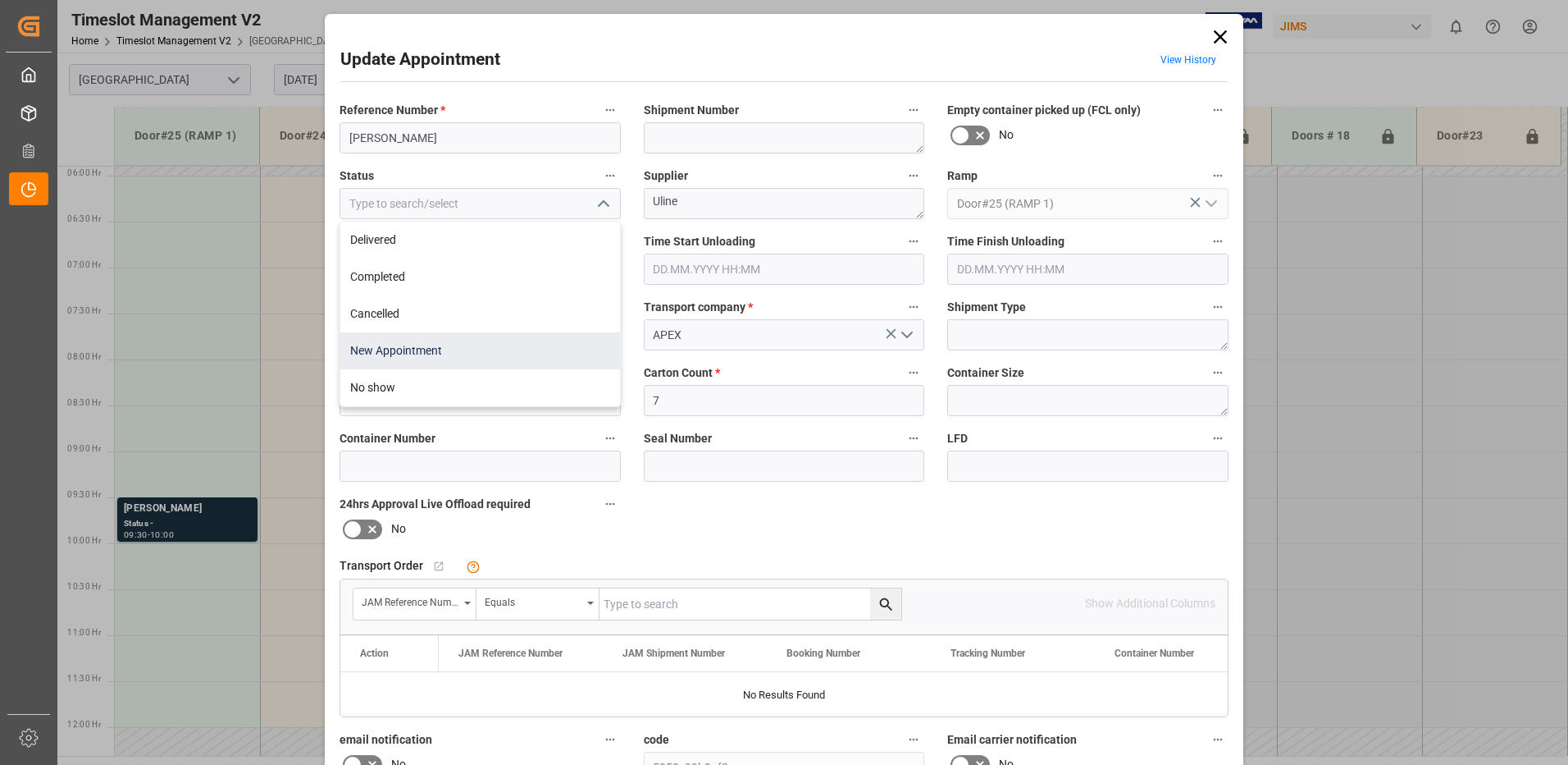
click at [493, 354] on div "New Appointment" at bounding box center [480, 351] width 280 height 37
type input "New Appointment"
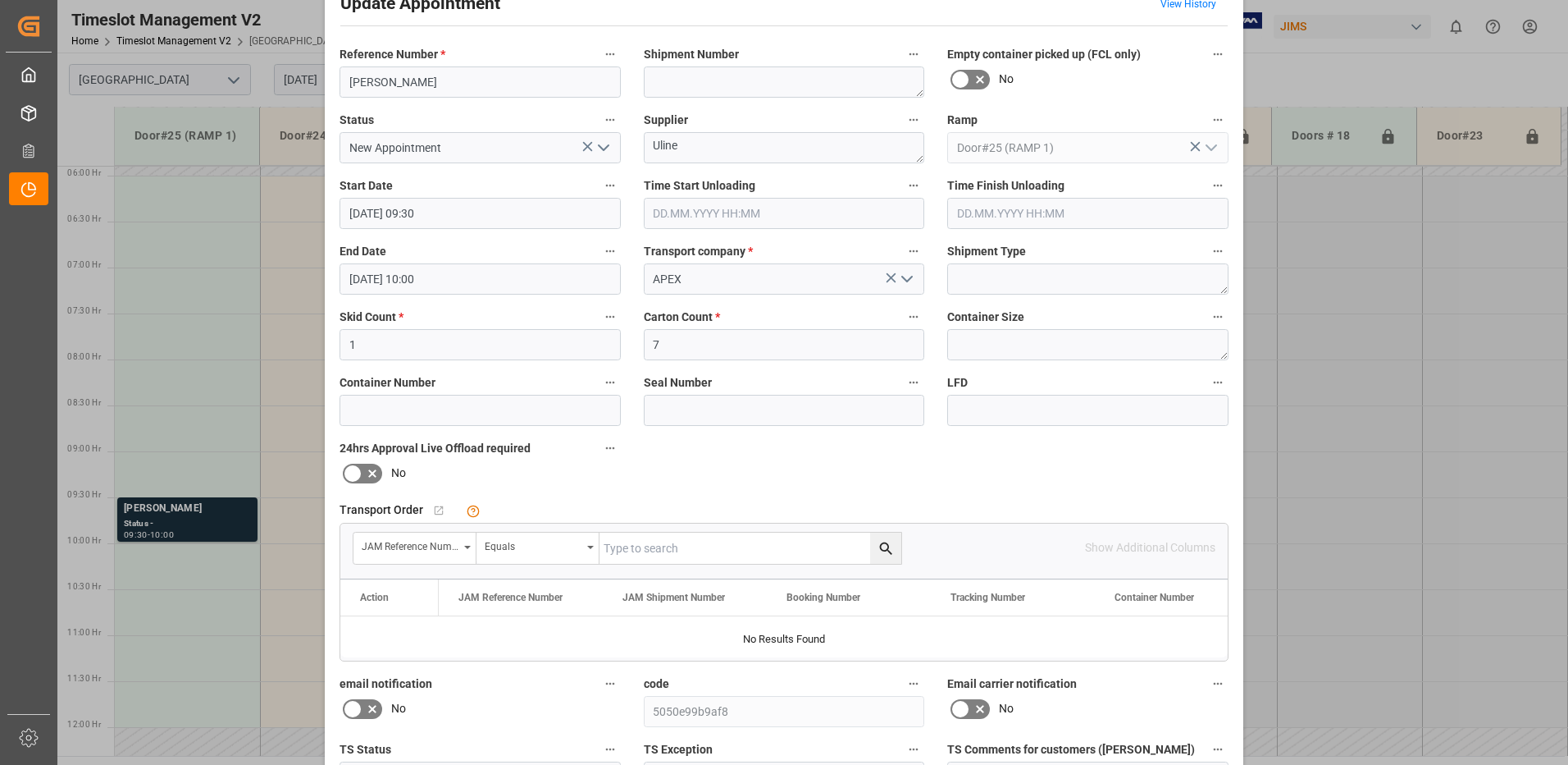
scroll to position [233, 0]
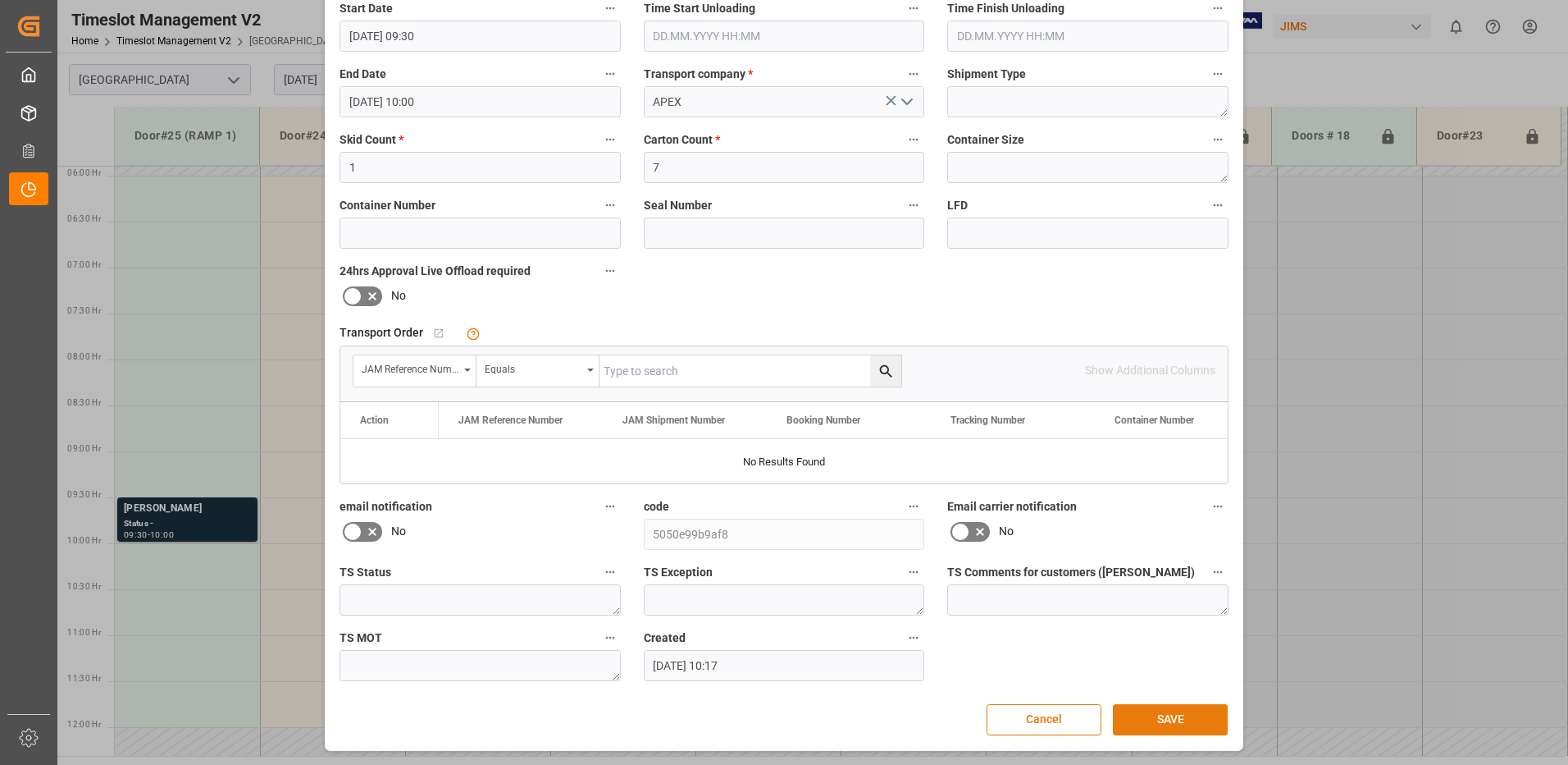
click at [1178, 719] on button "SAVE" at bounding box center [1170, 719] width 115 height 31
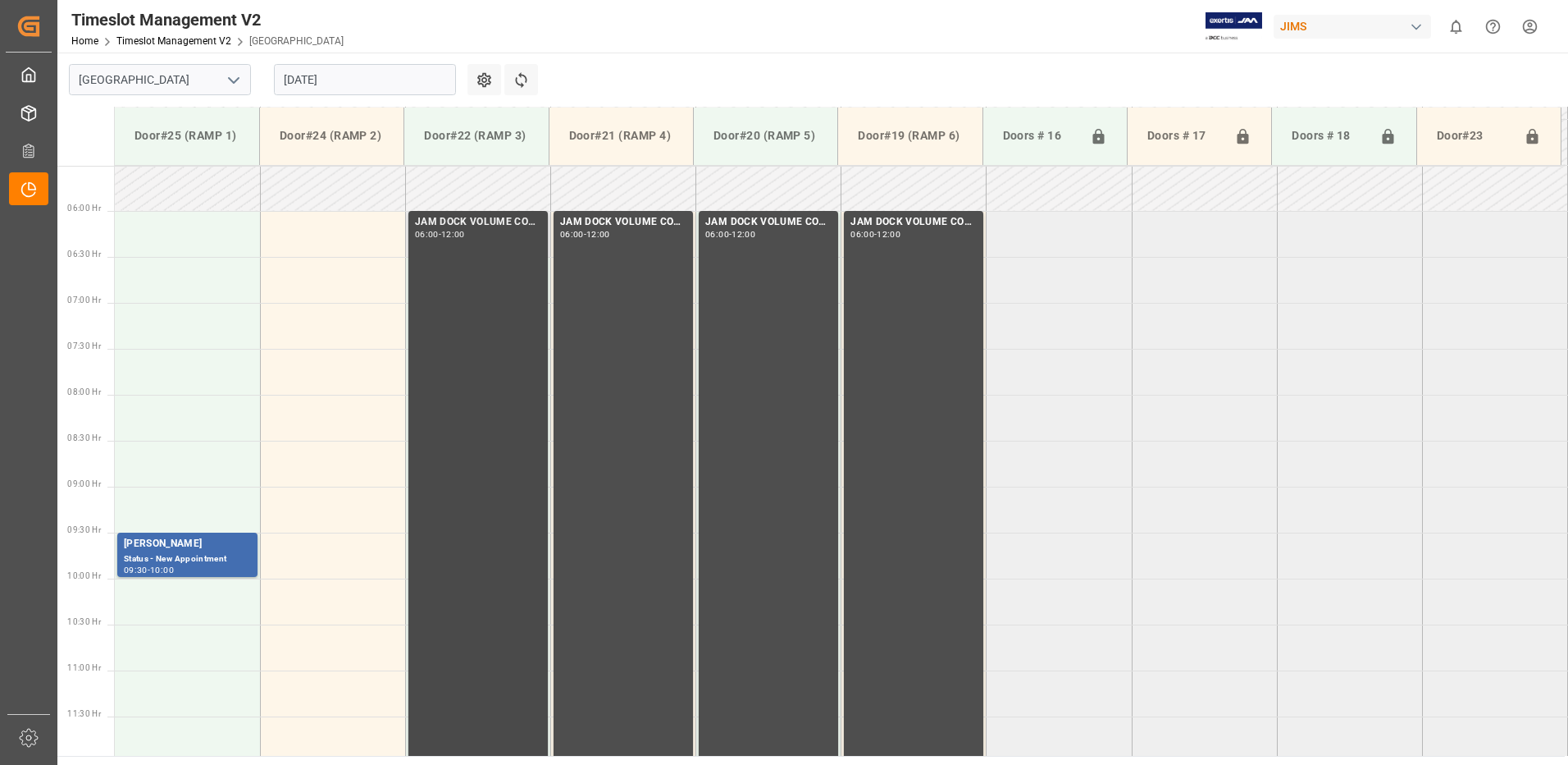
scroll to position [480, 0]
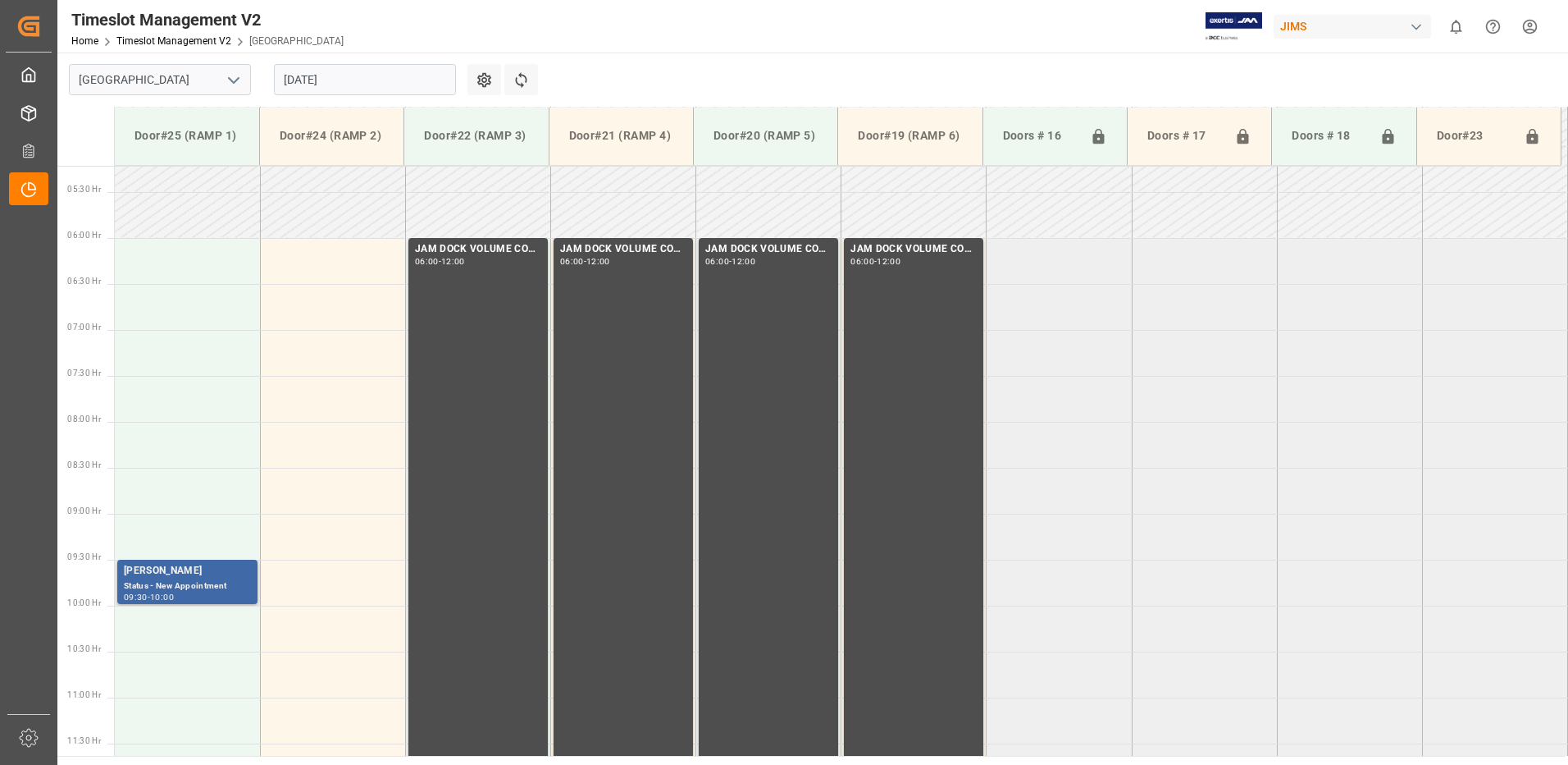
click at [179, 573] on div "[PERSON_NAME]" at bounding box center [187, 571] width 127 height 17
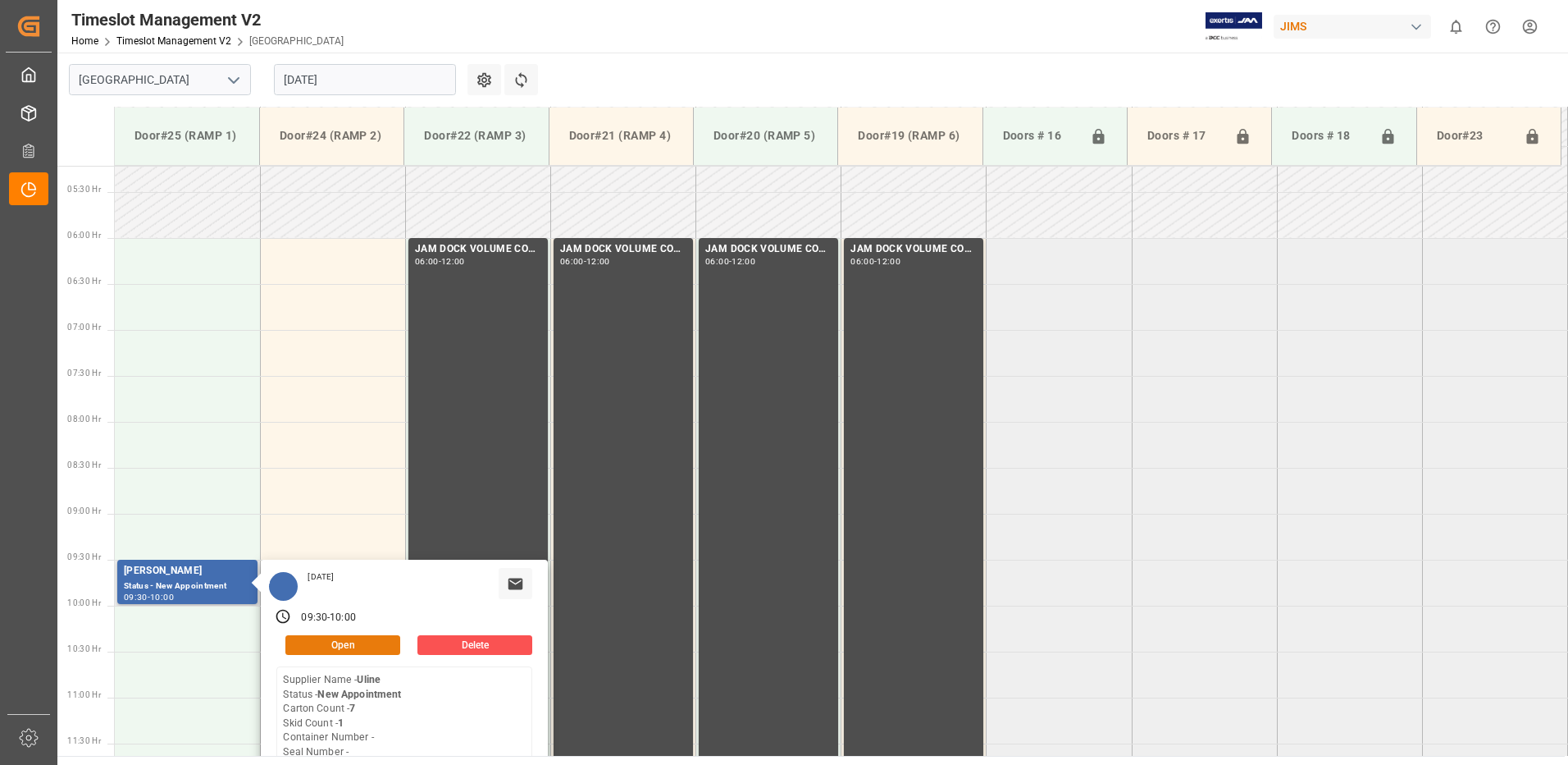
click at [368, 641] on button "Open" at bounding box center [342, 645] width 115 height 20
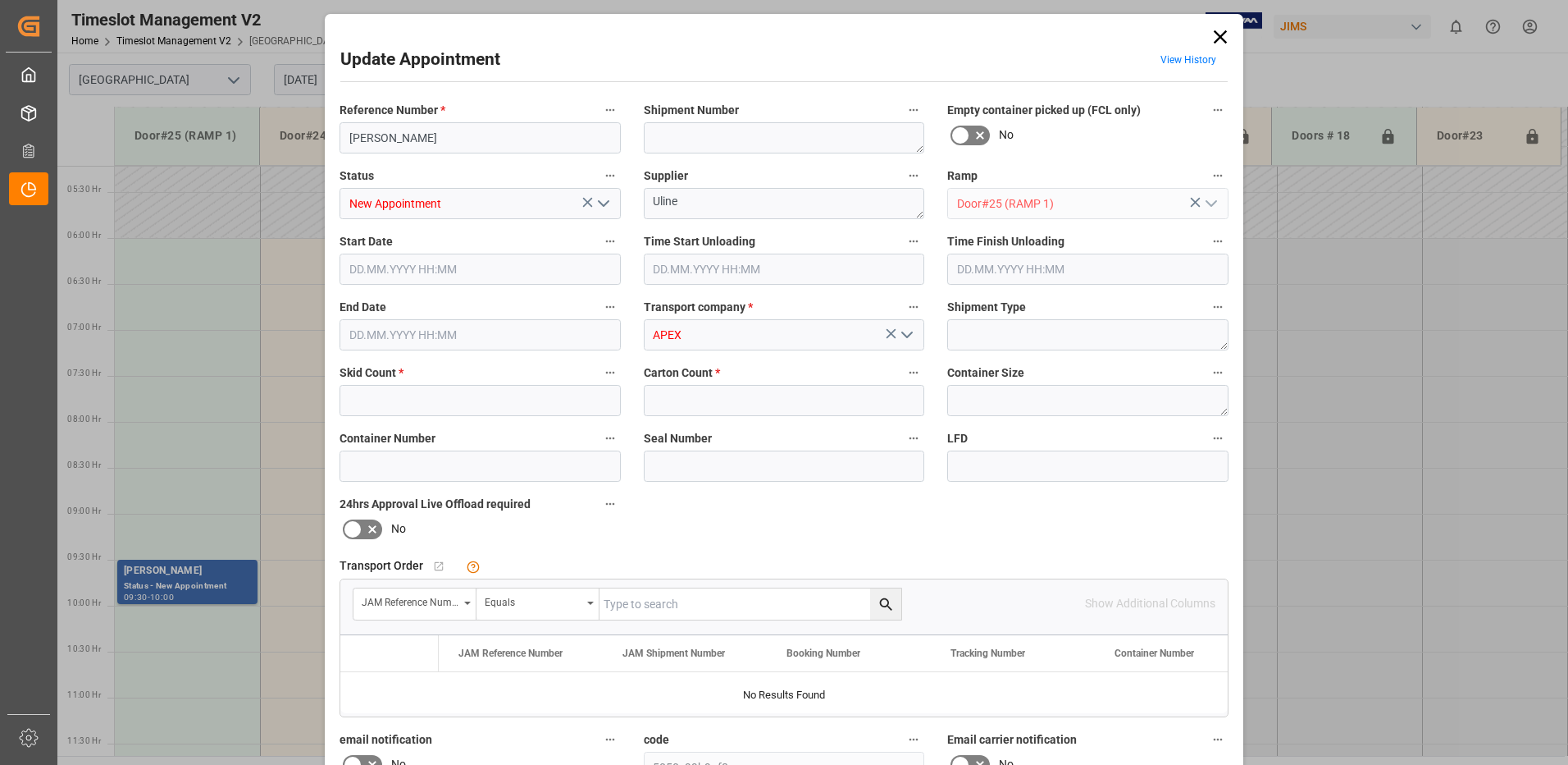
type input "1"
type input "7"
type input "[DATE] 09:30"
type input "[DATE] 10:00"
type input "[DATE] 10:17"
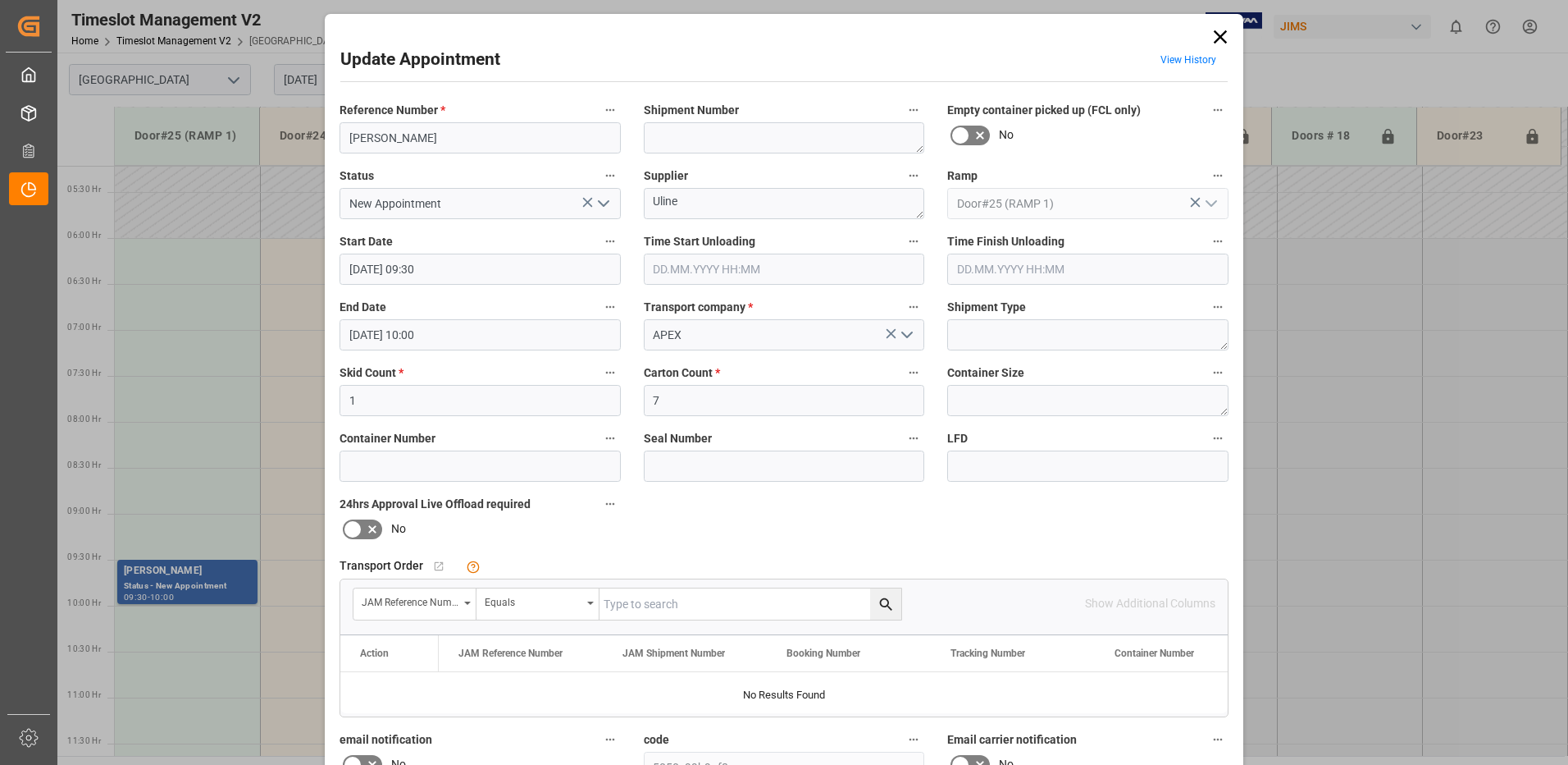
click at [1216, 38] on icon at bounding box center [1221, 37] width 13 height 13
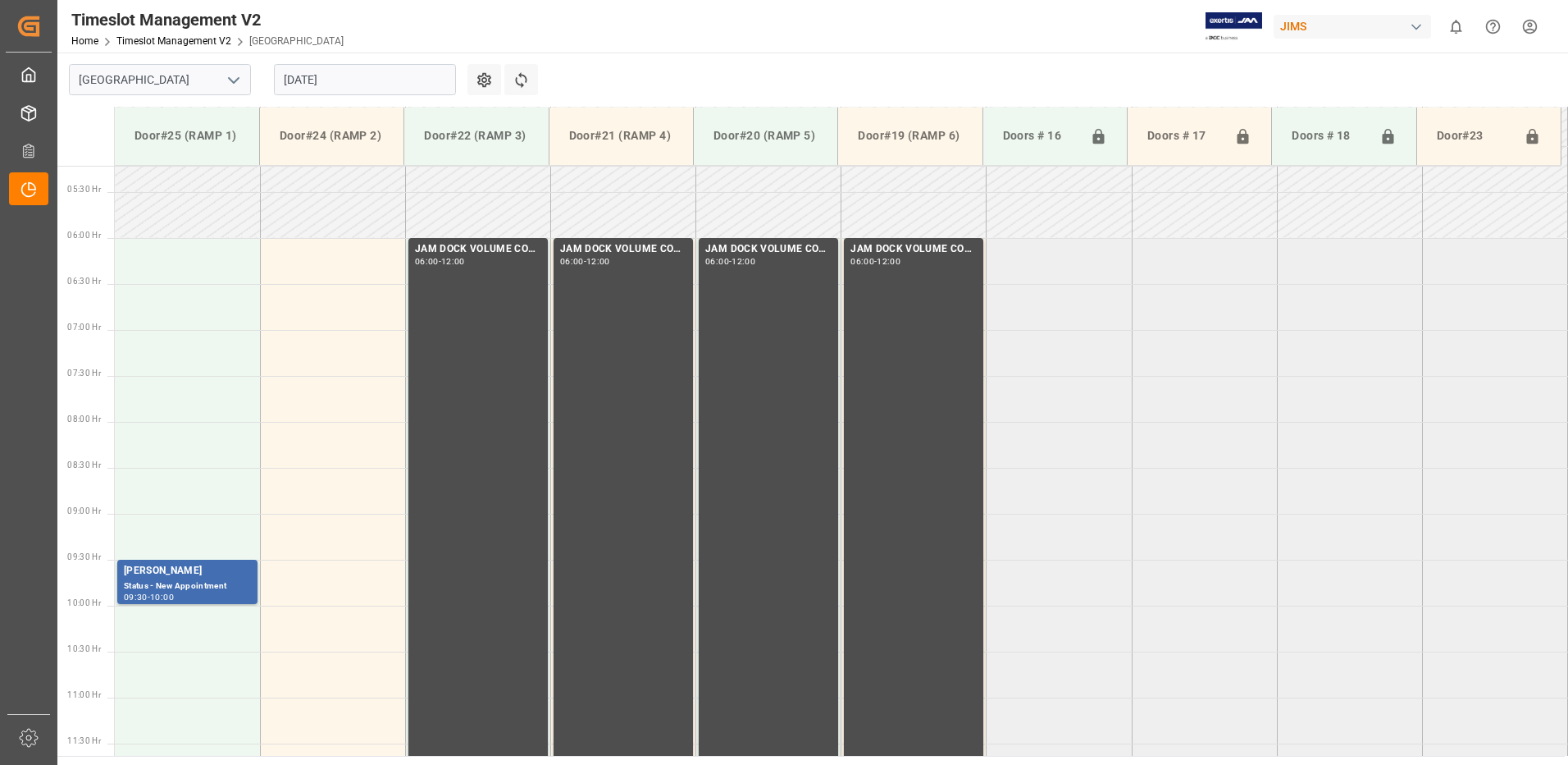
click at [353, 82] on input "[DATE]" at bounding box center [365, 79] width 182 height 31
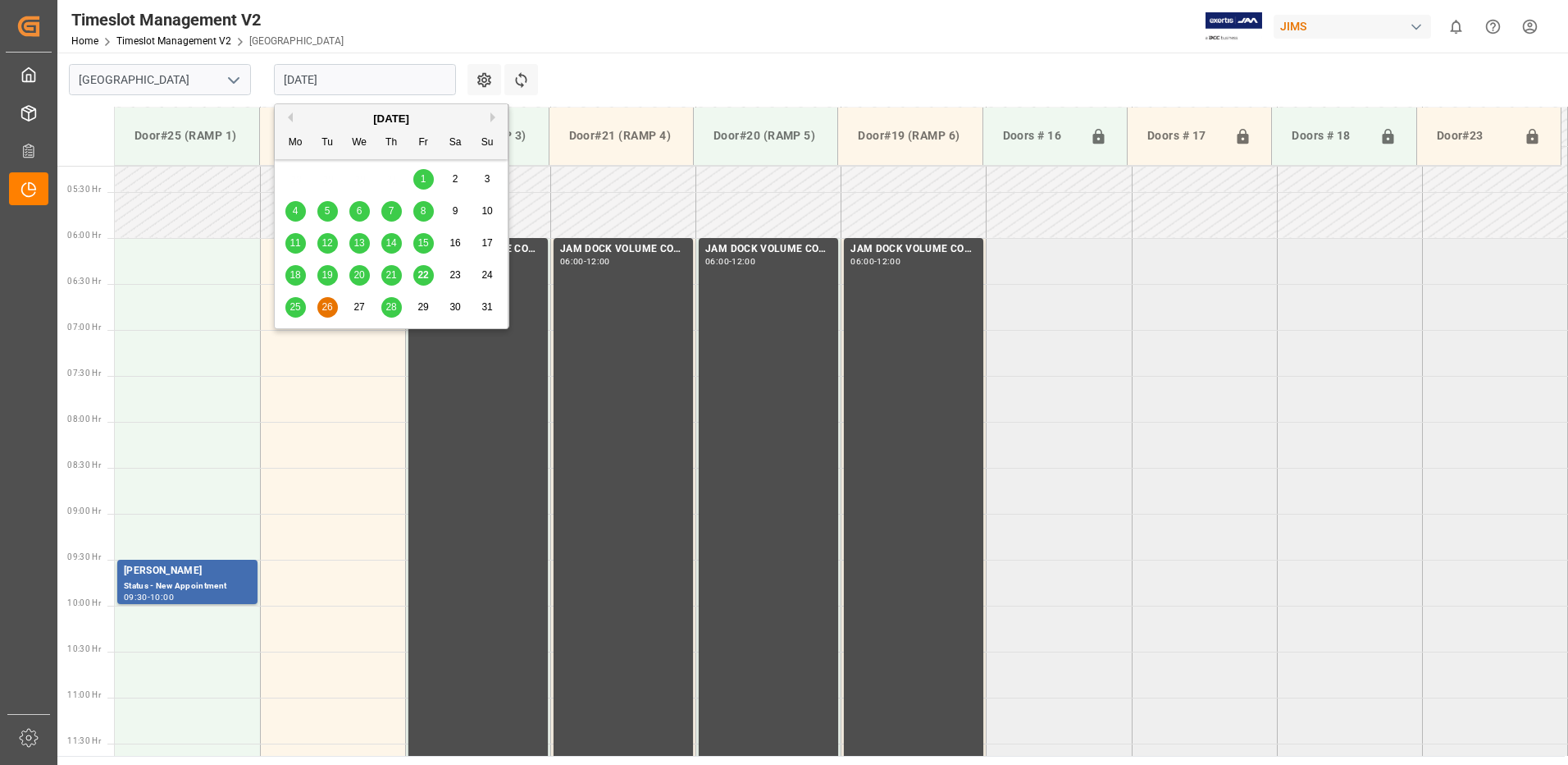
click at [389, 307] on span "28" at bounding box center [390, 307] width 10 height 11
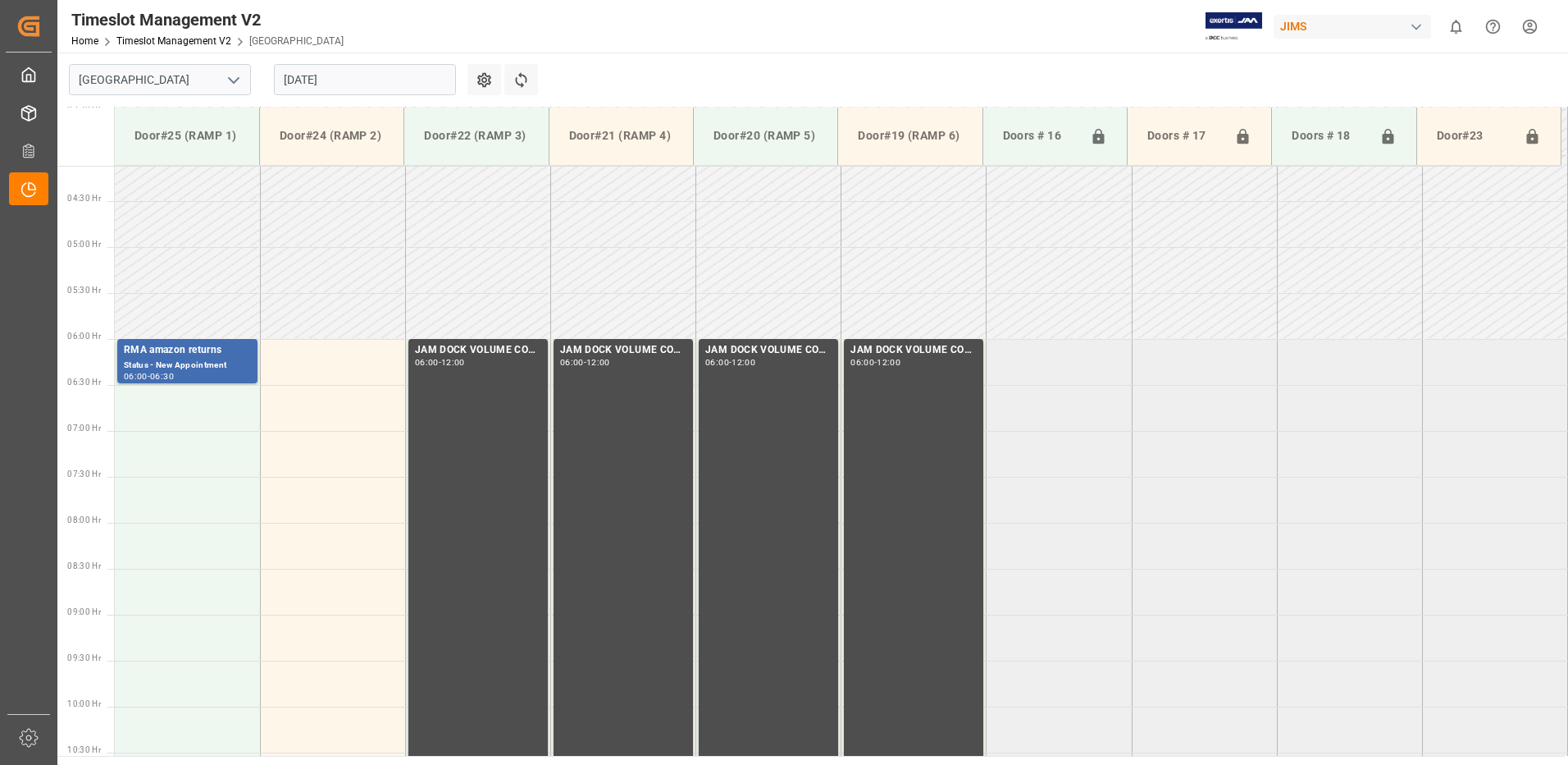
scroll to position [378, 0]
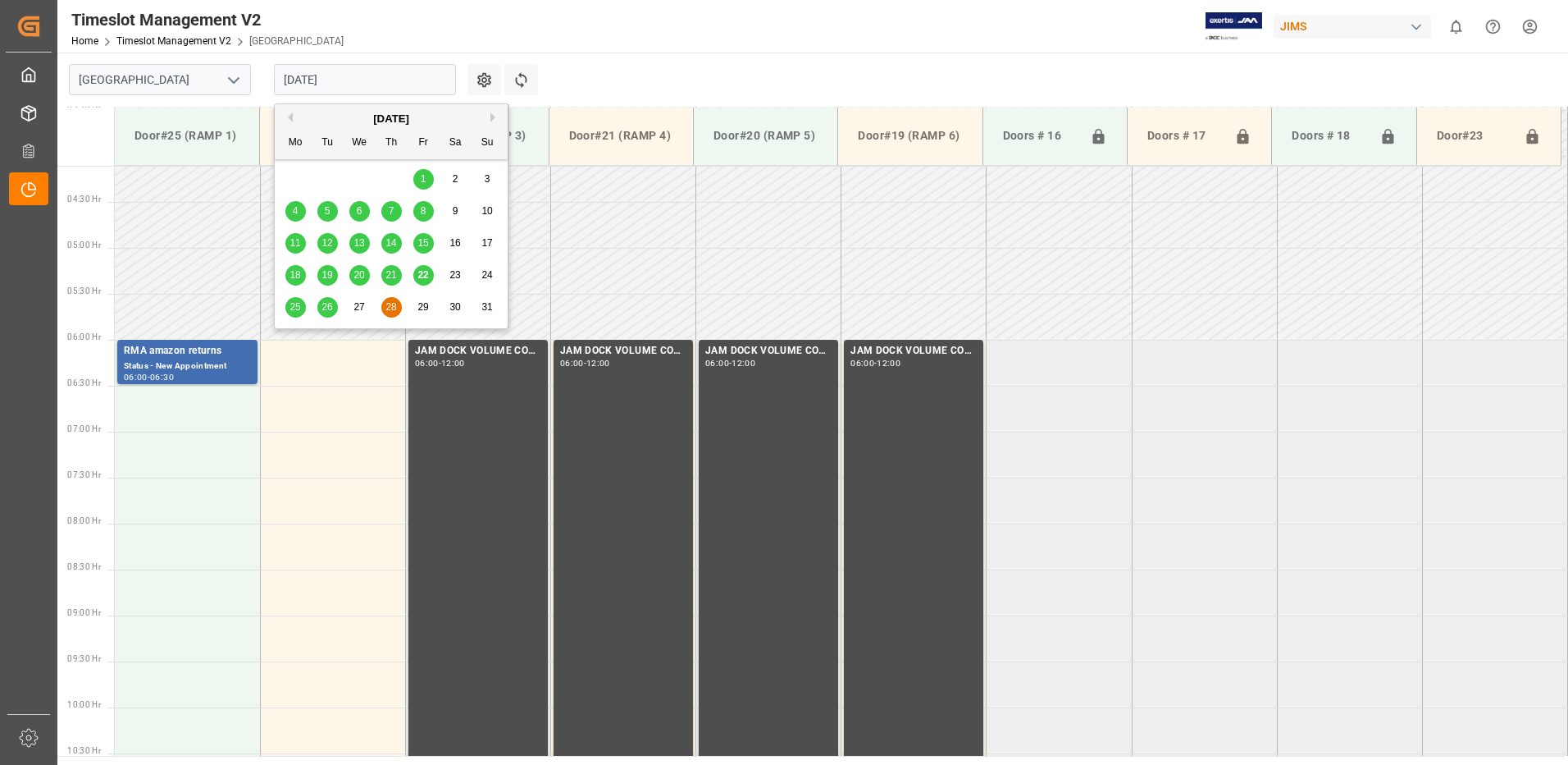
click at [391, 77] on input "[DATE]" at bounding box center [365, 79] width 182 height 31
click at [423, 275] on span "22" at bounding box center [423, 274] width 10 height 11
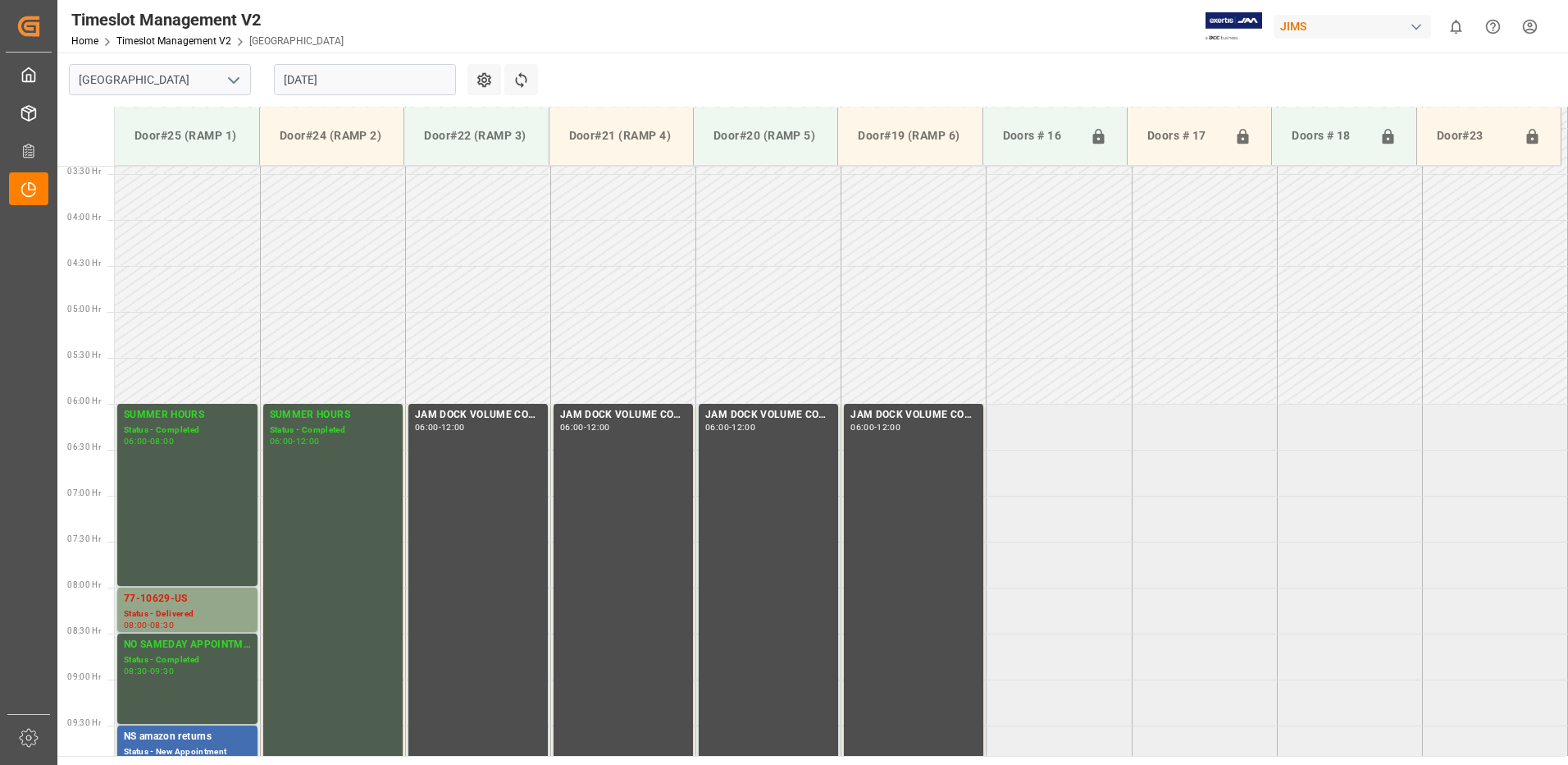
scroll to position [541, 0]
